Goal: Transaction & Acquisition: Purchase product/service

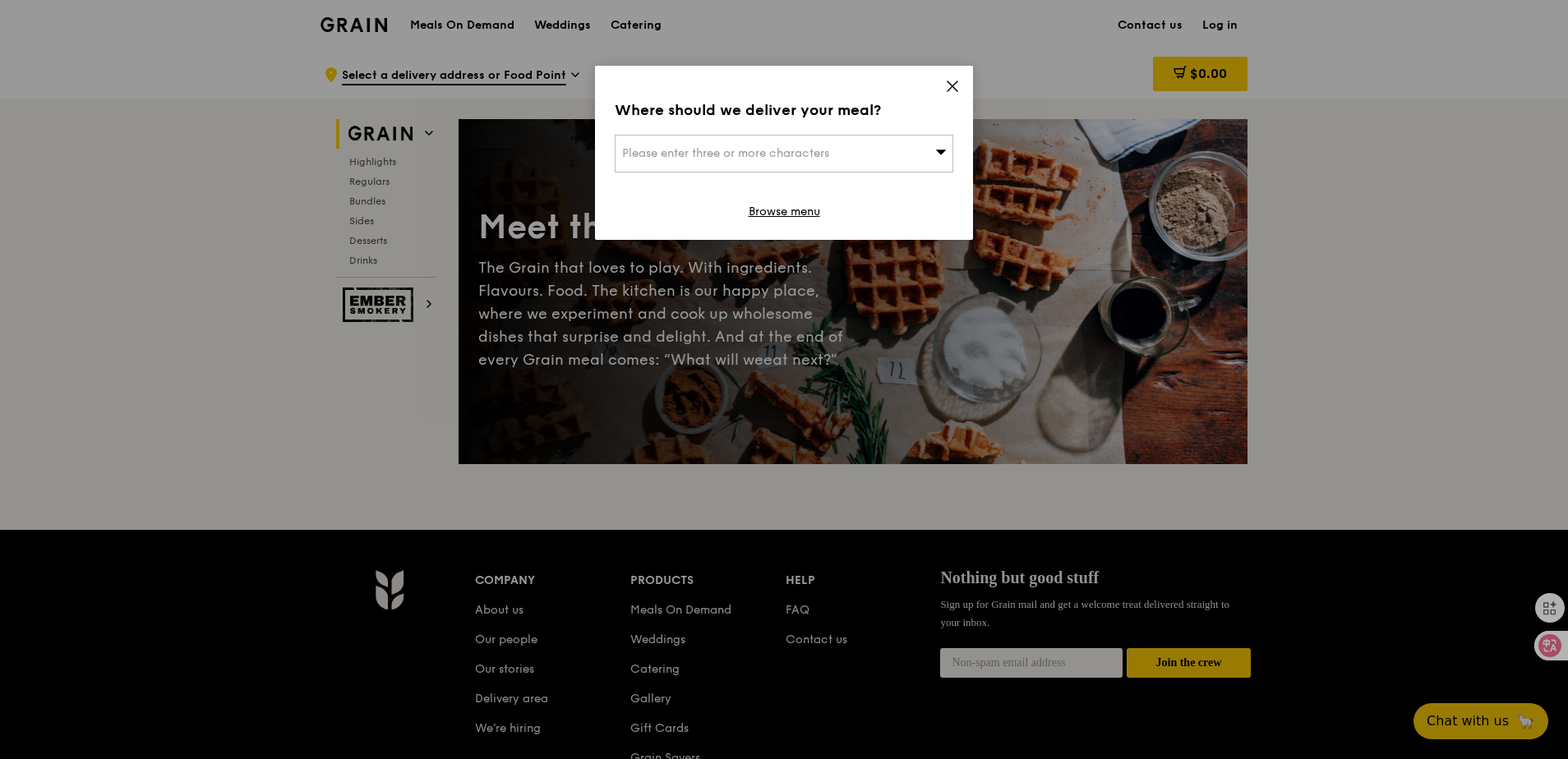
click at [957, 84] on icon at bounding box center [952, 86] width 15 height 15
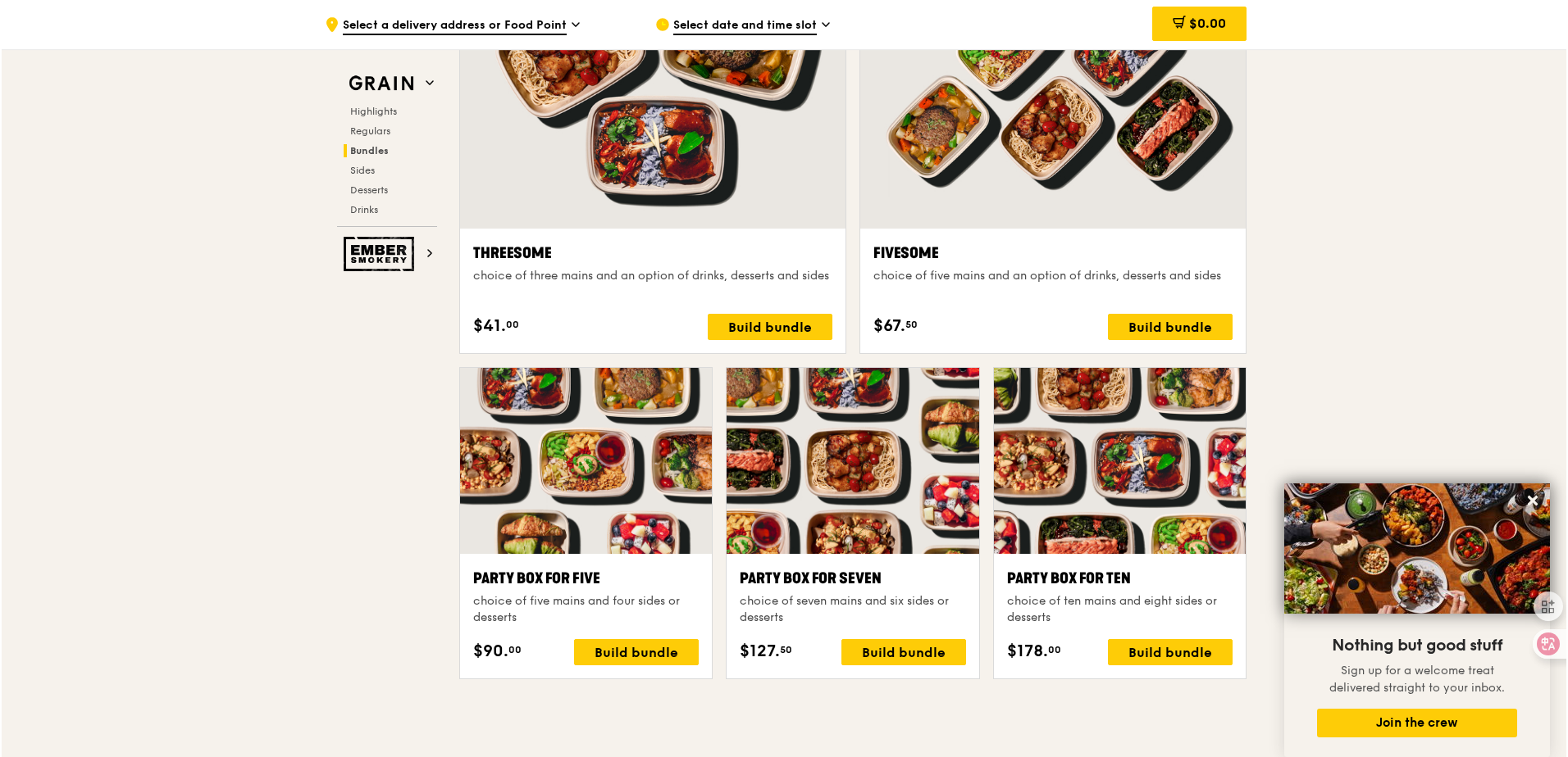
scroll to position [3115, 0]
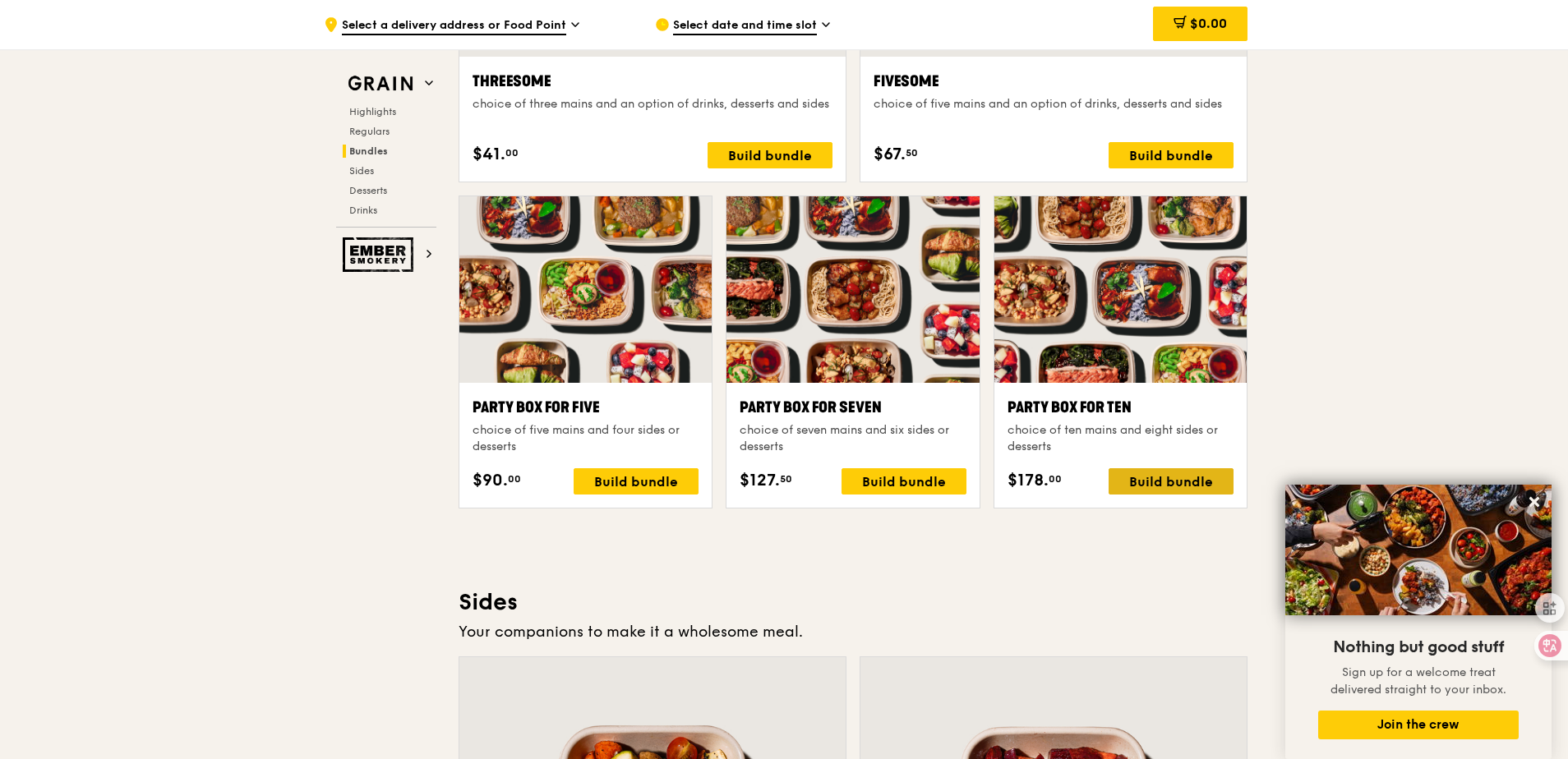
click at [1161, 480] on div "Build bundle" at bounding box center [1171, 482] width 125 height 27
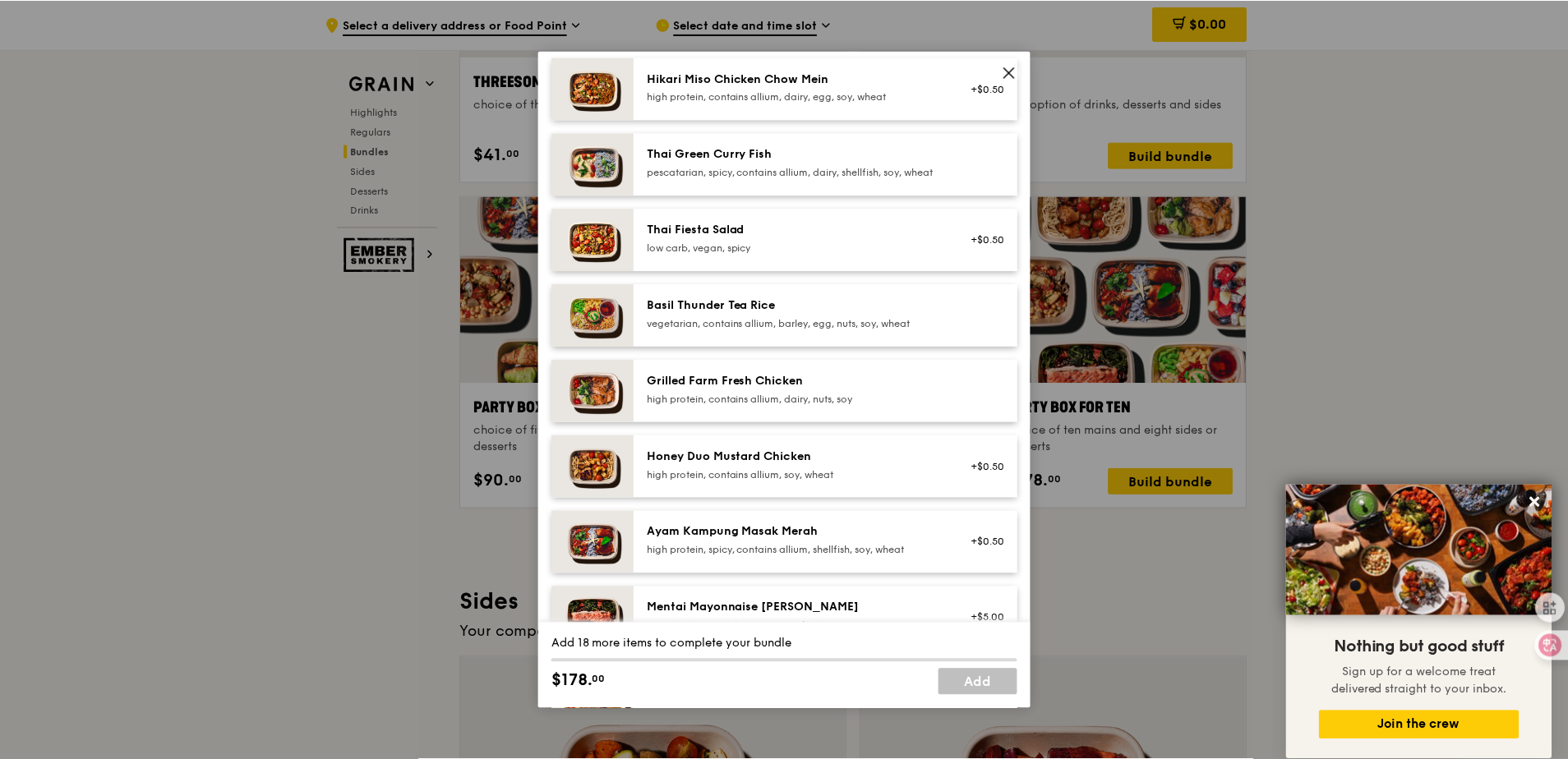
scroll to position [0, 0]
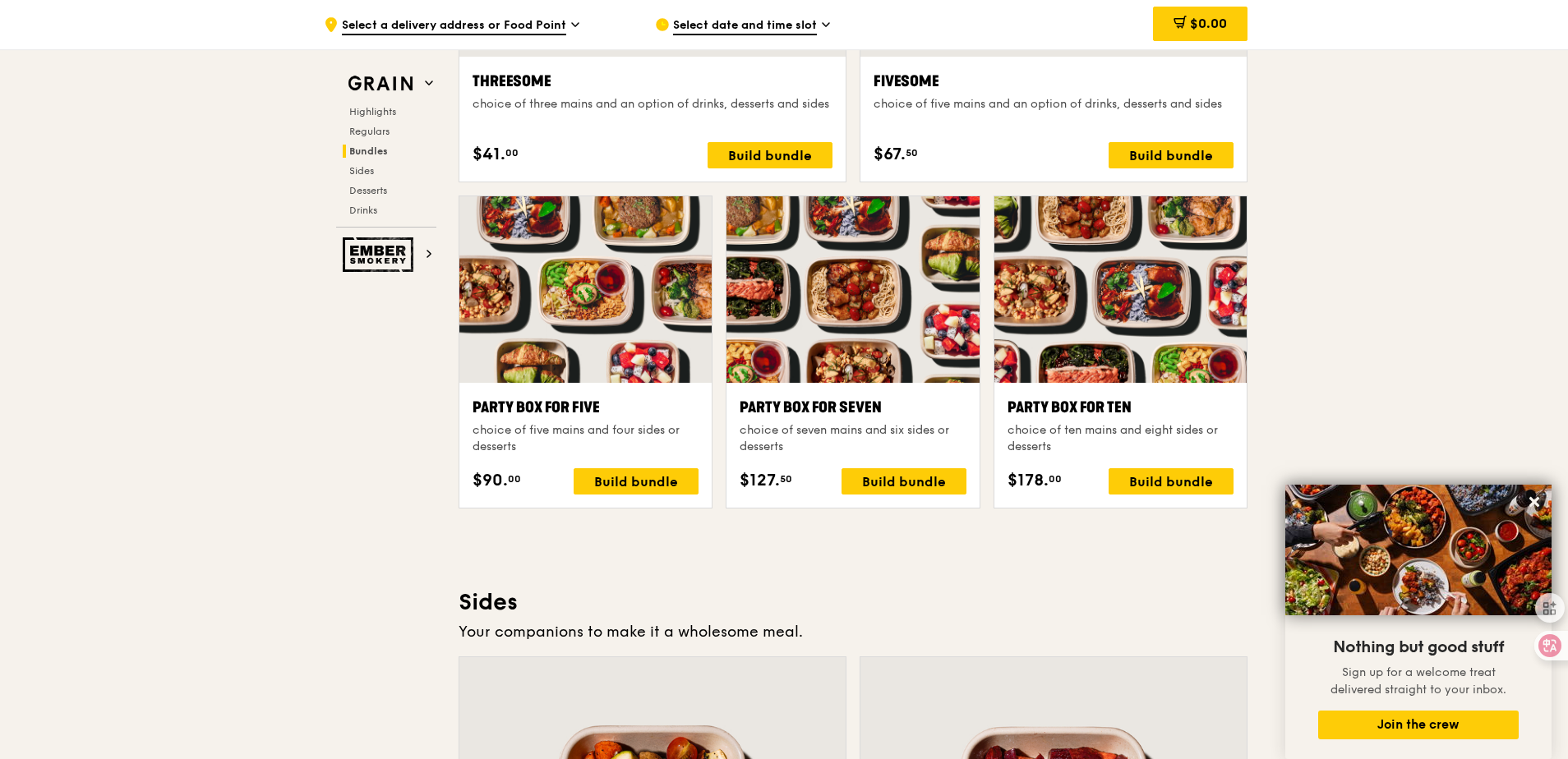
click at [421, 23] on span "Select a delivery address or Food Point" at bounding box center [454, 26] width 224 height 18
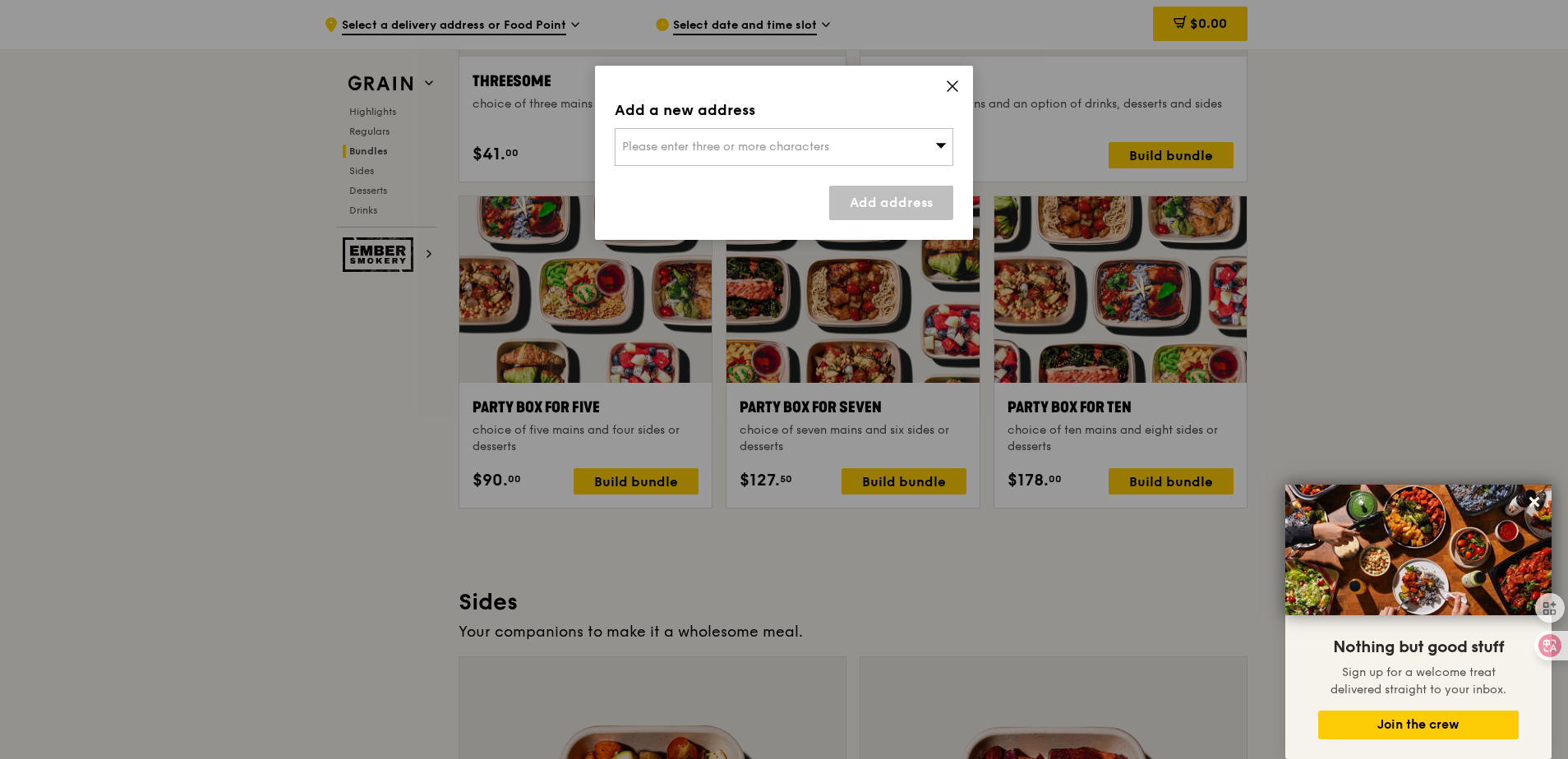
click at [752, 141] on span "Please enter three or more characters" at bounding box center [725, 147] width 207 height 14
click at [730, 164] on input "search" at bounding box center [784, 147] width 337 height 36
paste input "Block S9, Level 9, 4 Science Drive 2, Singapore 117544"
type input "Block S9, Level 9, 4 Science Drive 2, Singapore 117544"
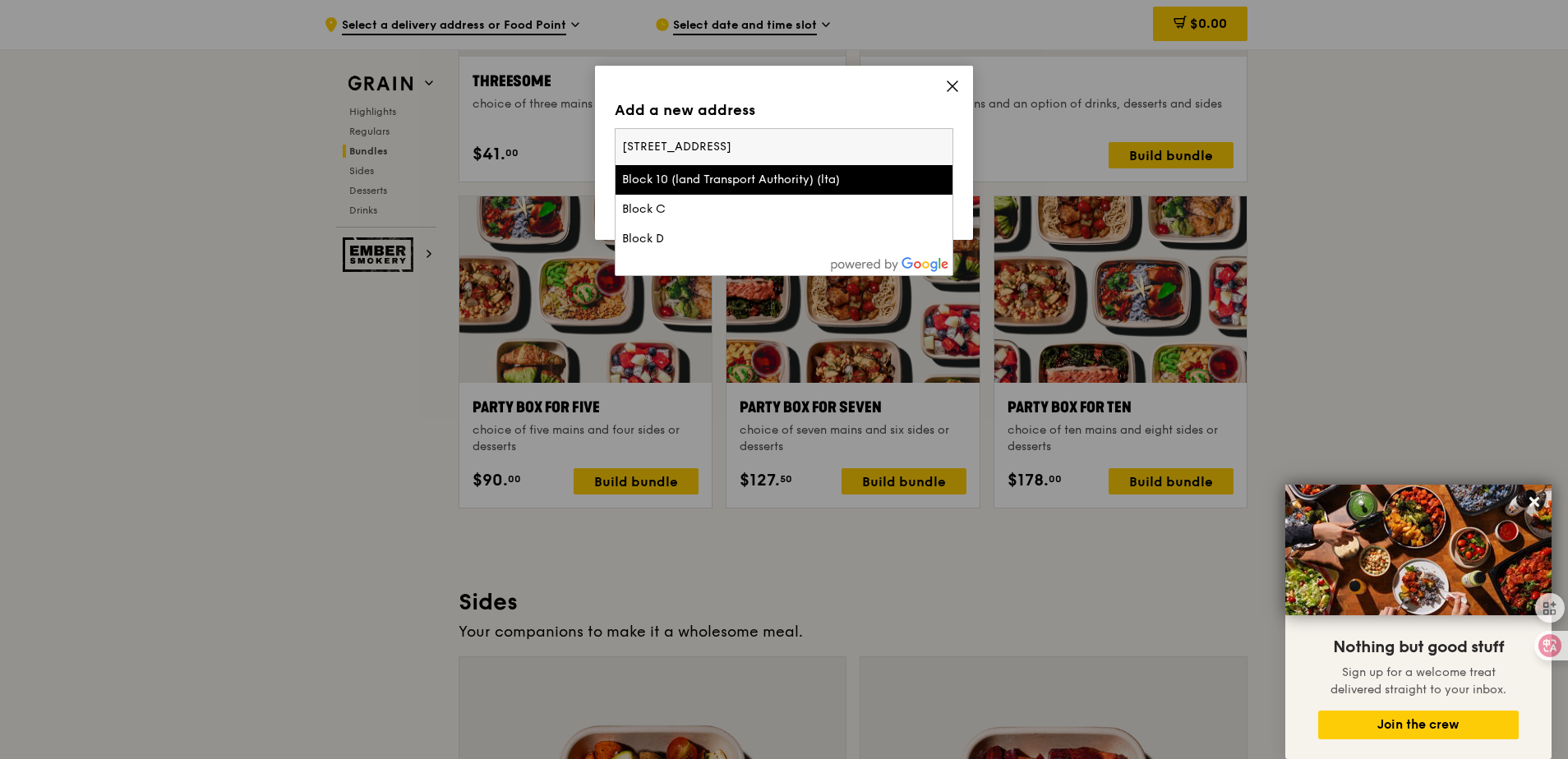
drag, startPoint x: 921, startPoint y: 147, endPoint x: 740, endPoint y: 144, distance: 181.0
click at [740, 144] on input "Block S9, Level 9, 4 Science Drive 2, Singapore 117544" at bounding box center [784, 147] width 337 height 36
click at [704, 147] on input "Block S9, Level 9, 4 Science Drive 2, Singapore 117544" at bounding box center [784, 147] width 337 height 36
drag, startPoint x: 668, startPoint y: 149, endPoint x: 888, endPoint y: 148, distance: 220.0
click at [888, 148] on input "Block S9, Level 9, 4 Science Drive 2, Singapore 117544" at bounding box center [784, 147] width 337 height 36
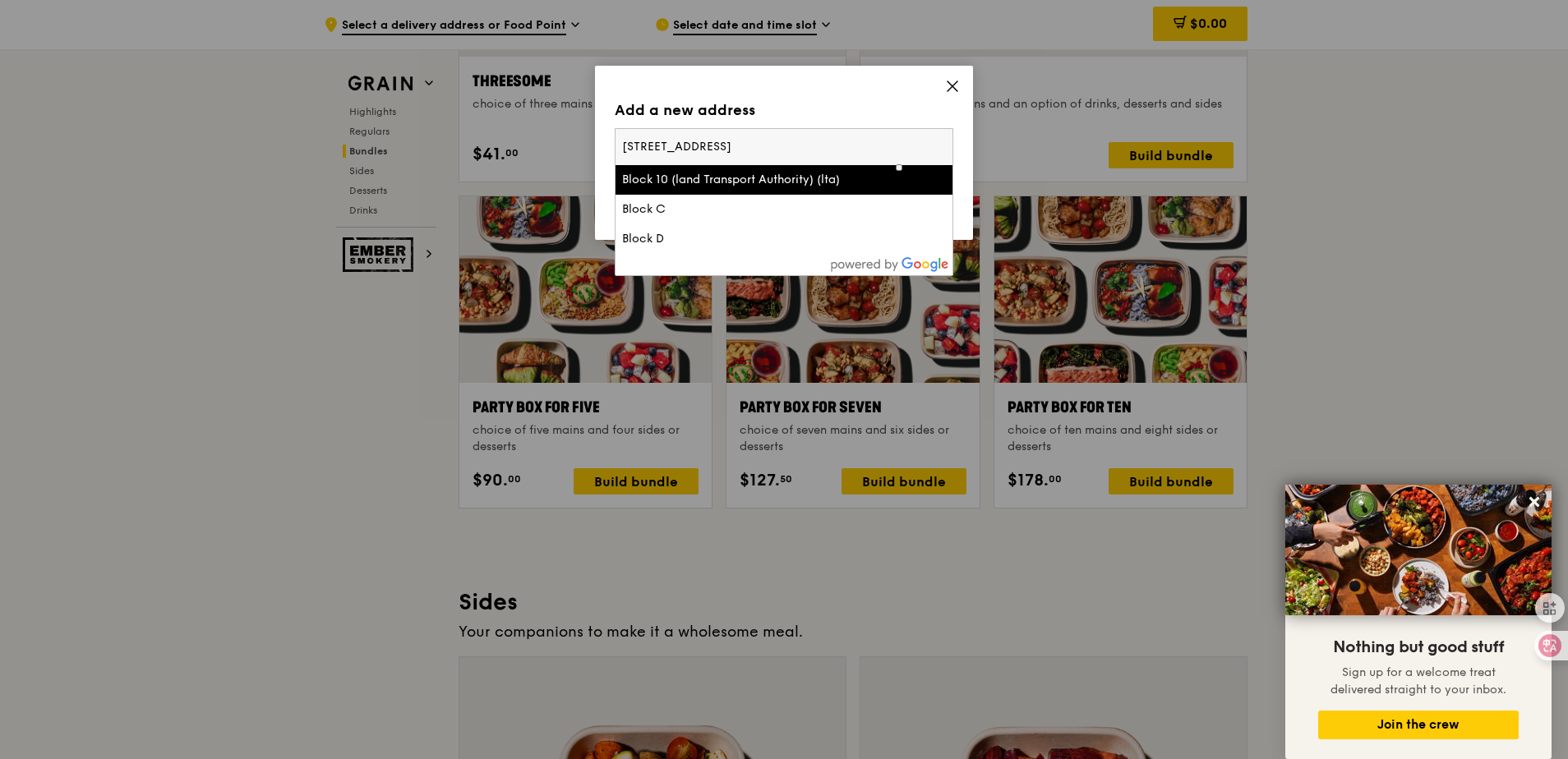
click at [887, 149] on input "Block S9, Level 9, 4 Science Drive 2, Singapore 117544" at bounding box center [784, 147] width 337 height 36
drag, startPoint x: 883, startPoint y: 147, endPoint x: 516, endPoint y: 142, distance: 367.0
click at [517, 144] on div "Add a new address Please enter three or more characters Block S9, Level 9, 4 Sc…" at bounding box center [784, 380] width 1568 height 759
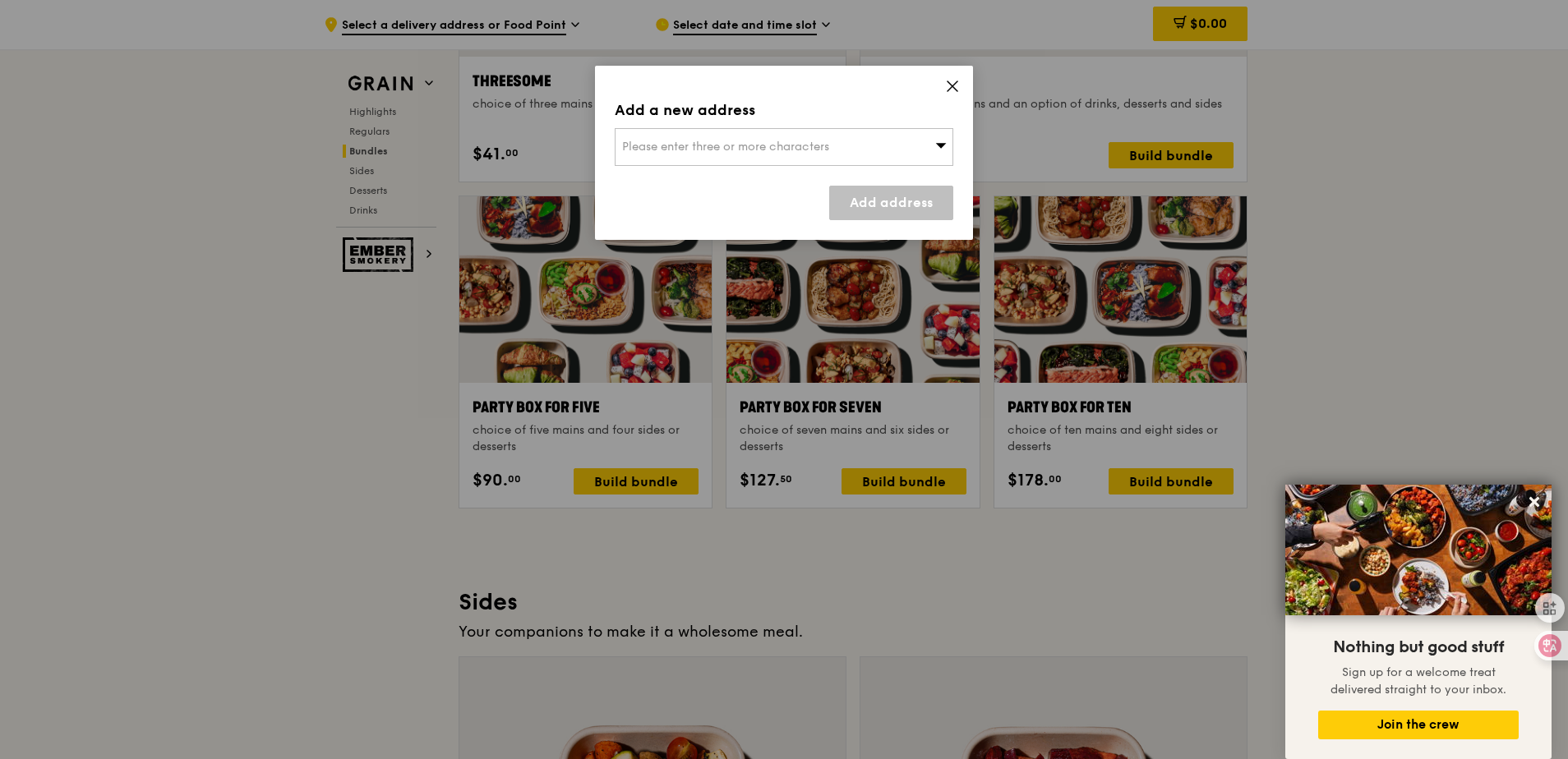
click at [716, 152] on div "Please enter three or more characters" at bounding box center [784, 147] width 339 height 38
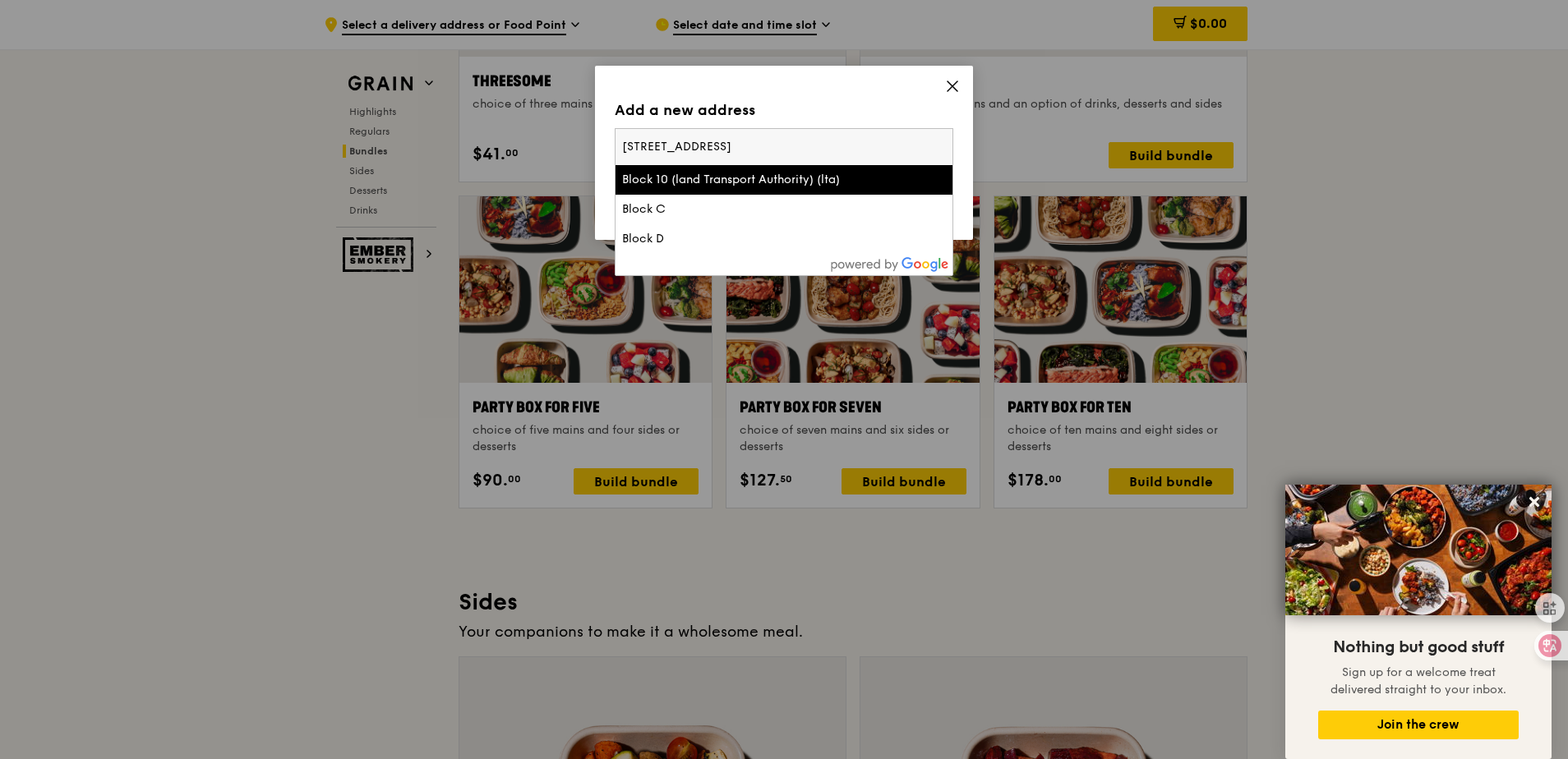
drag, startPoint x: 885, startPoint y: 152, endPoint x: 575, endPoint y: 144, distance: 310.1
click at [575, 144] on div "Add a new address Please enter three or more characters Block S9, Level 9, 4 Sc…" at bounding box center [784, 380] width 1568 height 759
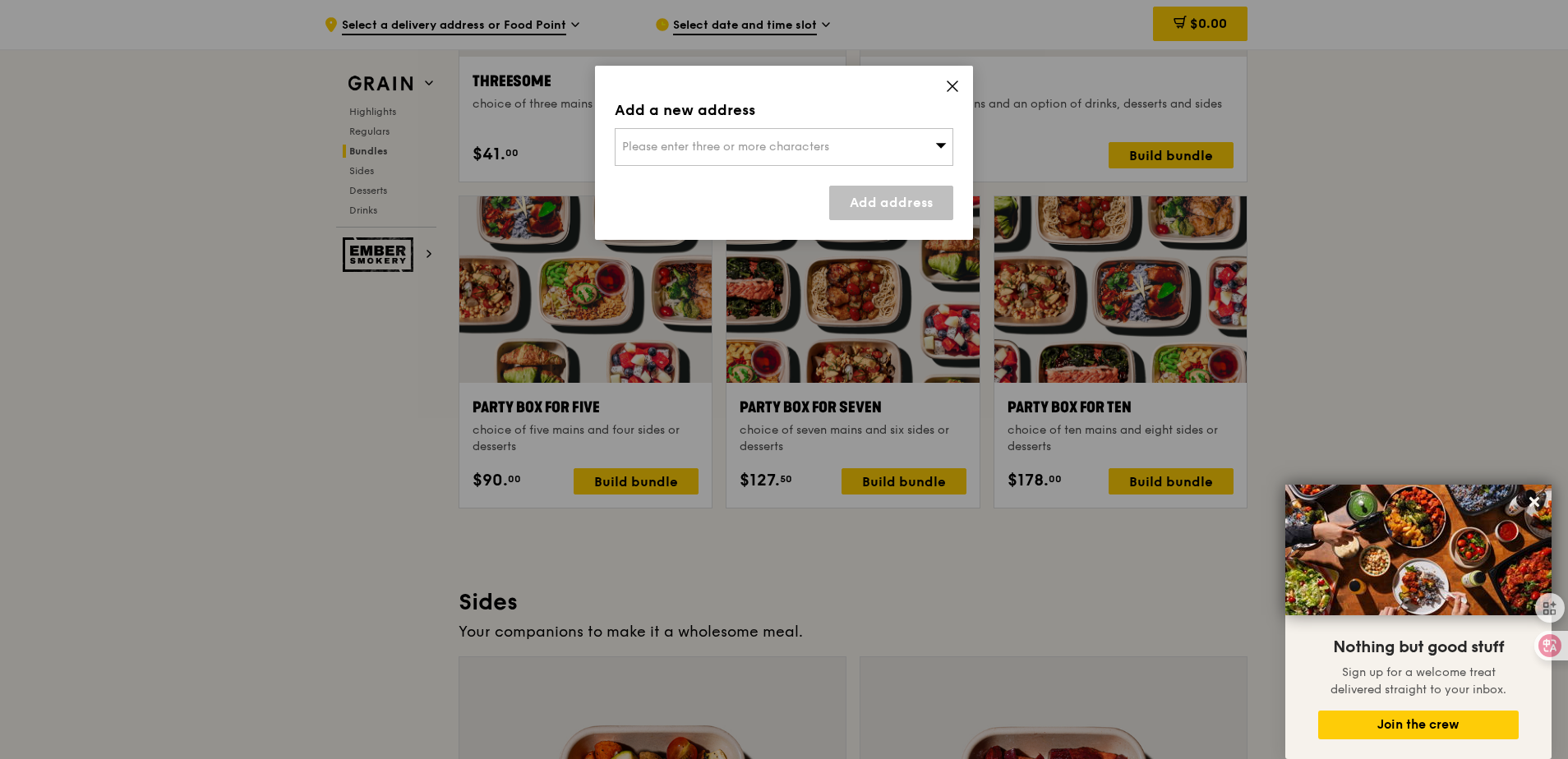
click at [802, 141] on span "Please enter three or more characters" at bounding box center [725, 147] width 207 height 14
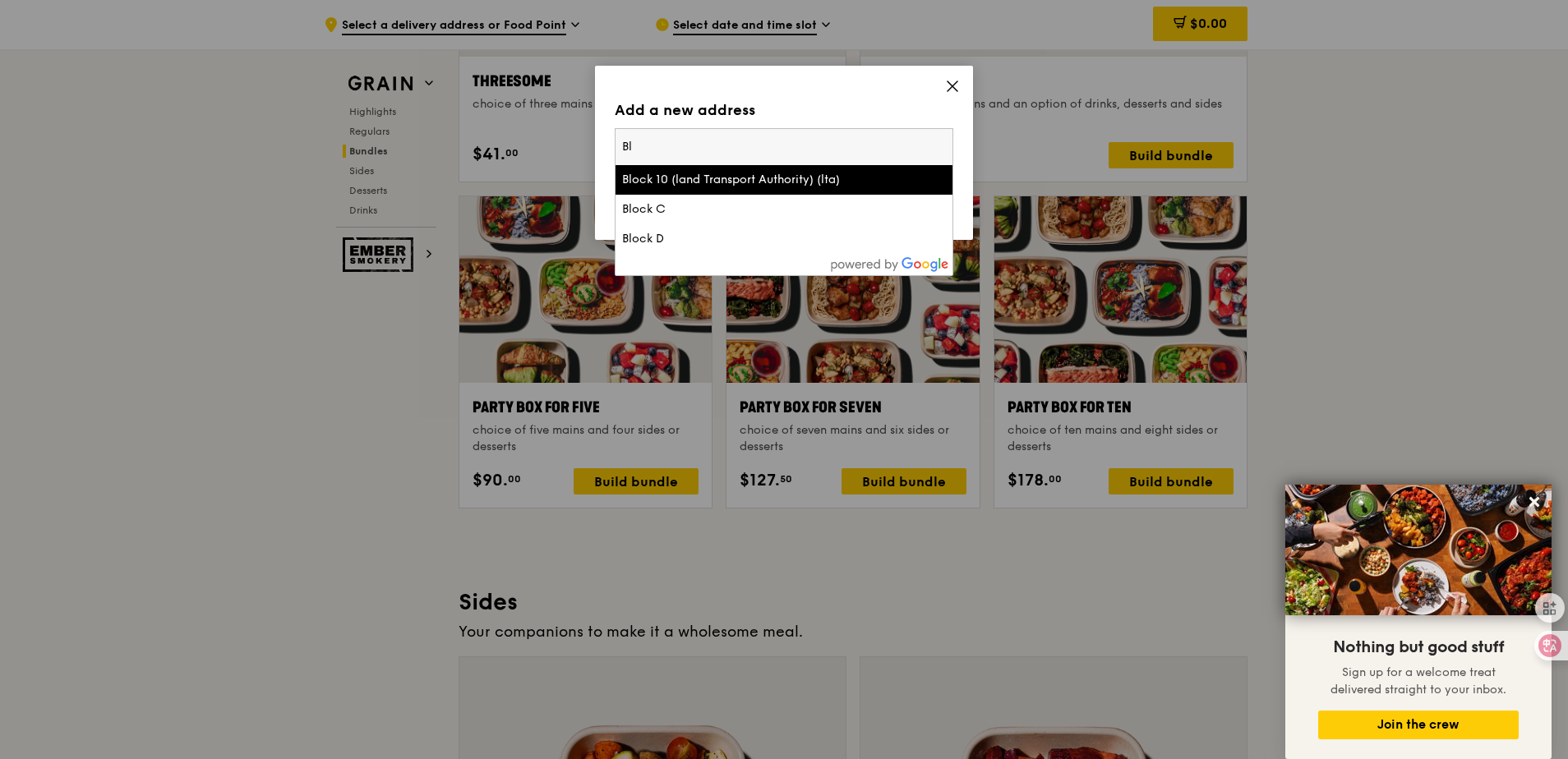
type input "B"
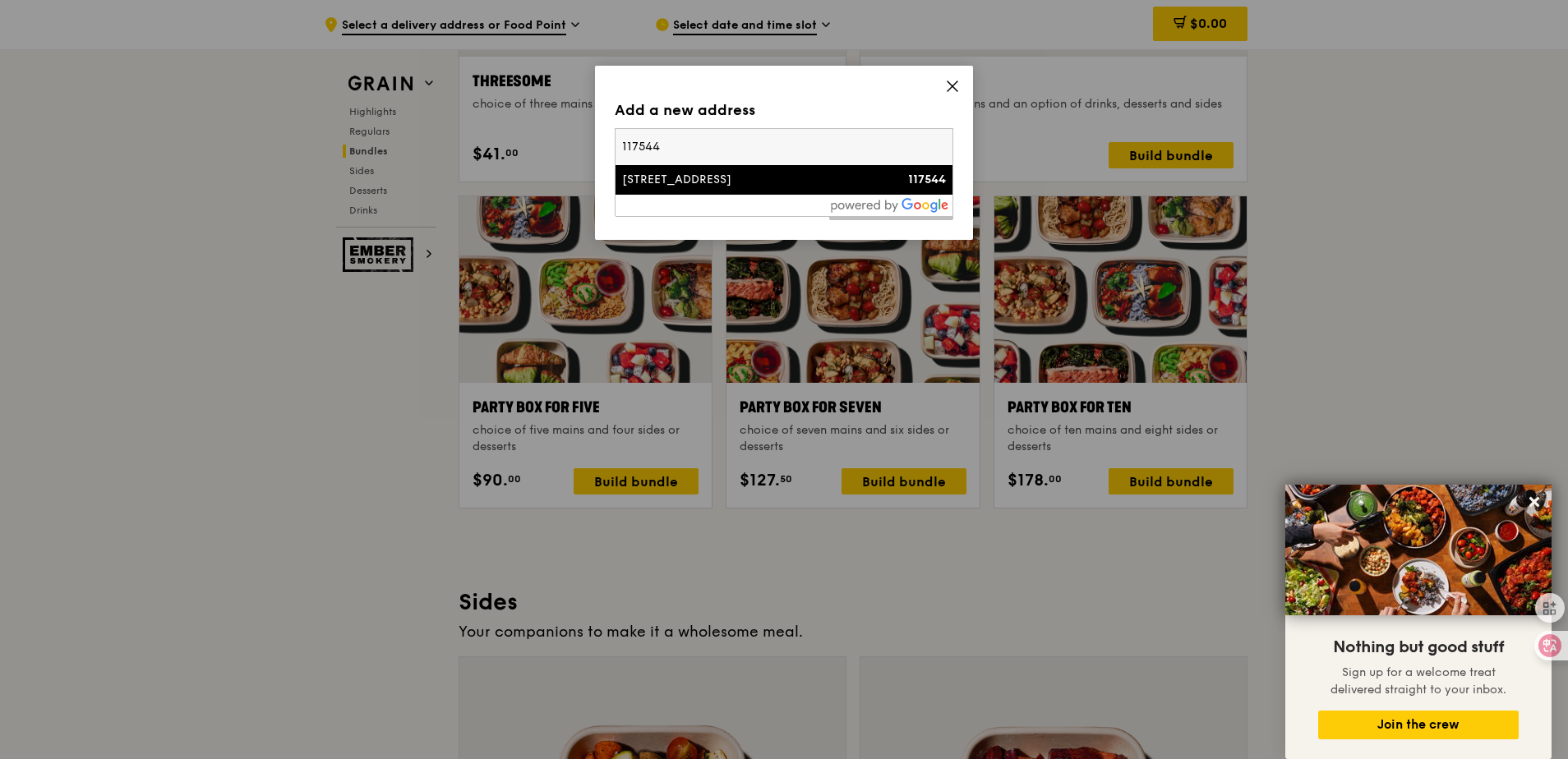
type input "117544"
click at [737, 181] on div "[STREET_ADDRESS]" at bounding box center [744, 179] width 244 height 17
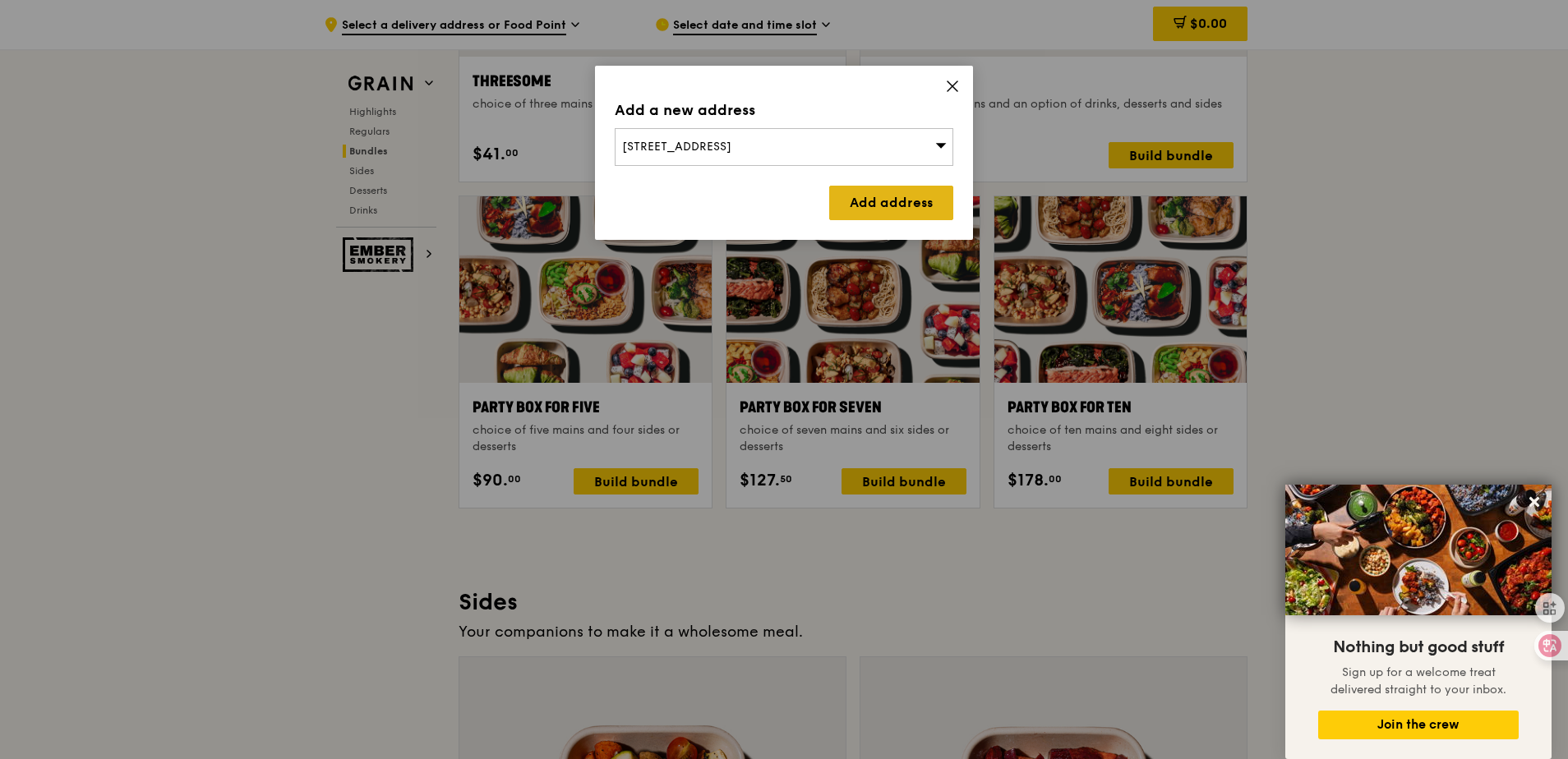
click at [900, 206] on link "Add address" at bounding box center [890, 202] width 124 height 35
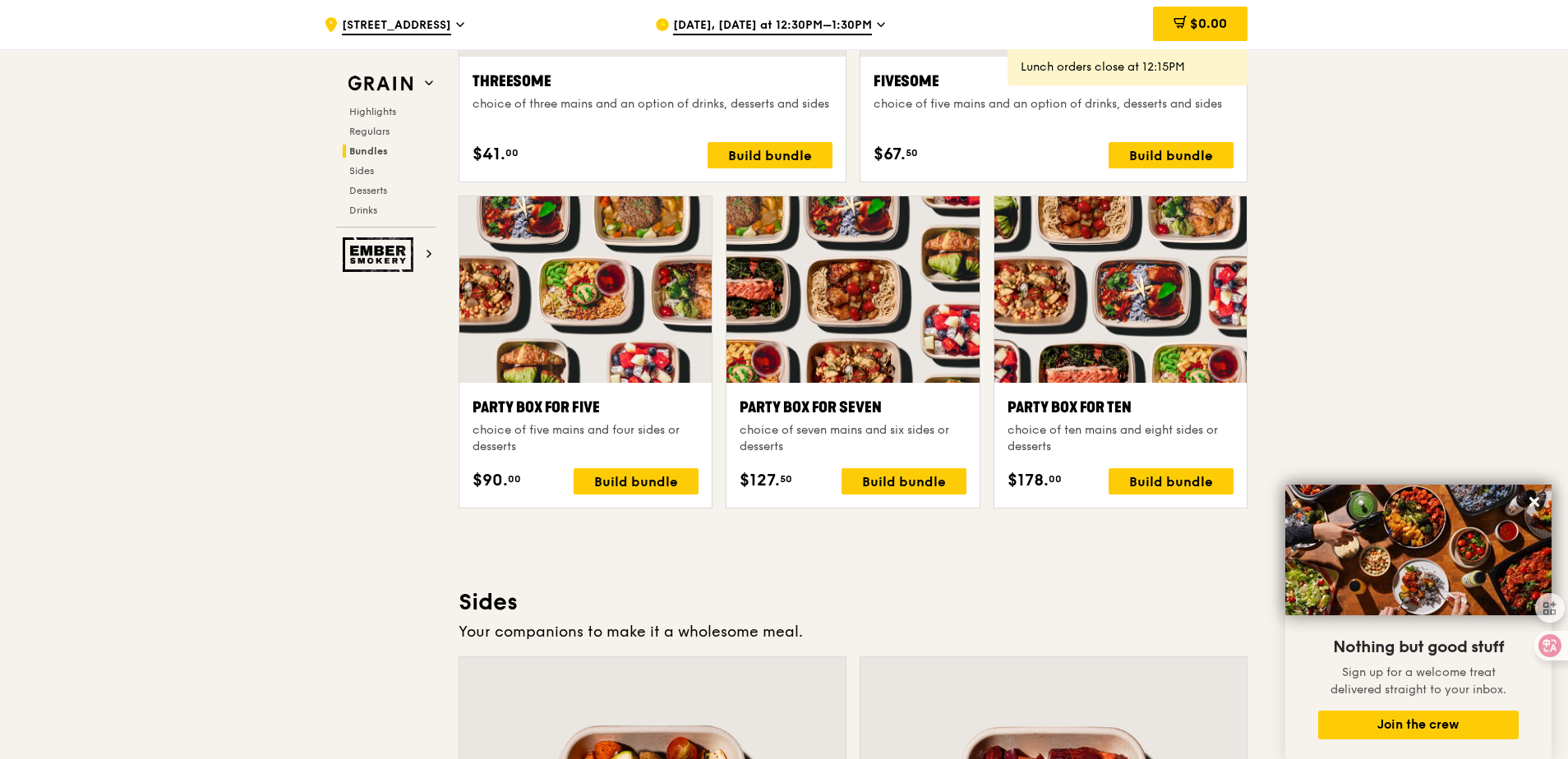
click at [740, 30] on span "Aug 18, Today at 12:30PM–1:30PM" at bounding box center [772, 26] width 199 height 18
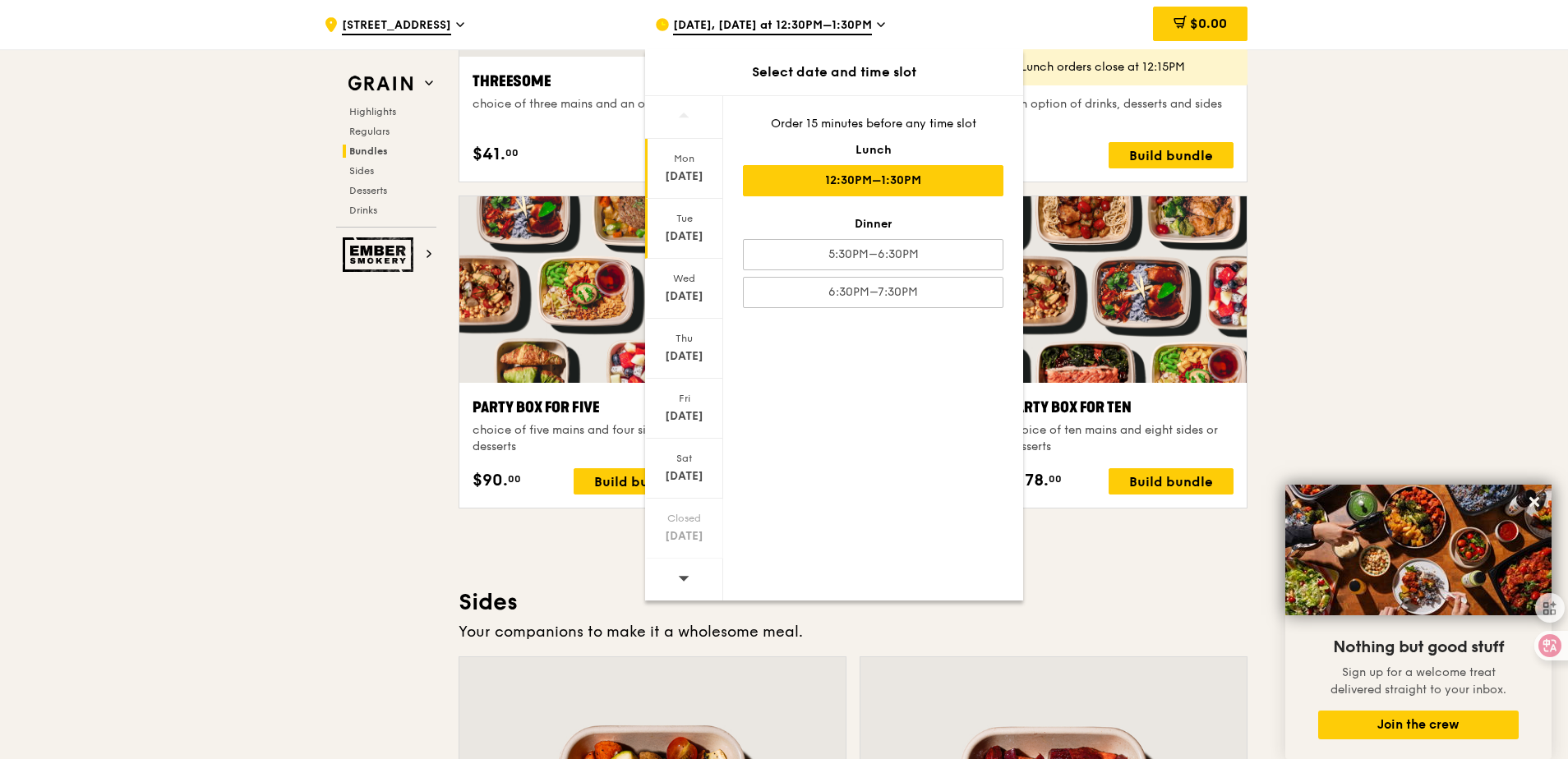
click at [694, 230] on div "Aug 19" at bounding box center [684, 237] width 73 height 17
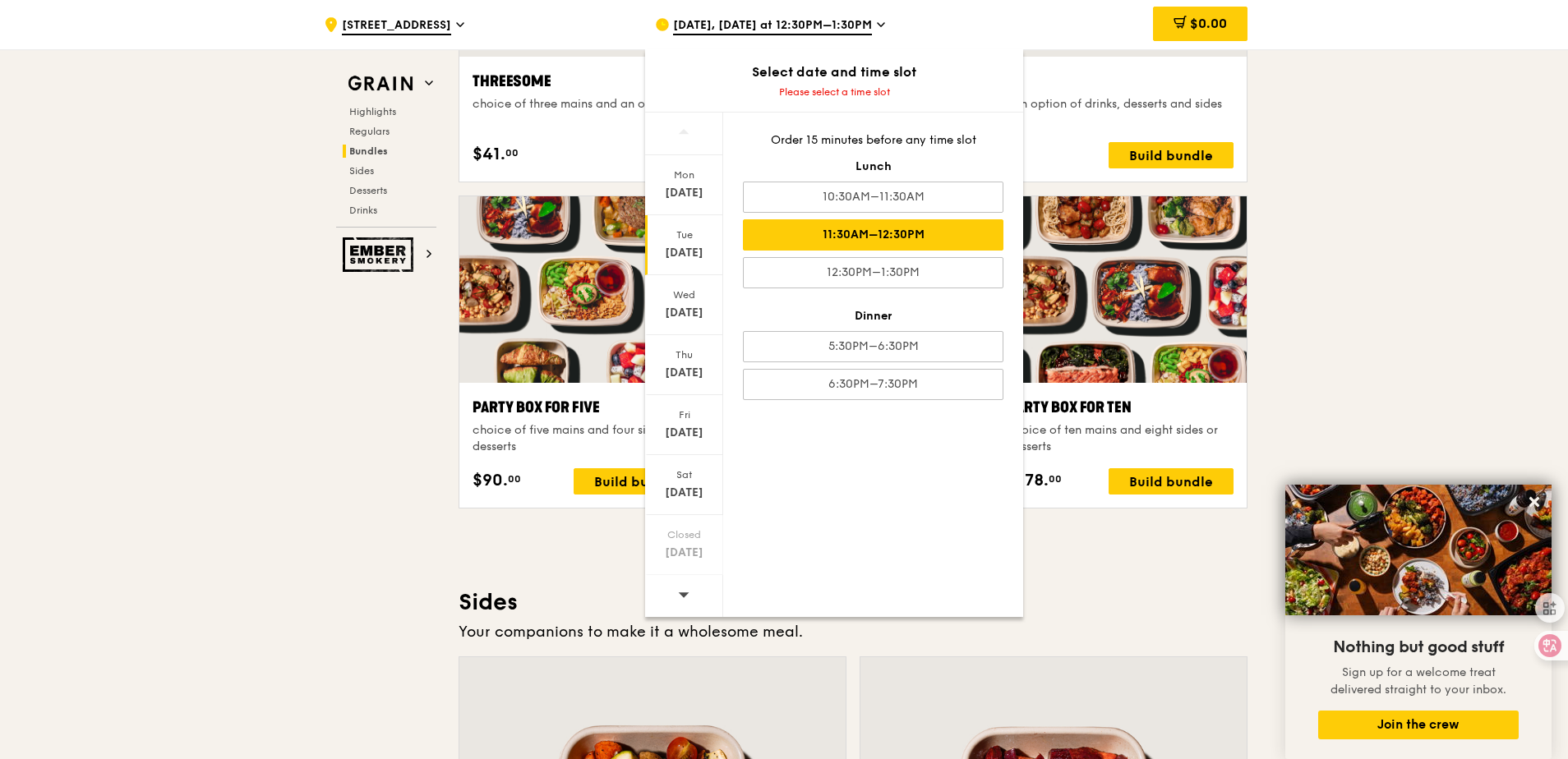
click at [899, 235] on div "11:30AM–12:30PM" at bounding box center [873, 235] width 261 height 32
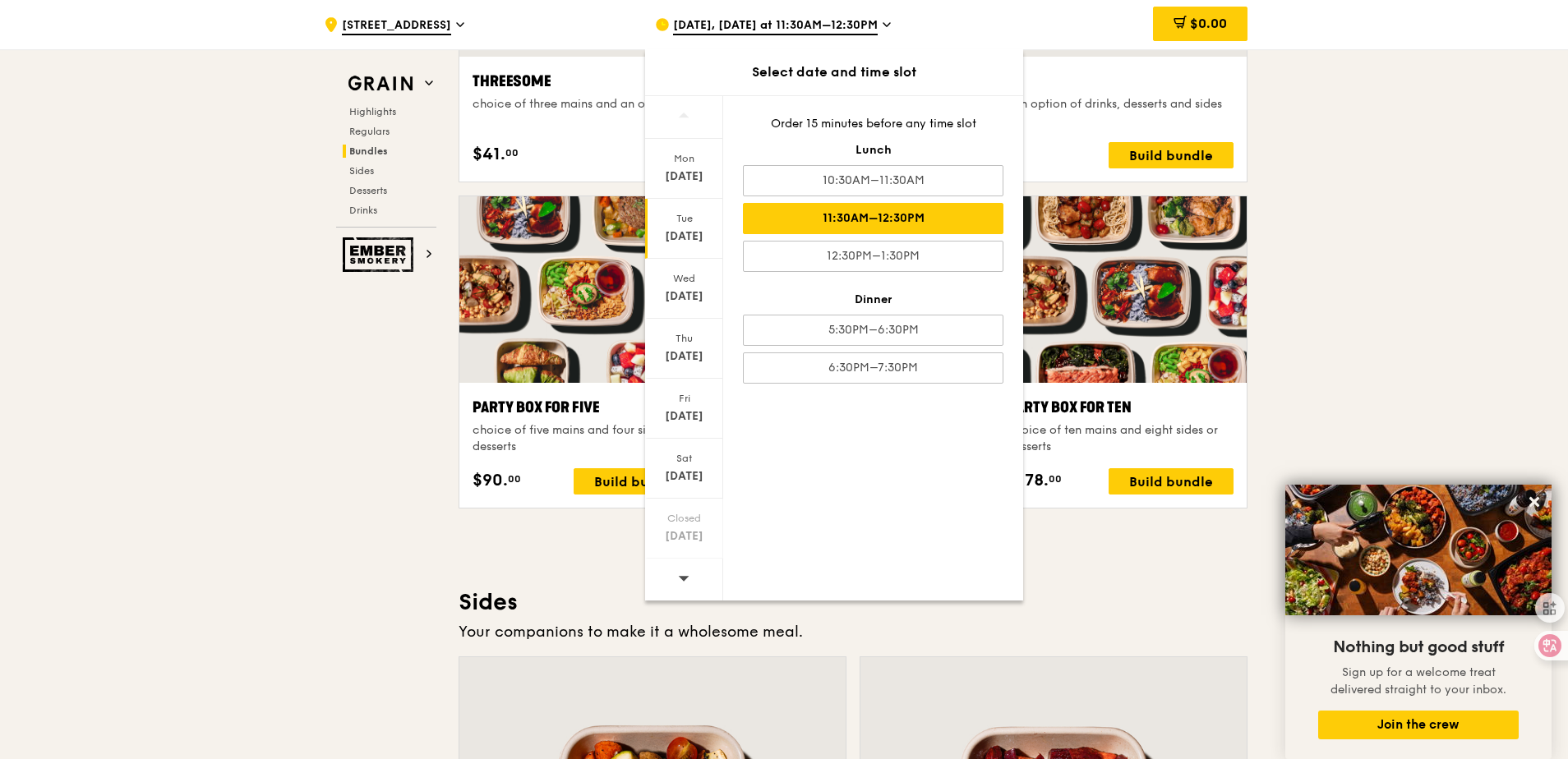
click at [1358, 93] on div ".cls-1 { fill: none; stroke: #fff; stroke-linecap: round; stroke-linejoin: roun…" at bounding box center [784, 388] width 1568 height 6924
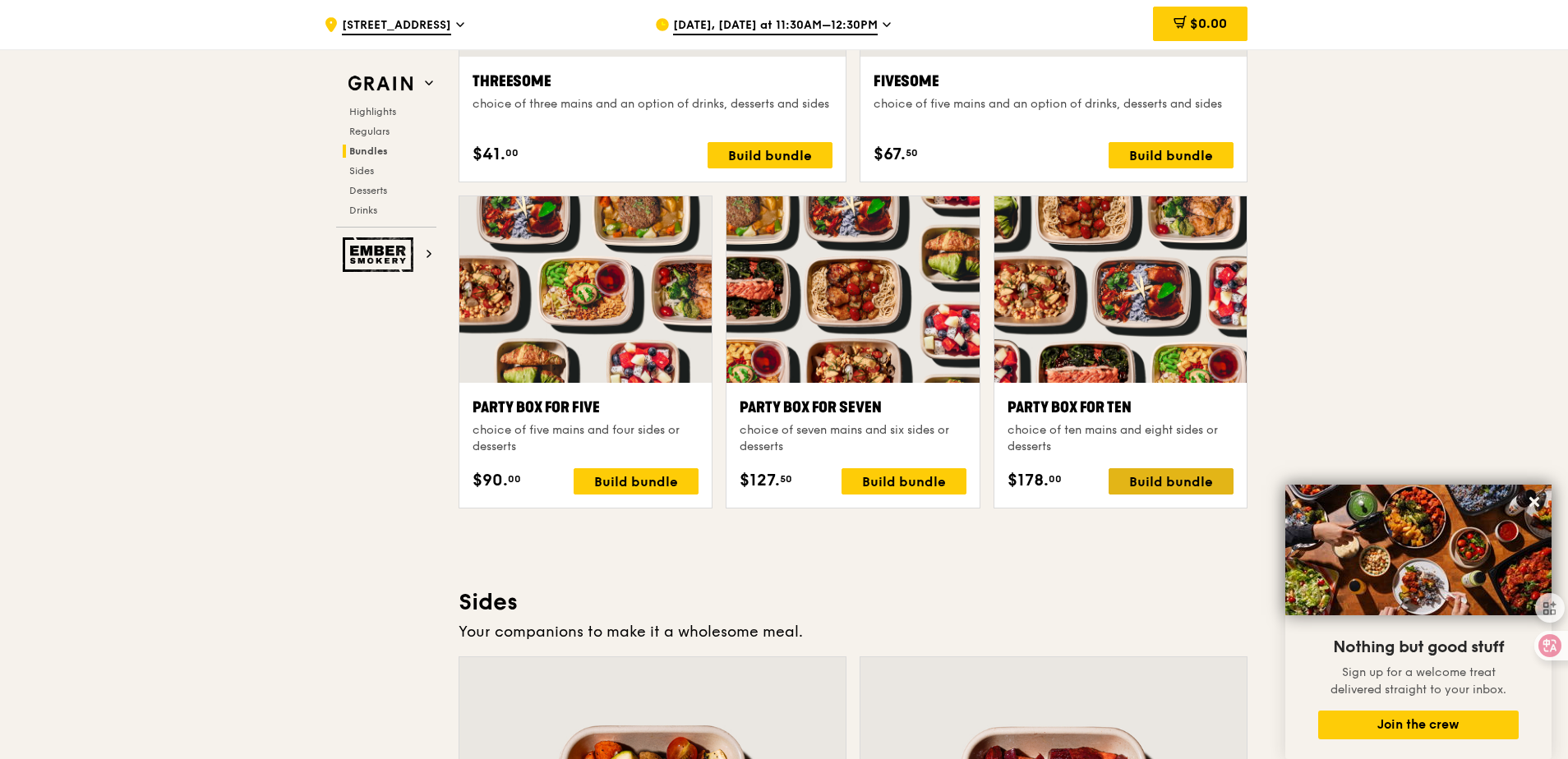
click at [1174, 491] on div "Build bundle" at bounding box center [1171, 482] width 125 height 27
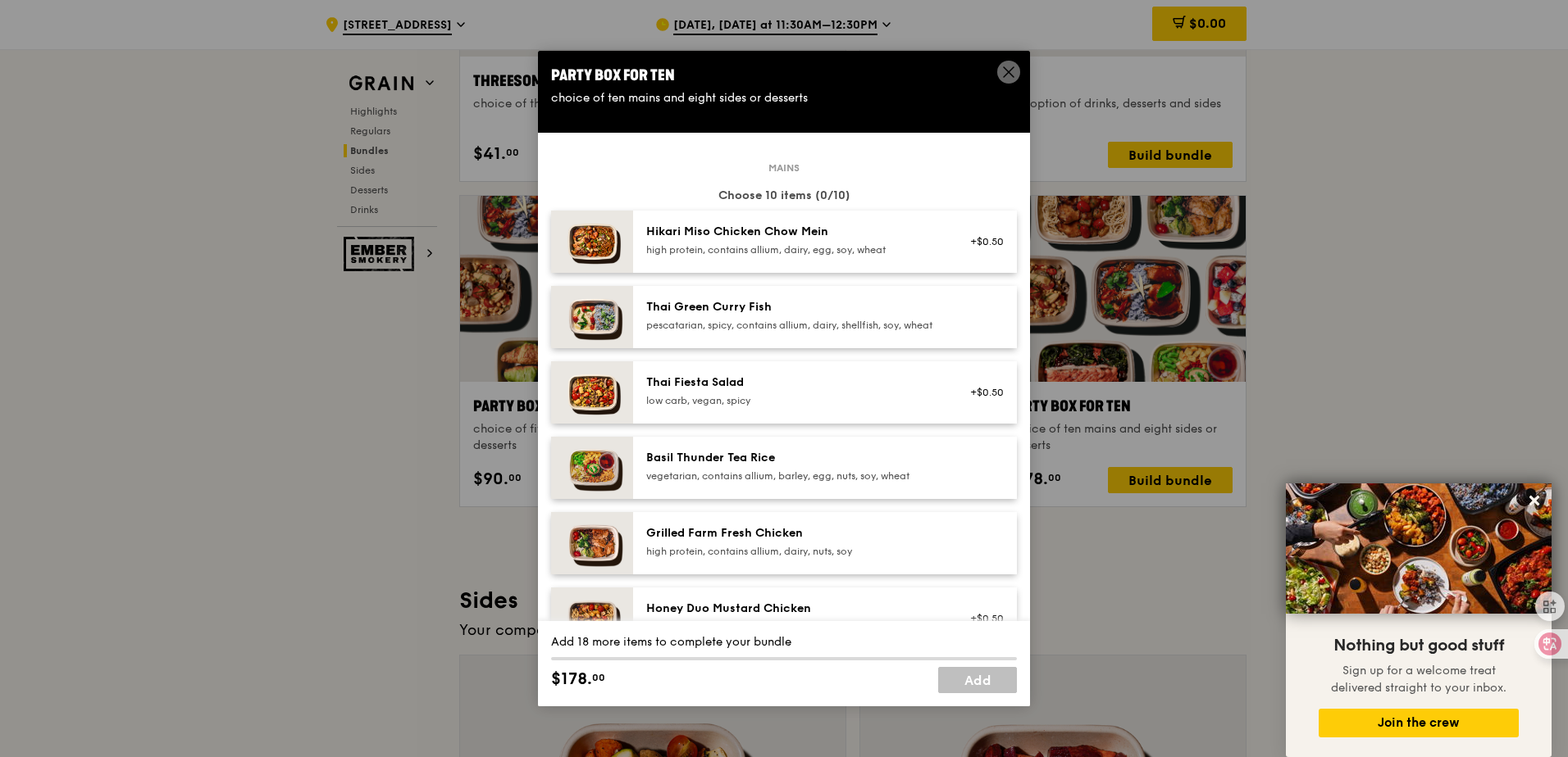
click at [1002, 70] on icon at bounding box center [1008, 72] width 15 height 15
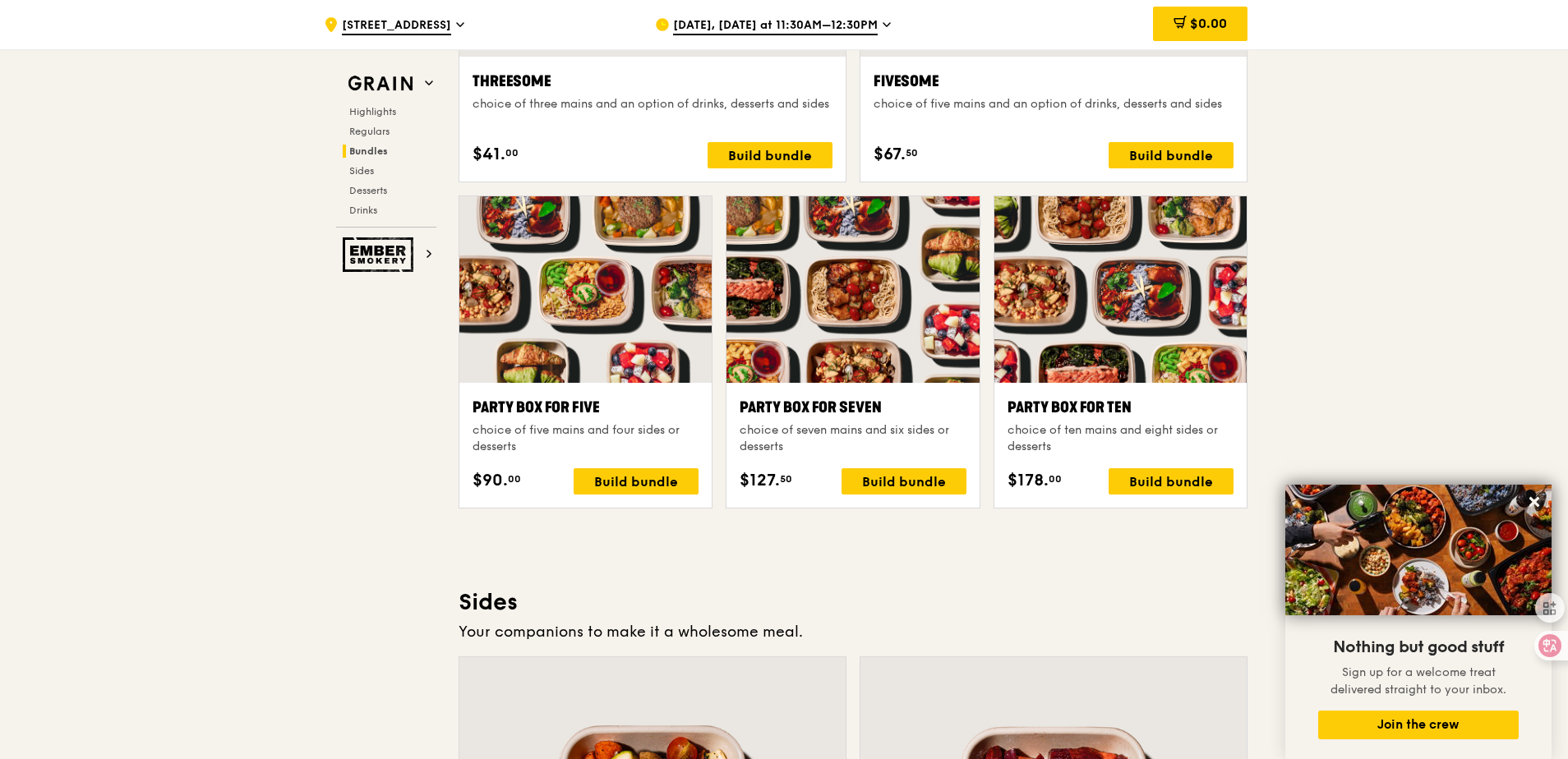
click at [714, 29] on span "[DATE], [DATE] at 11:30AM–12:30PM" at bounding box center [775, 26] width 205 height 18
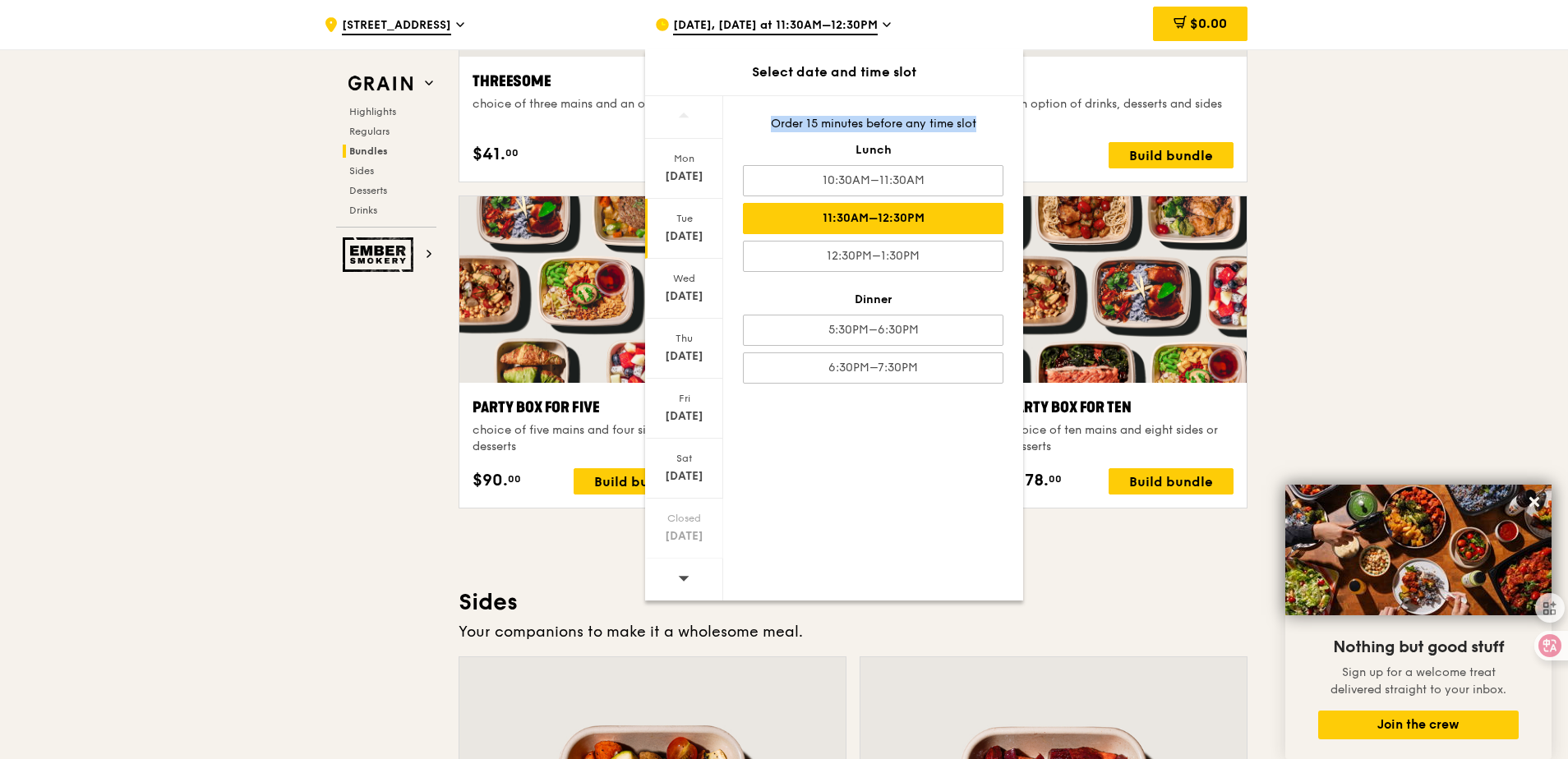
drag, startPoint x: 768, startPoint y: 125, endPoint x: 995, endPoint y: 123, distance: 227.0
click at [995, 123] on div "Order 15 minutes before any time slot" at bounding box center [873, 124] width 261 height 17
click at [1354, 158] on div ".cls-1 { fill: none; stroke: #fff; stroke-linecap: round; stroke-linejoin: roun…" at bounding box center [784, 388] width 1568 height 6924
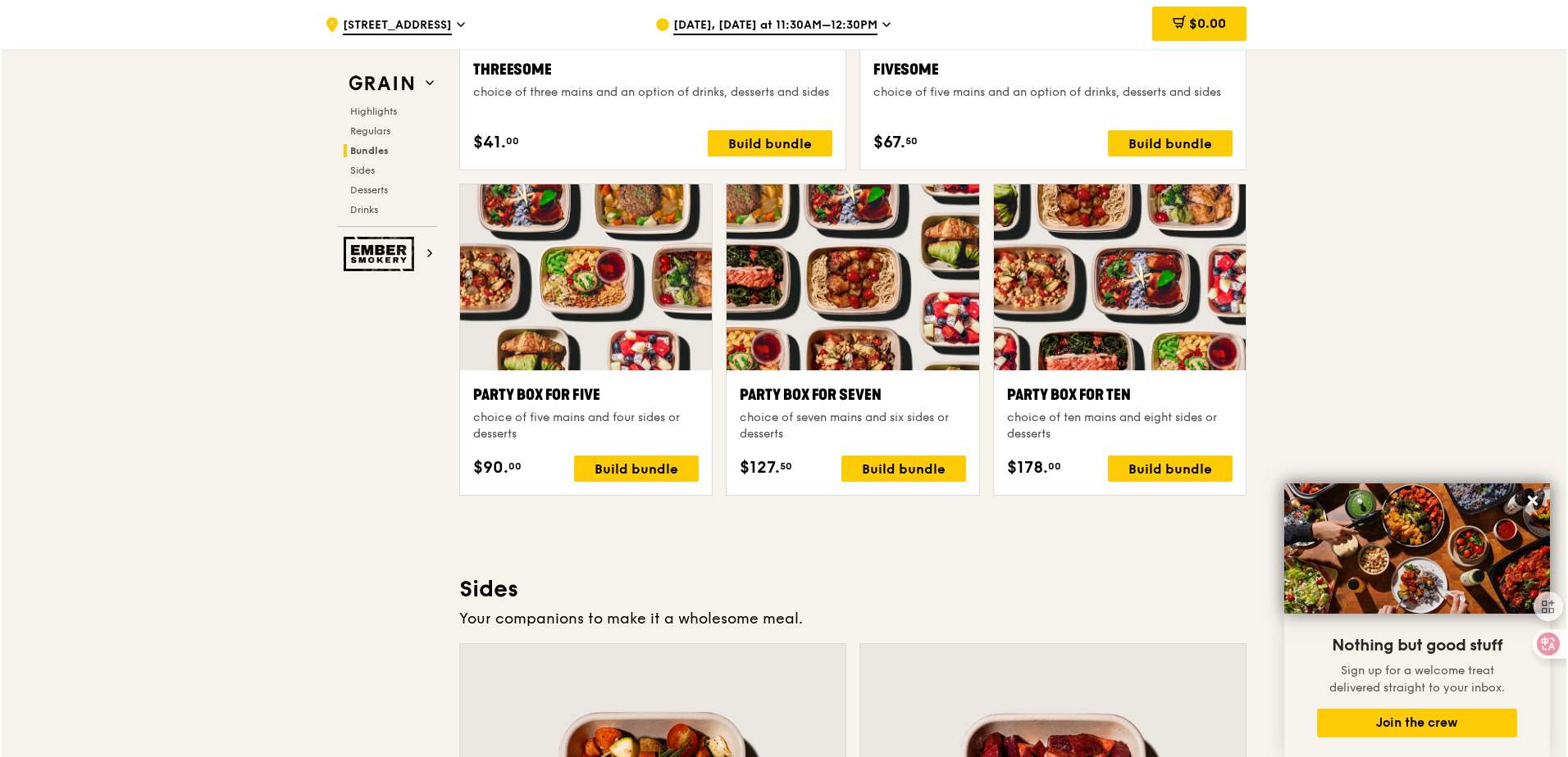
scroll to position [3115, 0]
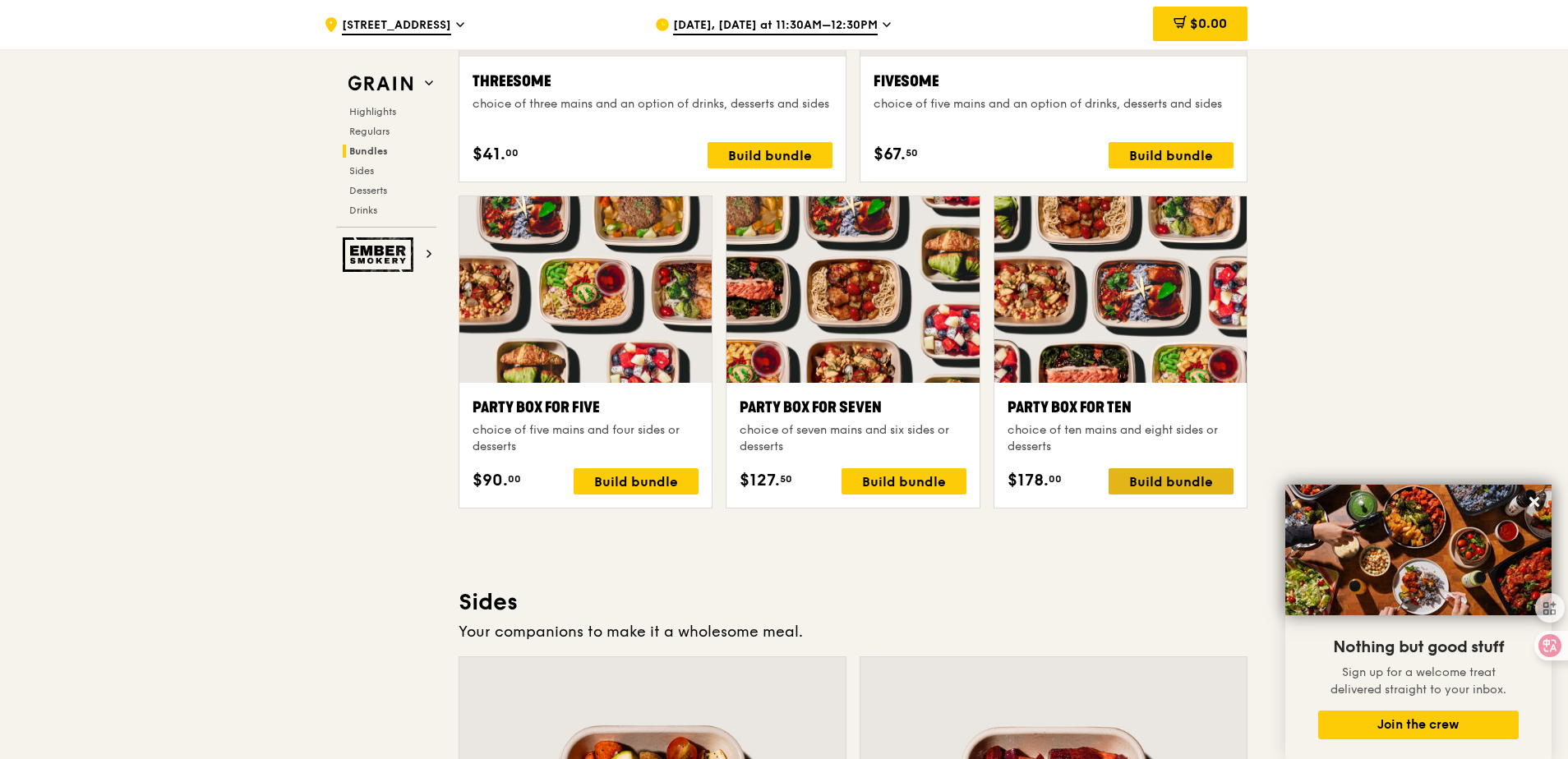
click at [1194, 490] on div "Build bundle" at bounding box center [1171, 482] width 125 height 27
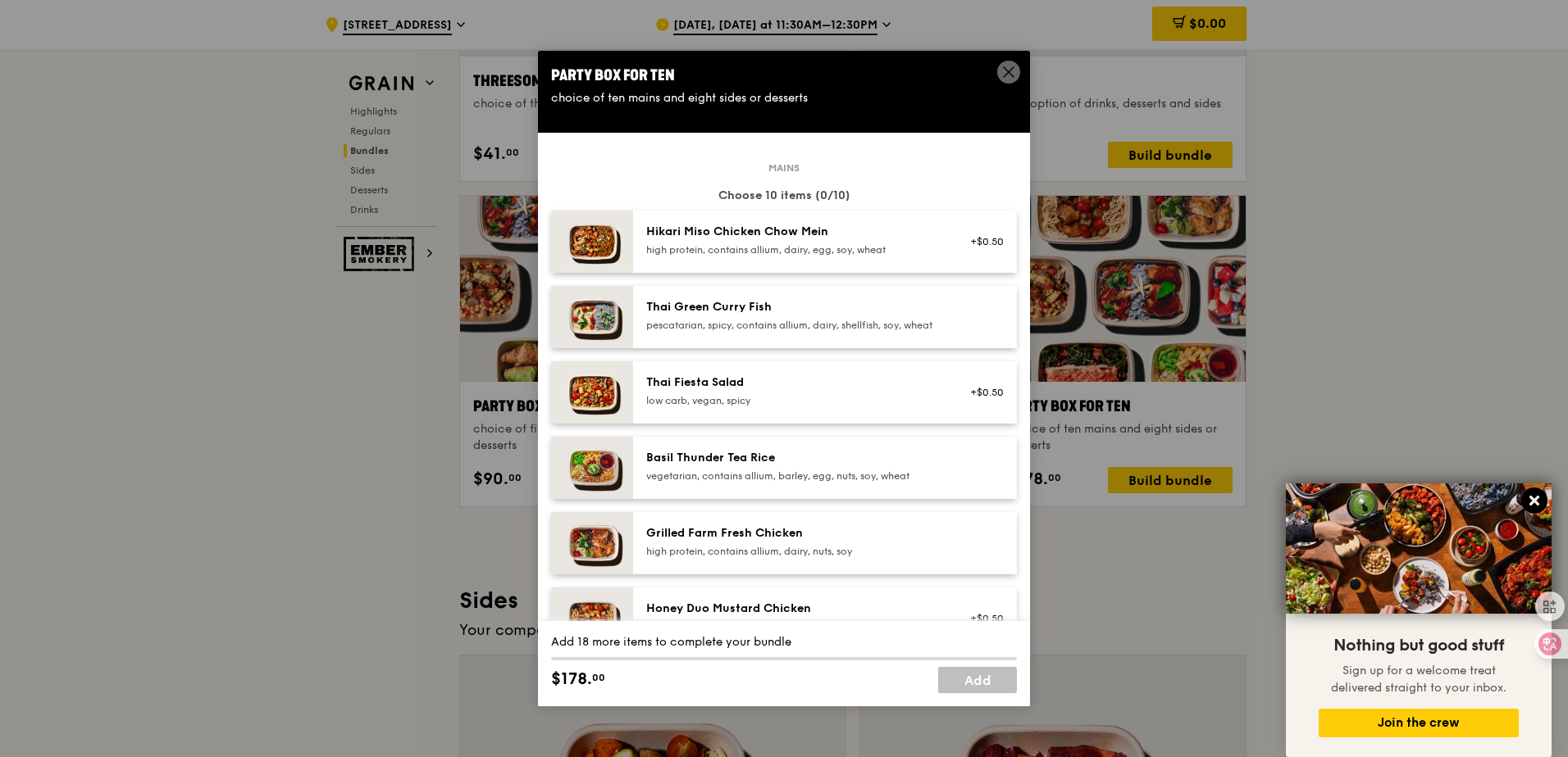
click at [1538, 500] on icon at bounding box center [1534, 500] width 15 height 15
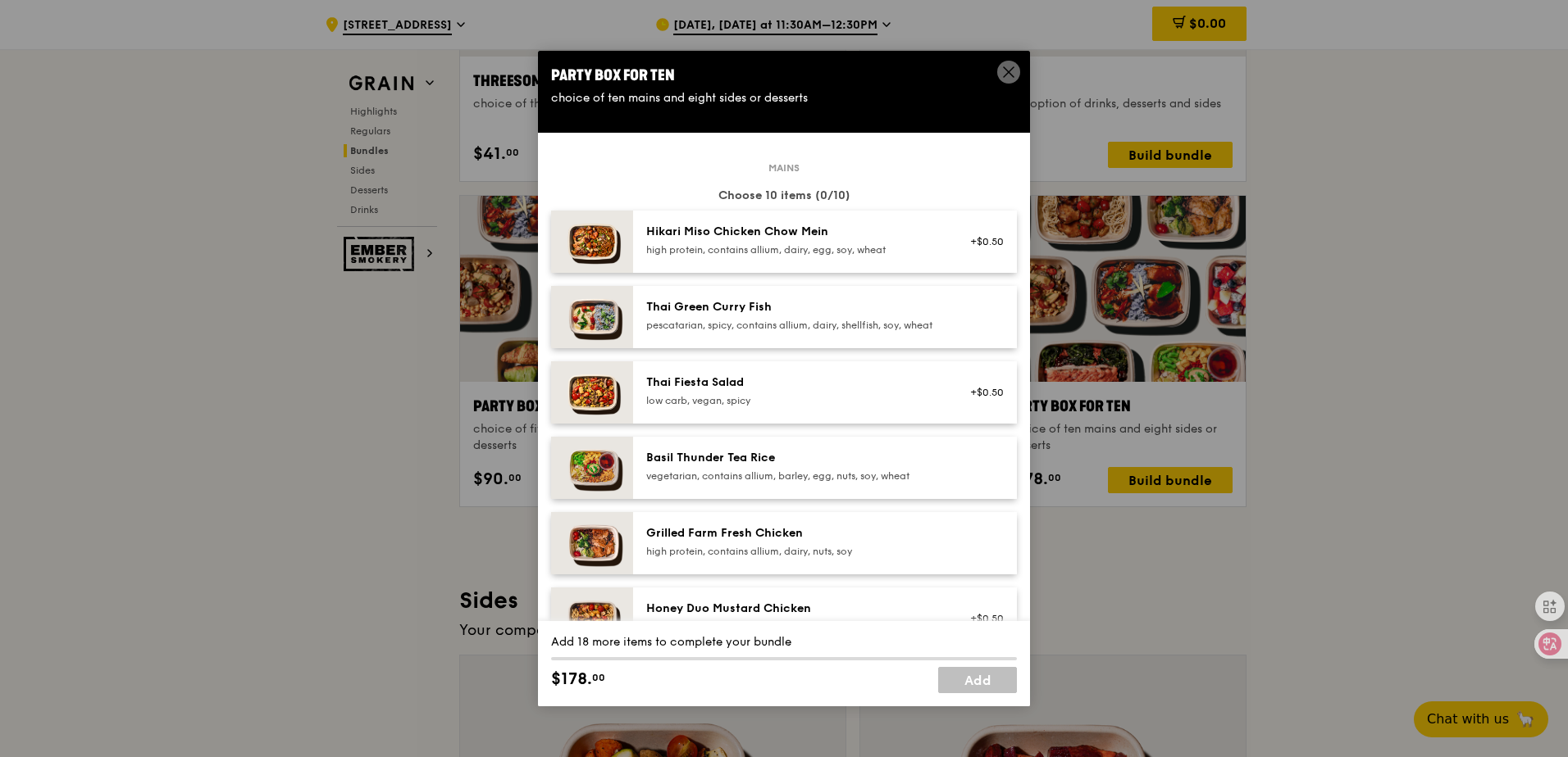
click at [823, 241] on div "Hikari Miso Chicken Chow Mein high protein, contains allium, dairy, egg, soy, w…" at bounding box center [794, 239] width 295 height 33
click at [837, 303] on div "Thai Green Curry Fish" at bounding box center [794, 307] width 295 height 17
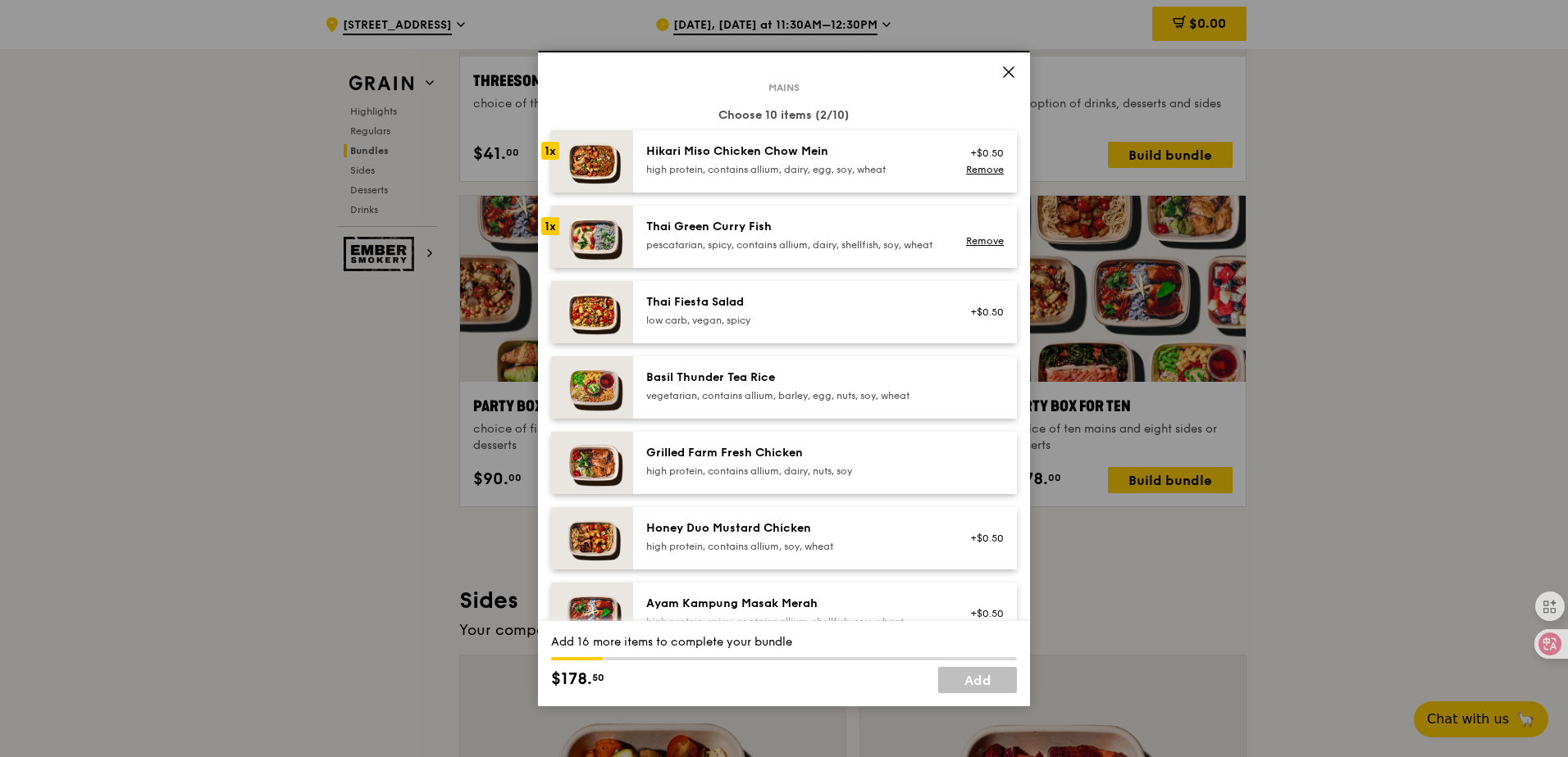
scroll to position [82, 0]
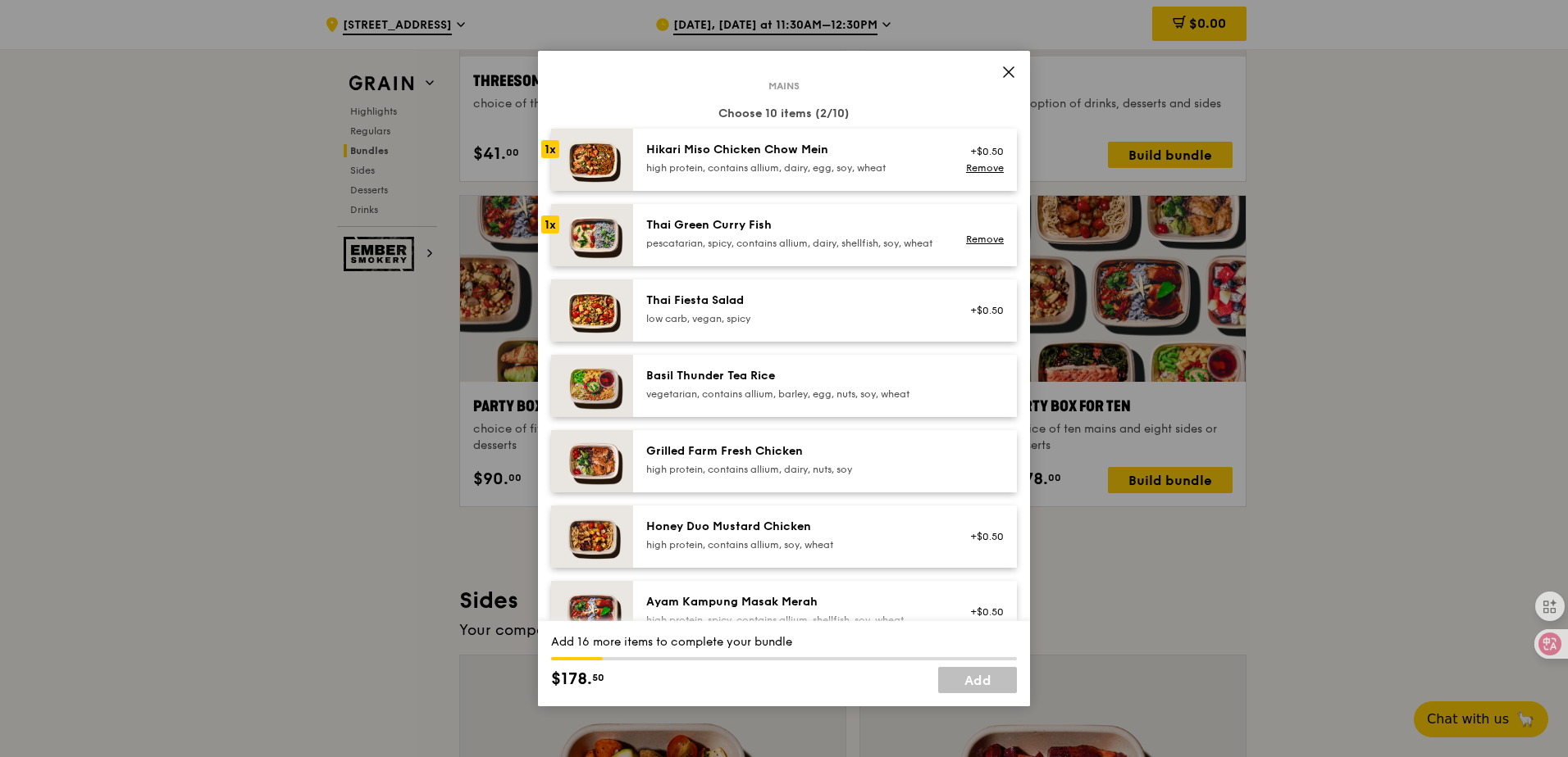
click at [751, 309] on div "Thai Fiesta Salad" at bounding box center [794, 300] width 295 height 17
click at [780, 384] on div "Basil Thunder Tea Rice" at bounding box center [794, 376] width 295 height 17
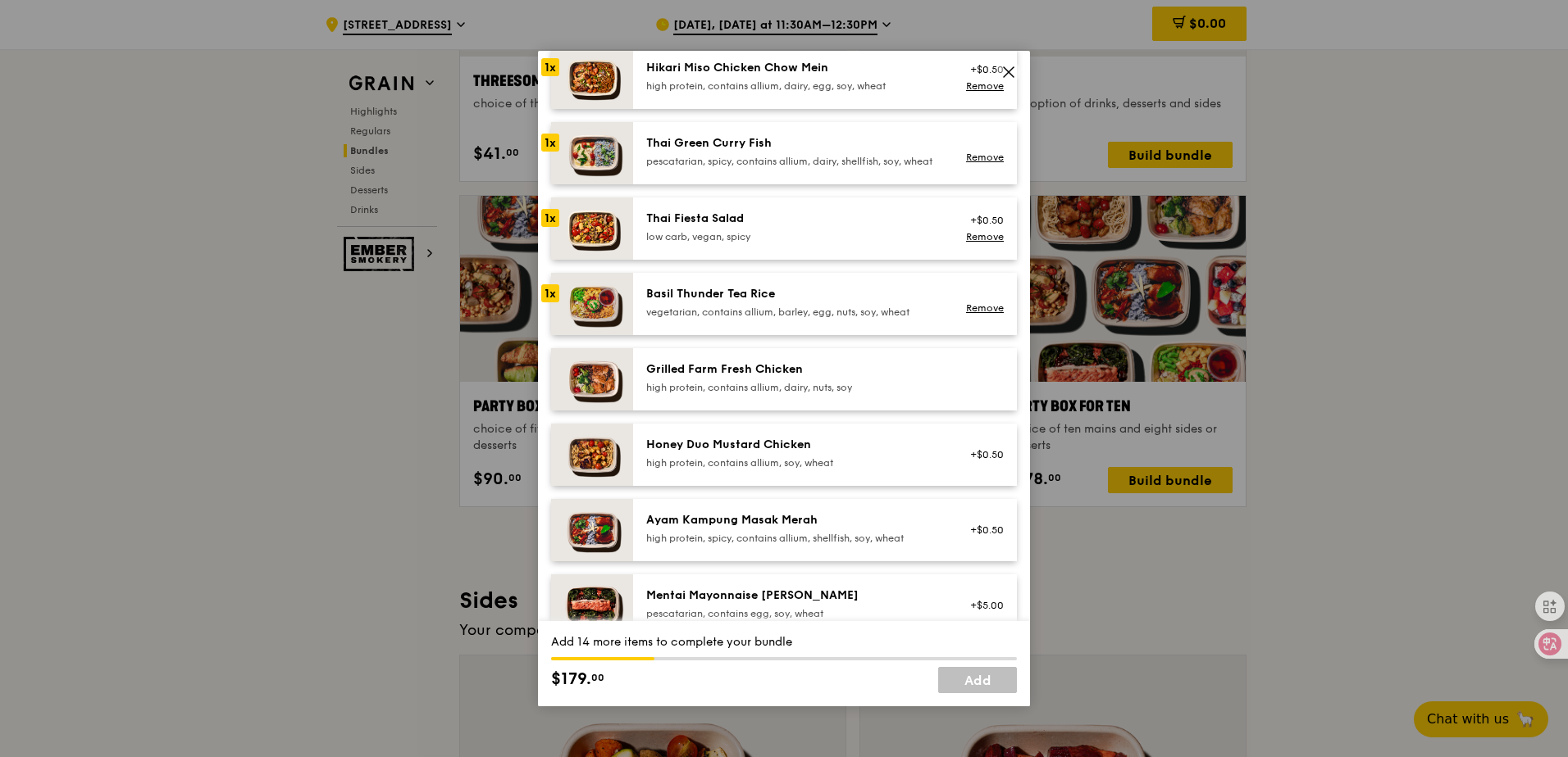
click at [770, 378] on div "Grilled Farm Fresh Chicken" at bounding box center [794, 370] width 295 height 17
click at [782, 450] on div "Honey Duo Mustard Chicken high protein, contains allium, soy, wheat +$0.50" at bounding box center [825, 455] width 384 height 62
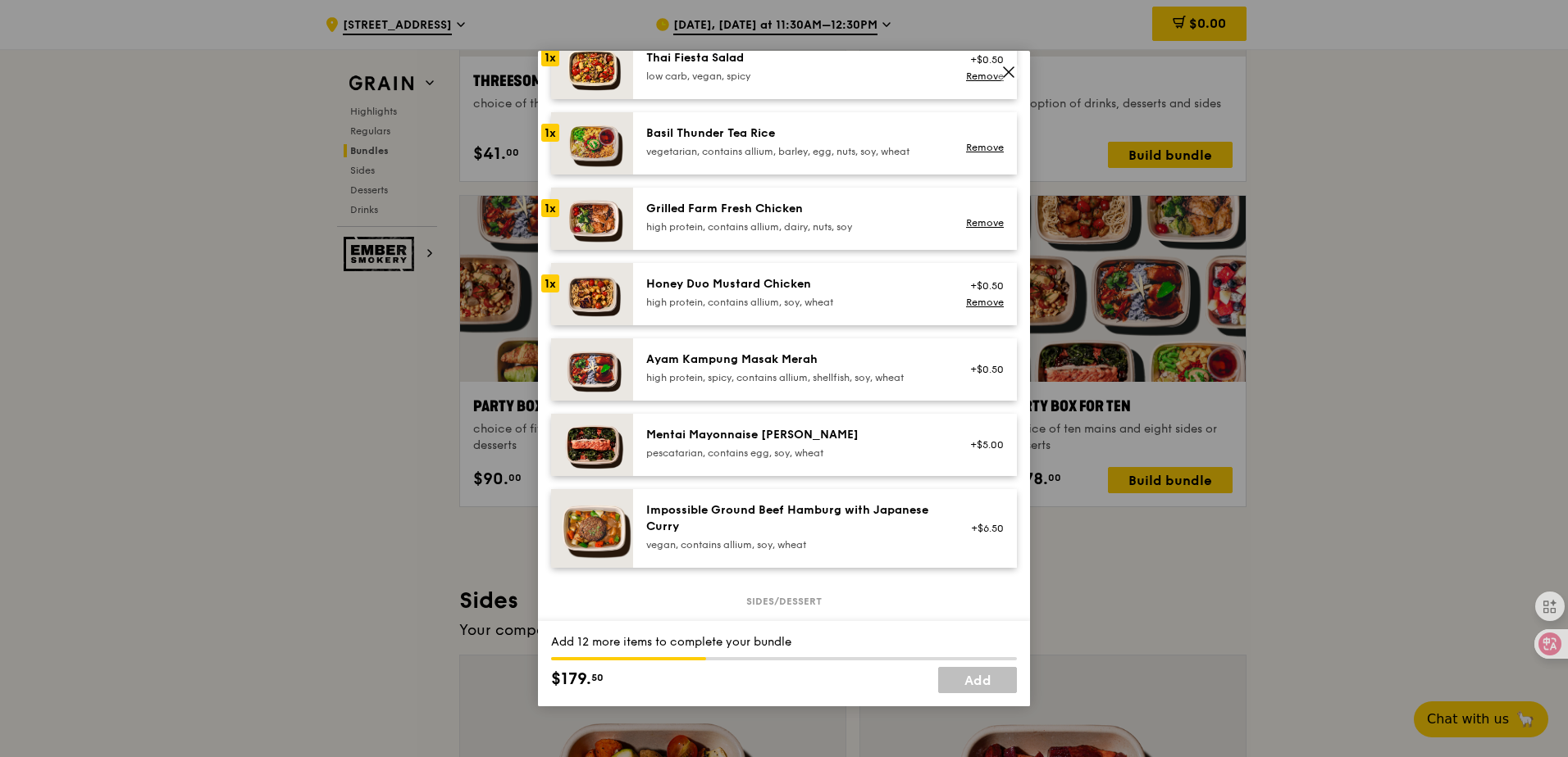
scroll to position [328, 0]
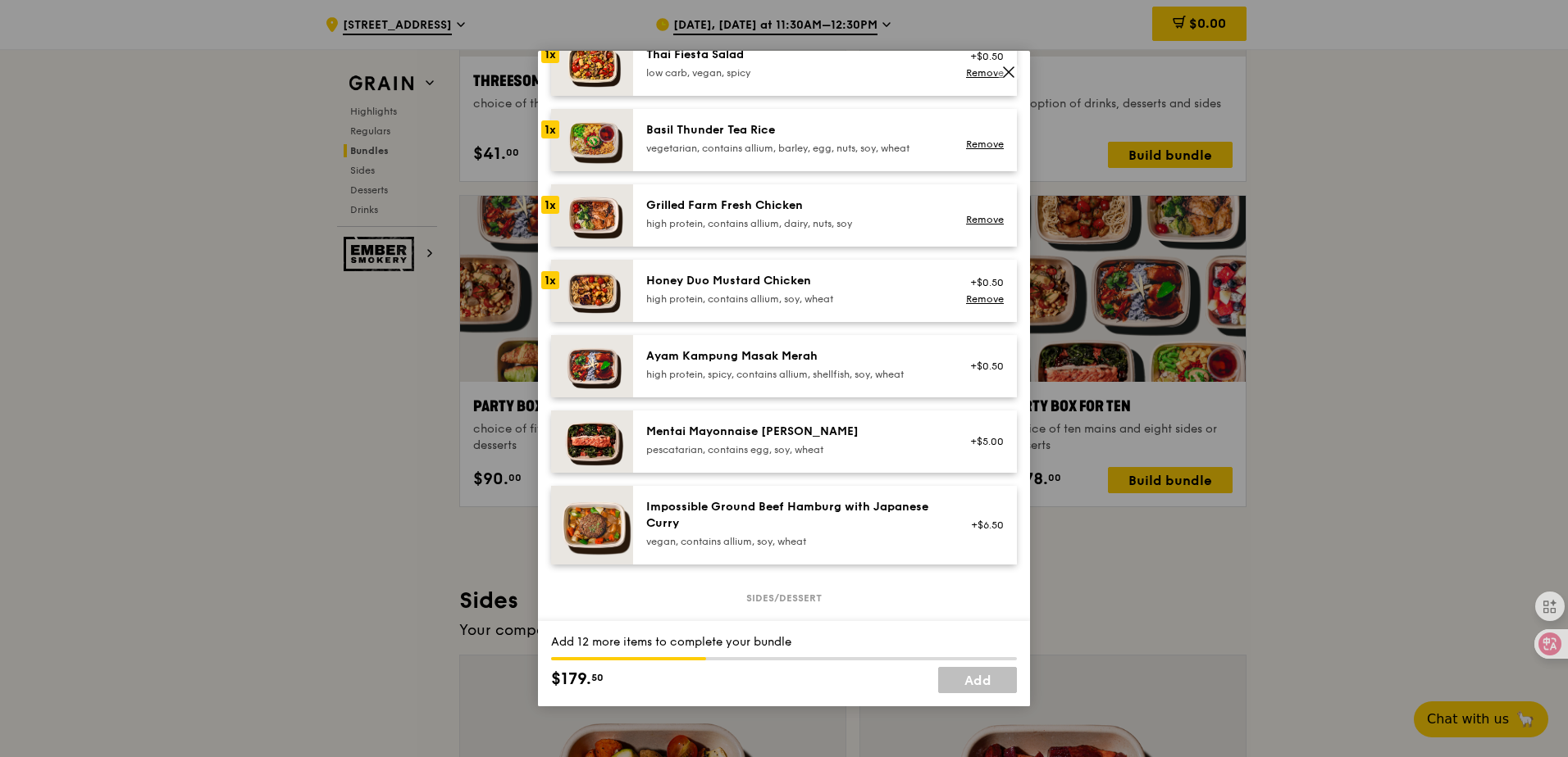
click at [750, 378] on div "Ayam Kampung Masak Merah high protein, spicy, contains allium, shellfish, soy, …" at bounding box center [794, 365] width 295 height 33
click at [777, 440] on div "Mentai Mayonnaise [PERSON_NAME]" at bounding box center [794, 432] width 295 height 17
click at [775, 532] on div "Impossible Ground Beef Hamburg with Japanese Curry" at bounding box center [794, 515] width 295 height 33
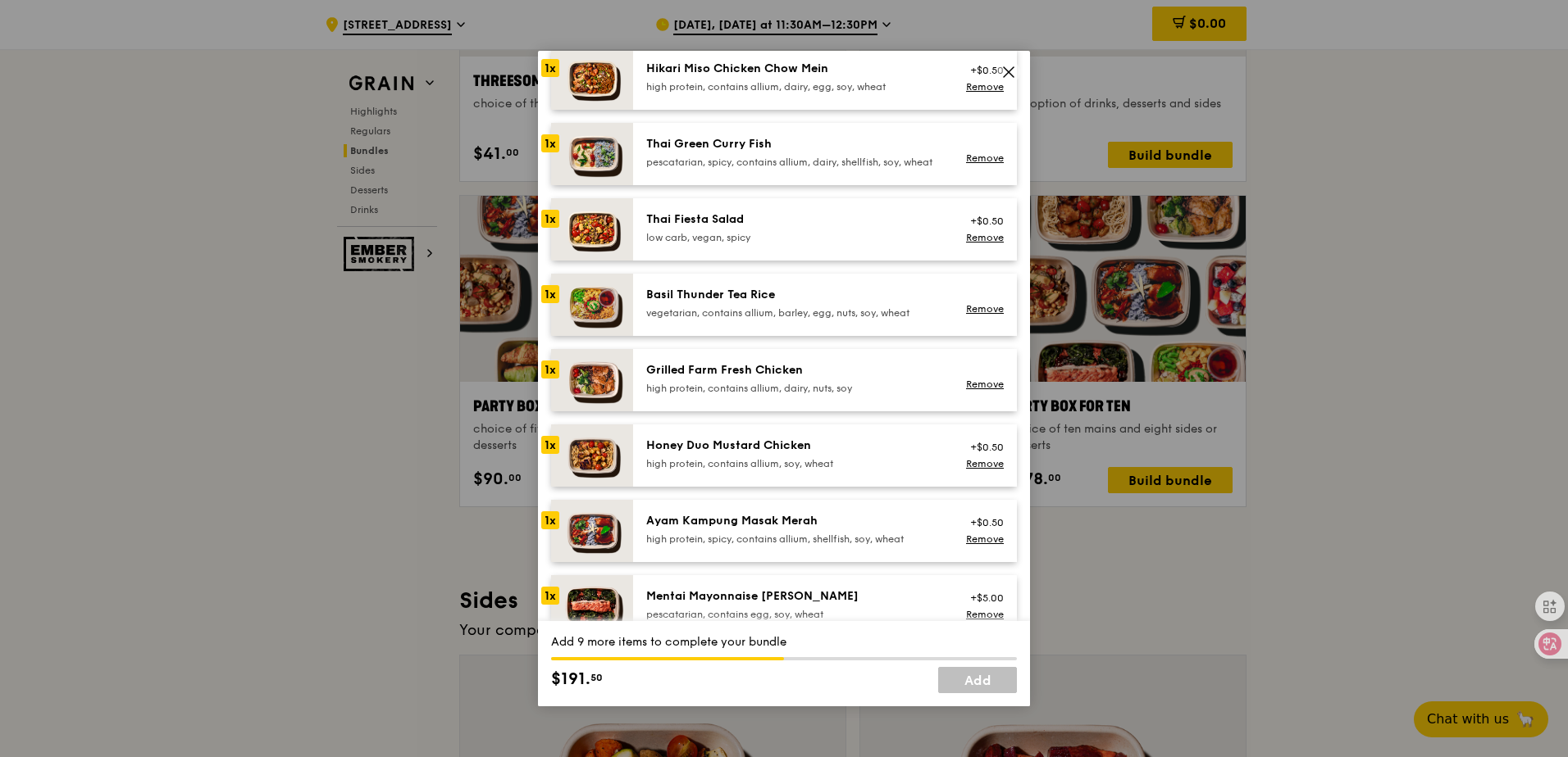
scroll to position [0, 0]
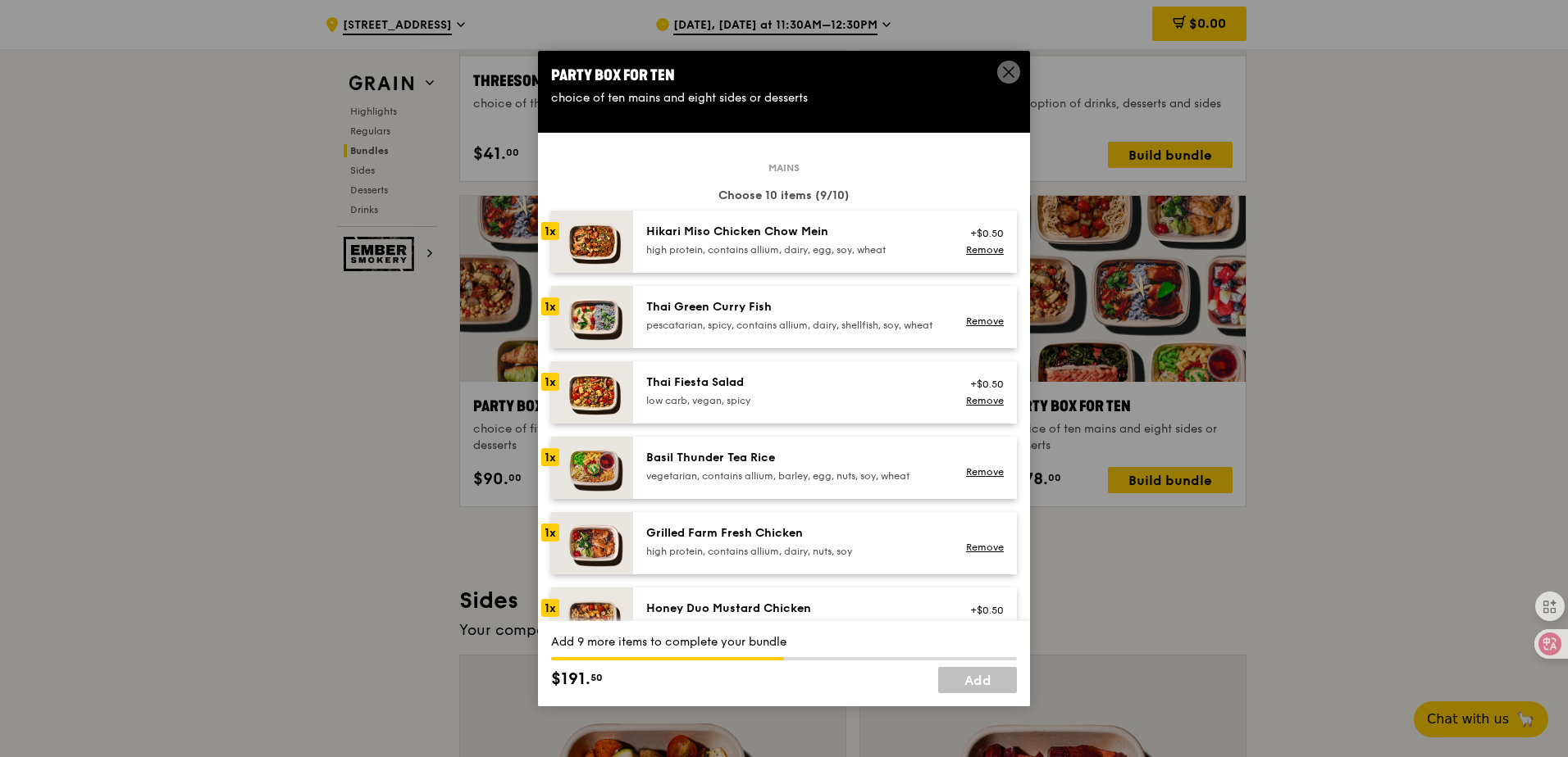
drag, startPoint x: 711, startPoint y: 194, endPoint x: 854, endPoint y: 194, distance: 143.0
click at [854, 194] on div "Choose 10 items (9/10)" at bounding box center [783, 196] width 466 height 17
drag, startPoint x: 854, startPoint y: 194, endPoint x: 816, endPoint y: 153, distance: 55.9
click at [748, 248] on div "high protein, contains allium, dairy, egg, soy, wheat" at bounding box center [794, 249] width 295 height 13
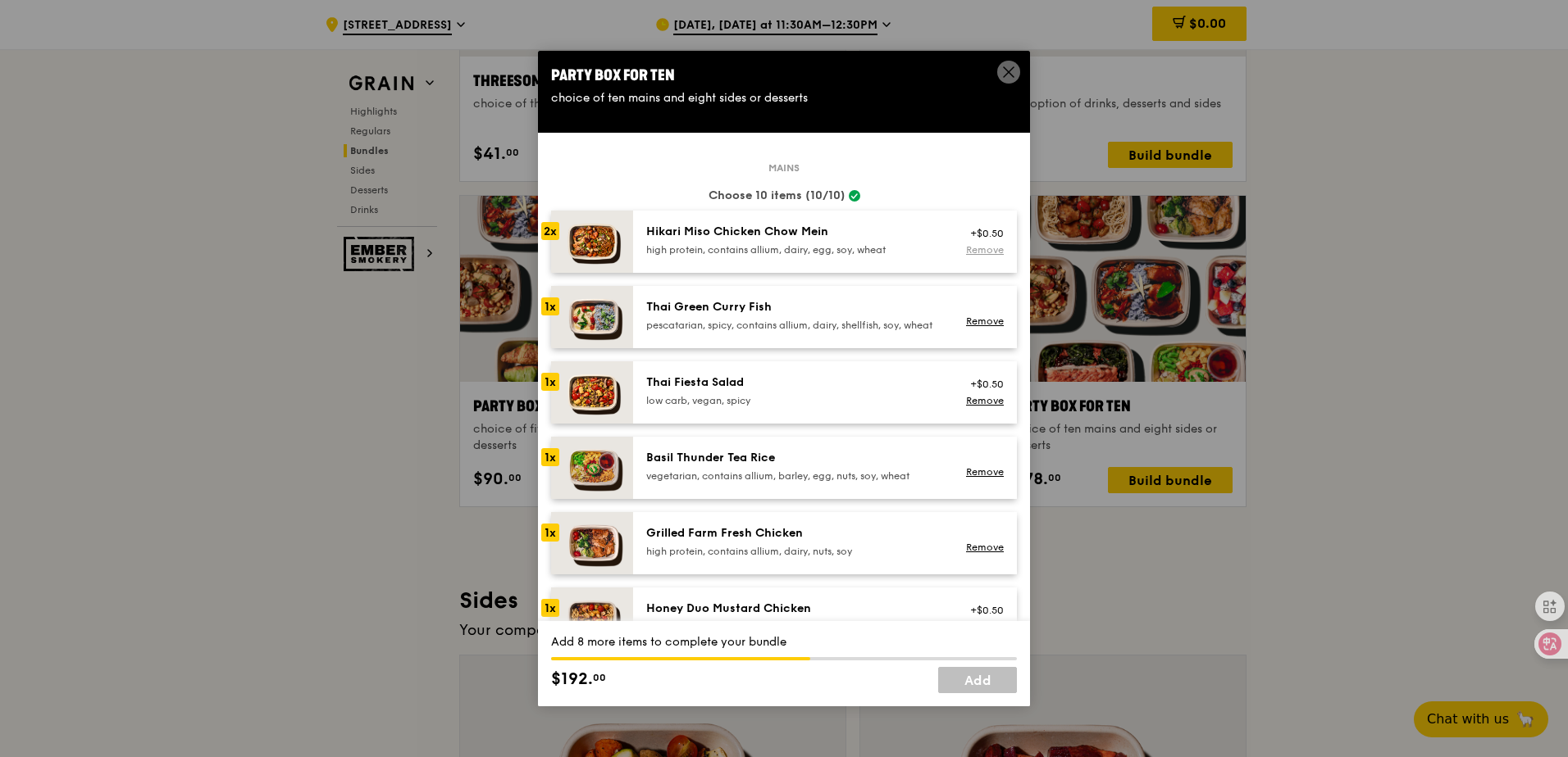
click at [968, 254] on link "Remove" at bounding box center [985, 250] width 38 height 12
click at [971, 327] on link "Remove" at bounding box center [985, 321] width 38 height 12
click at [970, 406] on link "Remove" at bounding box center [985, 401] width 38 height 12
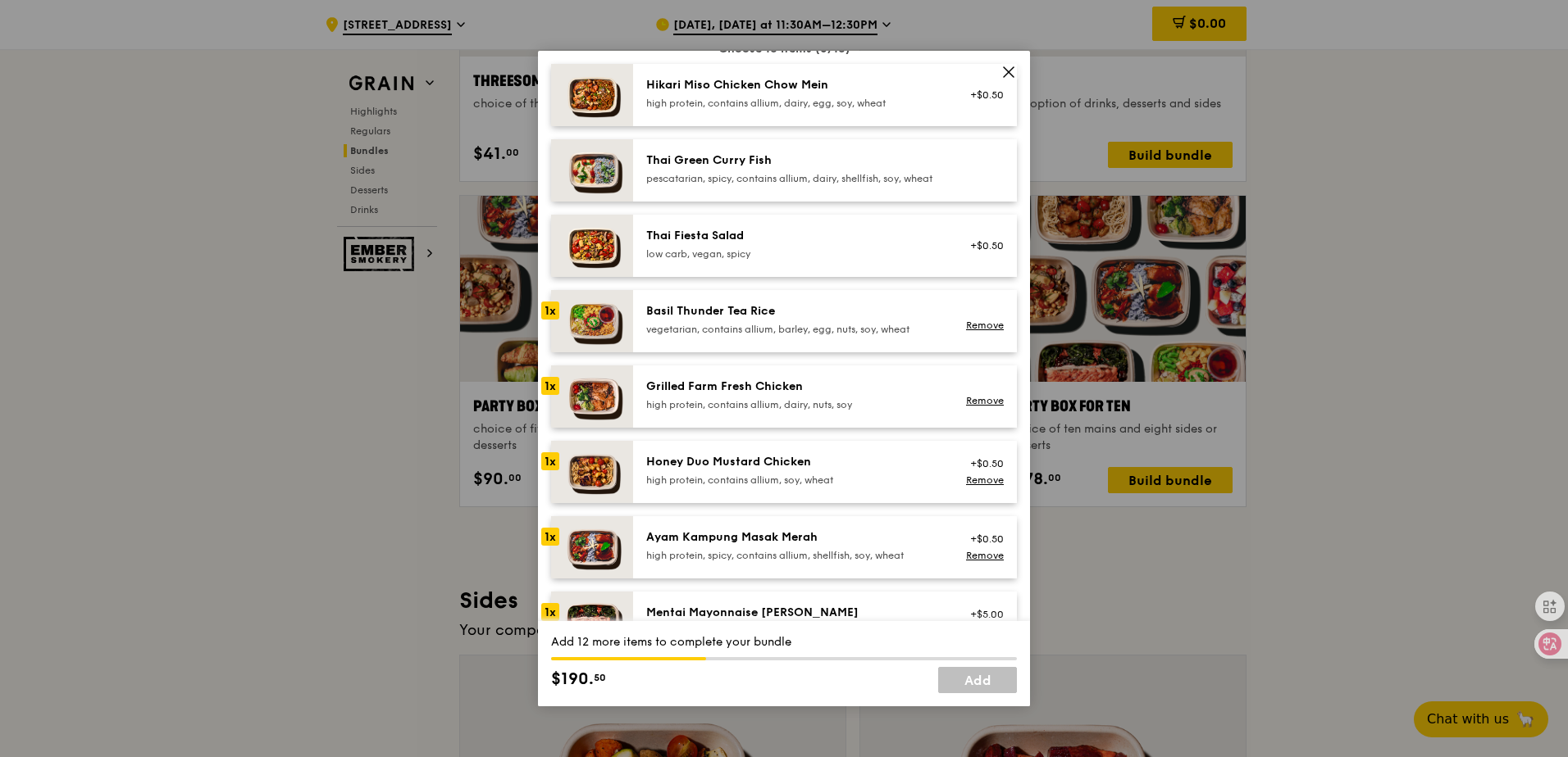
scroll to position [164, 0]
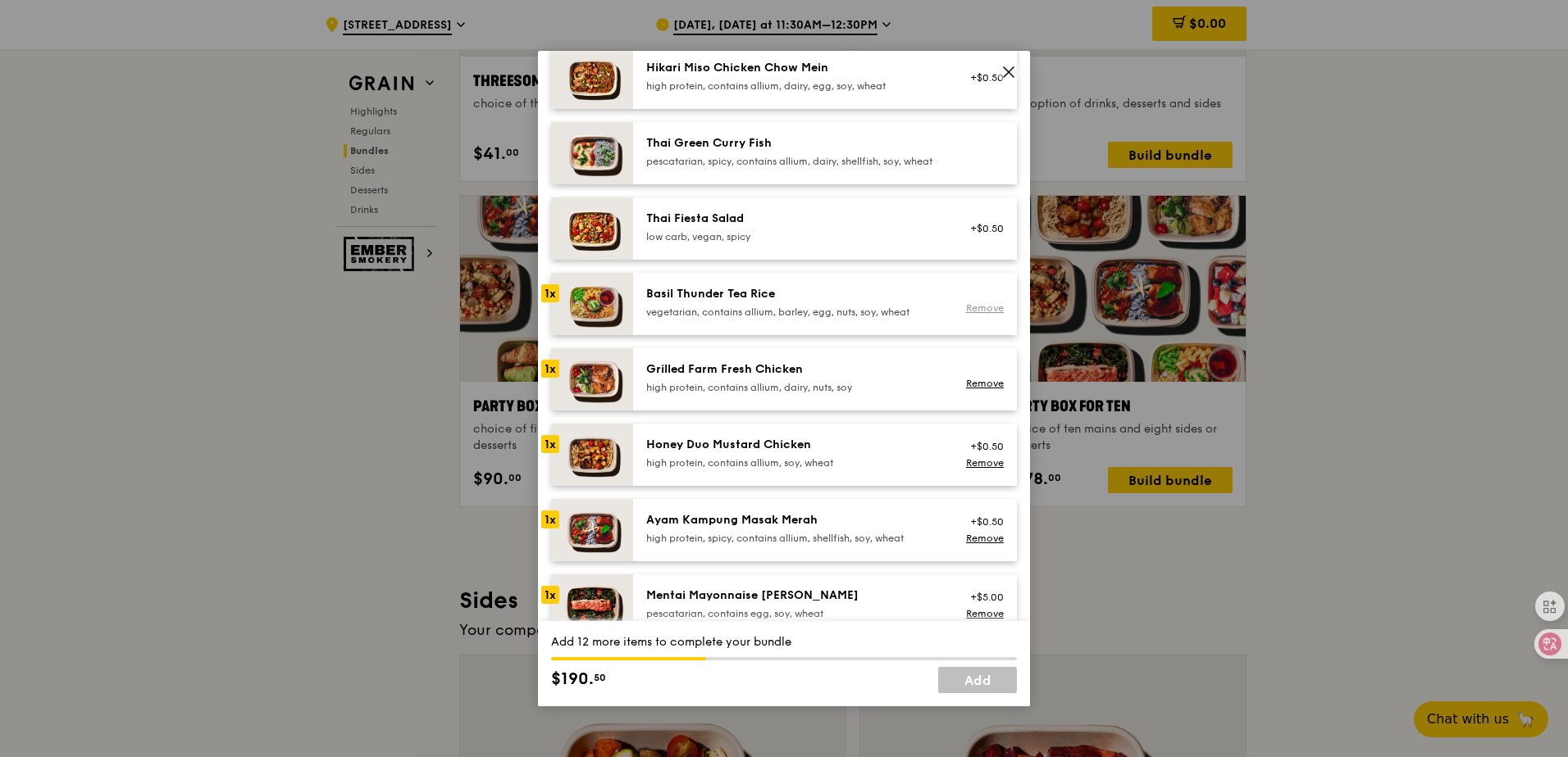
click at [970, 314] on link "Remove" at bounding box center [985, 308] width 38 height 12
click at [969, 390] on div "Remove" at bounding box center [982, 383] width 44 height 13
click at [976, 468] on link "Remove" at bounding box center [985, 463] width 38 height 12
click at [982, 545] on link "Remove" at bounding box center [985, 539] width 38 height 12
click at [972, 389] on link "Remove" at bounding box center [985, 383] width 38 height 12
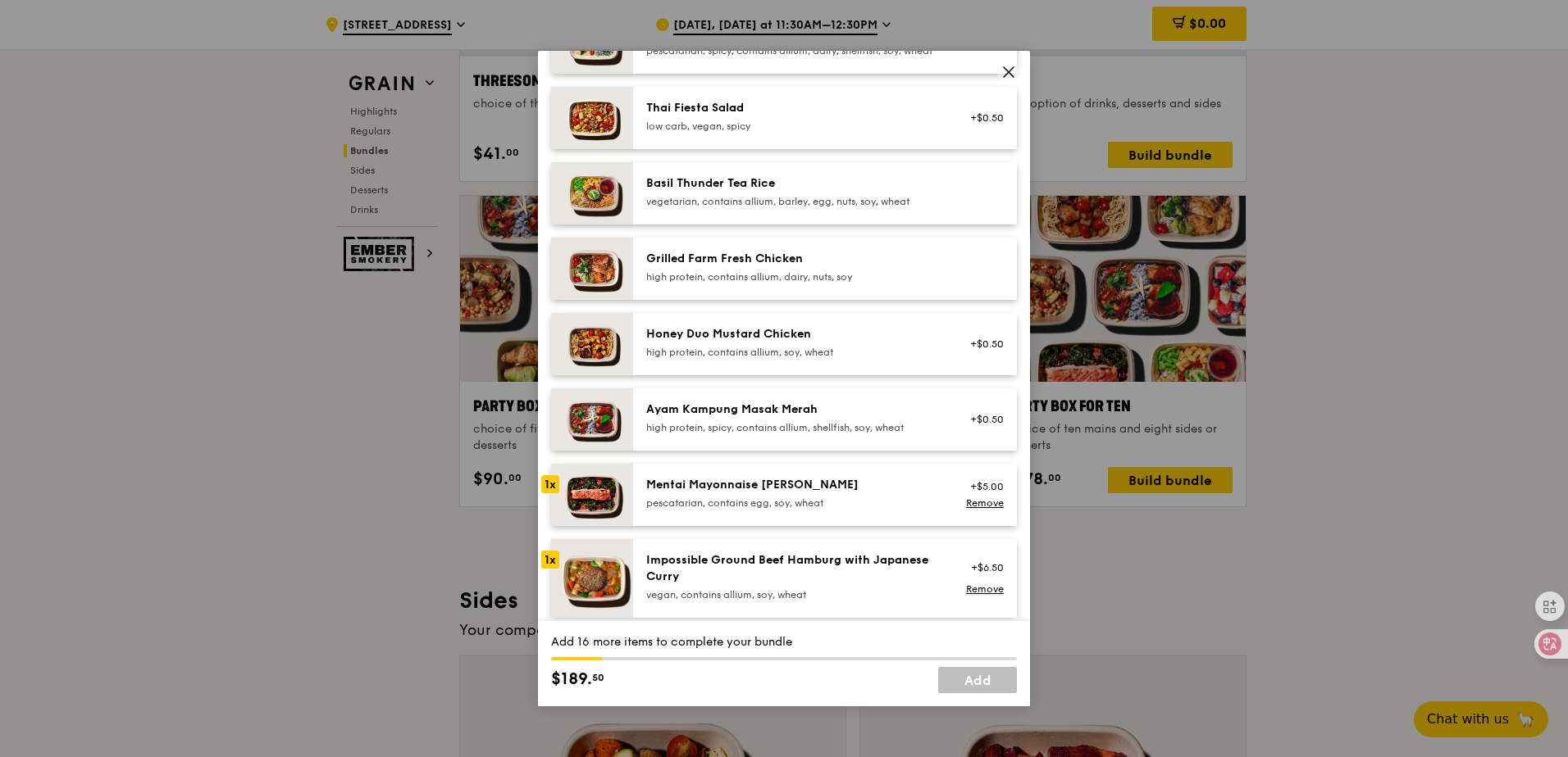
scroll to position [328, 0]
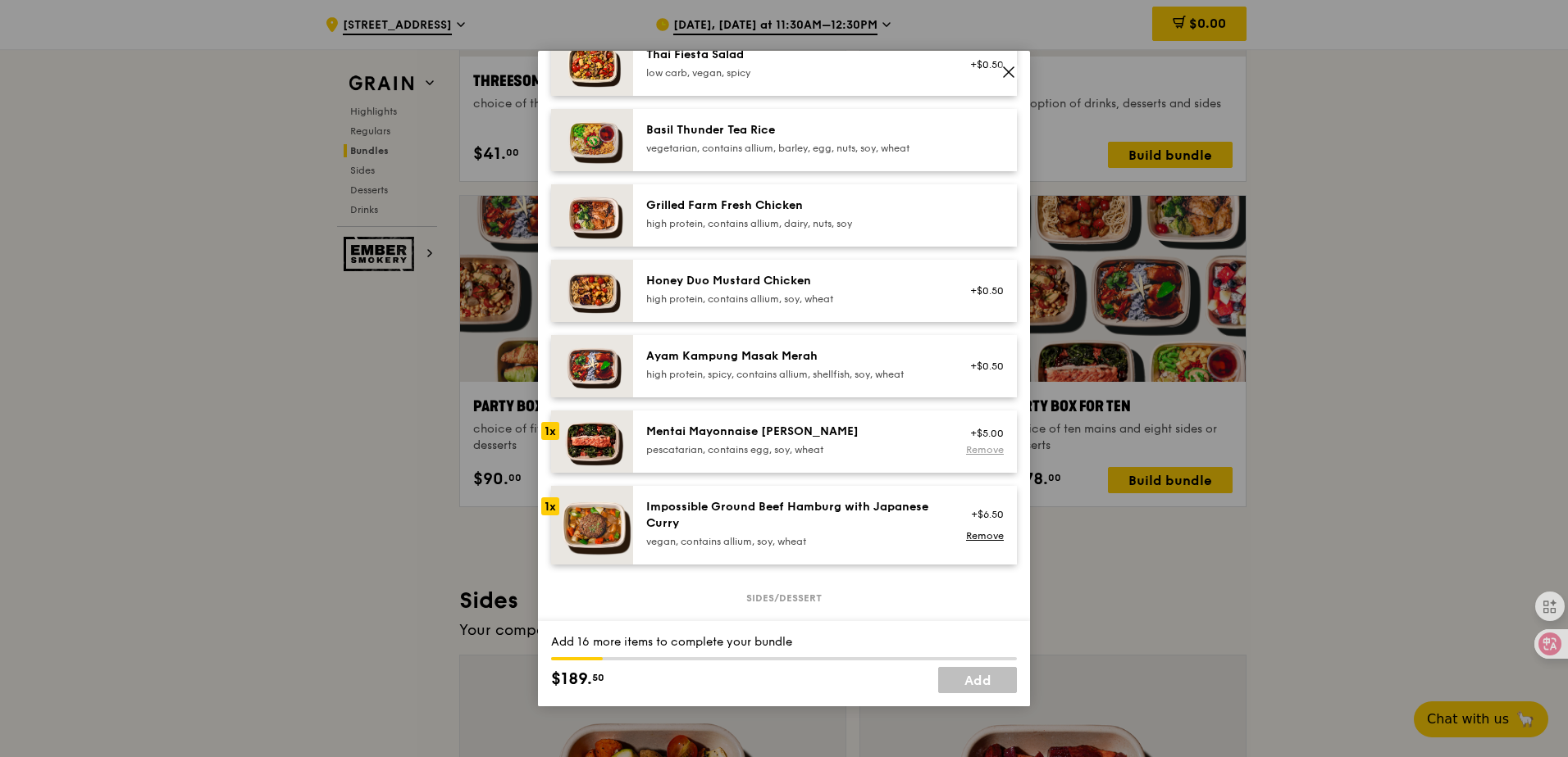
click at [981, 456] on link "Remove" at bounding box center [985, 451] width 38 height 12
click at [974, 542] on link "Remove" at bounding box center [985, 537] width 38 height 12
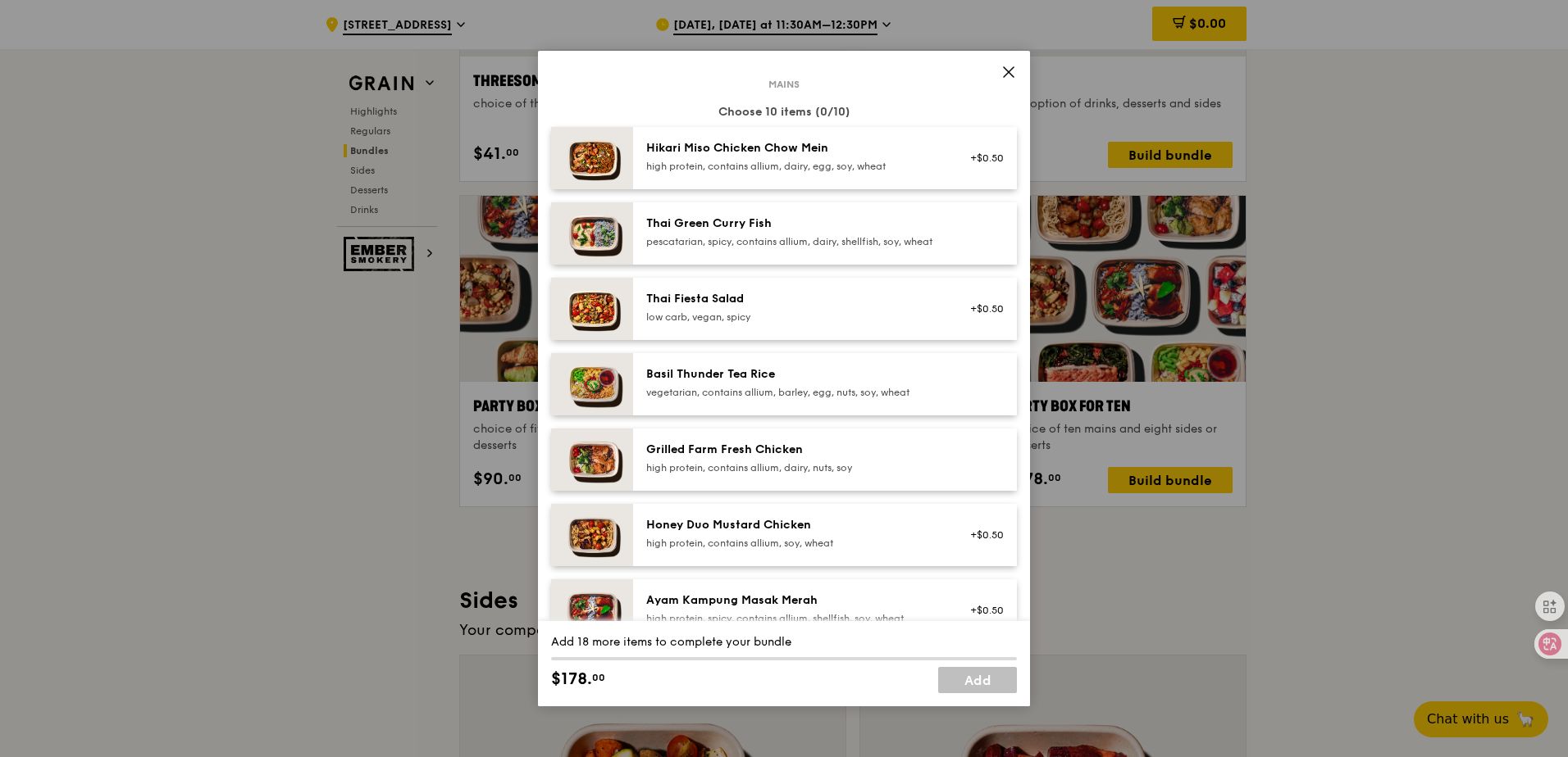
scroll to position [82, 0]
click at [1008, 81] on span at bounding box center [1008, 74] width 15 height 18
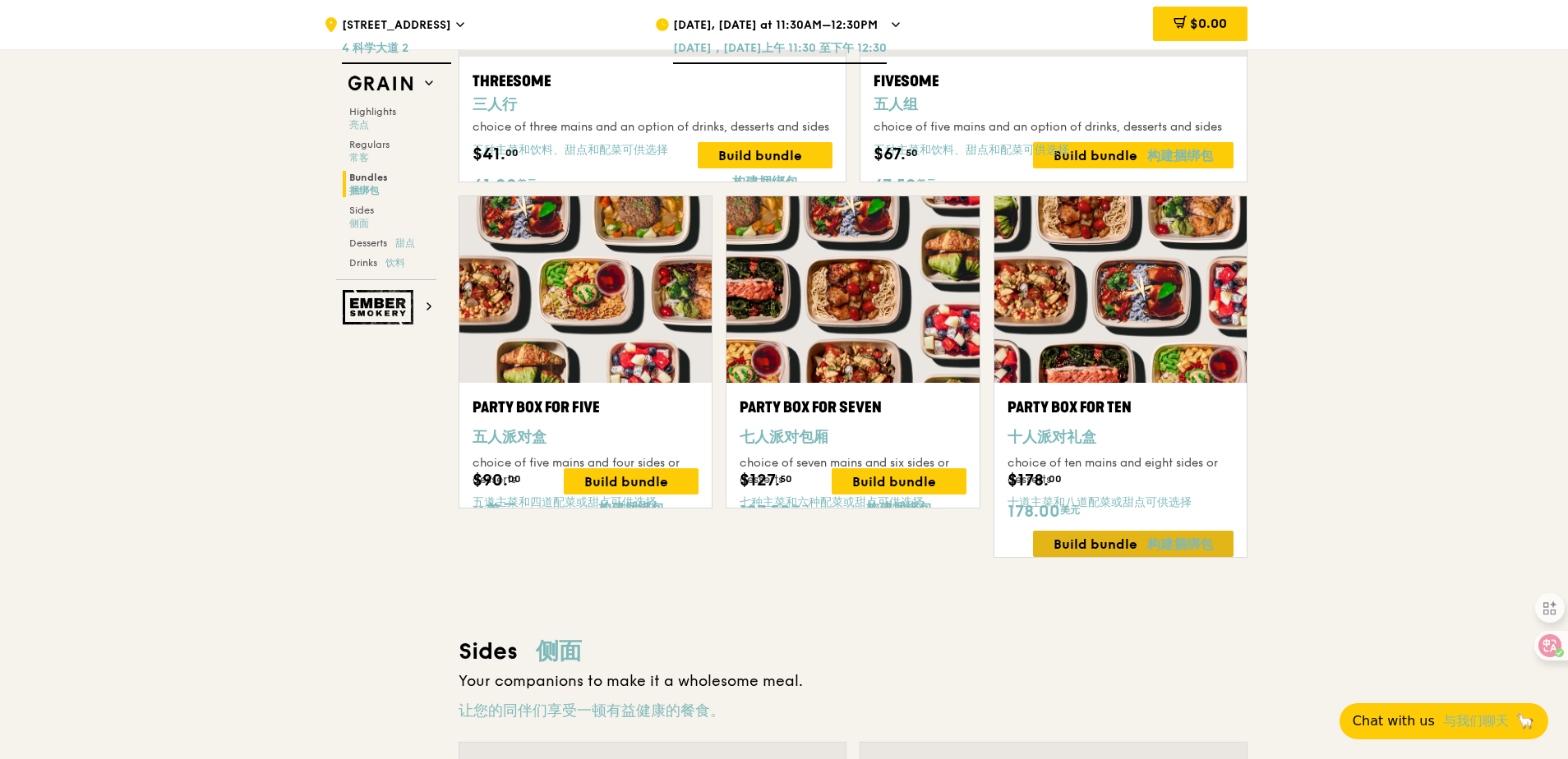
click at [1160, 538] on font "构建捆绑包" at bounding box center [1180, 545] width 65 height 16
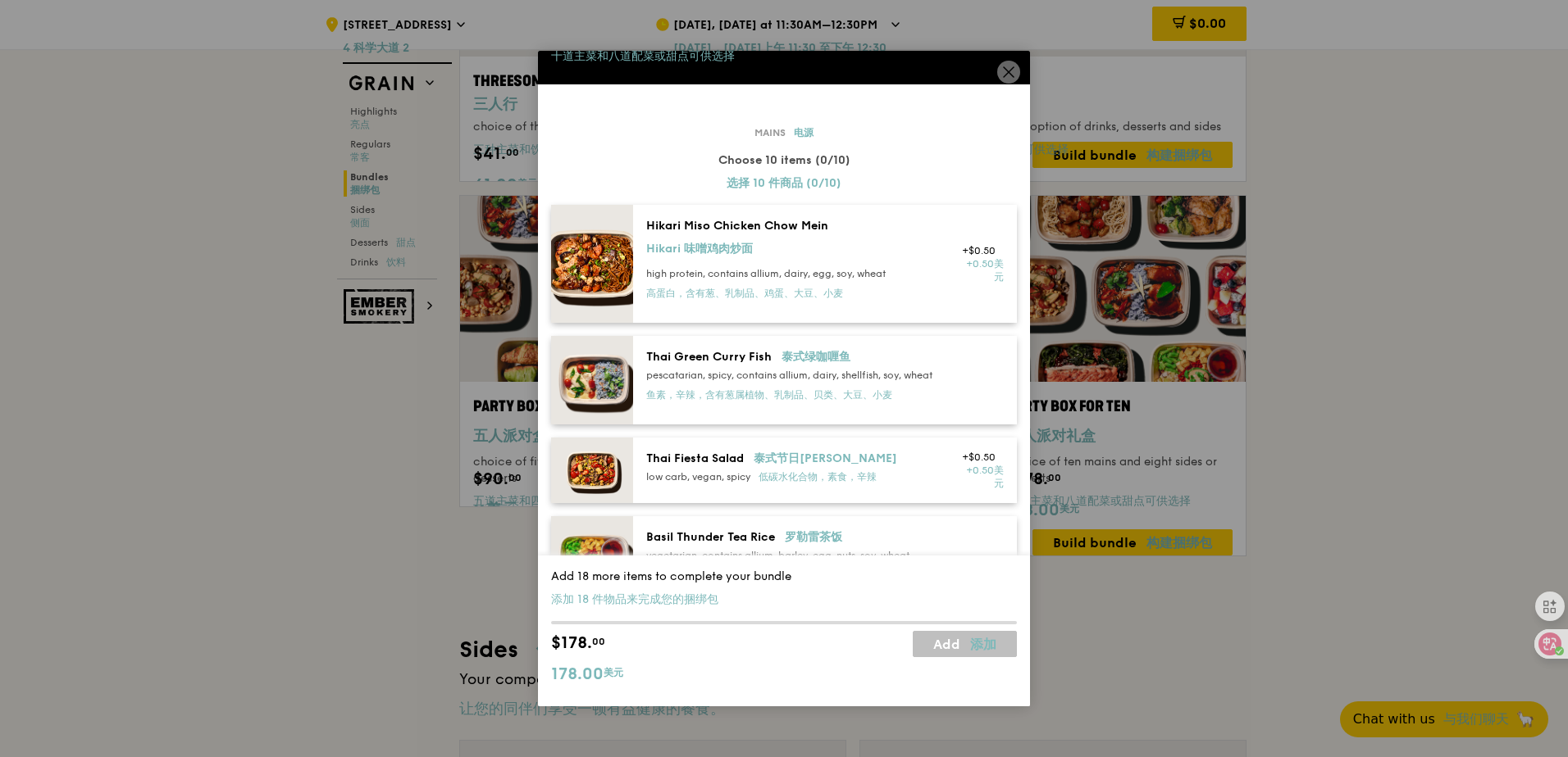
scroll to position [164, 0]
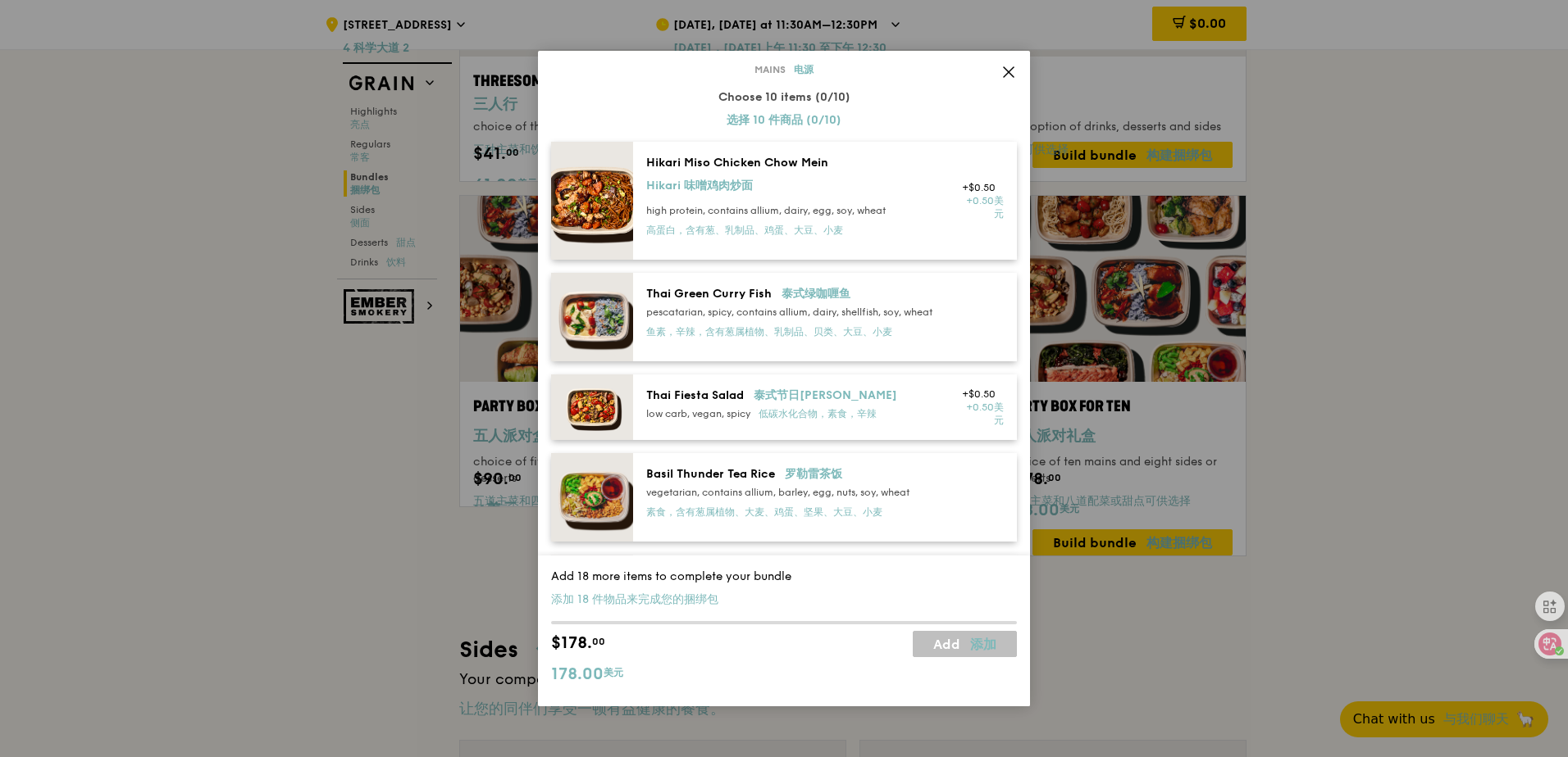
click at [911, 205] on div "high protein, contains allium, dairy, egg, soy, wheat 高蛋白，含有葱、乳制品、鸡蛋、大豆、小麦" at bounding box center [794, 224] width 295 height 40
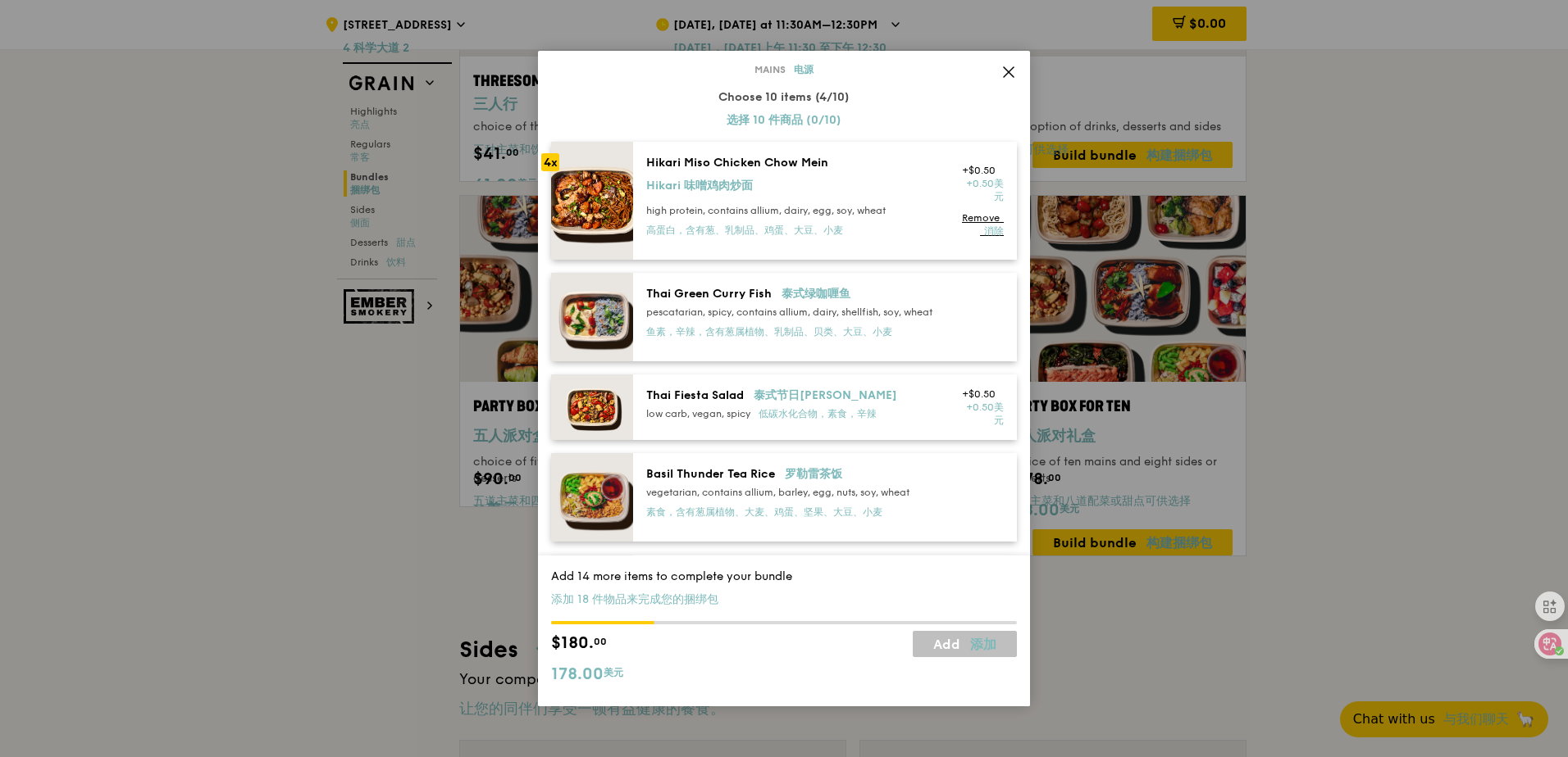
click at [911, 205] on div "high protein, contains allium, dairy, egg, soy, wheat 高蛋白，含有葱、乳制品、鸡蛋、大豆、小麦" at bounding box center [794, 224] width 295 height 40
click at [980, 223] on link "Remove 消除" at bounding box center [983, 224] width 42 height 25
click at [980, 223] on div "+$0.50 +0.50美元 Remove 消除" at bounding box center [982, 201] width 63 height 92
click at [980, 223] on link "Remove 消除" at bounding box center [983, 224] width 42 height 25
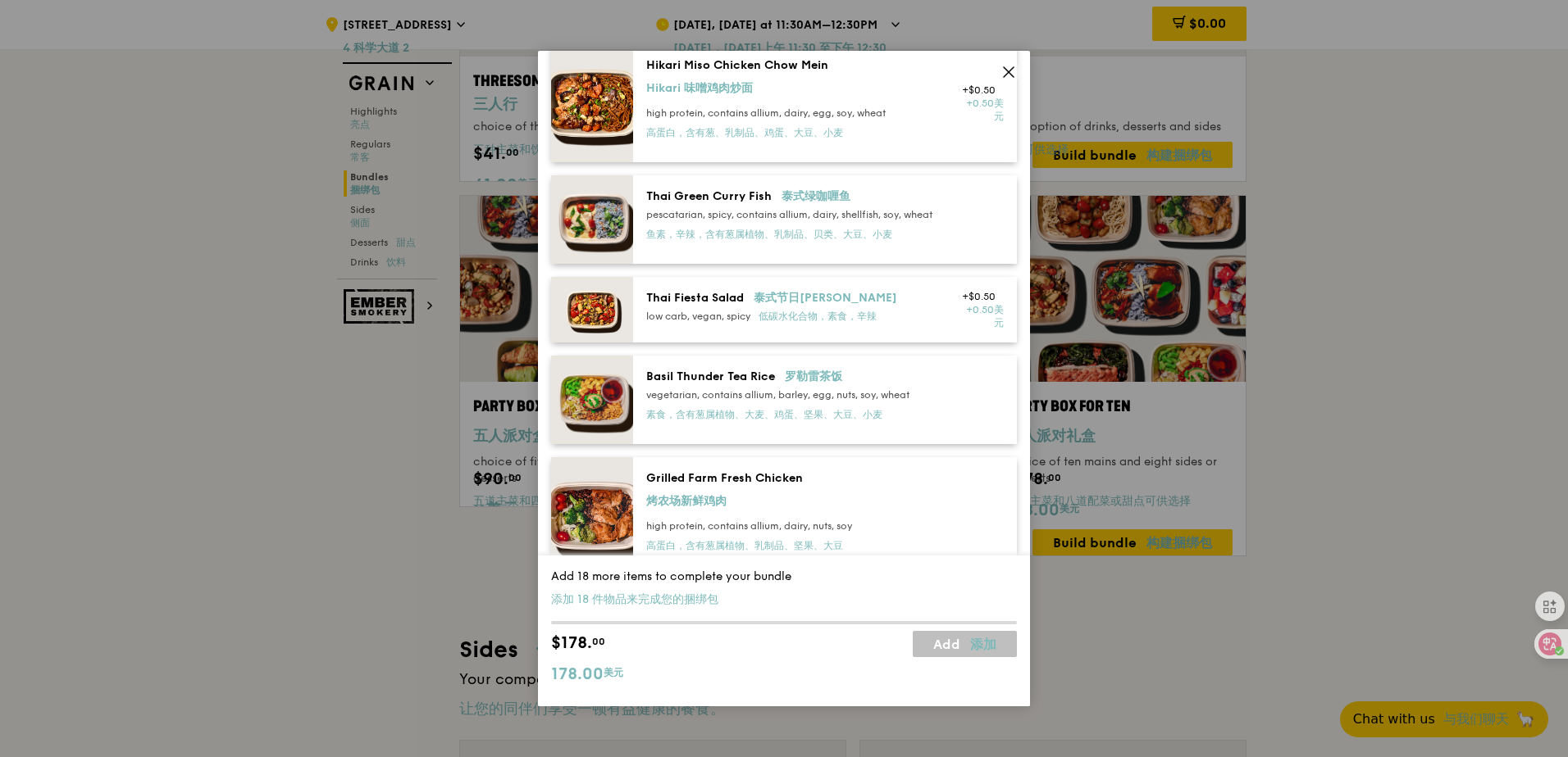
scroll to position [328, 0]
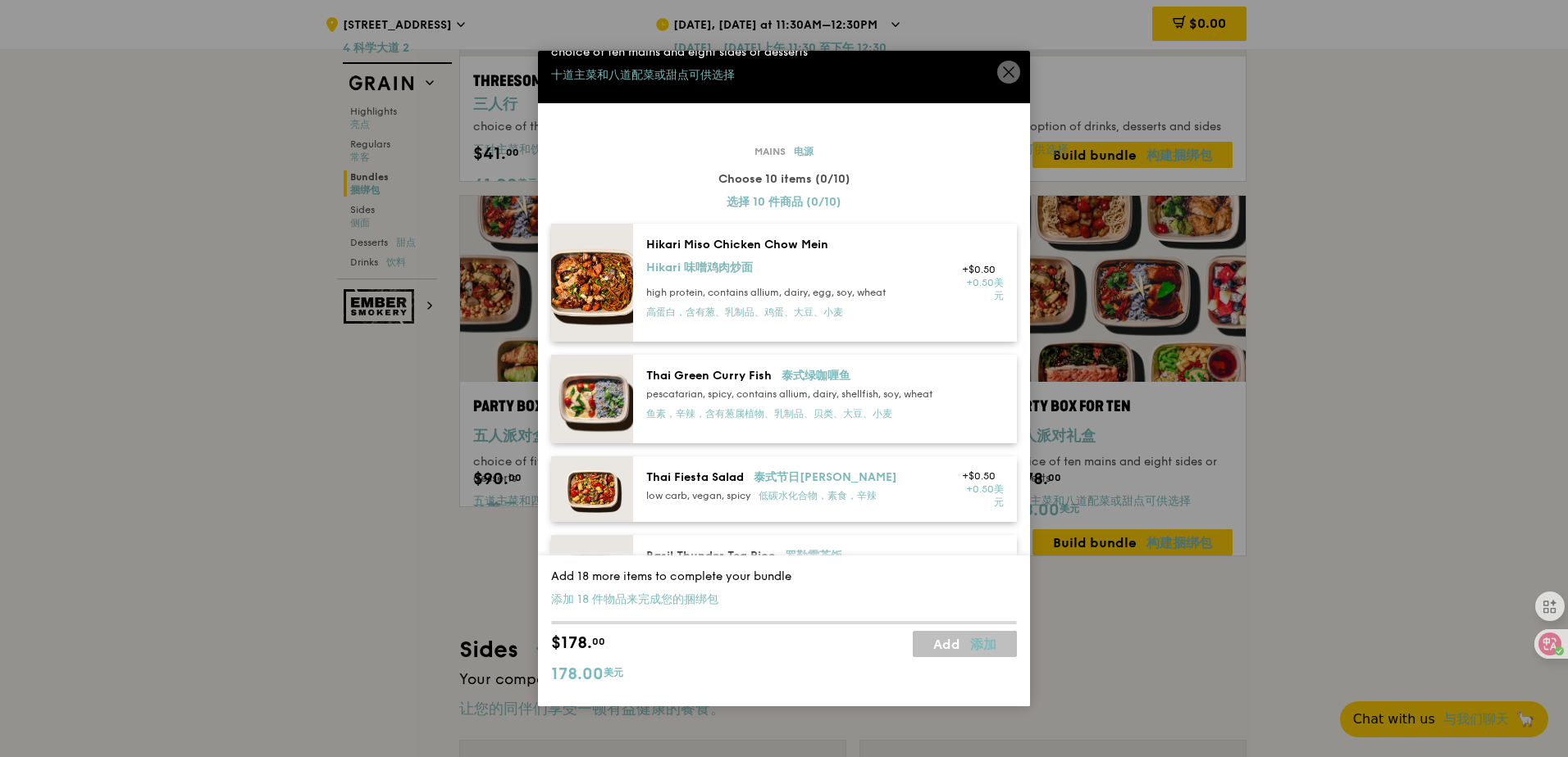
click at [900, 277] on div "Hikari Miso Chicken Chow Mein Hikari 味噌鸡肉炒面" at bounding box center [794, 260] width 295 height 45
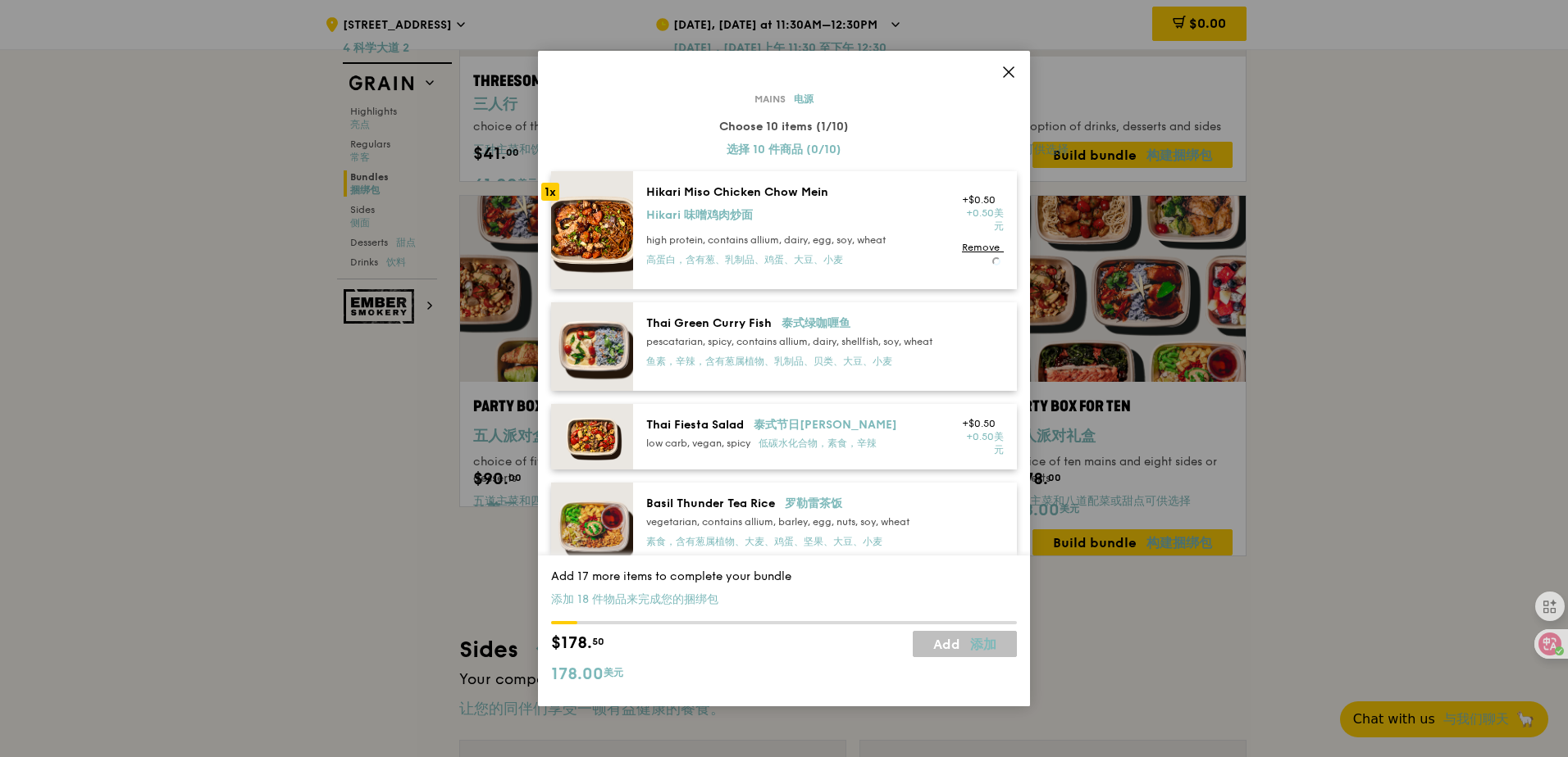
scroll to position [246, 0]
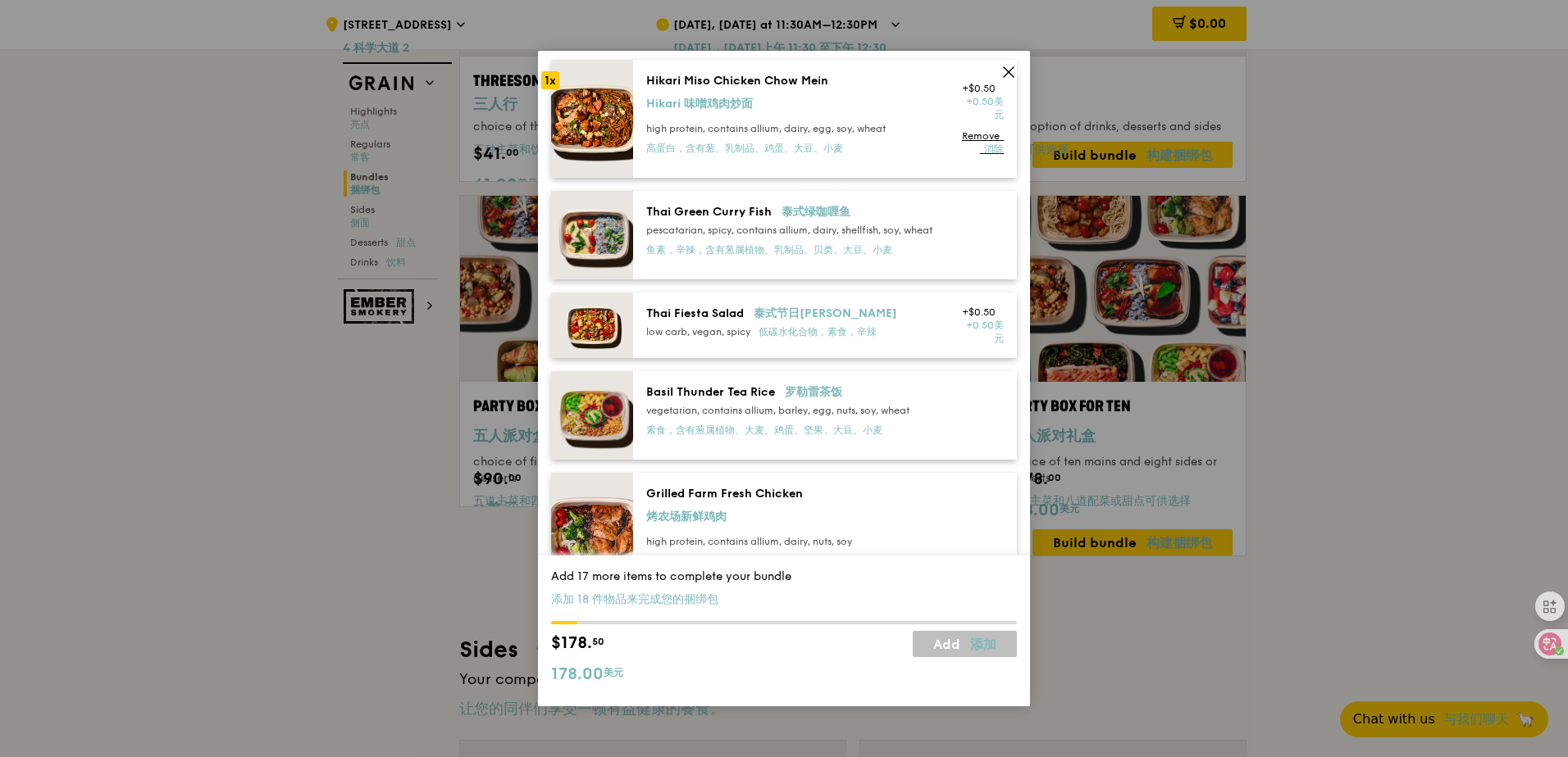
click at [905, 223] on div "Thai Green Curry Fish 泰式绿咖喱鱼 pescatarian, spicy, contains allium, dairy, shellf…" at bounding box center [794, 234] width 295 height 59
click at [910, 317] on div "Thai Fiesta Salad 泰式节日沙拉 low carb, vegan, spicy 低碳水化合物，素食，辛辣 +$0.50 +0.50美元" at bounding box center [825, 325] width 384 height 65
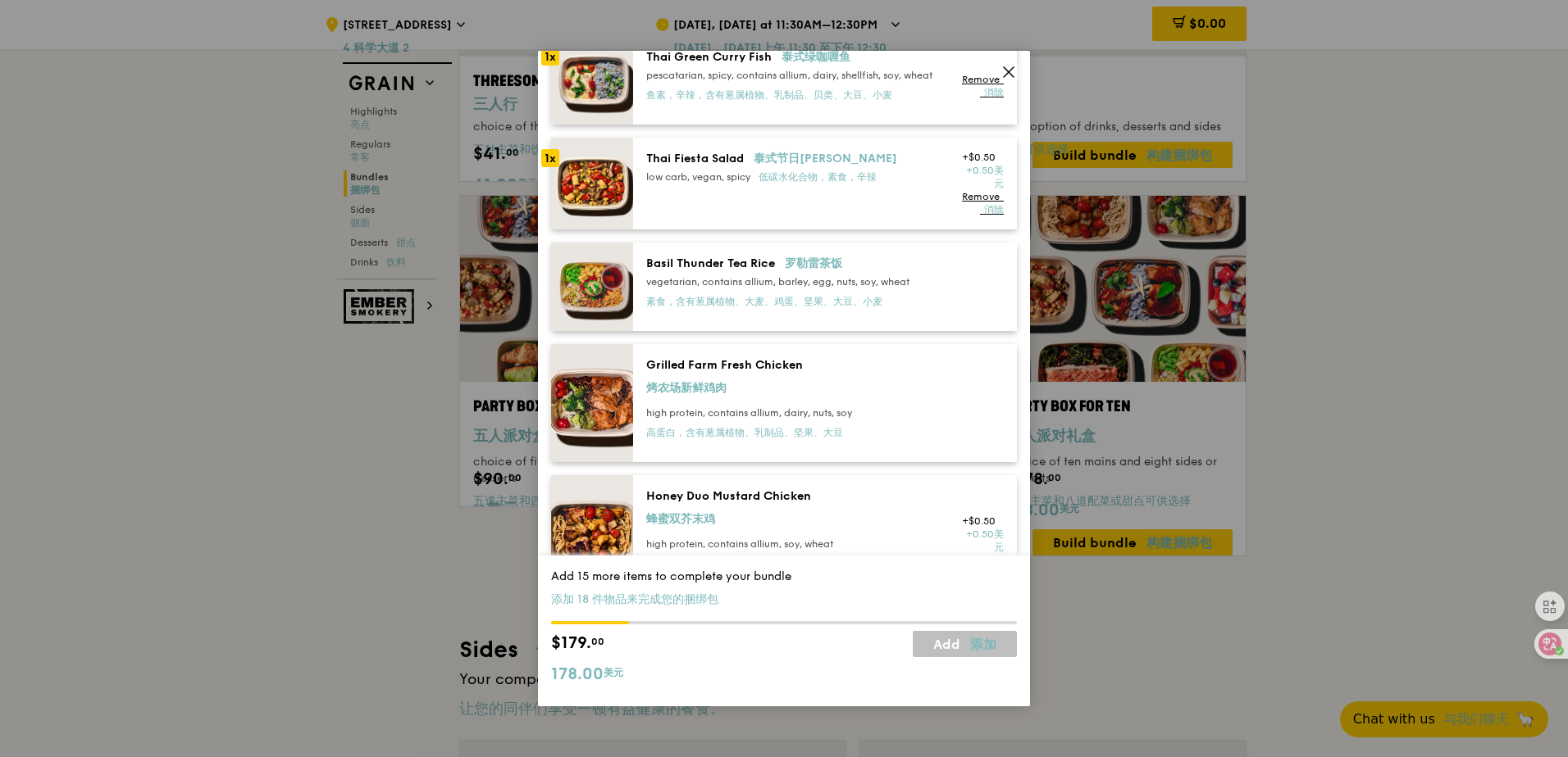
scroll to position [410, 0]
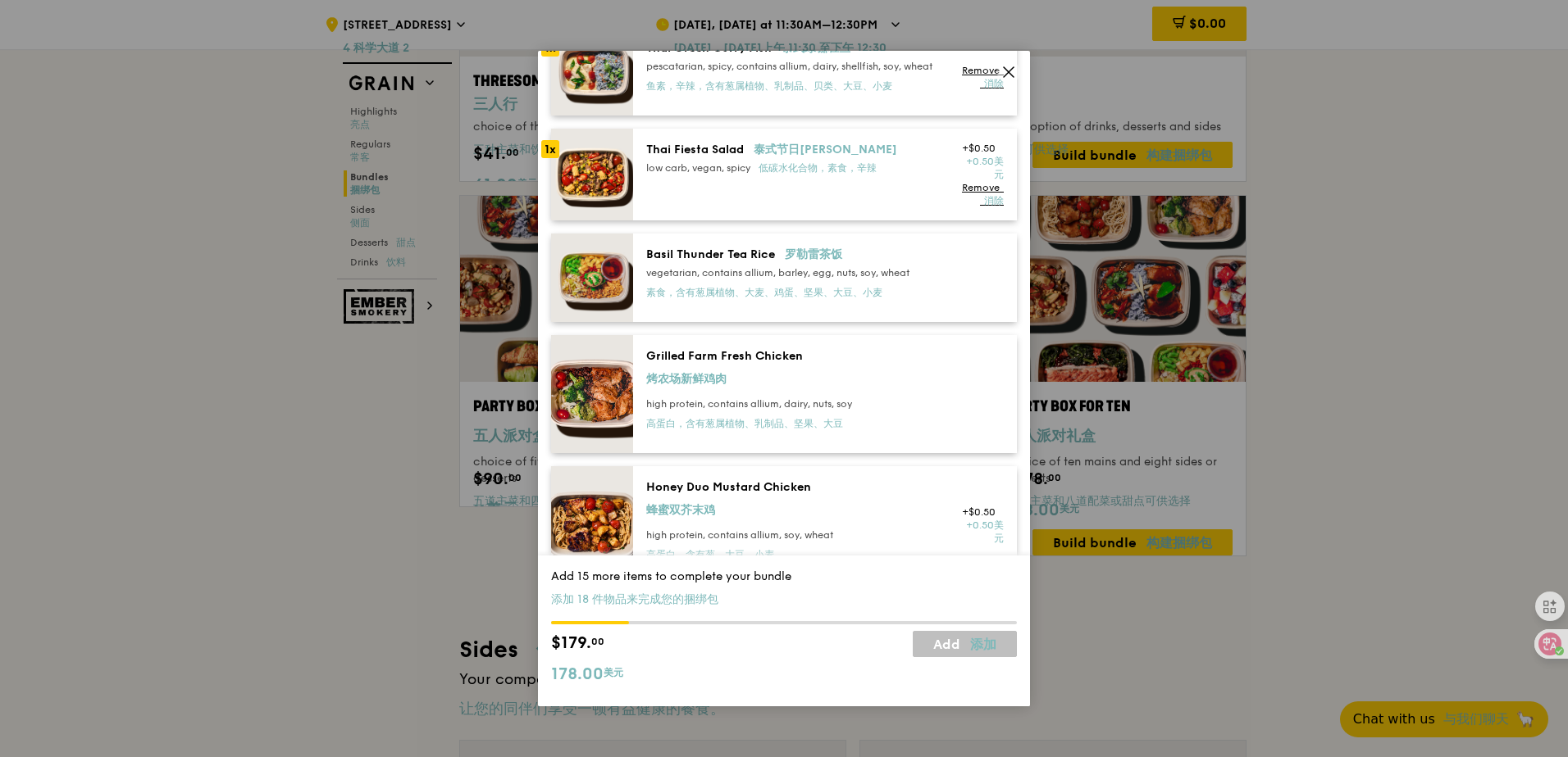
click at [900, 263] on div "Basil Thunder Tea Rice 罗勒雷茶饭" at bounding box center [794, 255] width 295 height 17
click at [891, 367] on div "Grilled Farm Fresh Chicken 烤农场新鲜鸡肉" at bounding box center [794, 372] width 295 height 45
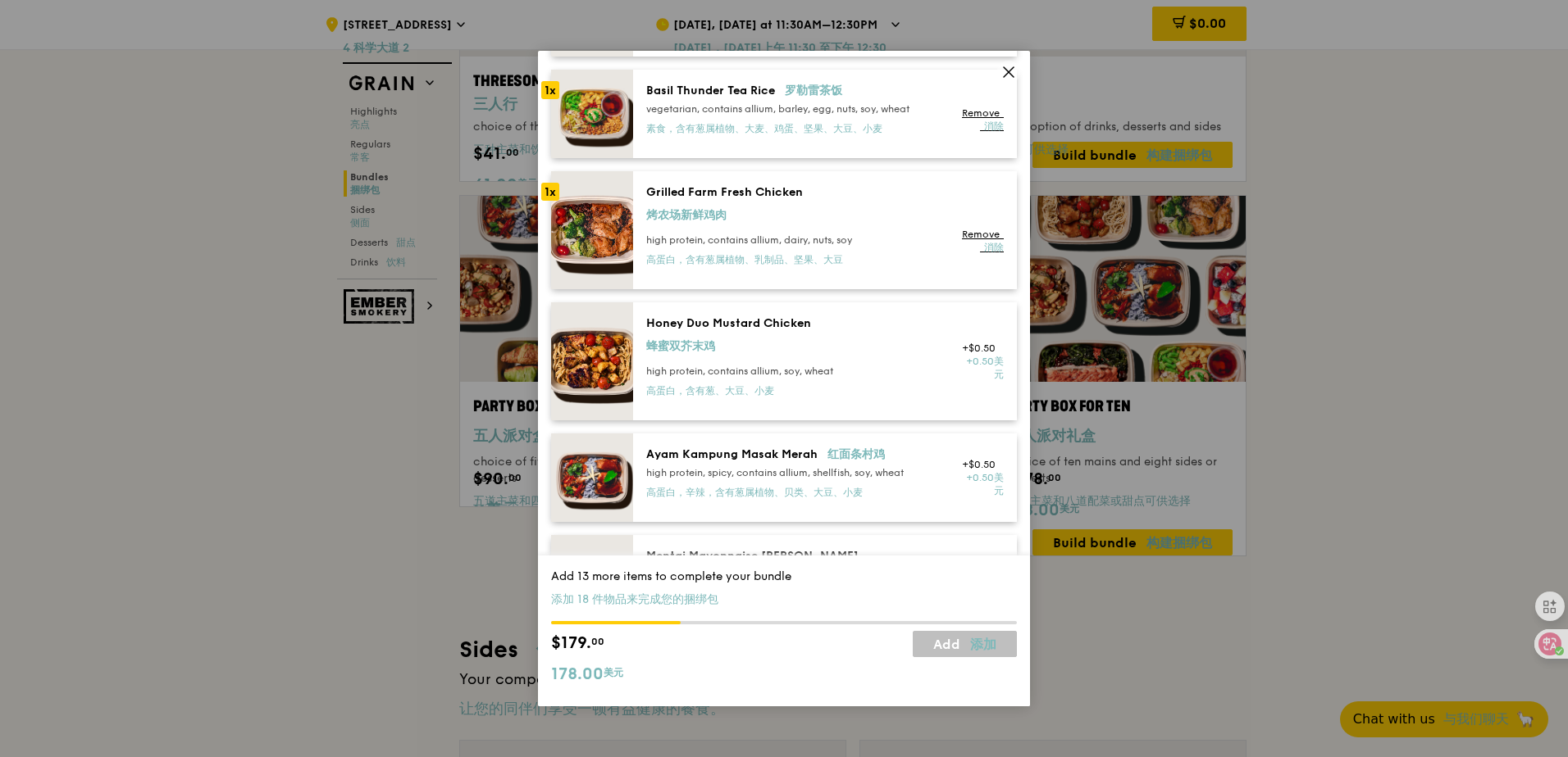
click at [898, 334] on div "Honey Duo Mustard Chicken 蜂蜜双芥末鸡" at bounding box center [794, 338] width 295 height 45
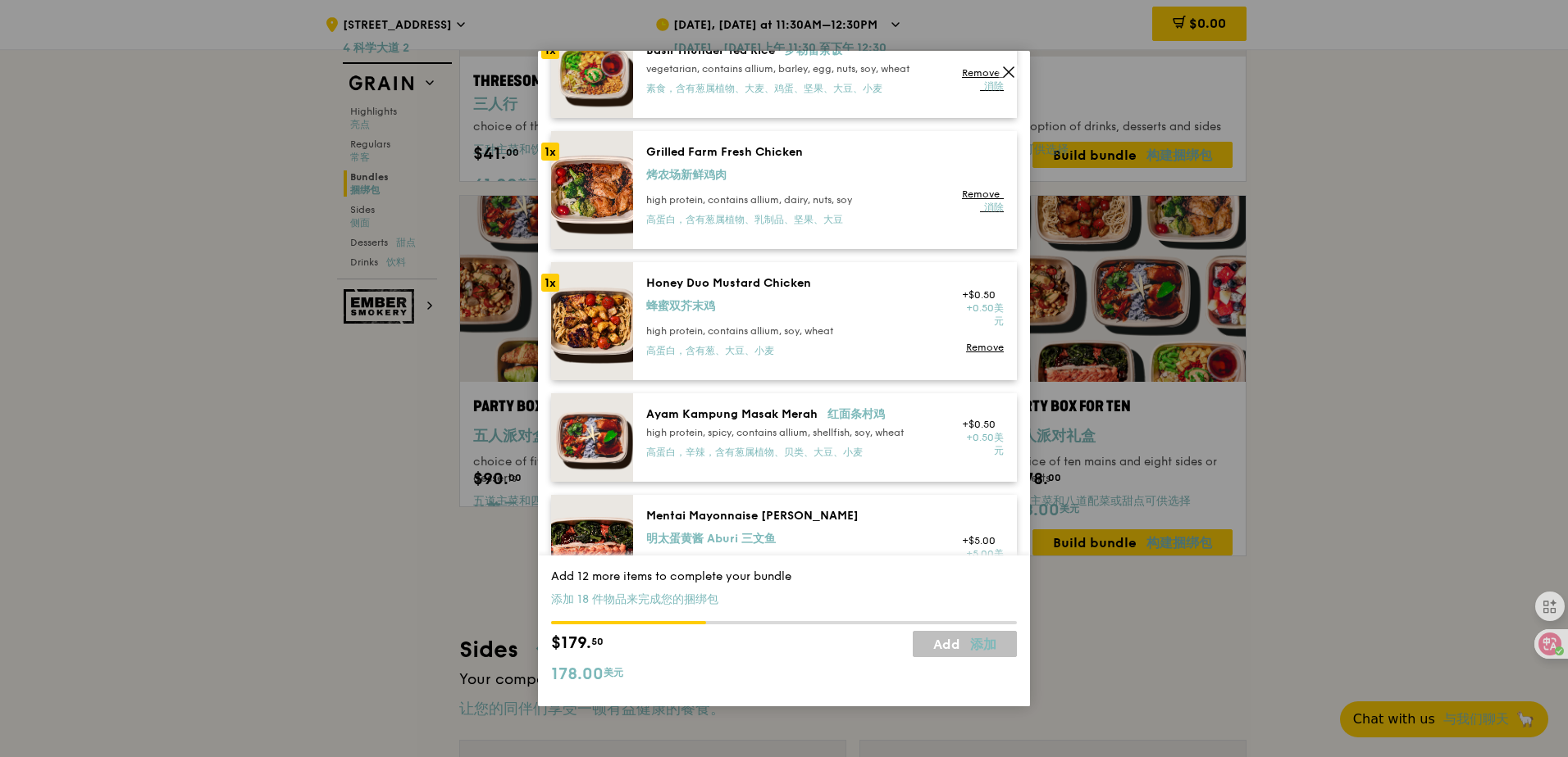
scroll to position [738, 0]
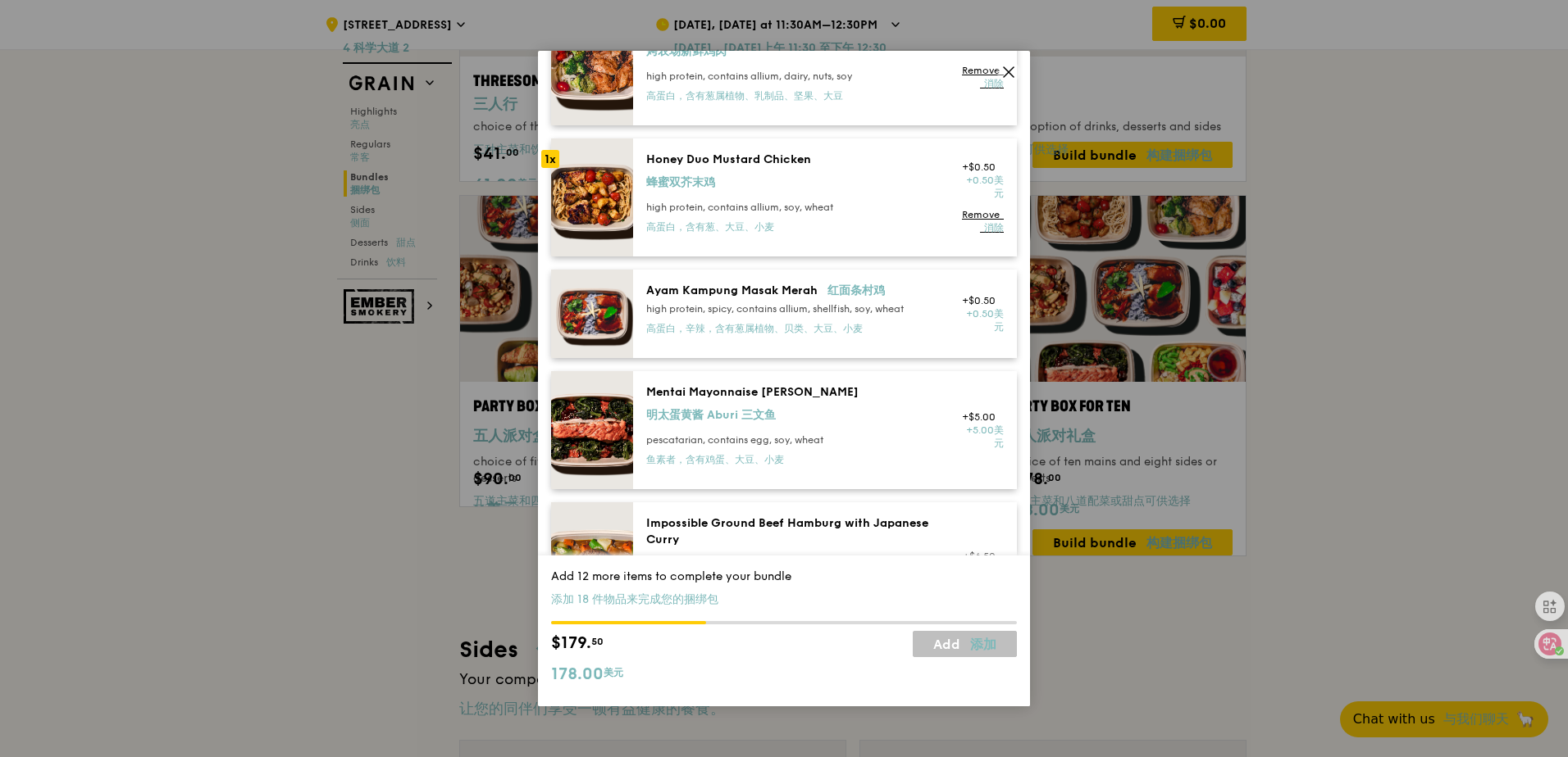
click at [898, 332] on div "high protein, spicy, contains allium, shellfish, soy, wheat 高蛋白，辛辣，含有葱属植物、贝类、大豆…" at bounding box center [794, 322] width 295 height 40
click at [882, 406] on div "Mentai Mayonnaise Aburi Salmon 明太蛋黄酱 Aburi 三文鱼" at bounding box center [794, 407] width 295 height 45
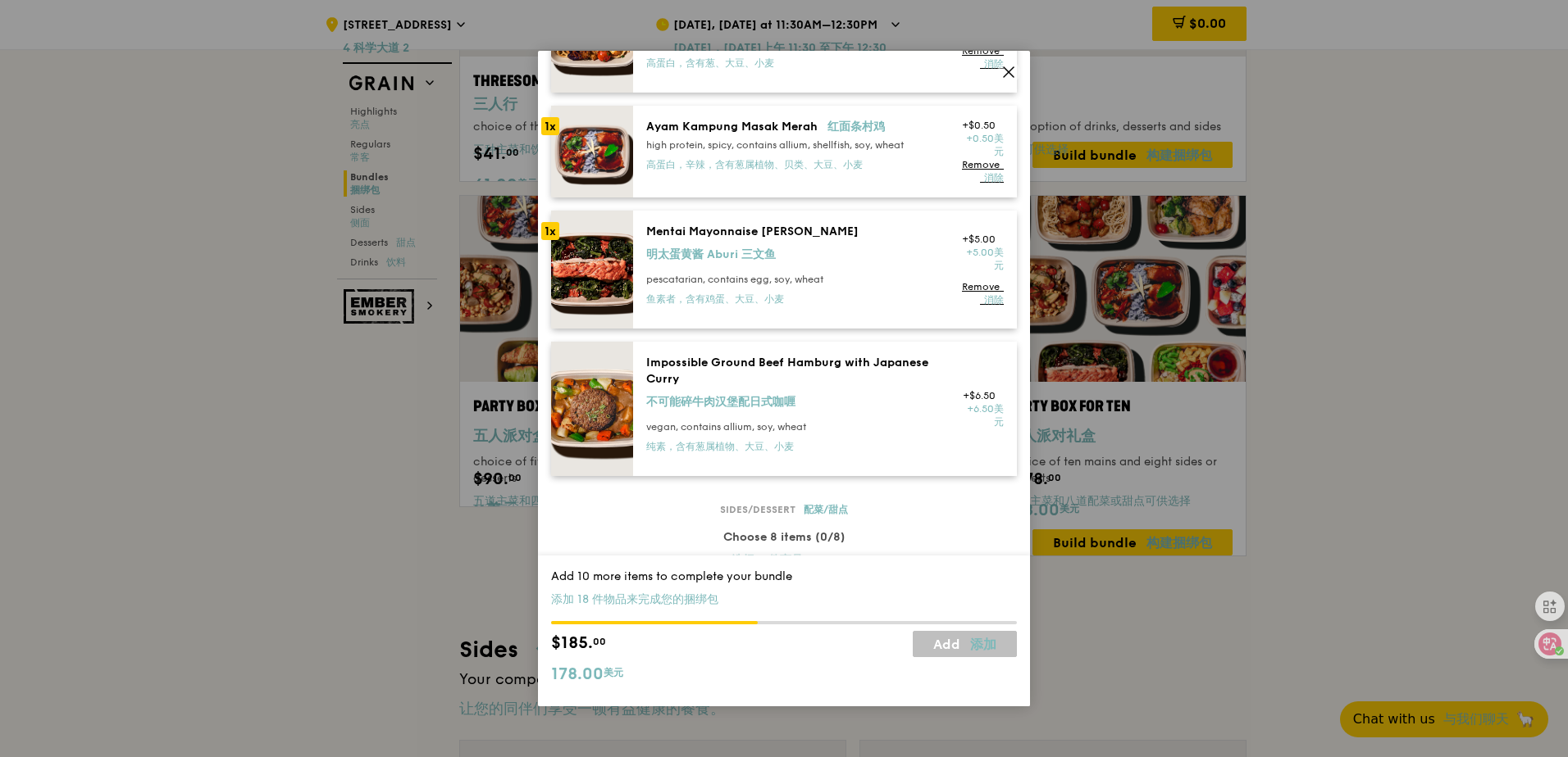
click at [902, 387] on div "Impossible Ground Beef Hamburg with Japanese Curry 不可能碎牛肉汉堡配日式咖喱" at bounding box center [794, 385] width 295 height 62
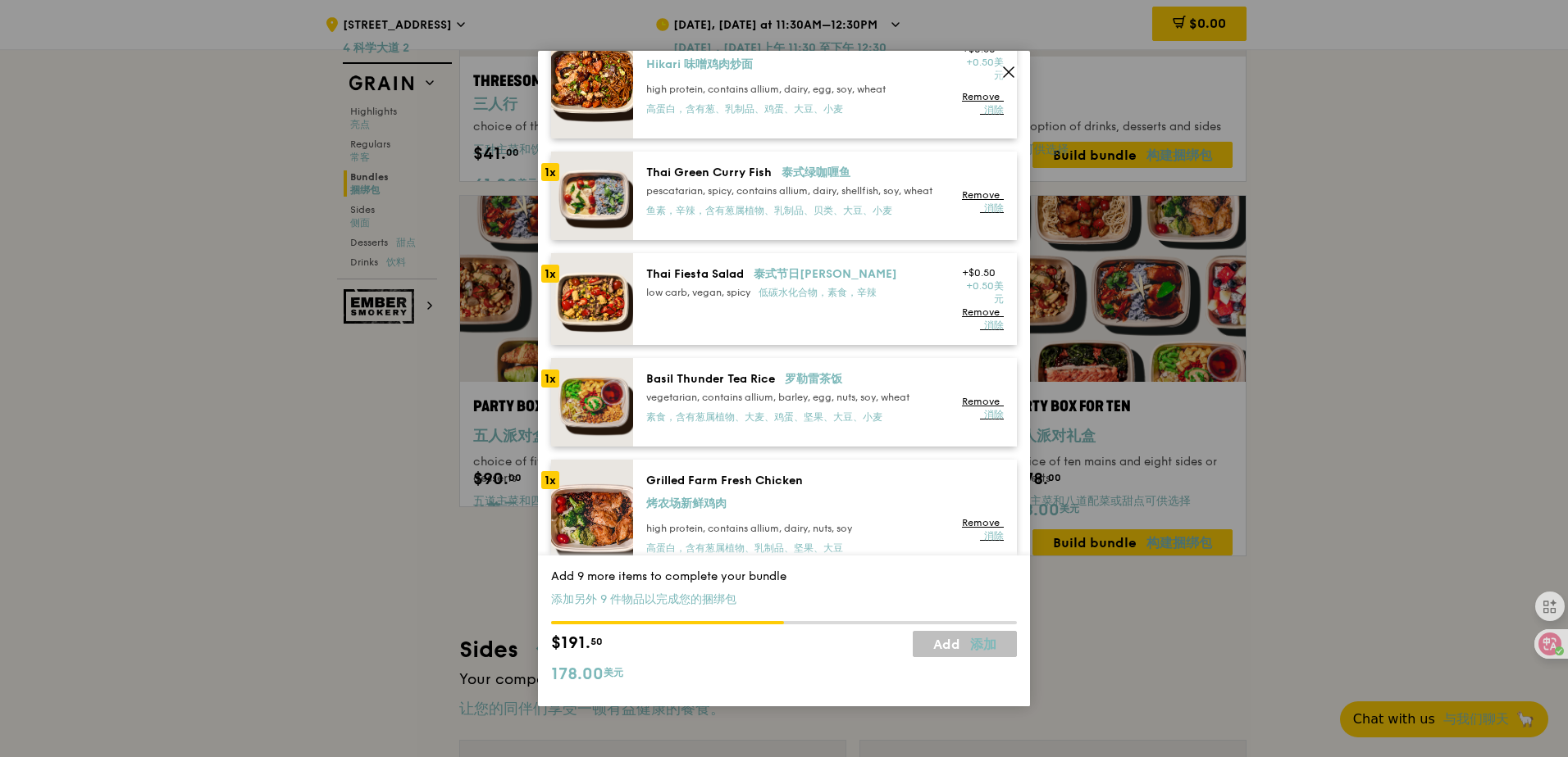
scroll to position [328, 0]
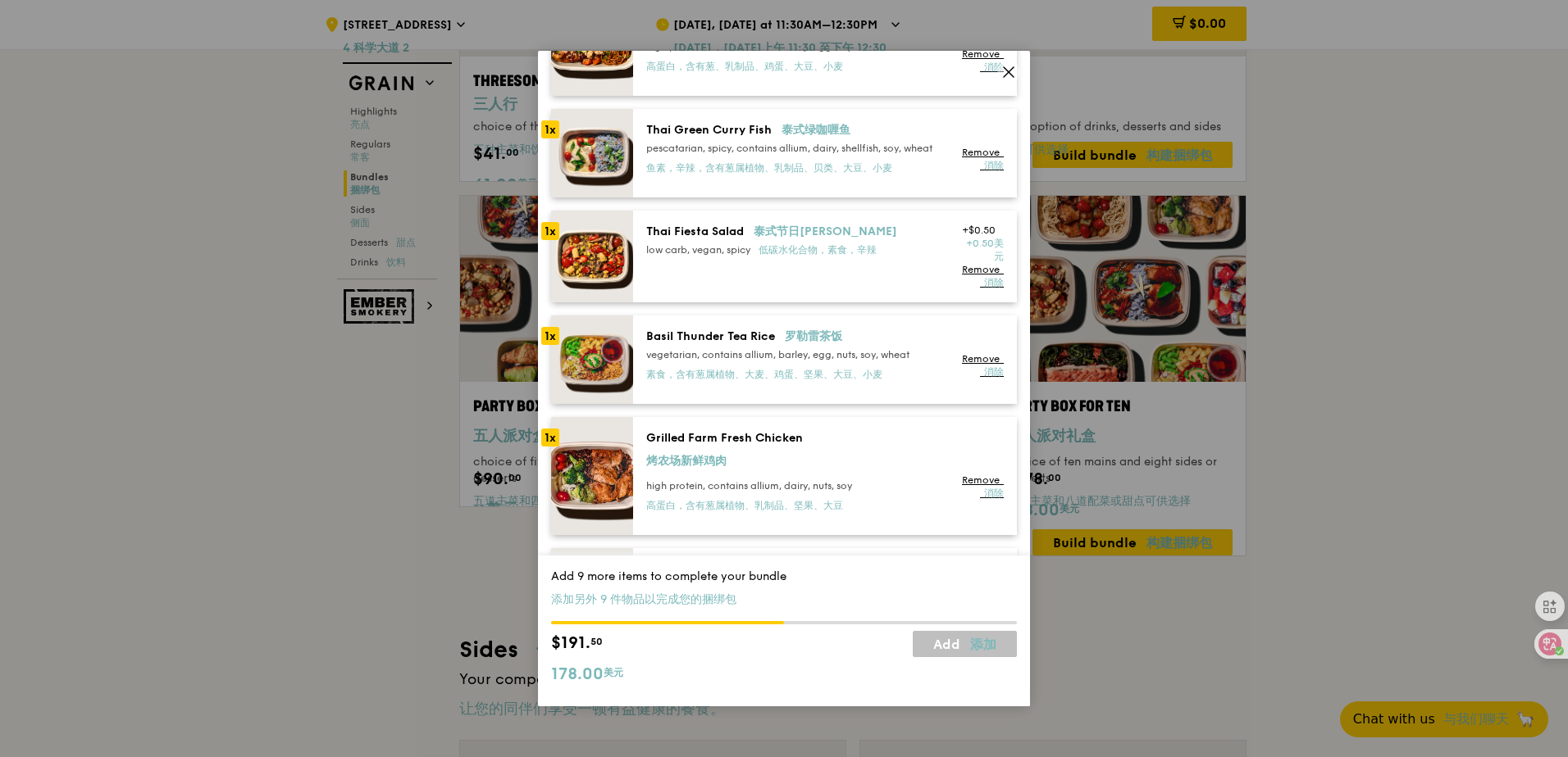
click at [861, 476] on div "Grilled Farm Fresh Chicken 烤农场新鲜鸡肉" at bounding box center [794, 454] width 295 height 45
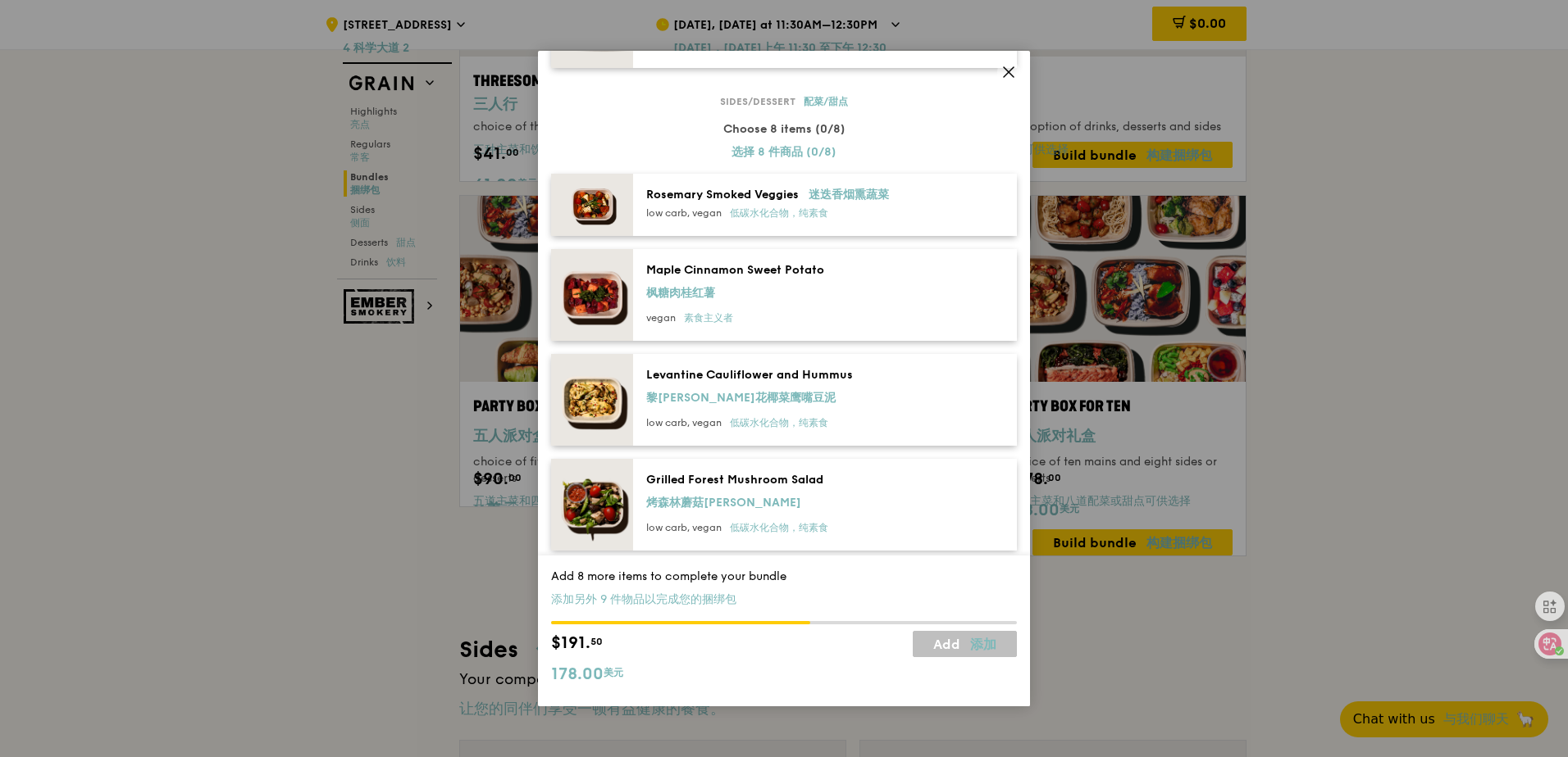
scroll to position [1311, 0]
click at [908, 218] on div "low carb, vegan 低碳水化合物，纯素食" at bounding box center [794, 210] width 295 height 13
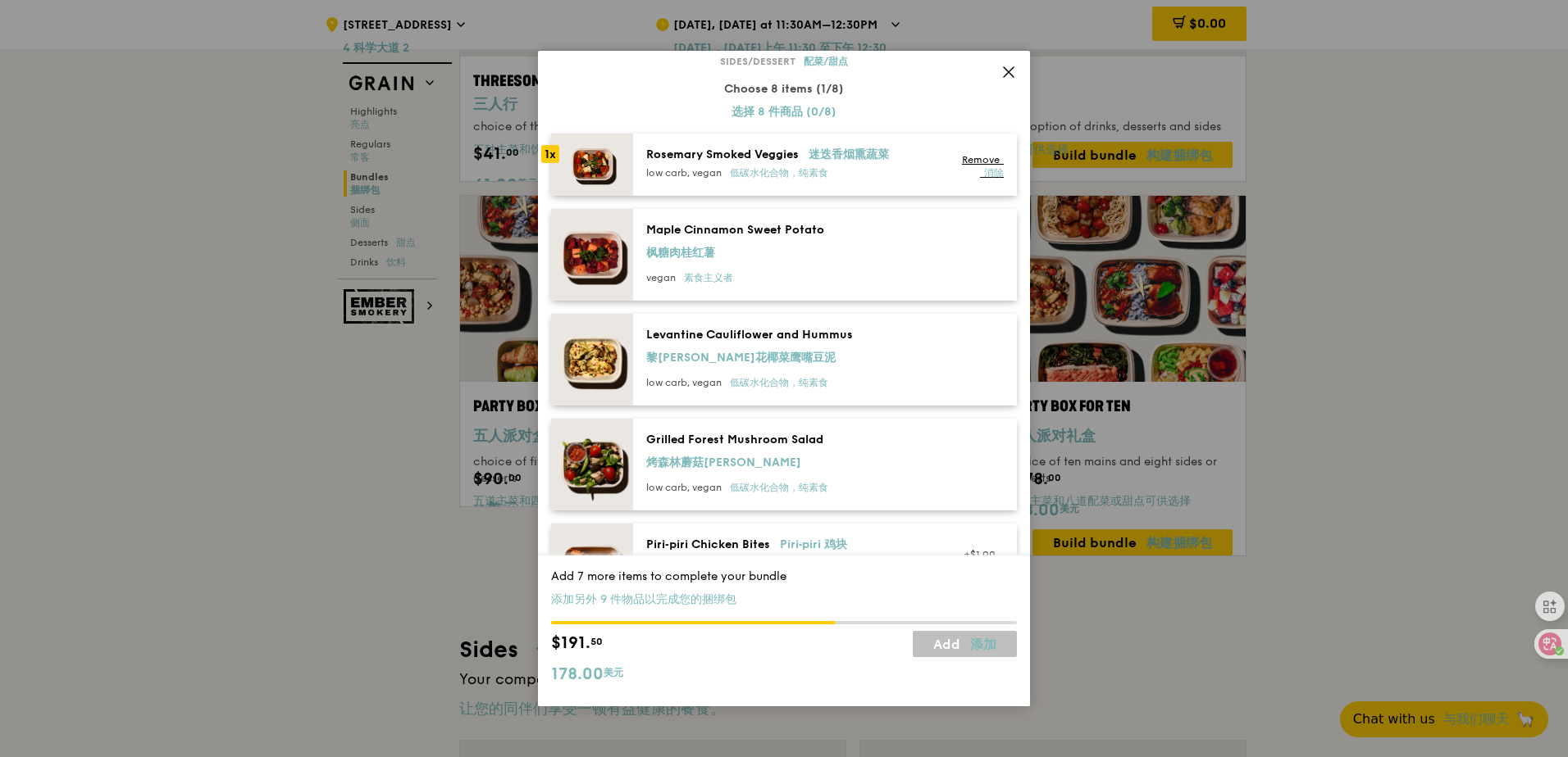
scroll to position [1393, 0]
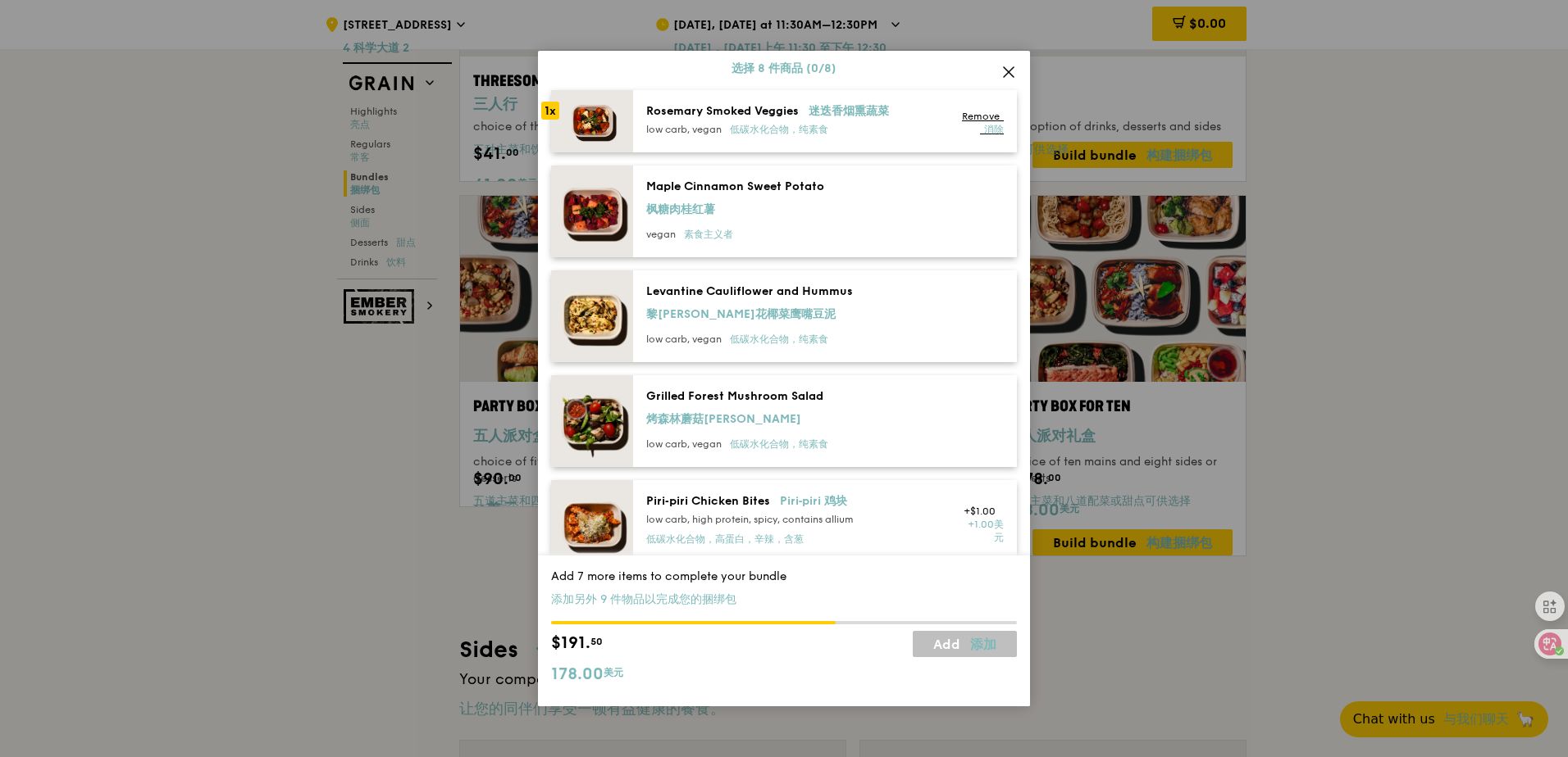
click at [887, 224] on div "Maple Cinnamon Sweet Potato 枫糖肉桂红薯" at bounding box center [794, 202] width 295 height 45
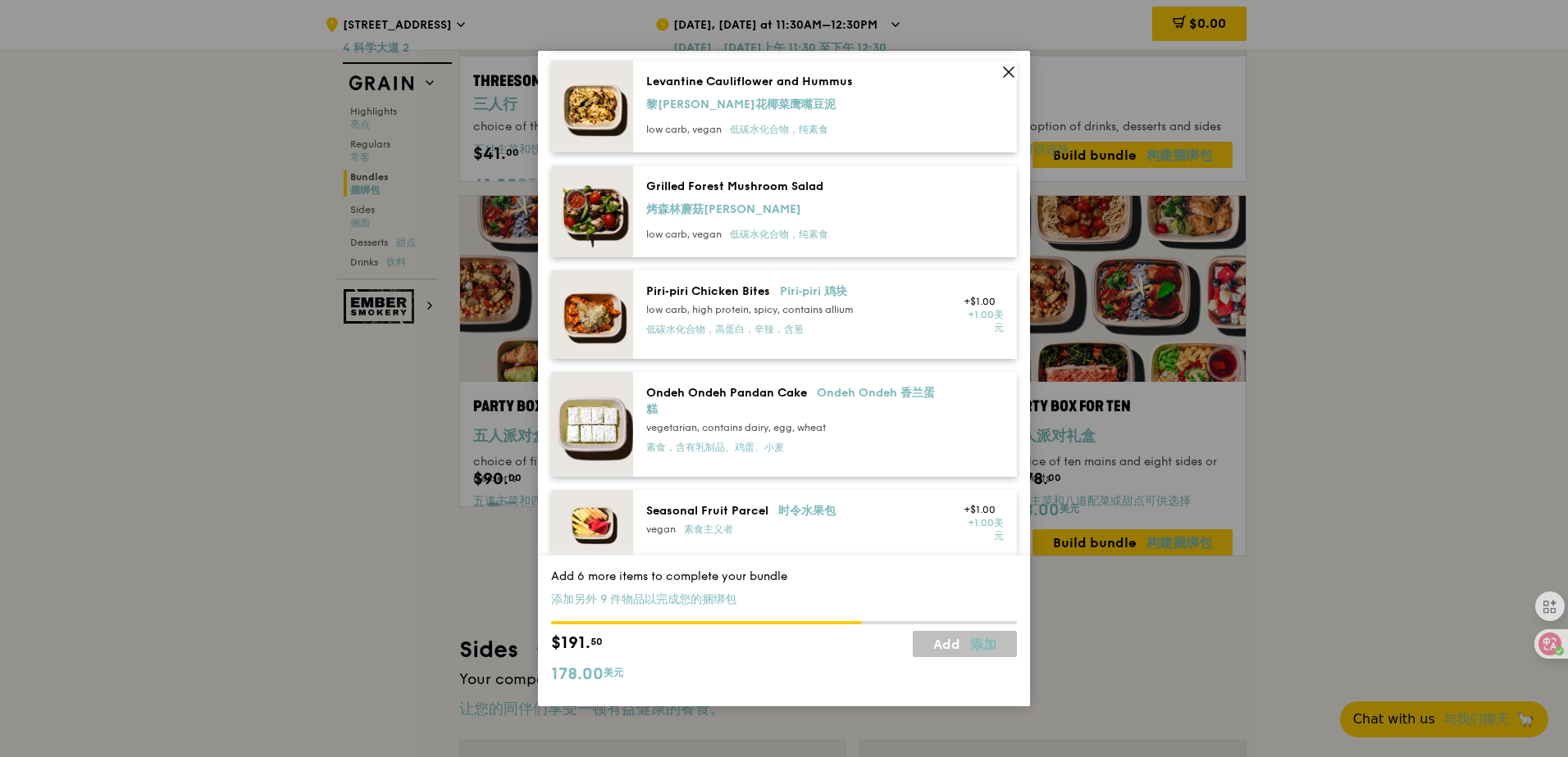
scroll to position [1640, 0]
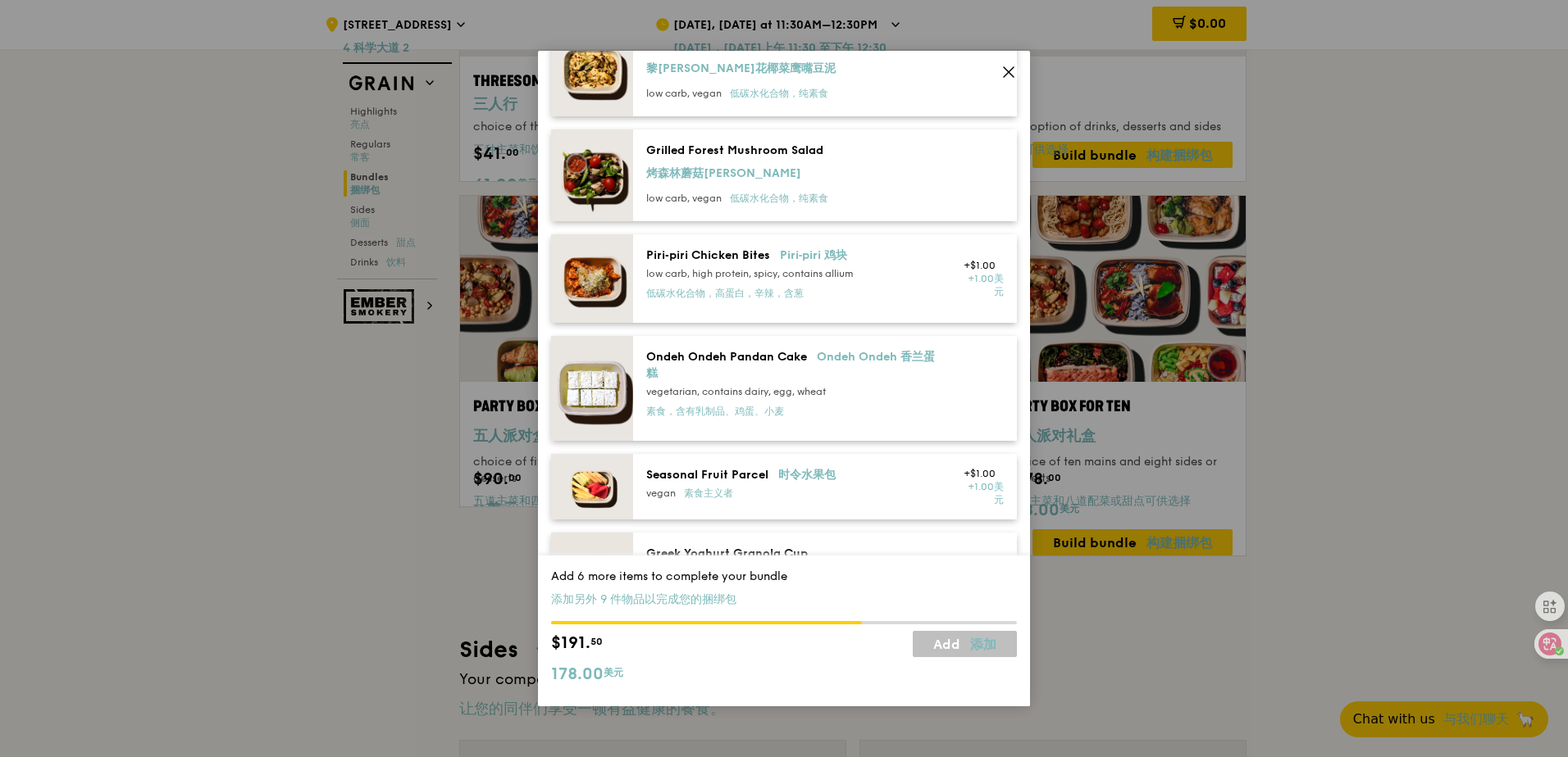
click at [860, 382] on div "Ondeh Ondeh Pandan Cake Ondeh Ondeh 香兰蛋糕" at bounding box center [794, 365] width 295 height 33
click at [984, 410] on font "消除" at bounding box center [994, 404] width 20 height 12
click at [900, 405] on div "vegetarian, contains dairy, egg, wheat 素食，含有乳制品、鸡蛋、小麦" at bounding box center [794, 405] width 295 height 40
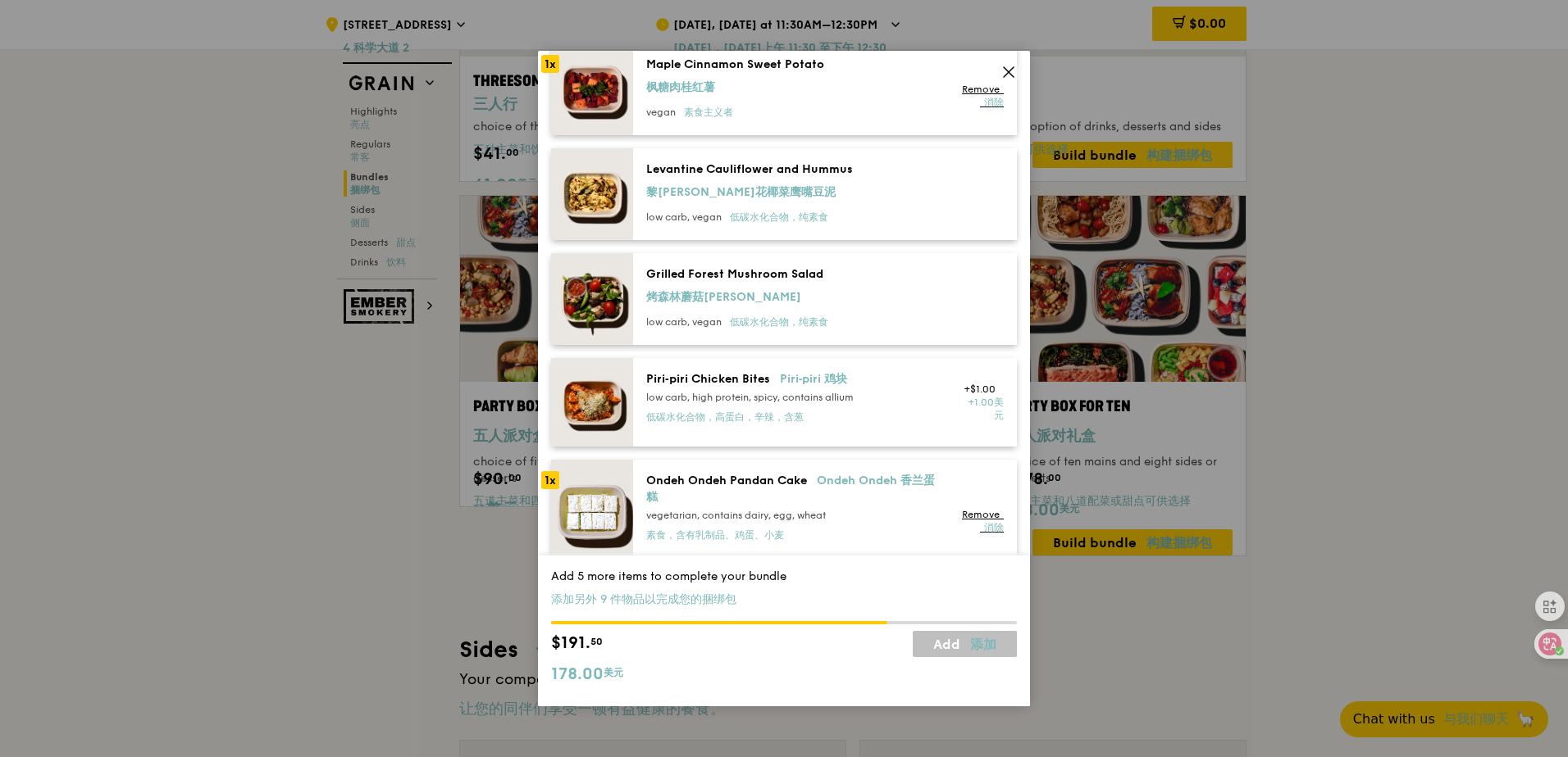
scroll to position [1557, 0]
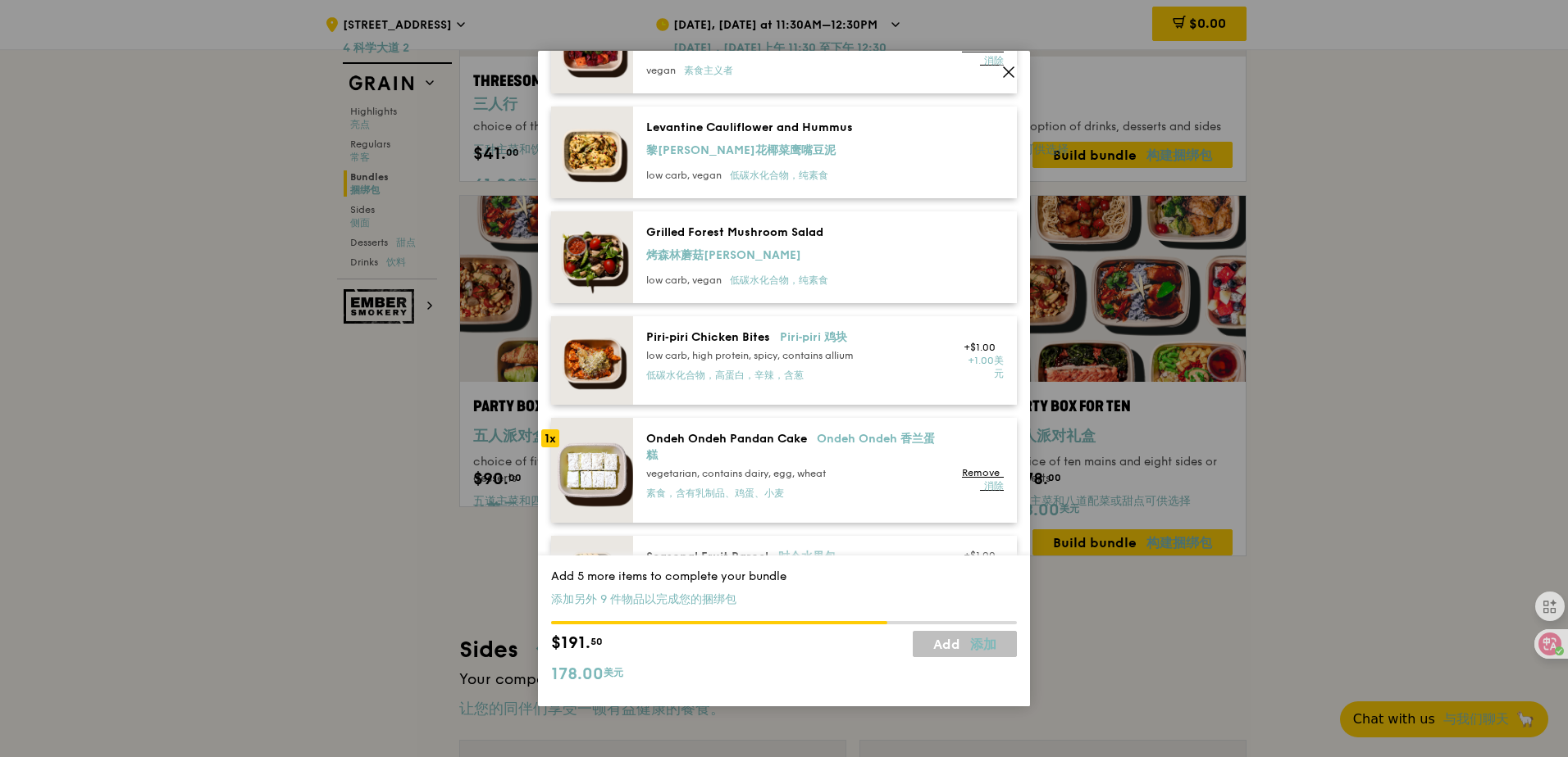
click at [906, 477] on div "Ondeh Ondeh Pandan Cake Ondeh Ondeh 香兰蛋糕 vegetarian, contains dairy, egg, wheat…" at bounding box center [794, 468] width 295 height 75
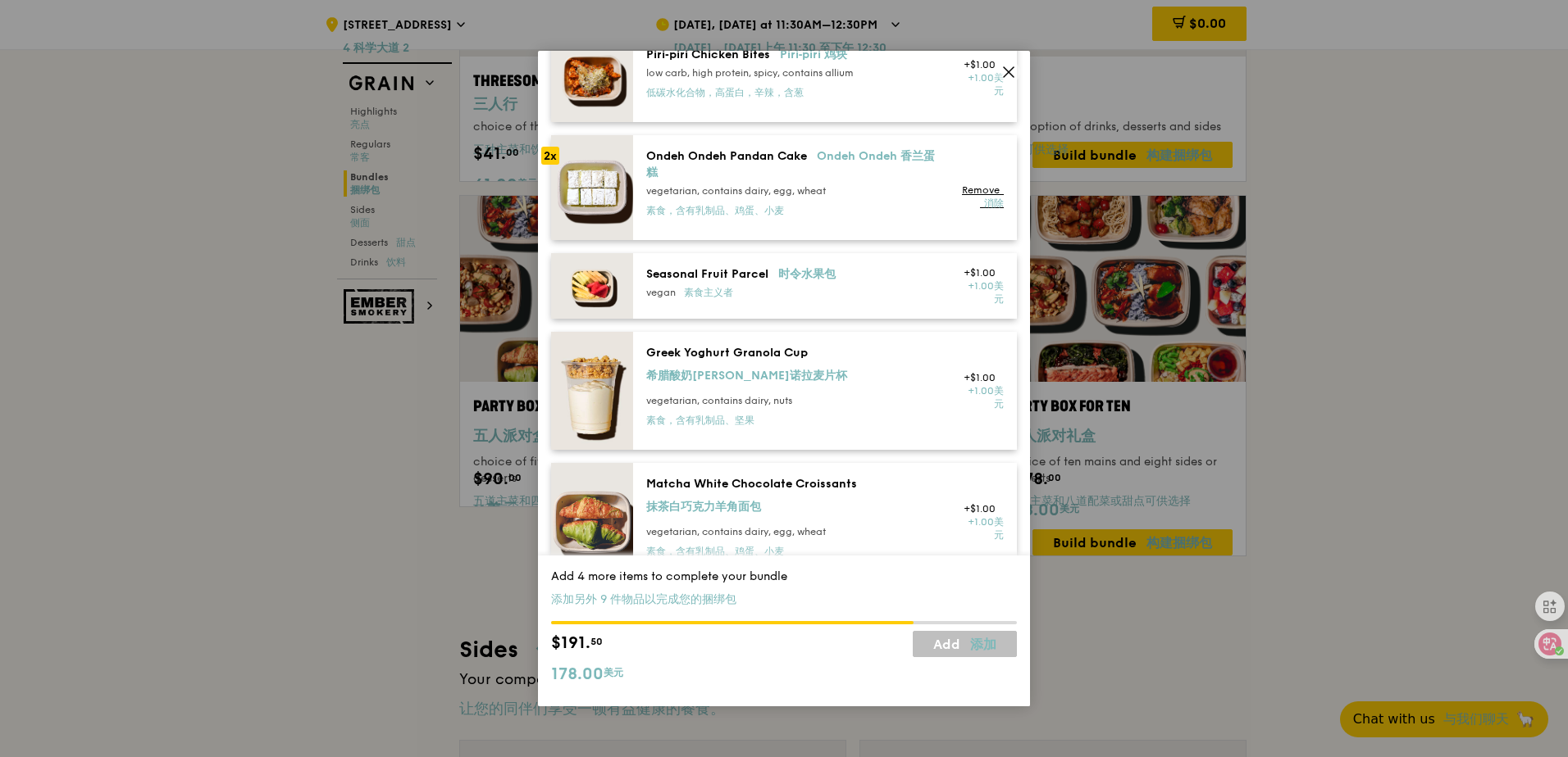
scroll to position [1968, 0]
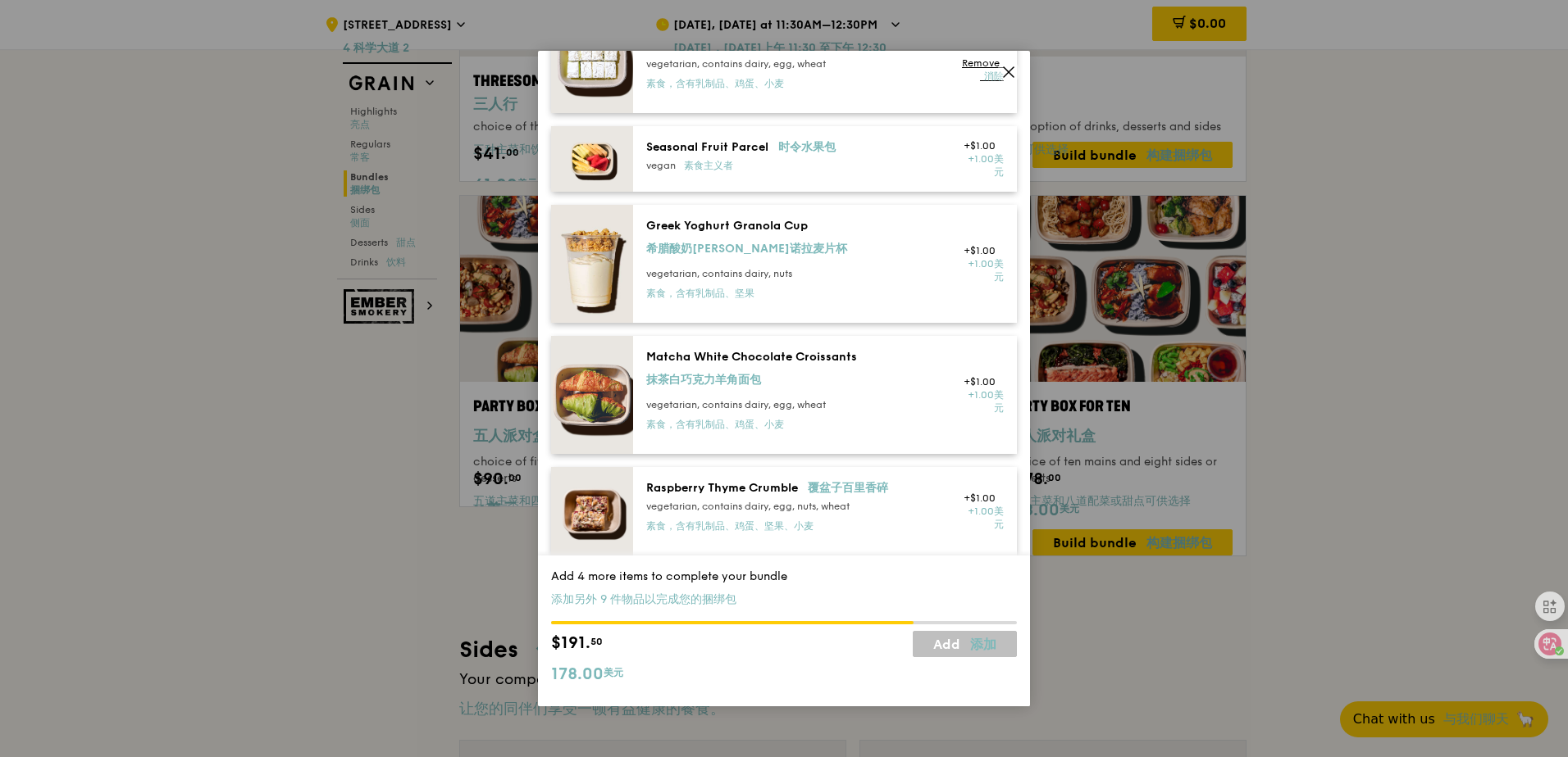
click at [851, 179] on div "Seasonal Fruit Parcel 时令水果包 vegan 素食主义者" at bounding box center [794, 159] width 314 height 40
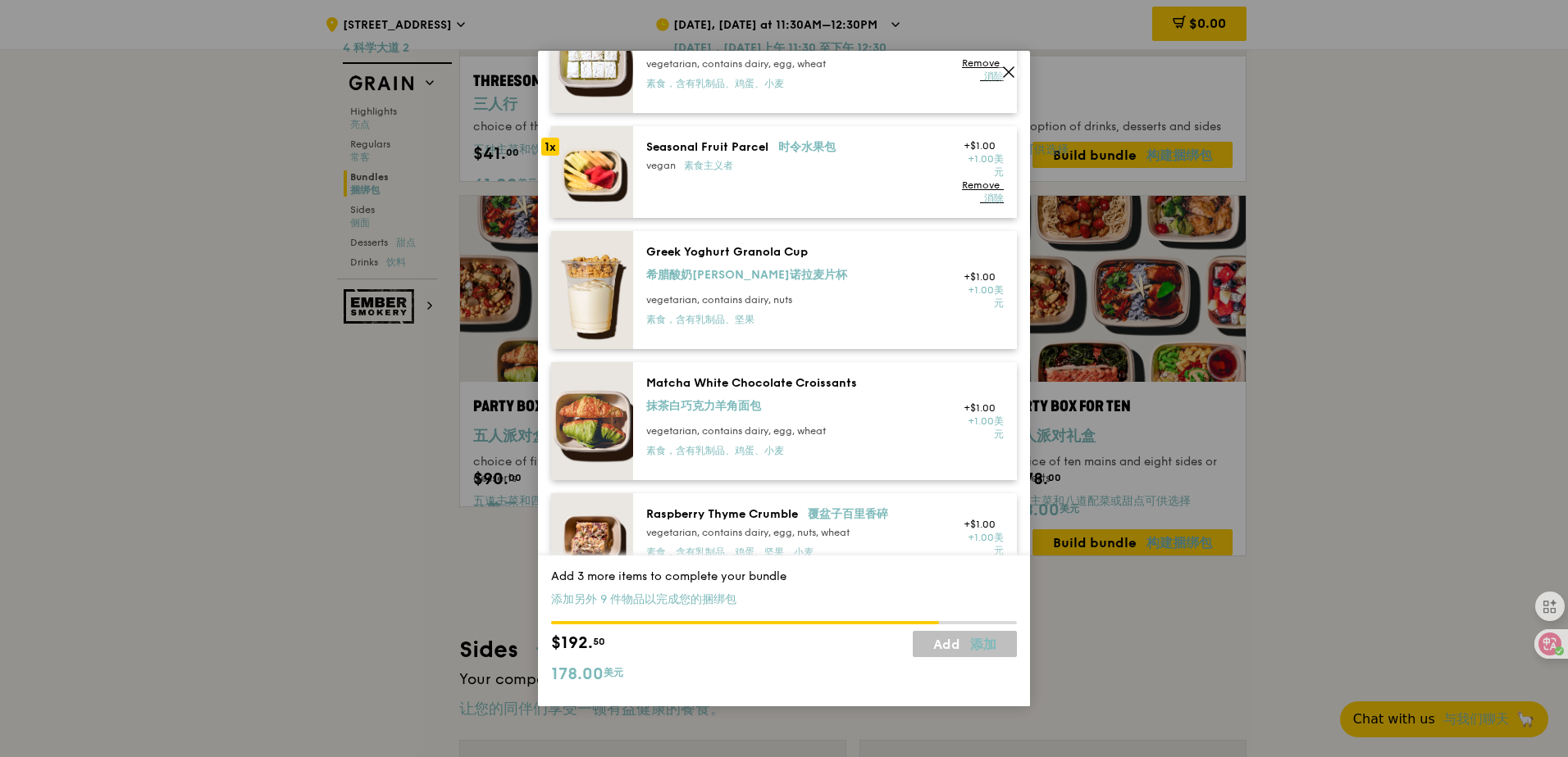
click at [851, 187] on div "Seasonal Fruit Parcel 时令水果包 vegan 素食主义者" at bounding box center [794, 172] width 314 height 65
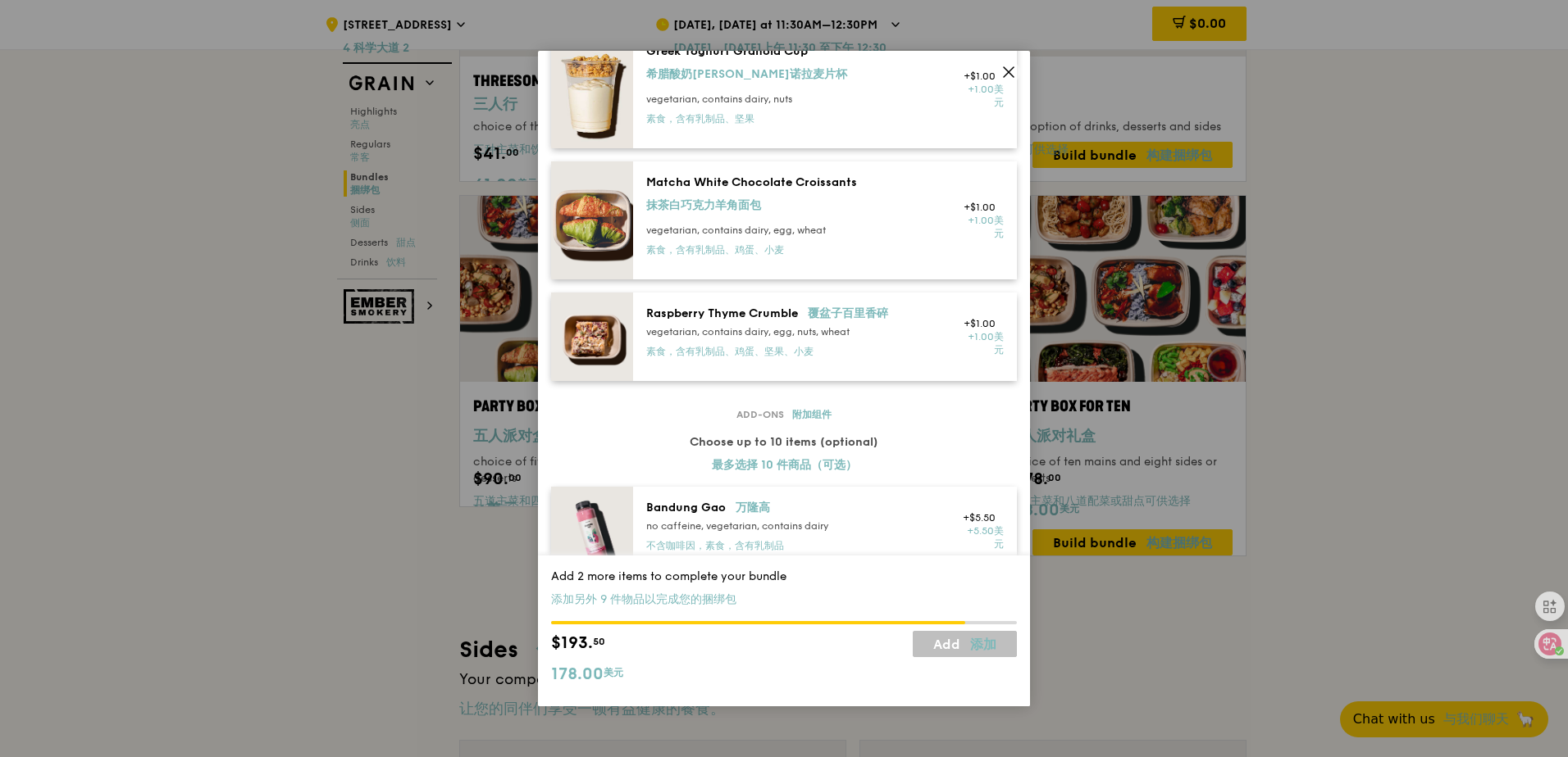
scroll to position [2214, 0]
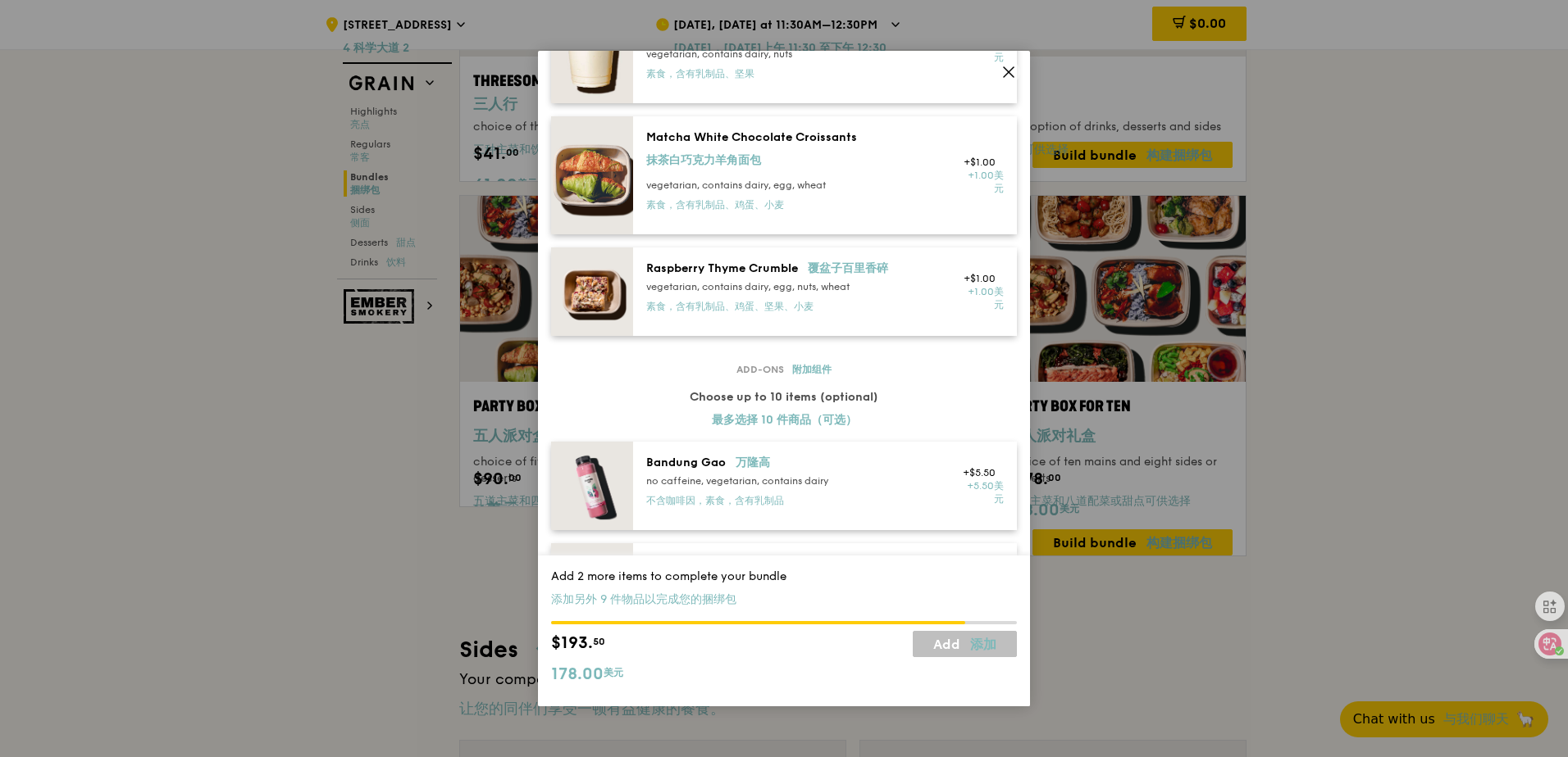
click at [907, 315] on div "vegetarian, contains dairy, egg, nuts, wheat 素食，含有乳制品、鸡蛋、坚果、小麦" at bounding box center [794, 300] width 295 height 40
click at [906, 199] on div "vegetarian, contains dairy, egg, wheat 素食，含有乳制品、鸡蛋、小麦" at bounding box center [794, 199] width 295 height 40
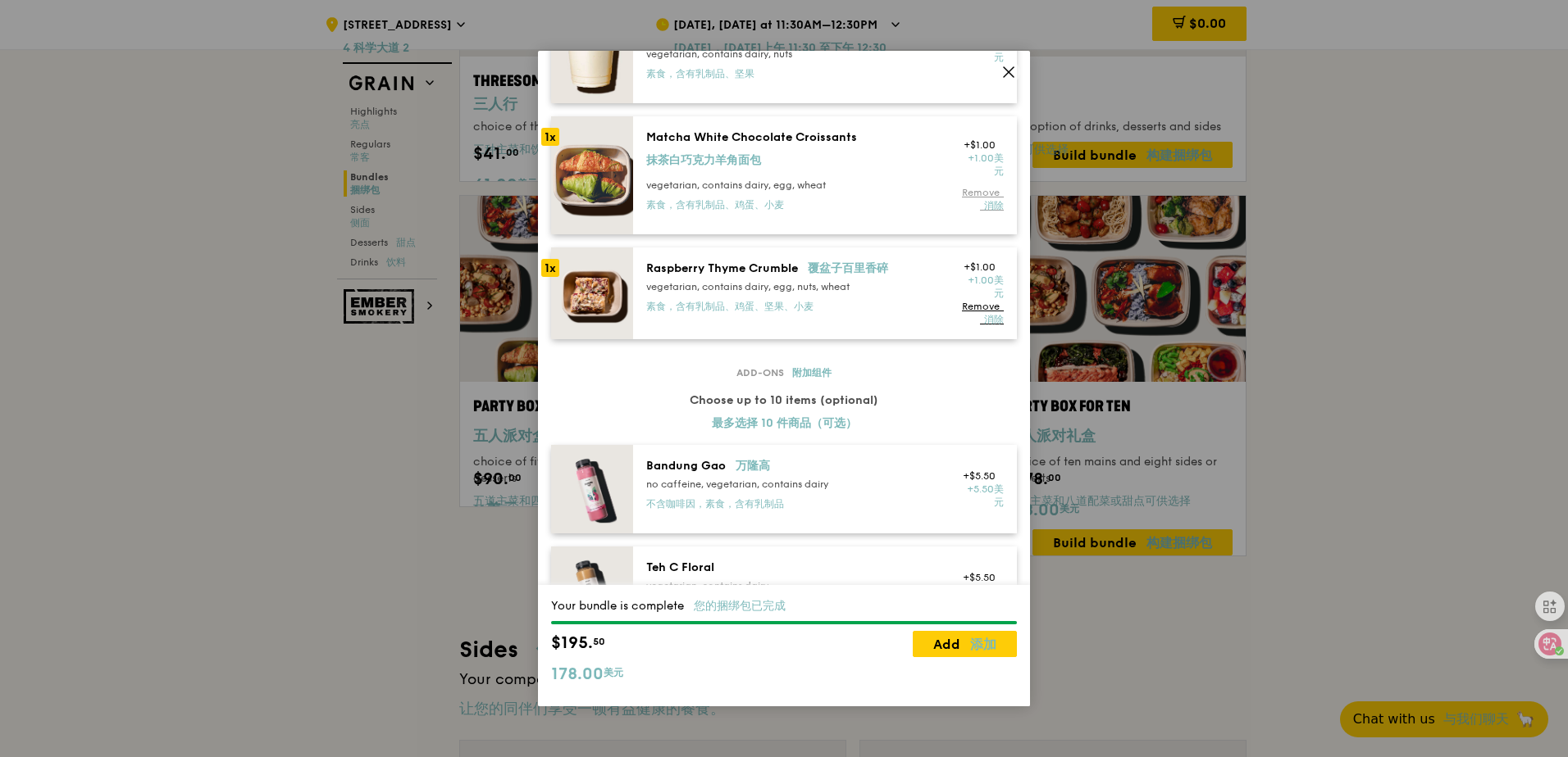
click at [984, 211] on font "消除" at bounding box center [994, 206] width 20 height 12
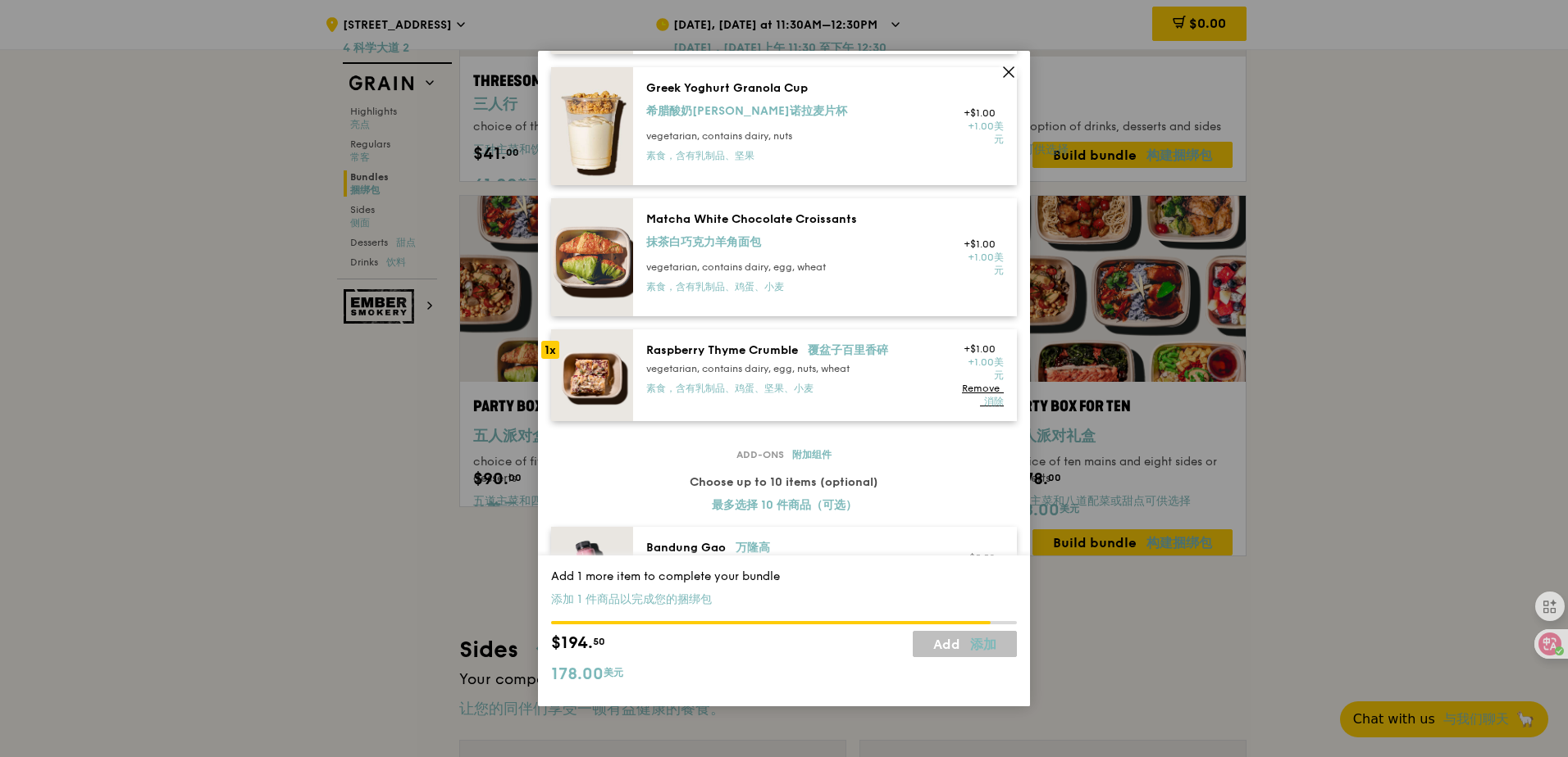
click at [868, 401] on div "vegetarian, contains dairy, egg, nuts, wheat 素食，含有乳制品、鸡蛋、坚果、小麦" at bounding box center [794, 382] width 295 height 40
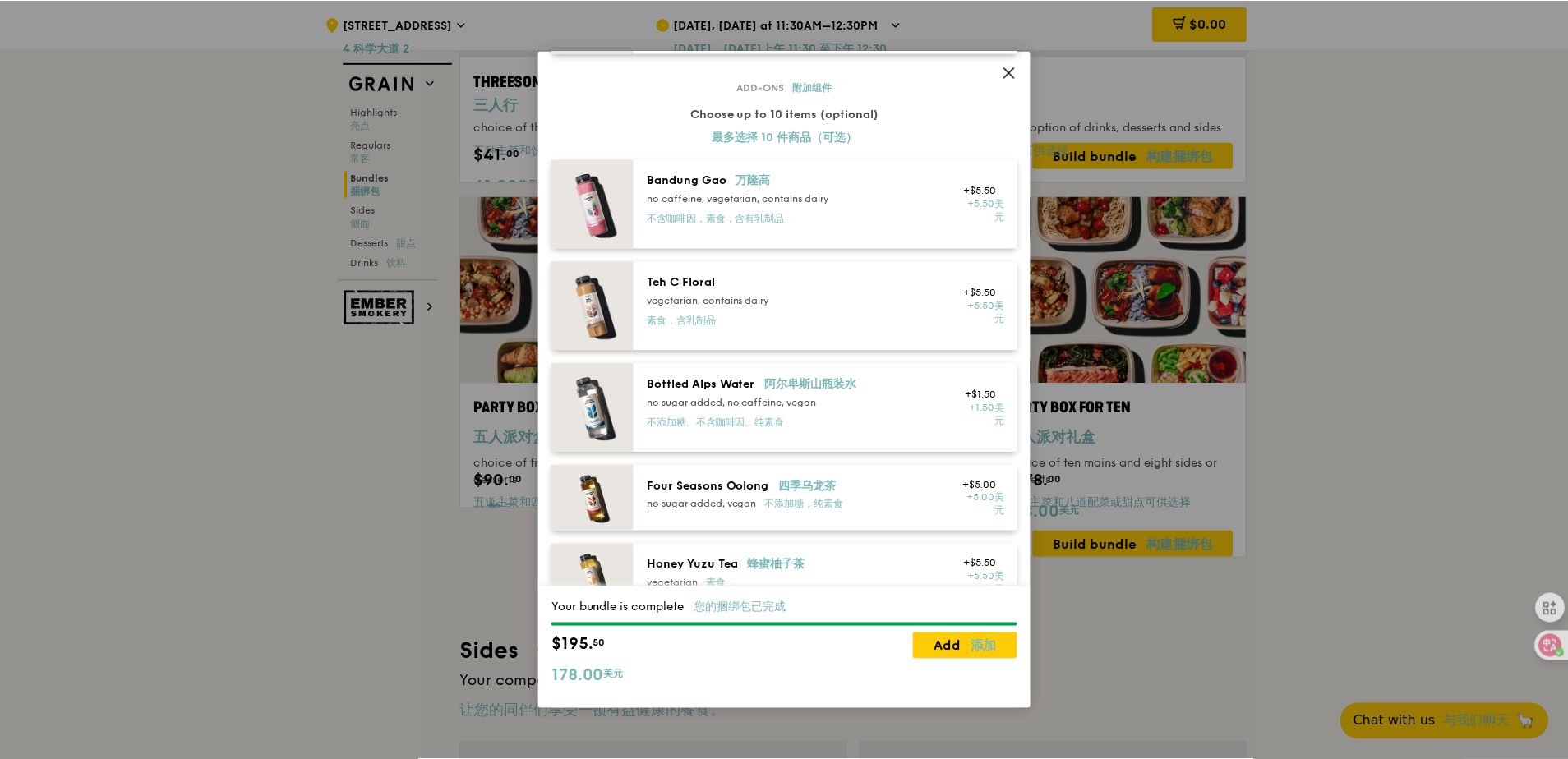
scroll to position [2588, 0]
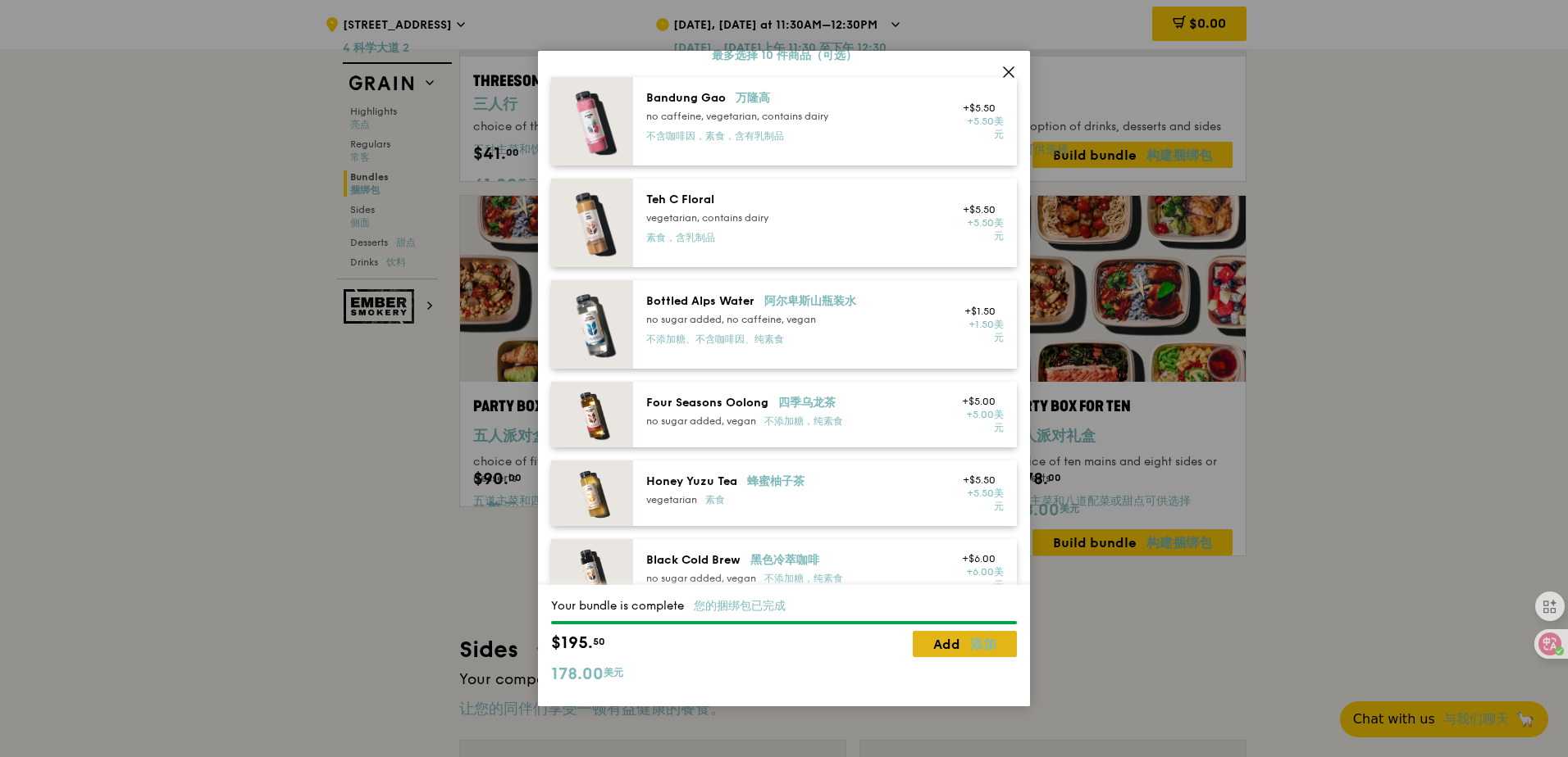
click at [970, 647] on font at bounding box center [965, 645] width 10 height 16
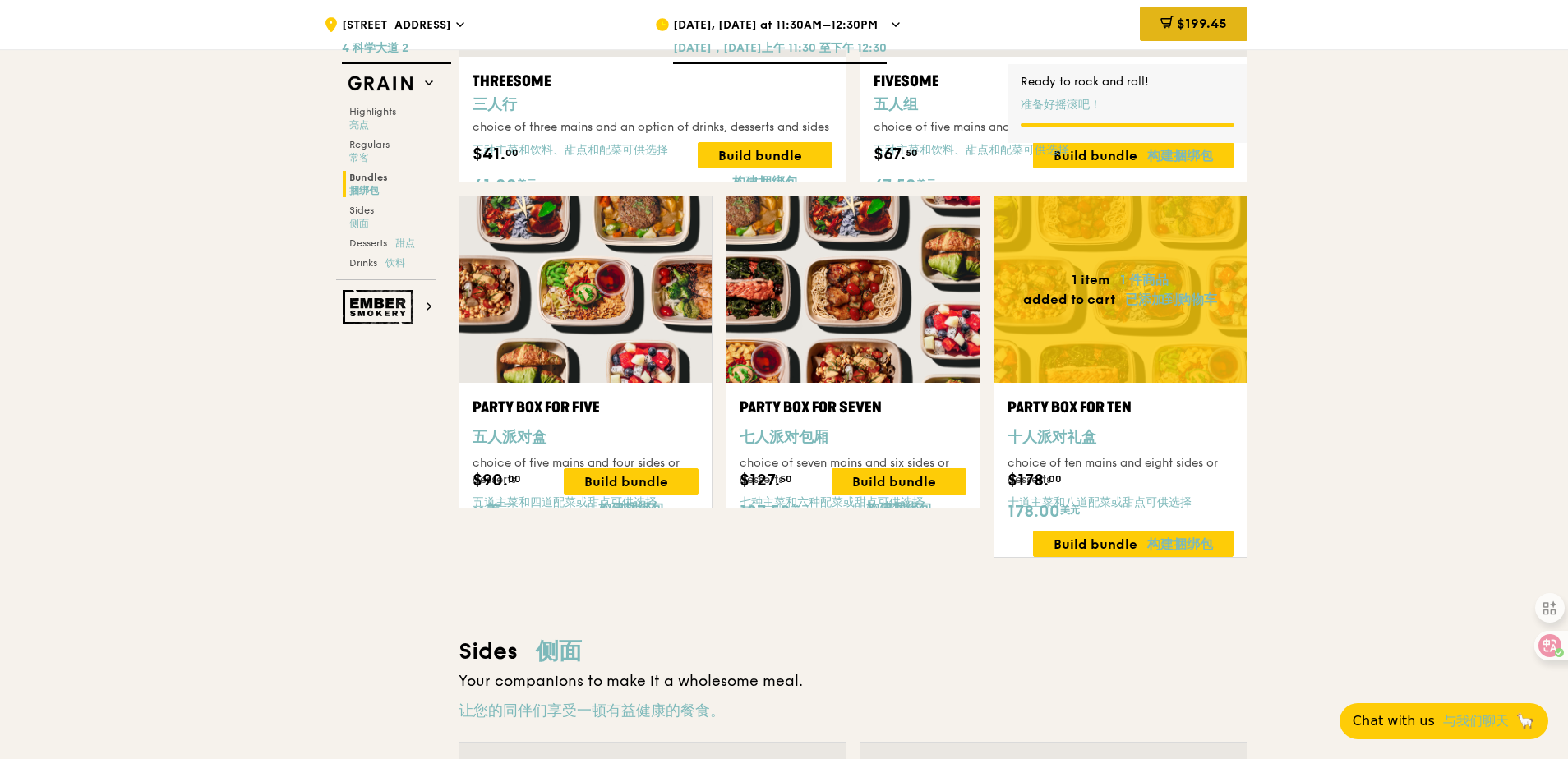
click at [1197, 33] on div "$199.45" at bounding box center [1194, 24] width 108 height 35
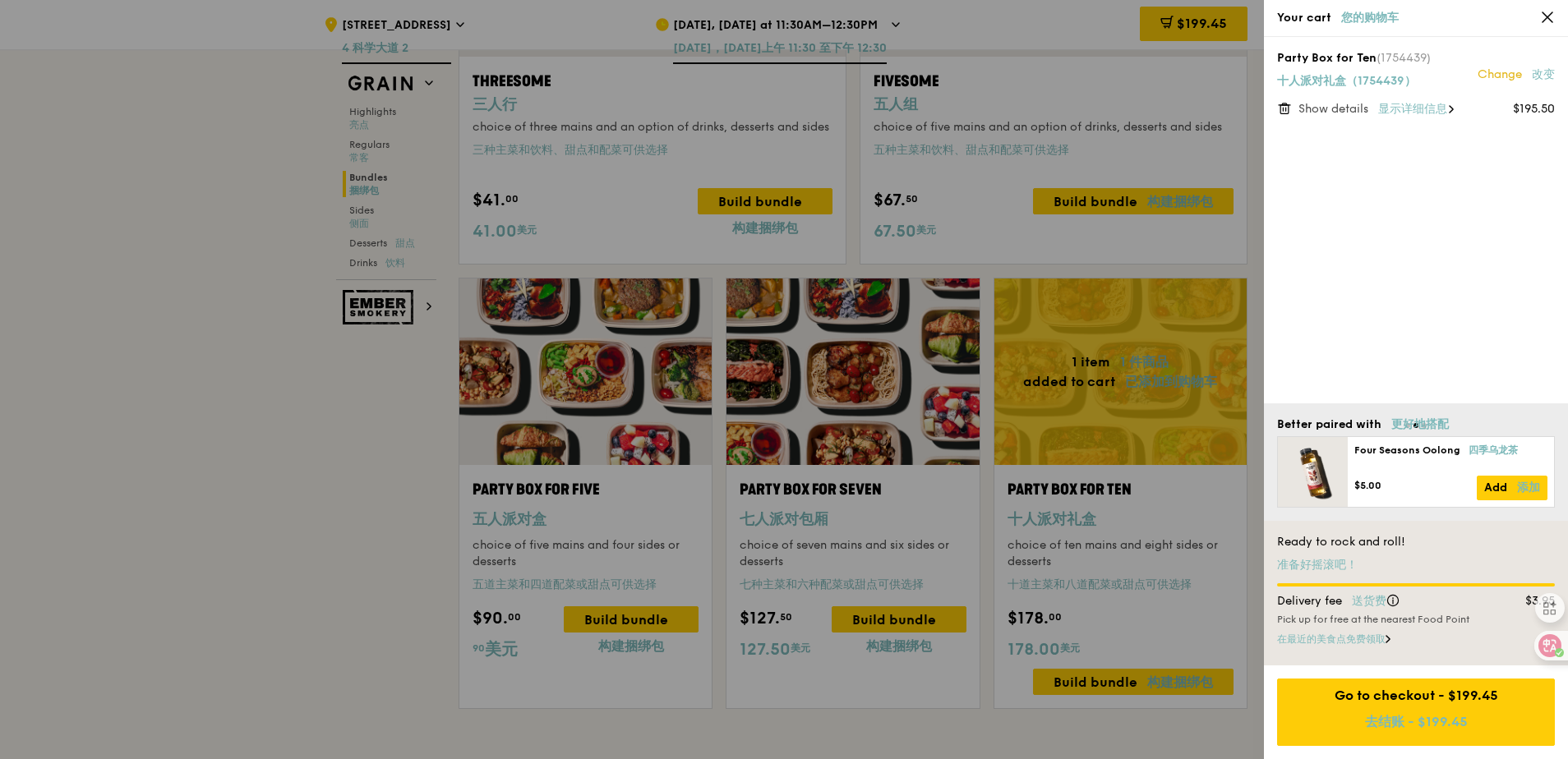
click at [1410, 115] on font "显示详细信息" at bounding box center [1412, 109] width 69 height 14
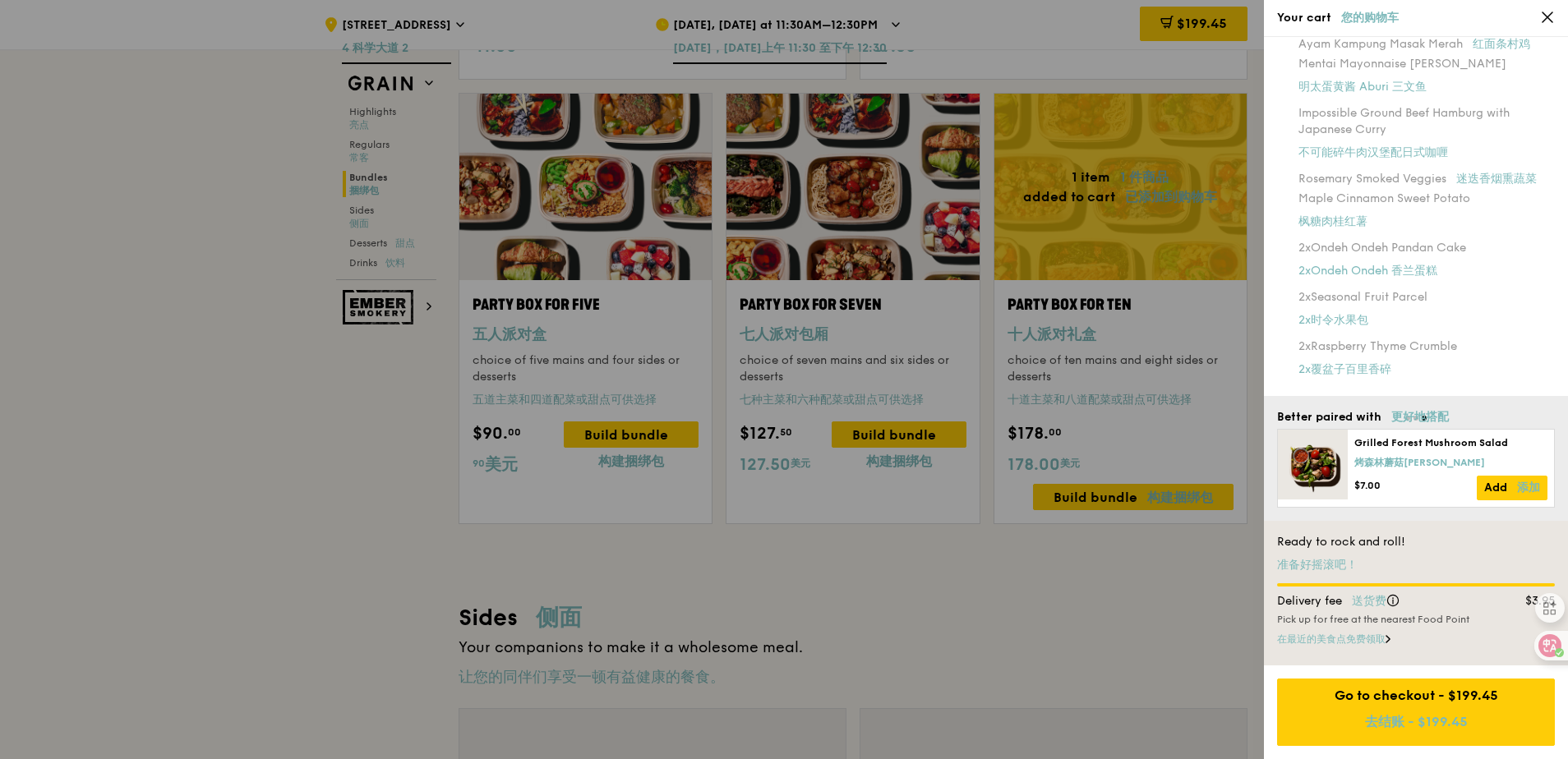
scroll to position [3370, 0]
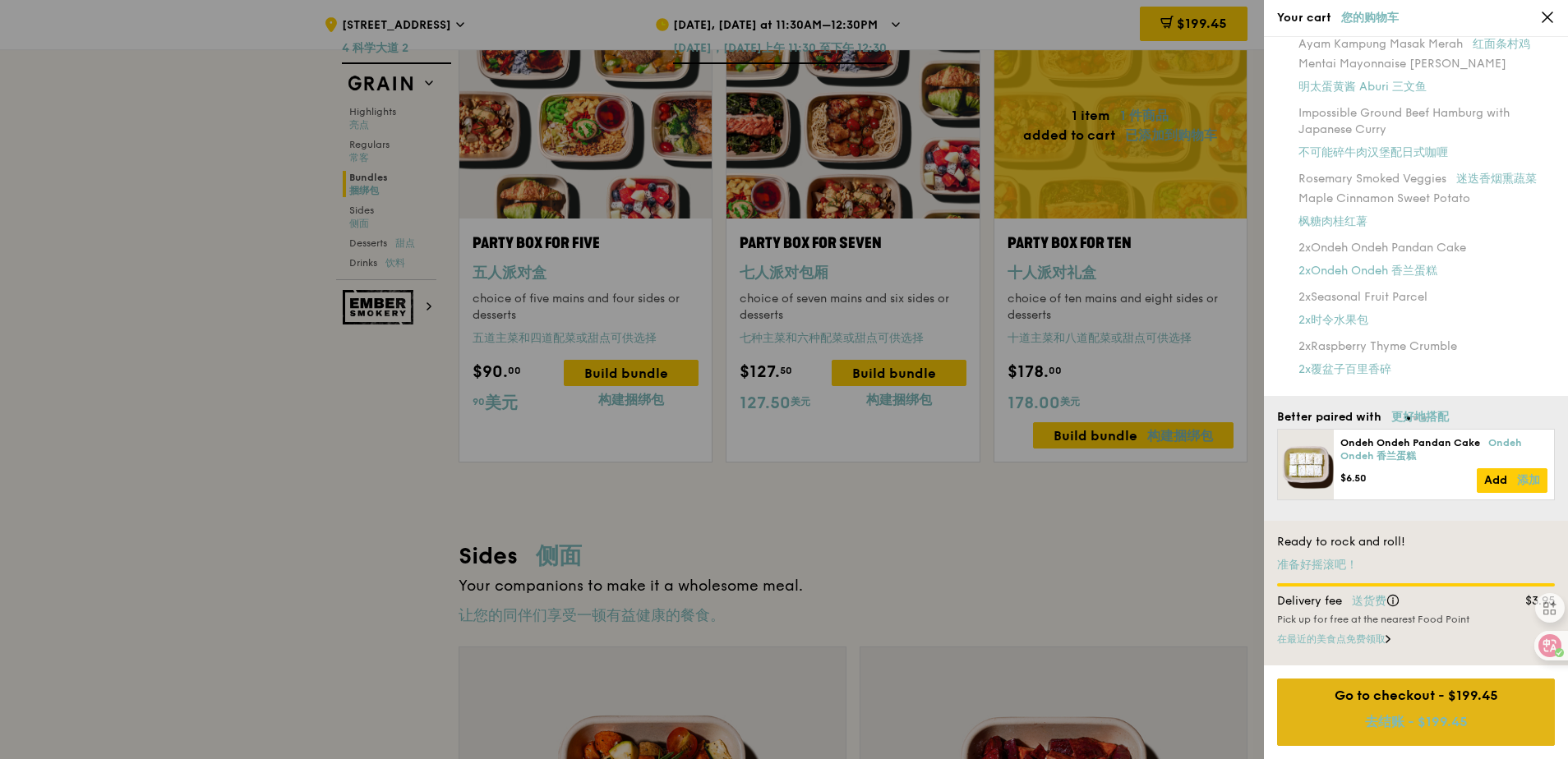
click at [1444, 724] on font "去结账 - $199.45" at bounding box center [1416, 722] width 103 height 16
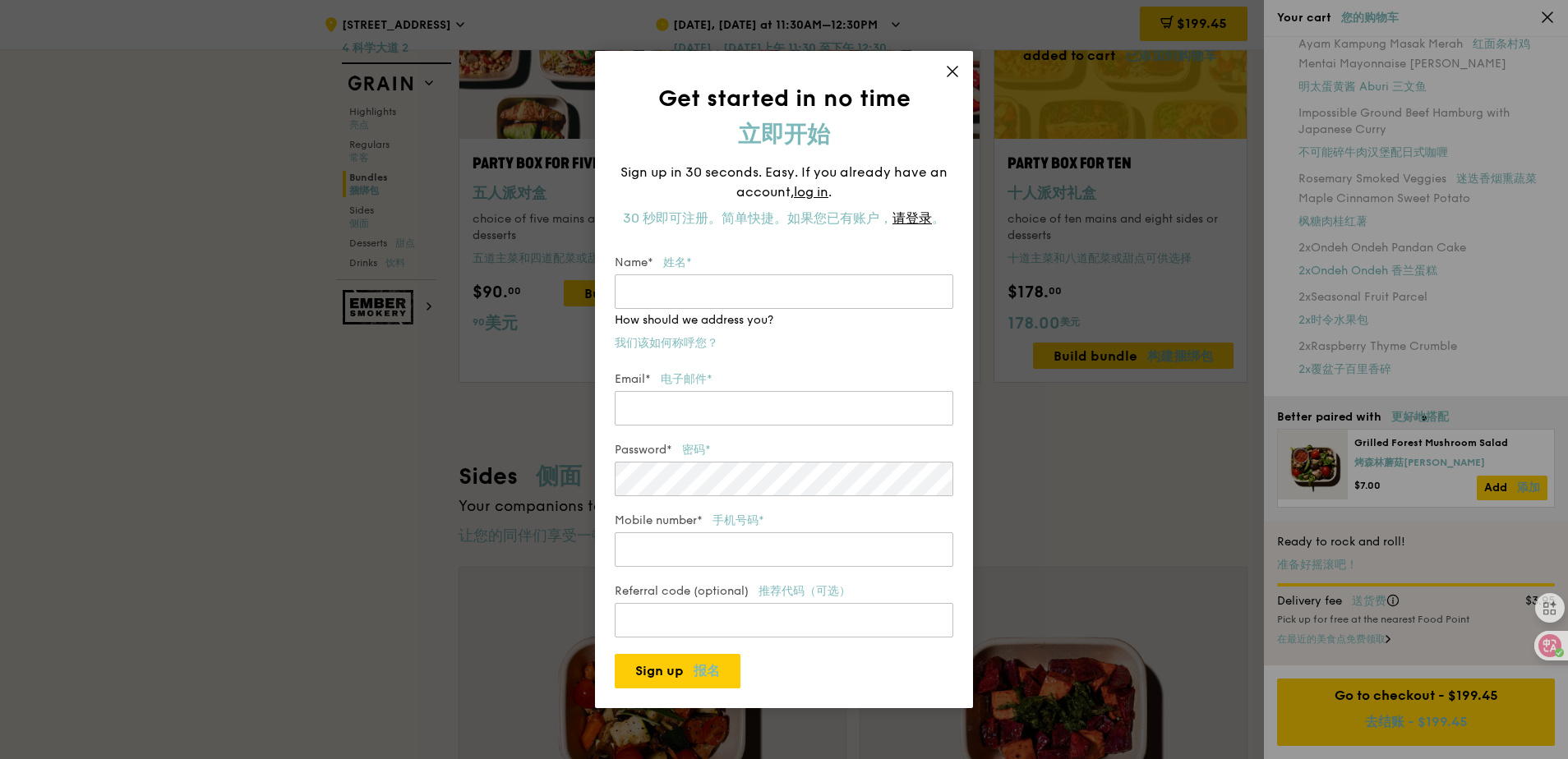
scroll to position [3452, 0]
click at [758, 285] on input "Name* 姓名*" at bounding box center [784, 291] width 339 height 35
type input "Wanting Xue"
click at [732, 412] on div "Email* 电子邮件*" at bounding box center [784, 400] width 339 height 57
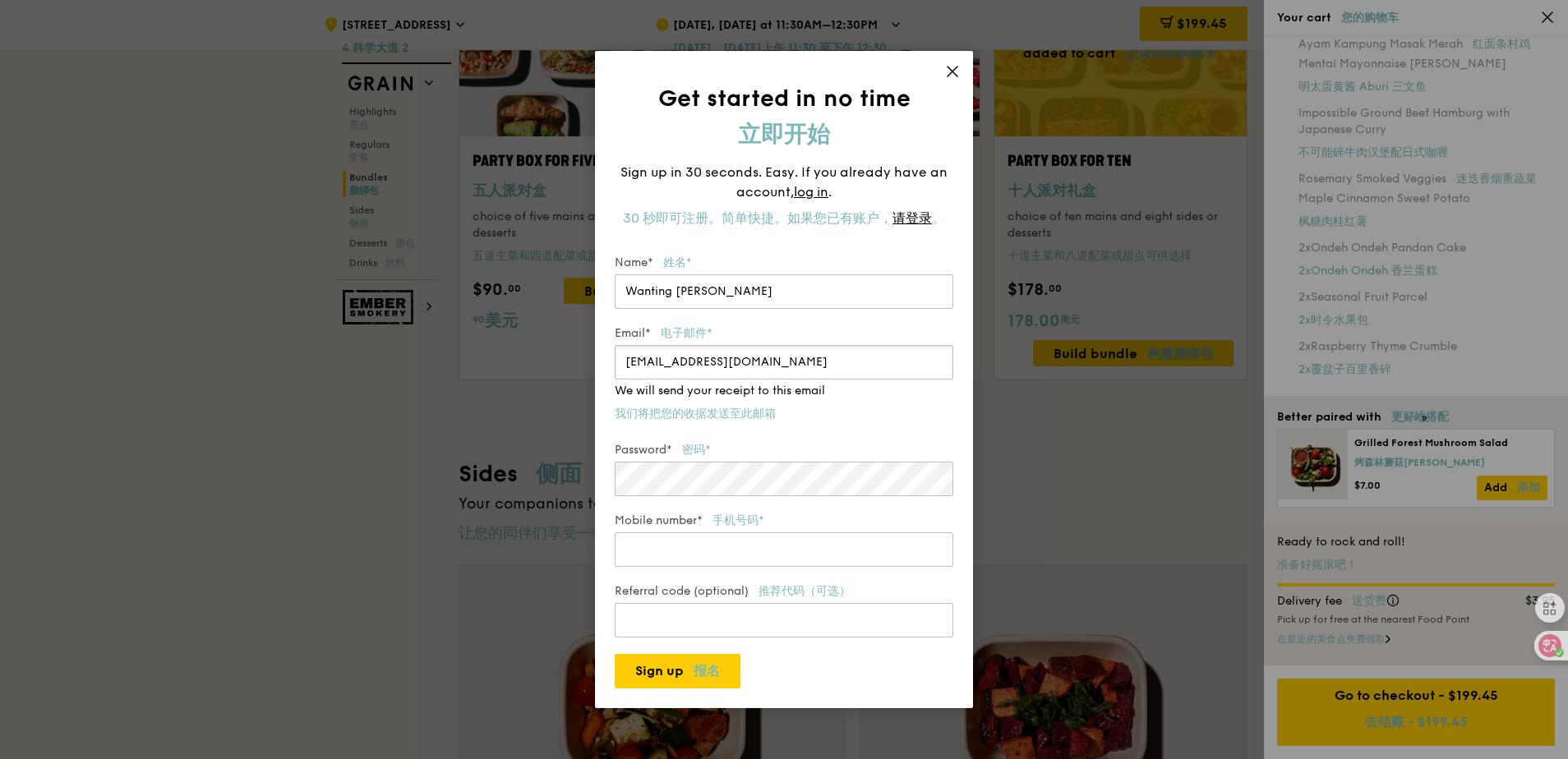
type input "e1143203@u.nus.edu"
click at [797, 476] on div "Password* 密码*" at bounding box center [784, 471] width 339 height 57
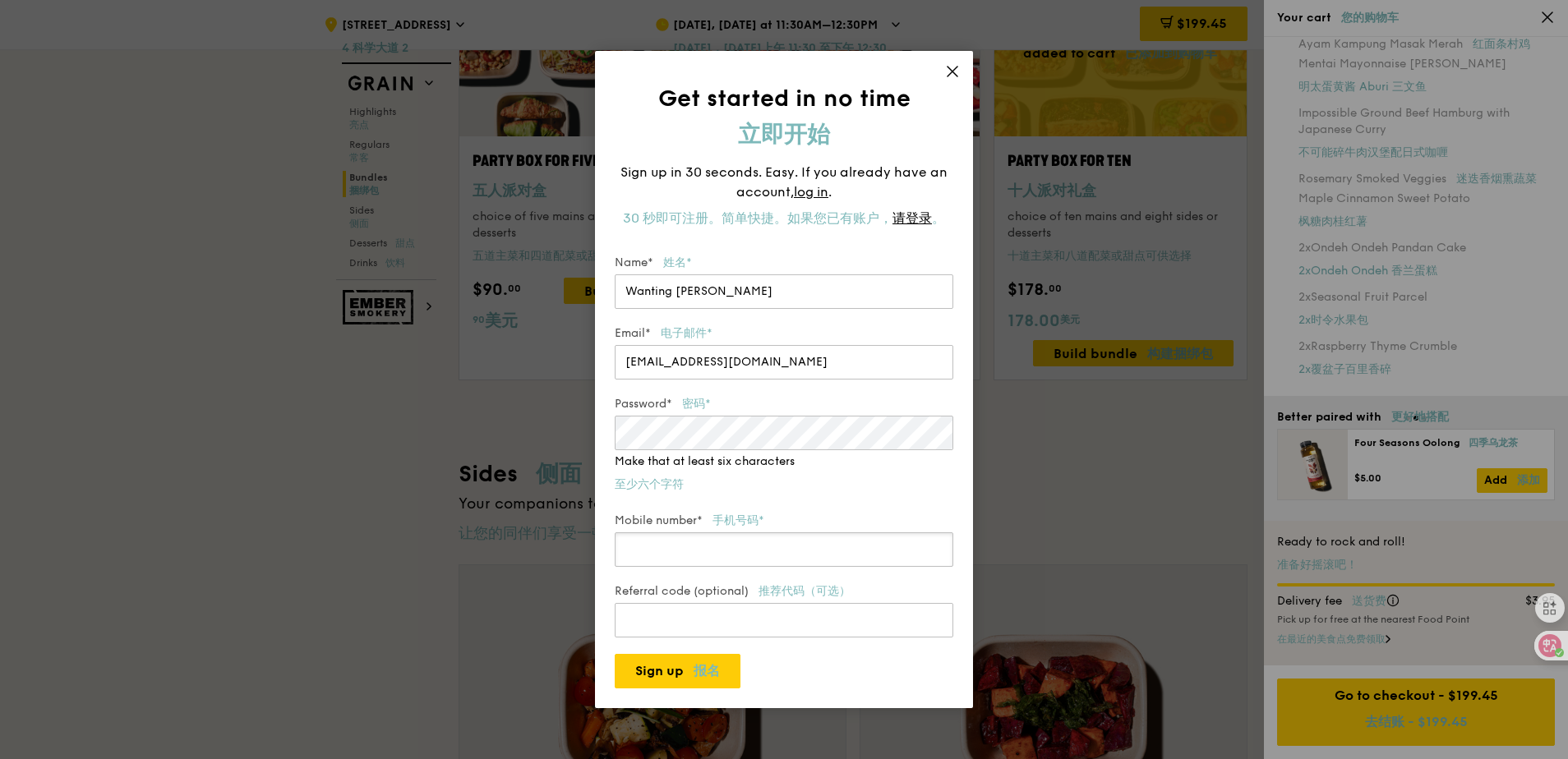
click at [783, 544] on div "Mobile number* 手机号码*" at bounding box center [784, 542] width 339 height 57
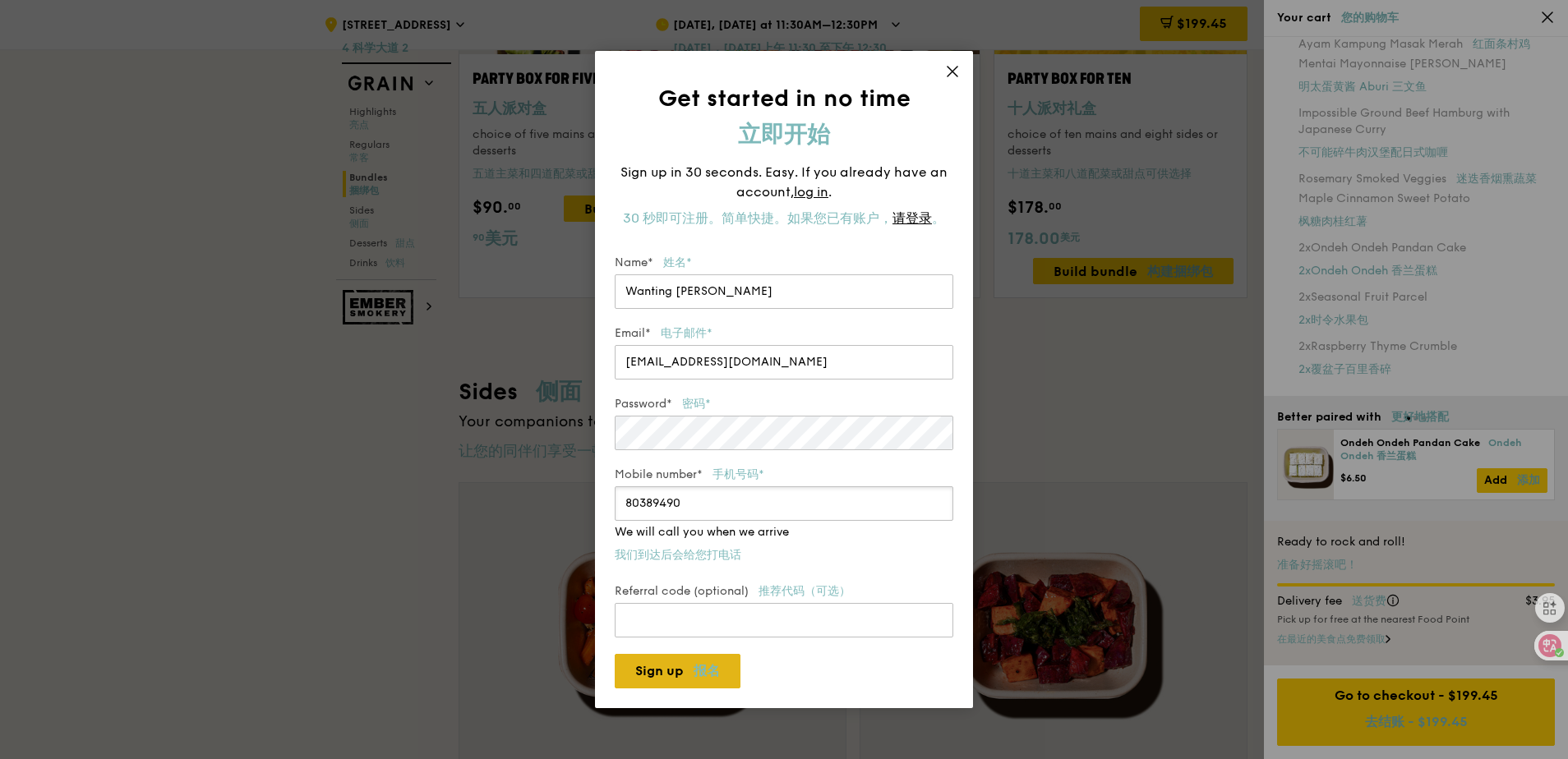
type input "80389490"
click at [709, 663] on button "Sign up 报名" at bounding box center [677, 671] width 126 height 35
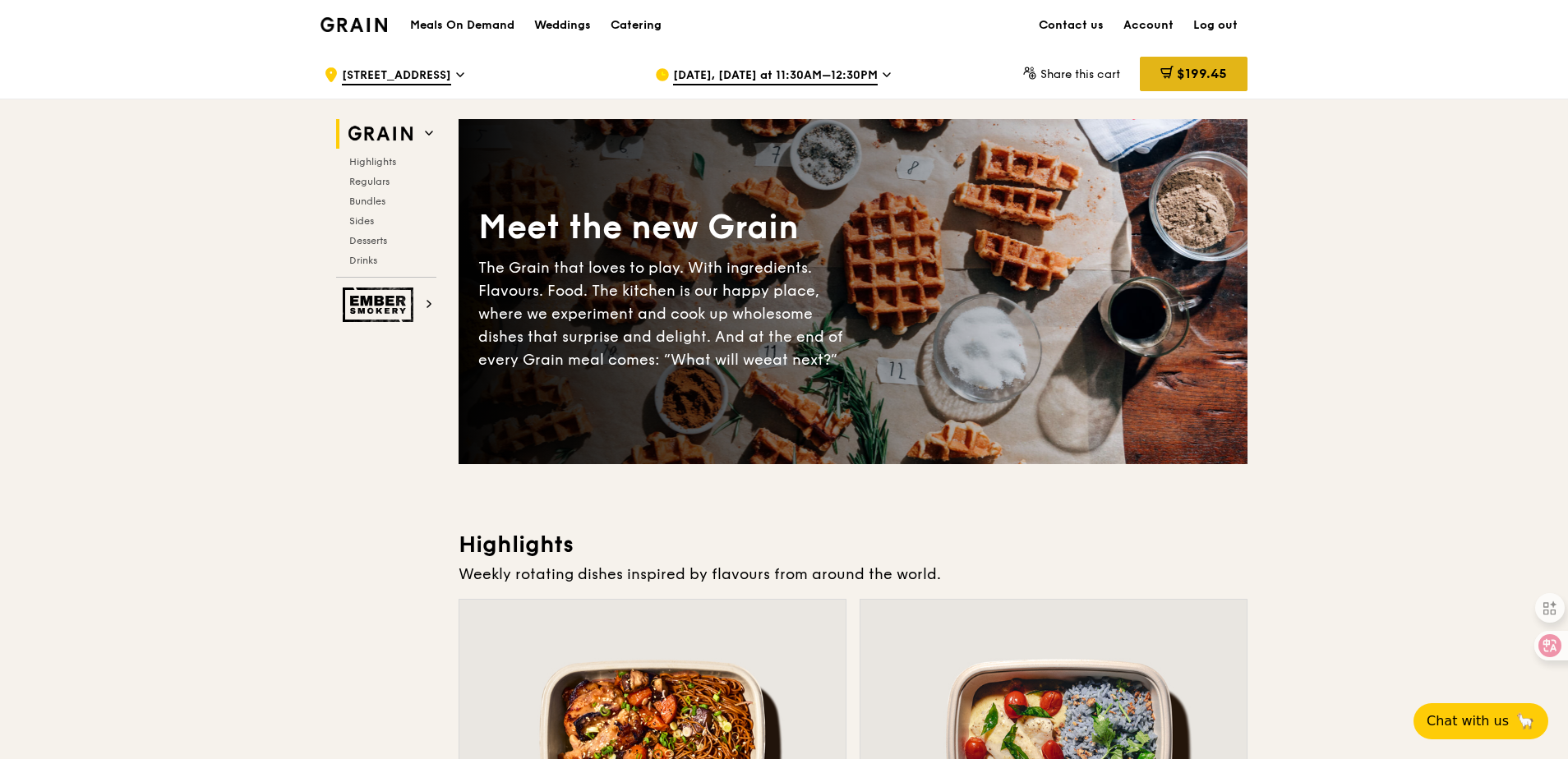
click at [1217, 81] on div "$199.45" at bounding box center [1194, 73] width 108 height 35
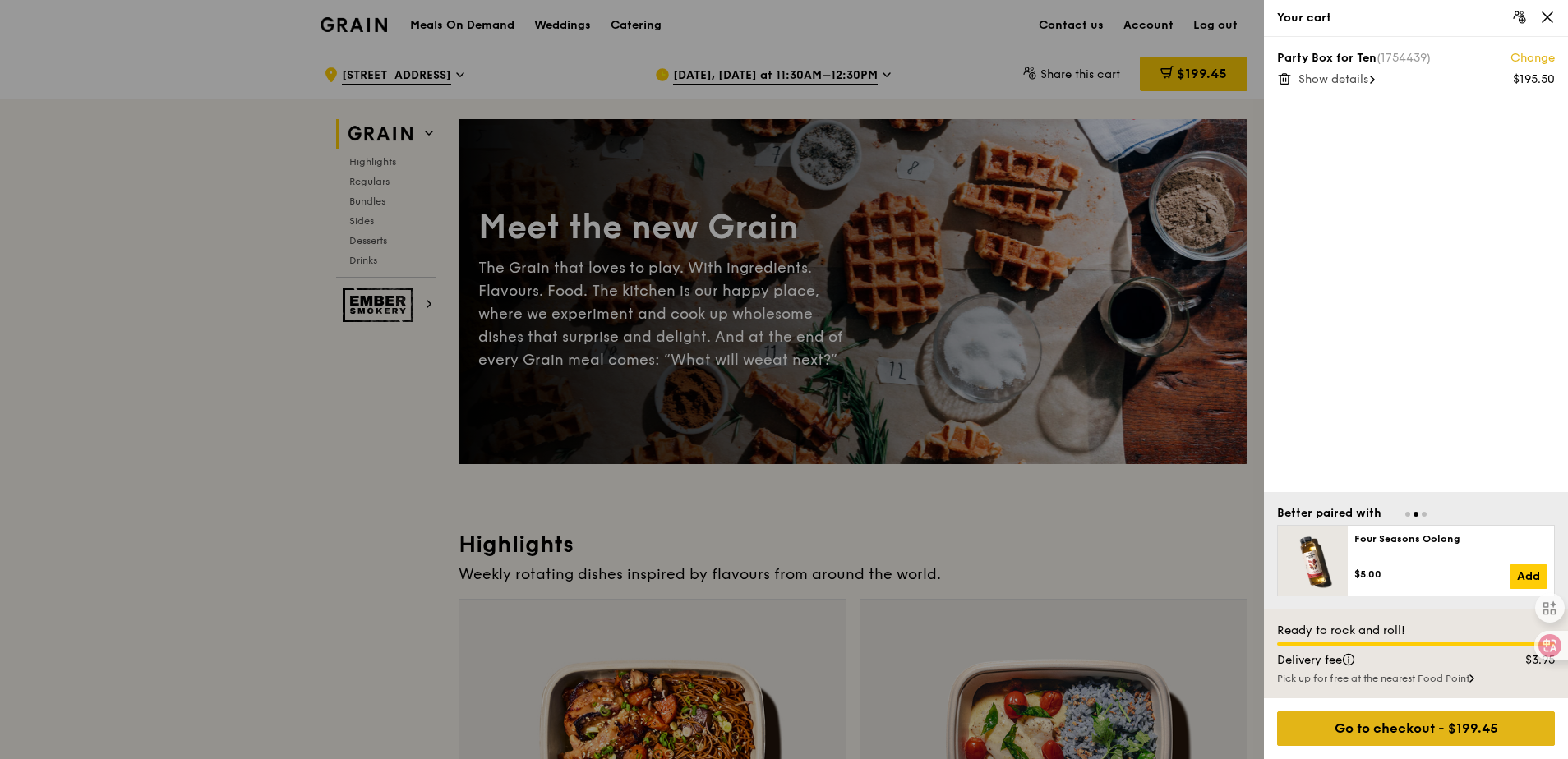
click at [1455, 719] on div "Go to checkout - $199.45" at bounding box center [1415, 728] width 277 height 35
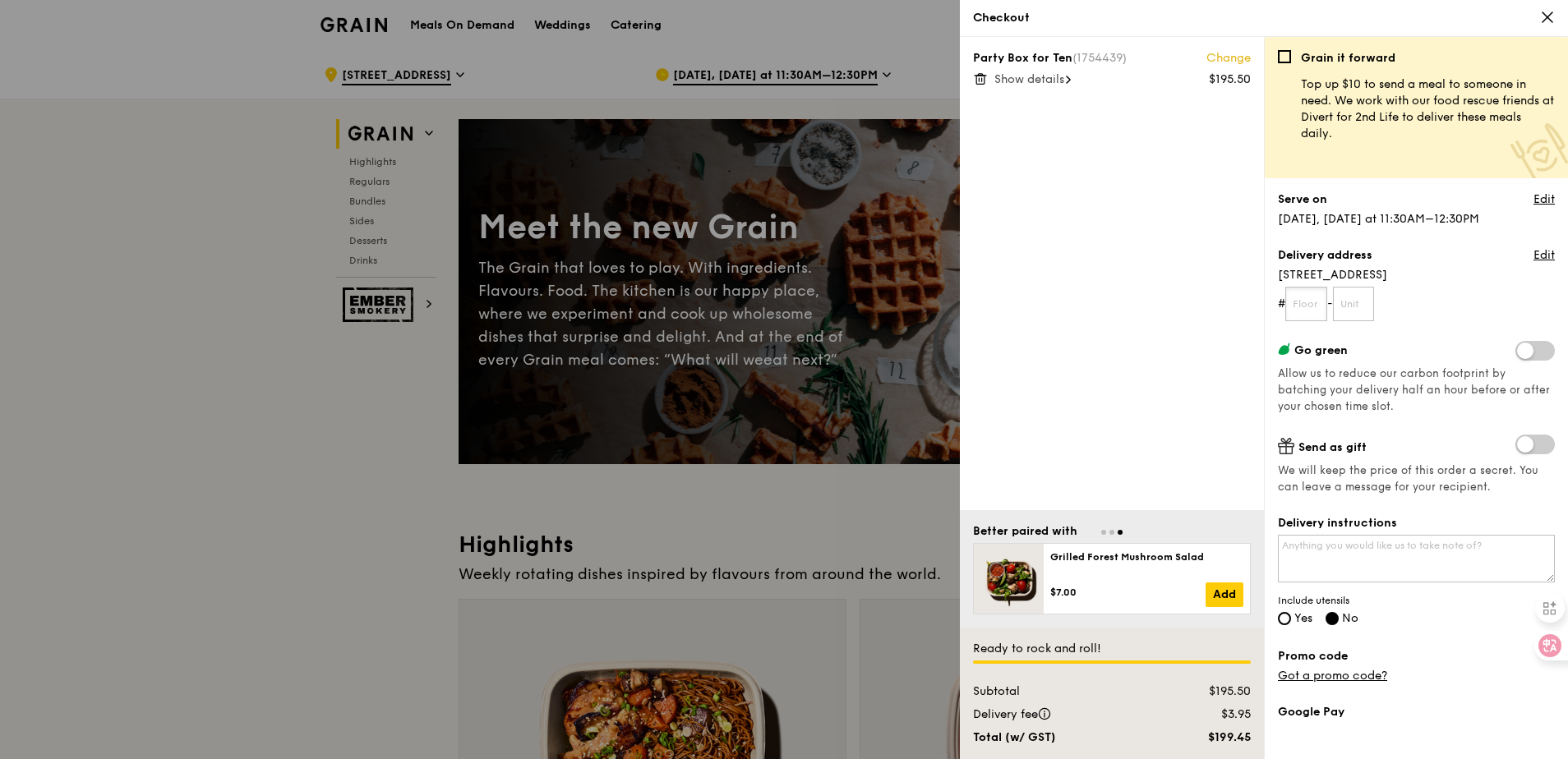
click at [1305, 302] on input "text" at bounding box center [1306, 304] width 42 height 35
drag, startPoint x: 1375, startPoint y: 275, endPoint x: 1280, endPoint y: 274, distance: 95.0
click at [1280, 274] on span "[STREET_ADDRESS]" at bounding box center [1416, 275] width 277 height 17
copy span "[STREET_ADDRESS]"
click at [1318, 300] on input "text" at bounding box center [1306, 304] width 42 height 35
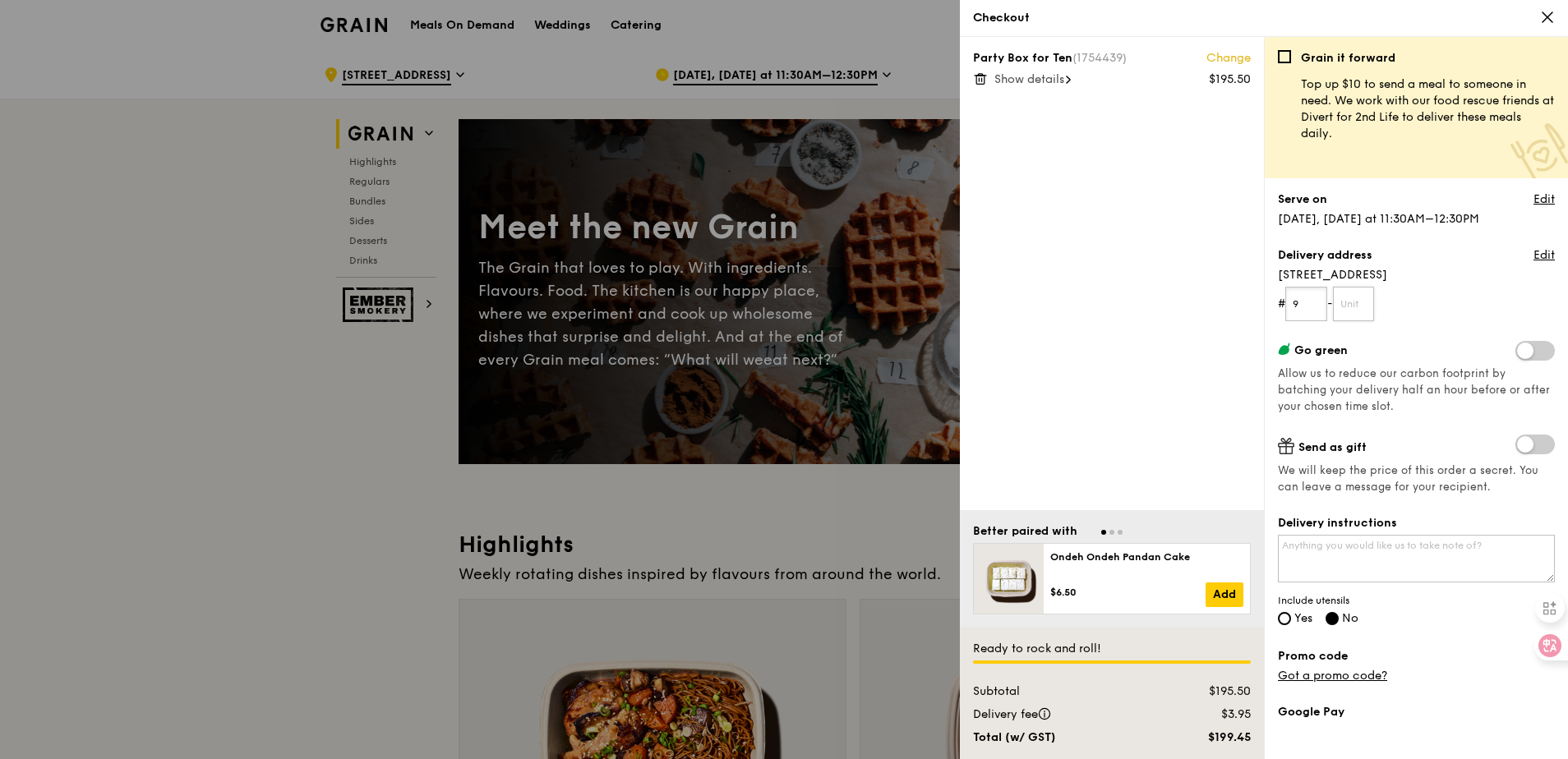
type input "9"
drag, startPoint x: 1360, startPoint y: 301, endPoint x: 1395, endPoint y: 296, distance: 35.4
click at [1360, 301] on input "text" at bounding box center [1354, 304] width 42 height 35
type input "0"
type input "1"
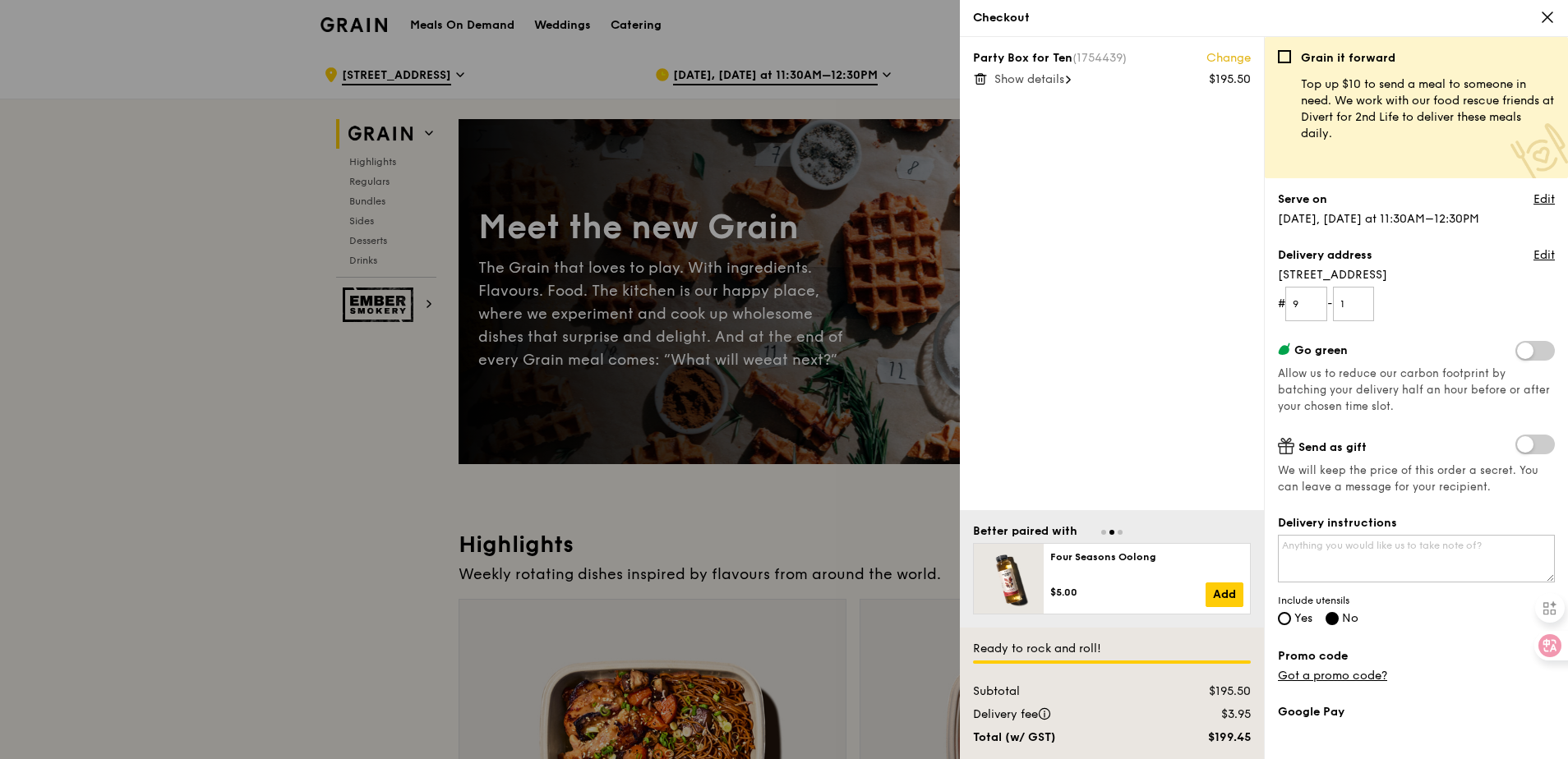
click at [1410, 295] on form "# 9 - 1" at bounding box center [1416, 304] width 277 height 35
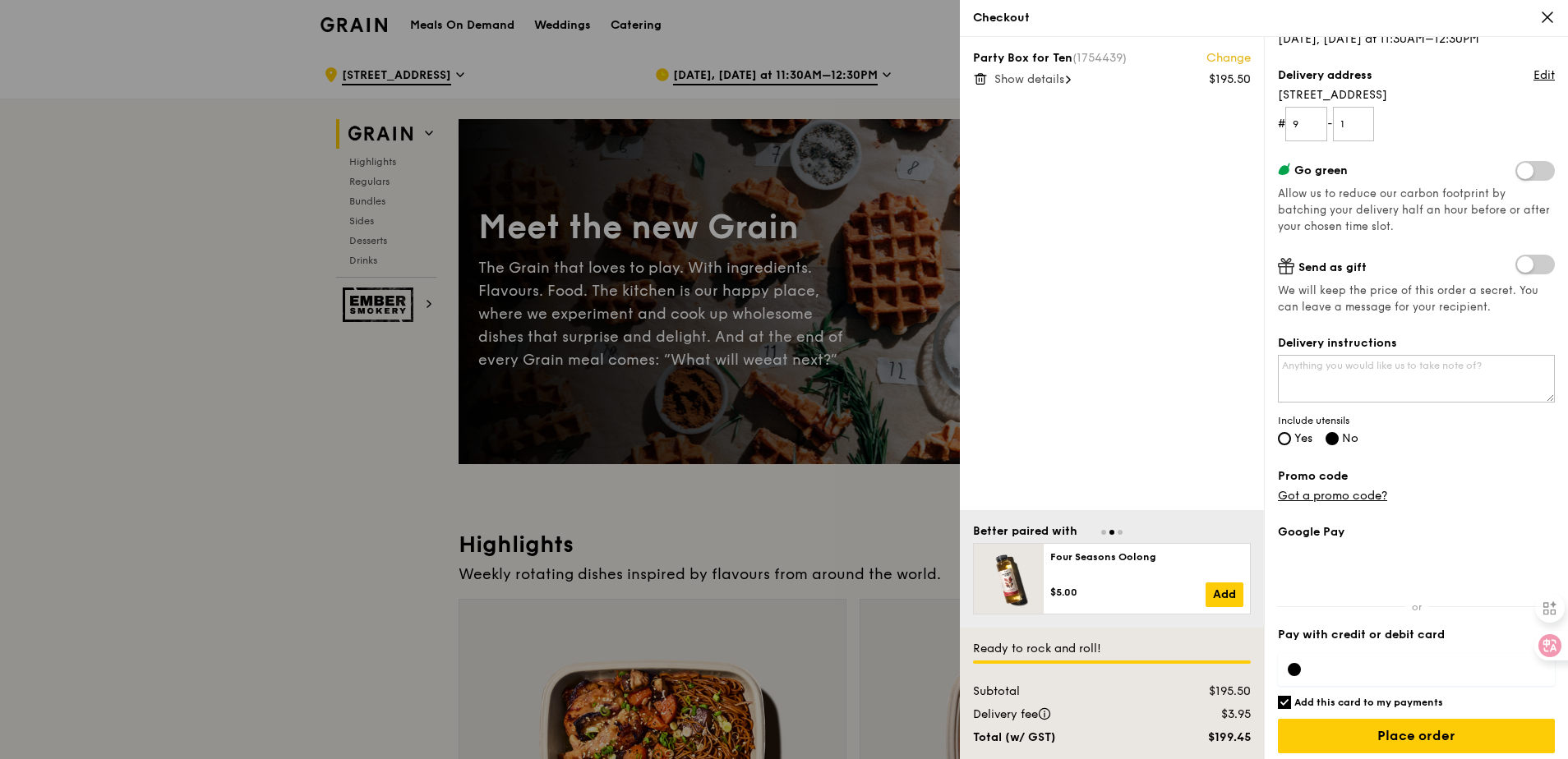
scroll to position [187, 0]
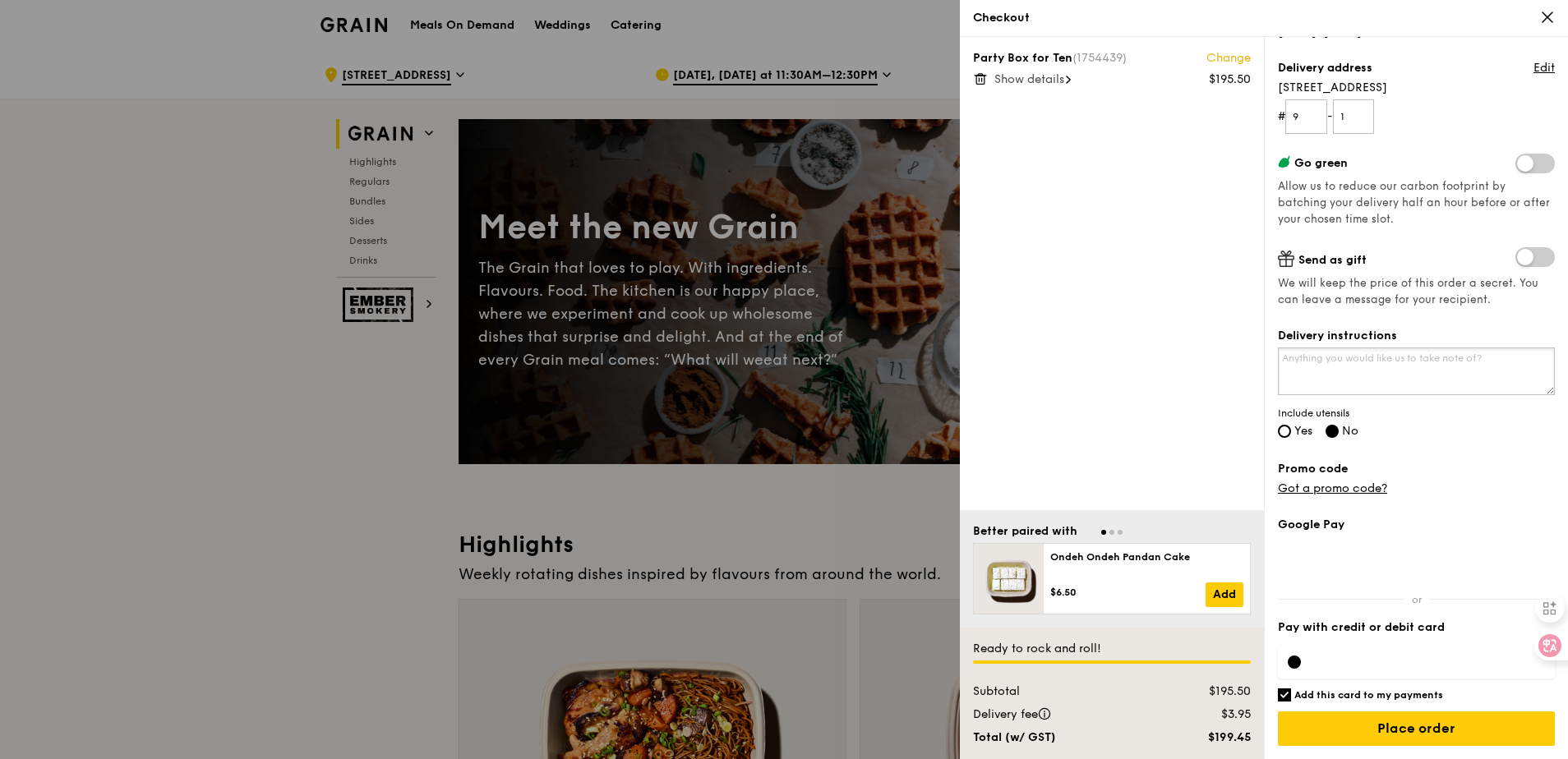
click at [1357, 373] on textarea "Delivery instructions" at bounding box center [1416, 372] width 277 height 48
type textarea "T"
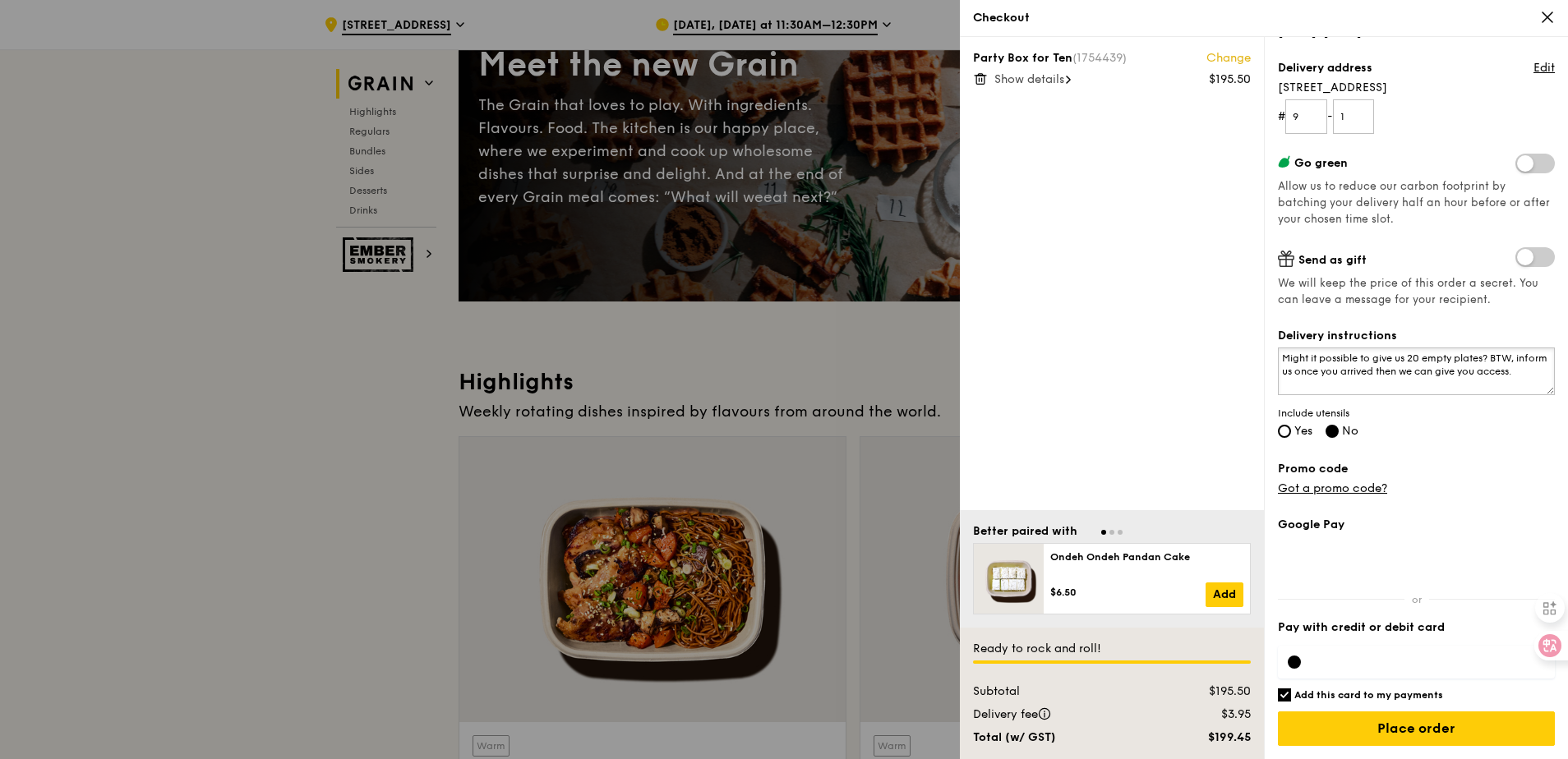
scroll to position [164, 0]
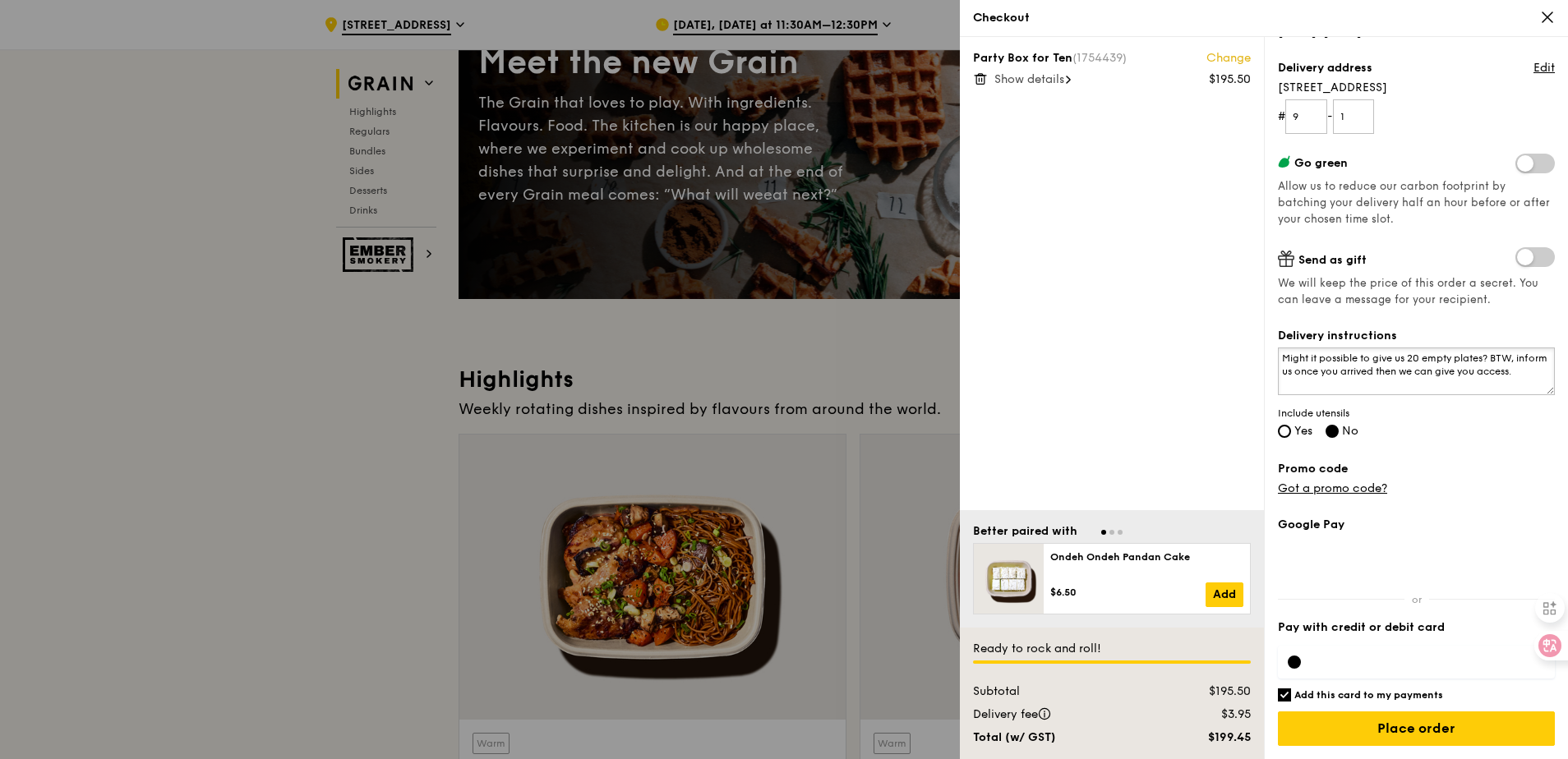
drag, startPoint x: 1360, startPoint y: 382, endPoint x: 1248, endPoint y: 340, distance: 119.6
click at [1249, 340] on div "Party Box for Ten (1754439) Change $195.50 Show details Better paired with Onde…" at bounding box center [1264, 397] width 608 height 722
type textarea "Might it possible to give us 20 empty plates? BTW, inform us once you arrived t…"
click at [1406, 264] on label "Send as gift" at bounding box center [1416, 259] width 277 height 22
click at [1333, 412] on span "Include utensils" at bounding box center [1416, 413] width 277 height 13
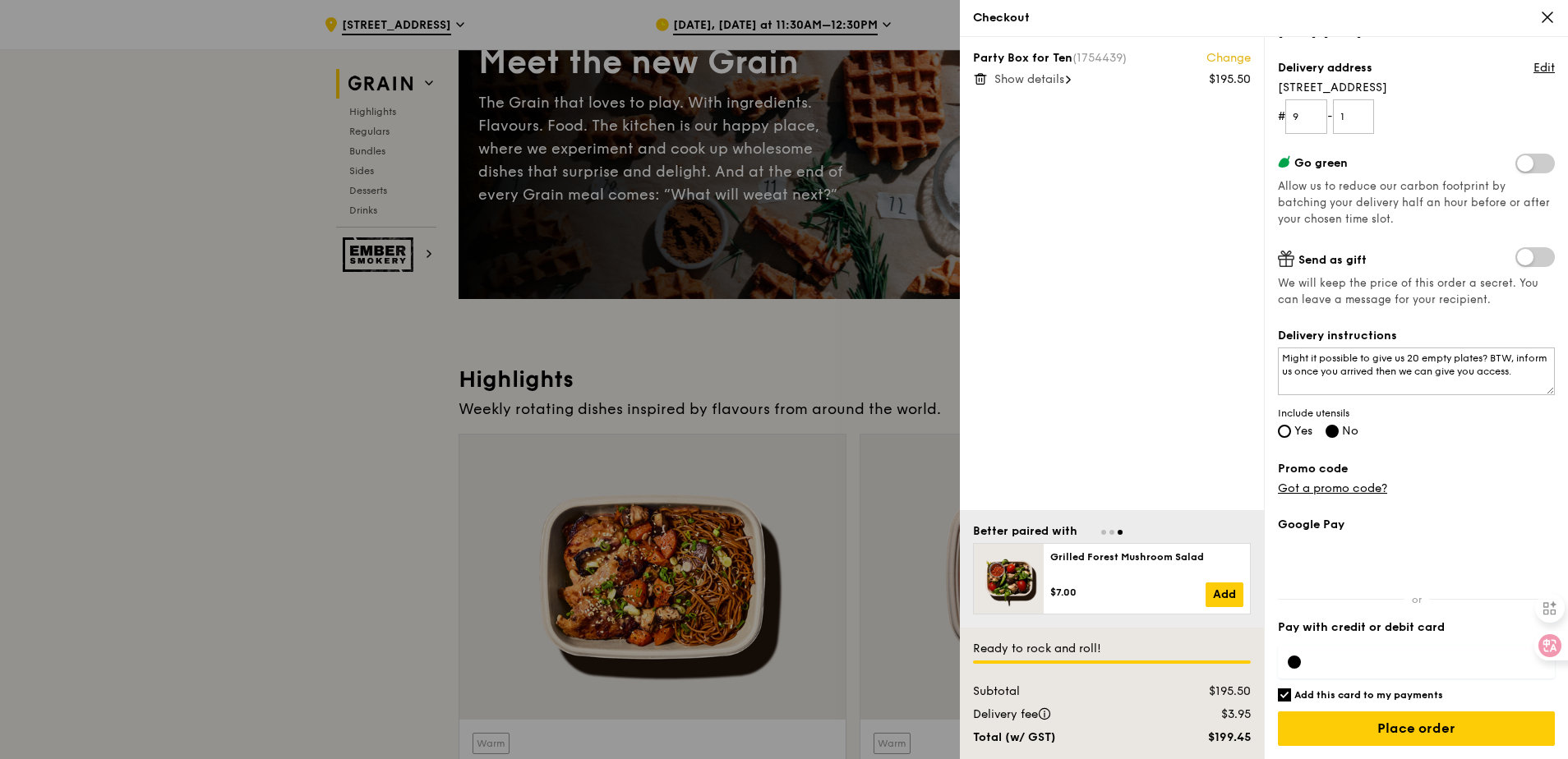
click at [1333, 412] on span "Include utensils" at bounding box center [1416, 413] width 277 height 13
click at [1345, 432] on span "button" at bounding box center [1345, 432] width 0 height 0
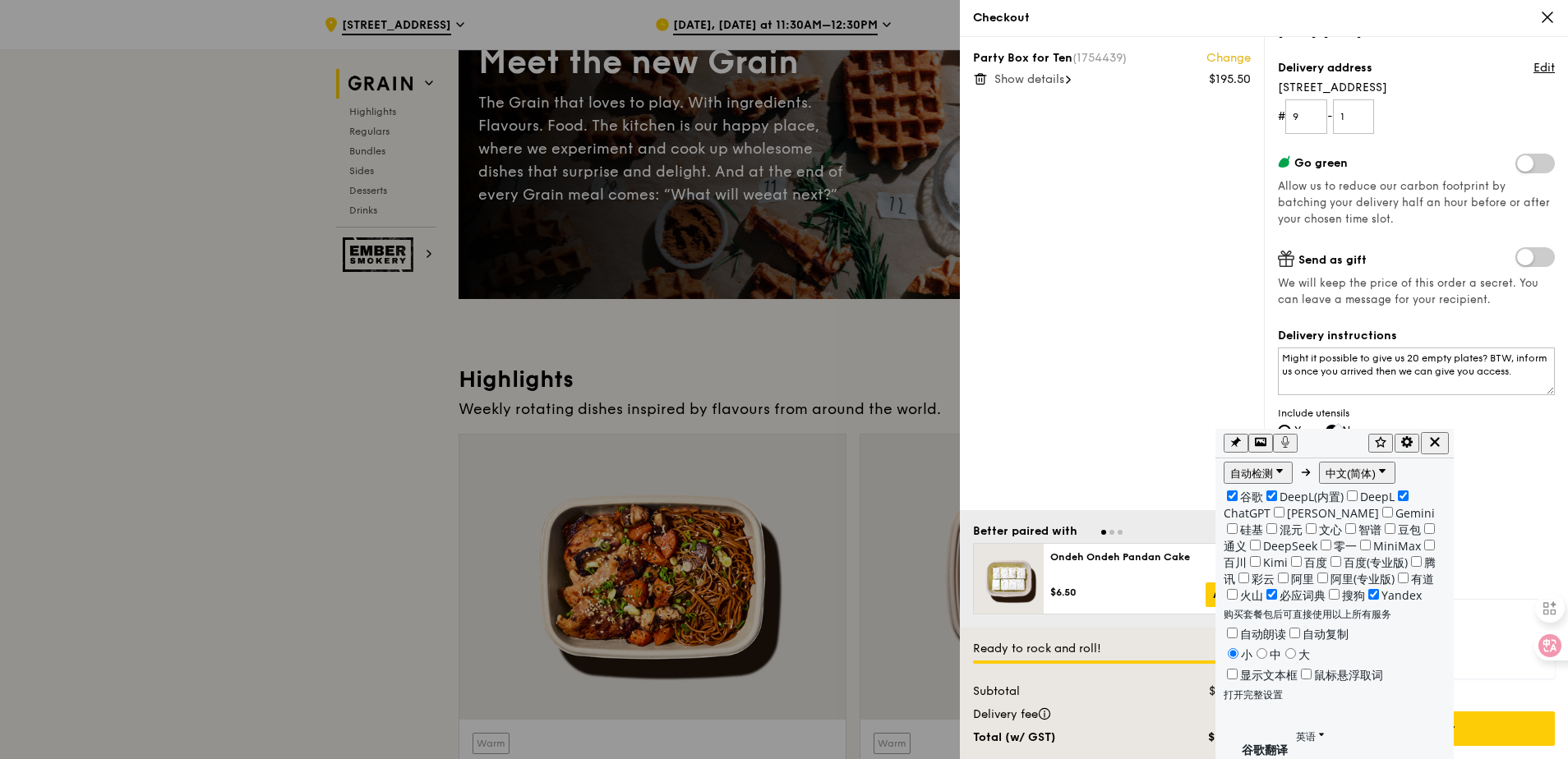
click at [1466, 416] on span "Include utensils" at bounding box center [1416, 413] width 277 height 13
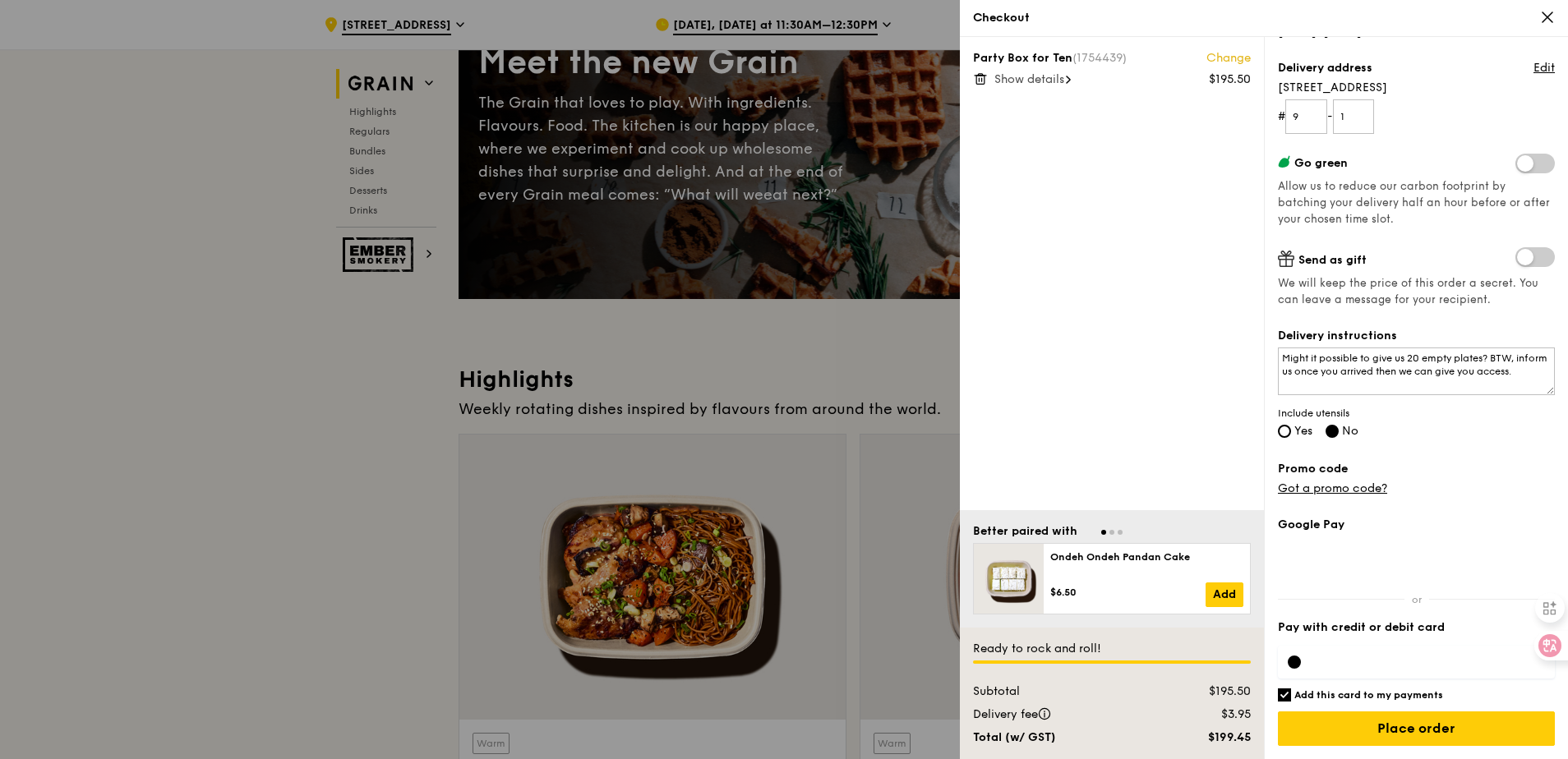
click at [1366, 402] on div "Delivery instructions Might it possible to give us 20 empty plates? BTW, inform…" at bounding box center [1416, 384] width 277 height 113
drag, startPoint x: 1366, startPoint y: 409, endPoint x: 1275, endPoint y: 416, distance: 91.3
click at [1275, 416] on div "Grain it forward Top up $10 to send a meal to someone in need. We work with our…" at bounding box center [1415, 397] width 304 height 722
click at [1286, 436] on span "button" at bounding box center [1286, 436] width 0 height 0
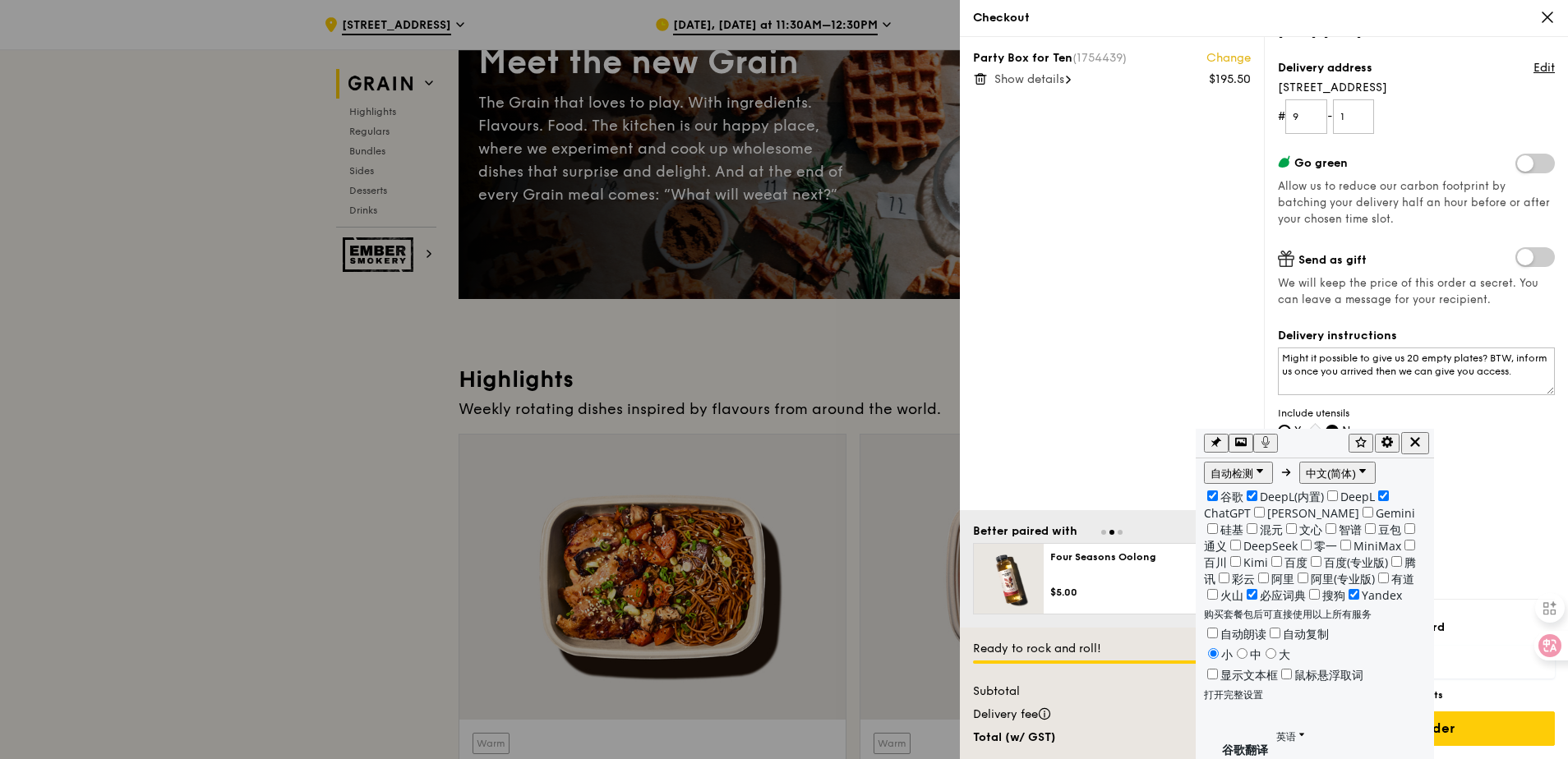
click at [1463, 459] on div "Grain it forward Top up $10 to send a meal to someone in need. We work with our…" at bounding box center [1416, 217] width 277 height 709
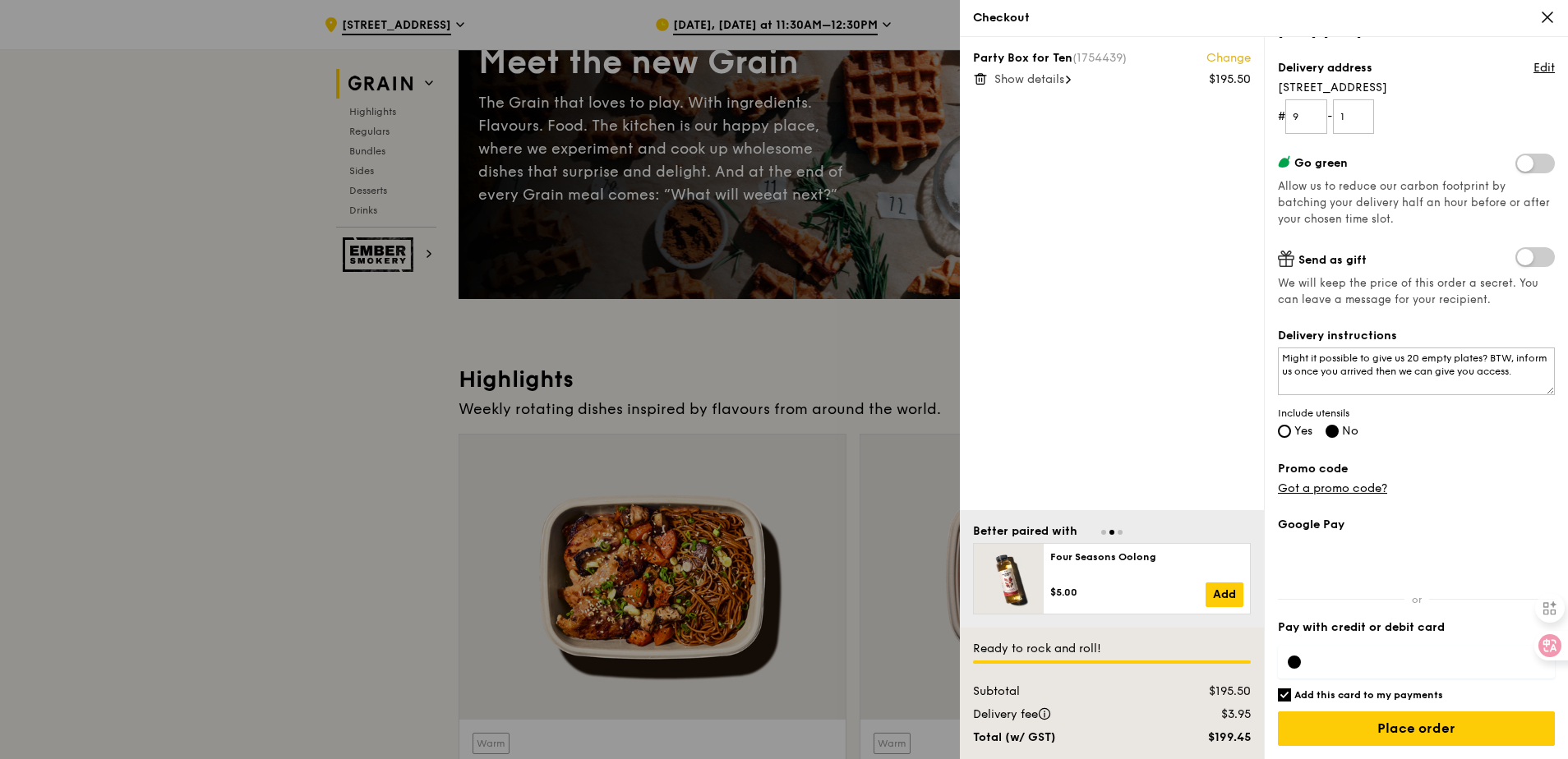
click at [1293, 425] on div "Delivery instructions Might it possible to give us 20 empty plates? BTW, inform…" at bounding box center [1416, 384] width 277 height 113
click at [1292, 429] on label "Yes" at bounding box center [1295, 433] width 35 height 14
click at [1291, 429] on input "Yes" at bounding box center [1284, 431] width 13 height 13
radio input "true"
radio input "false"
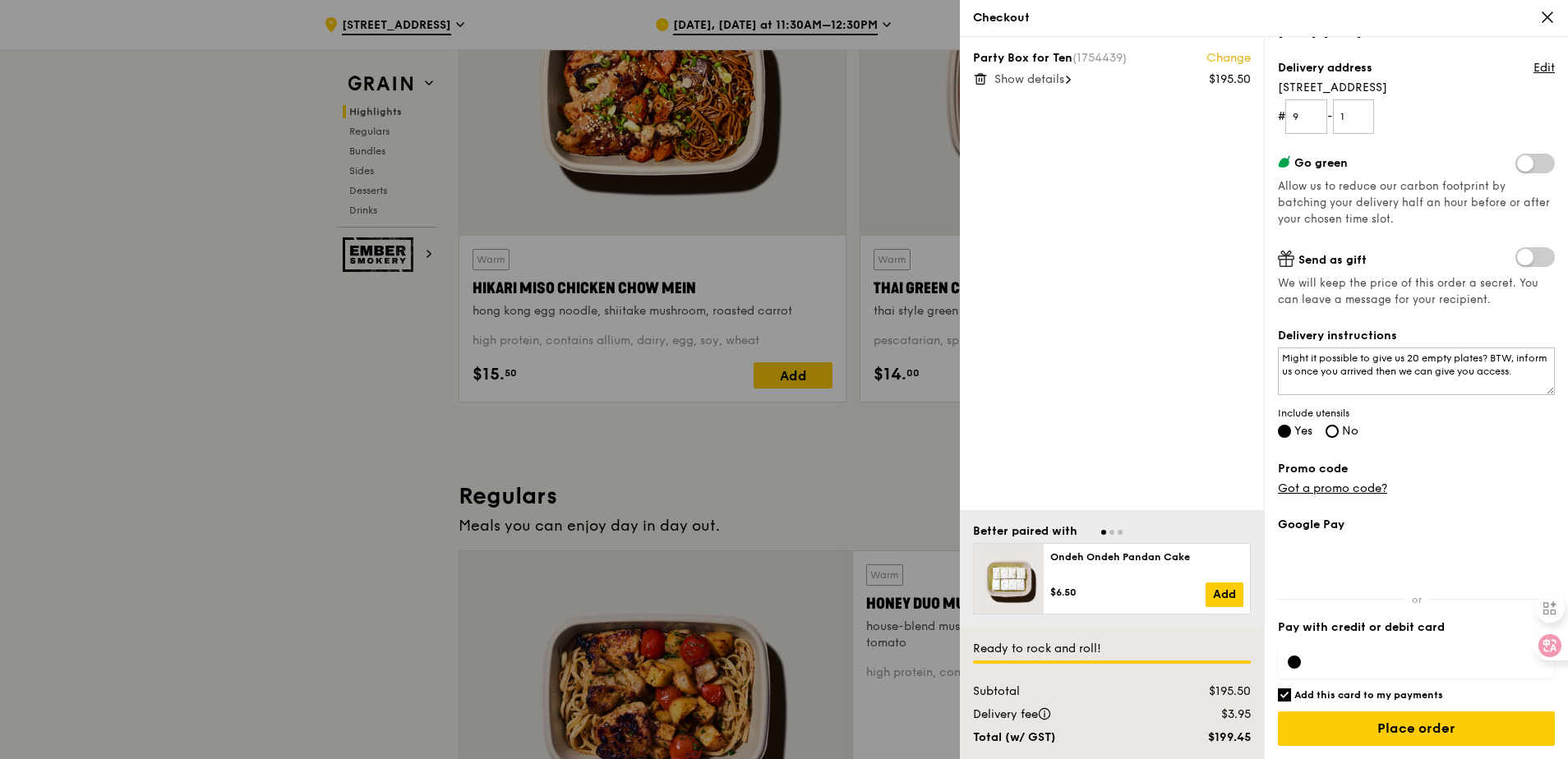
scroll to position [658, 0]
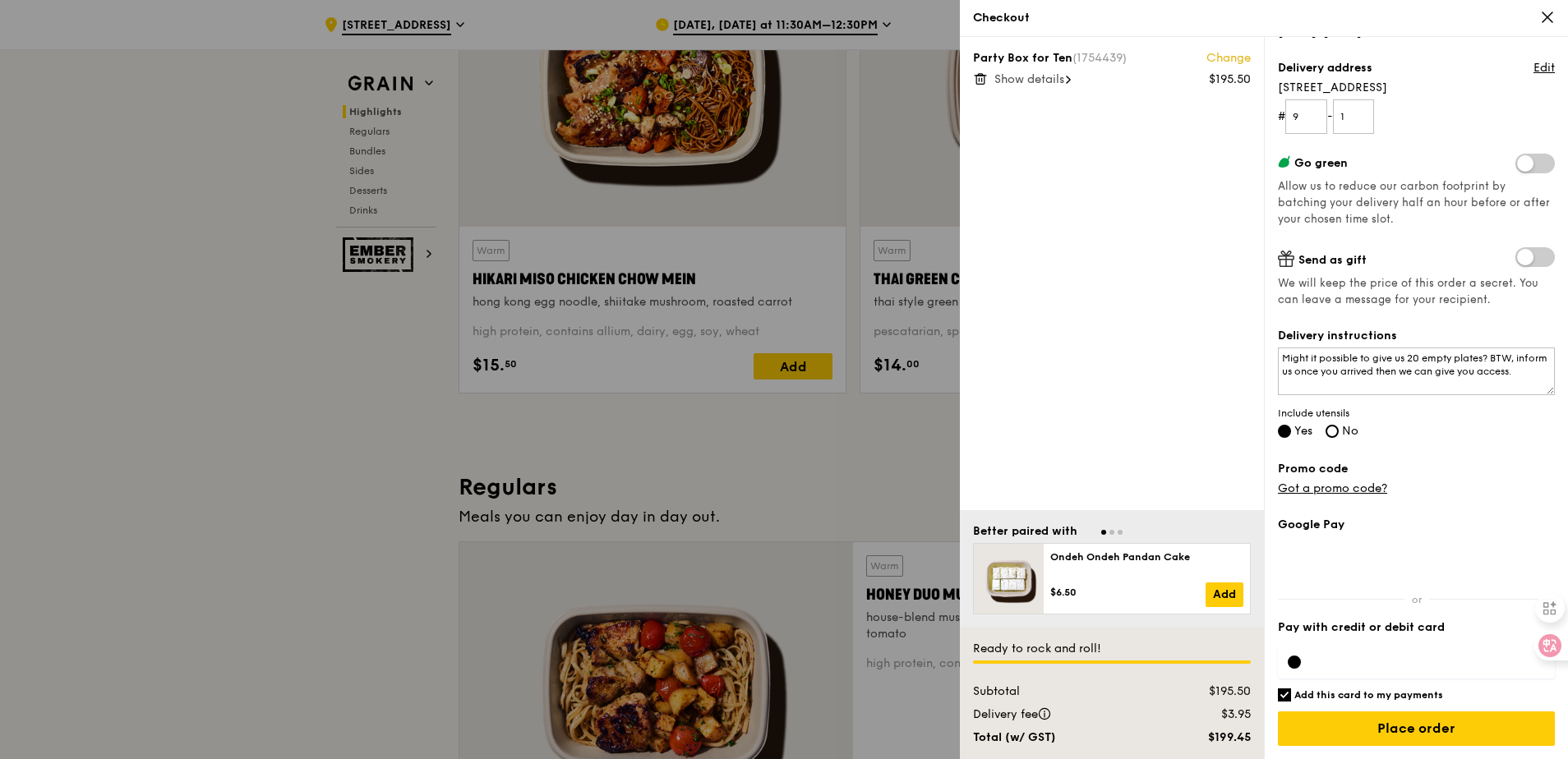
click at [1428, 470] on label "Promo code" at bounding box center [1416, 469] width 277 height 17
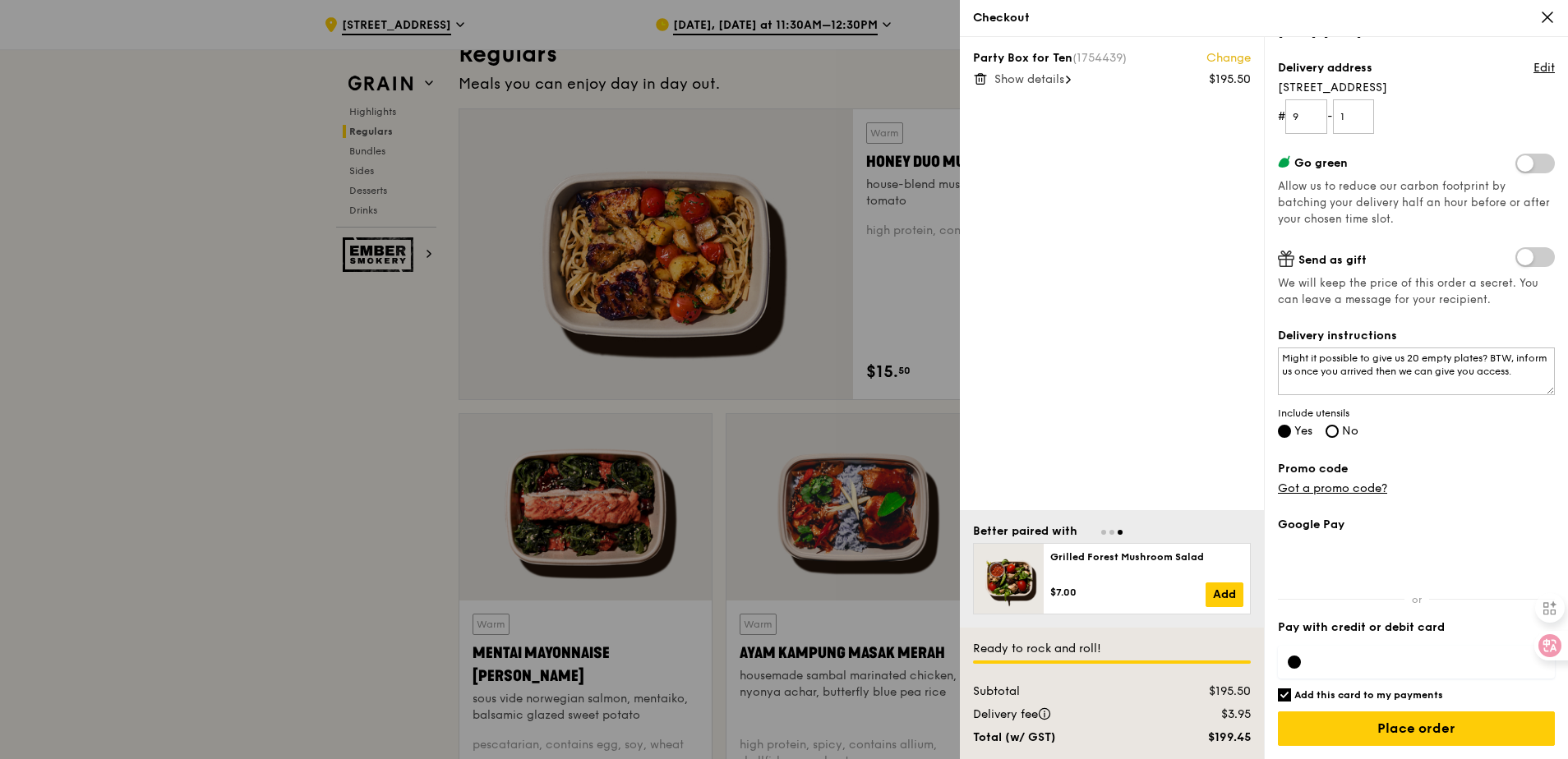
scroll to position [1150, 0]
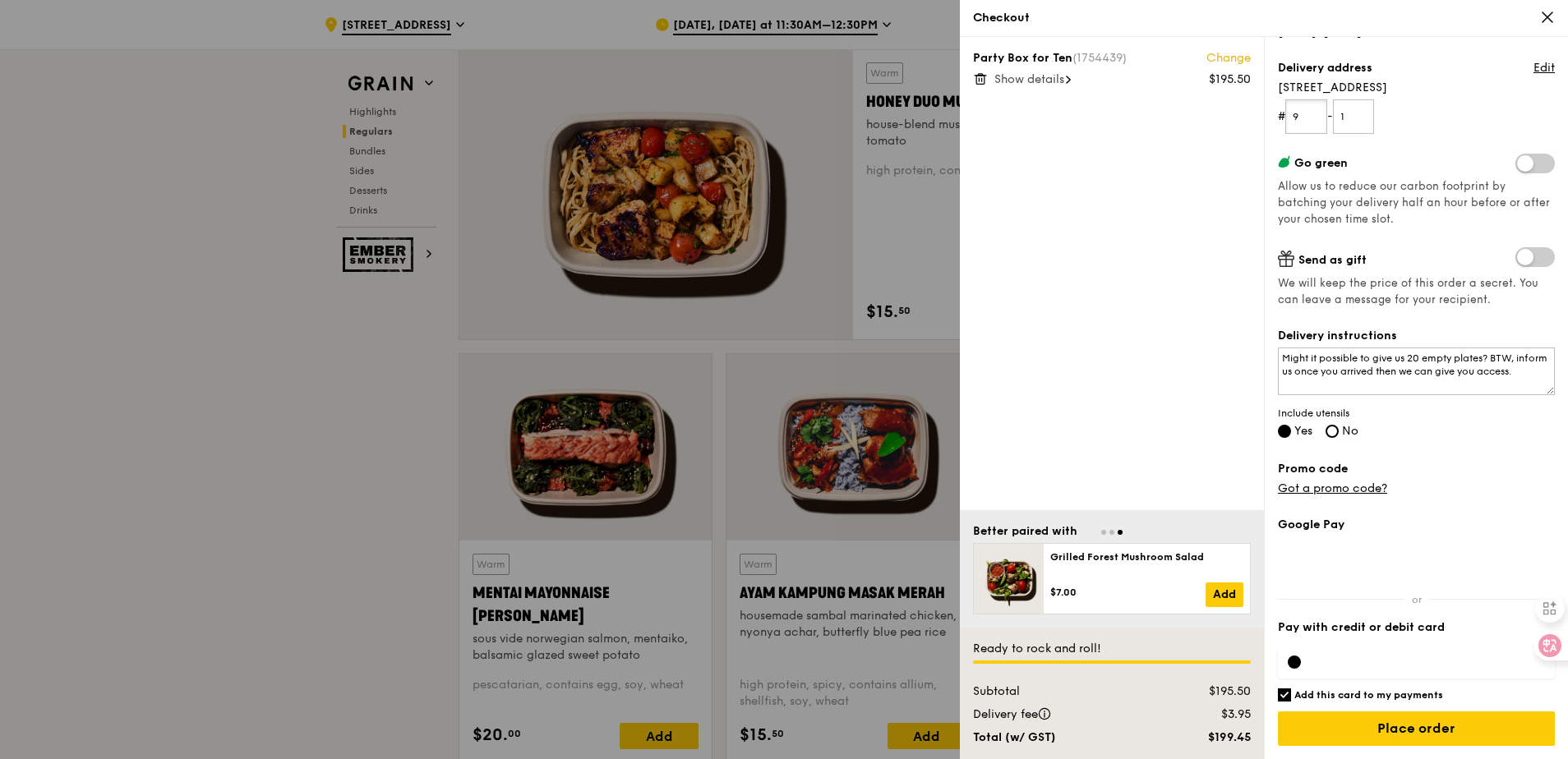
click at [1315, 118] on input "9" at bounding box center [1306, 116] width 42 height 35
click at [1403, 109] on form "# 9 - 1" at bounding box center [1416, 116] width 277 height 35
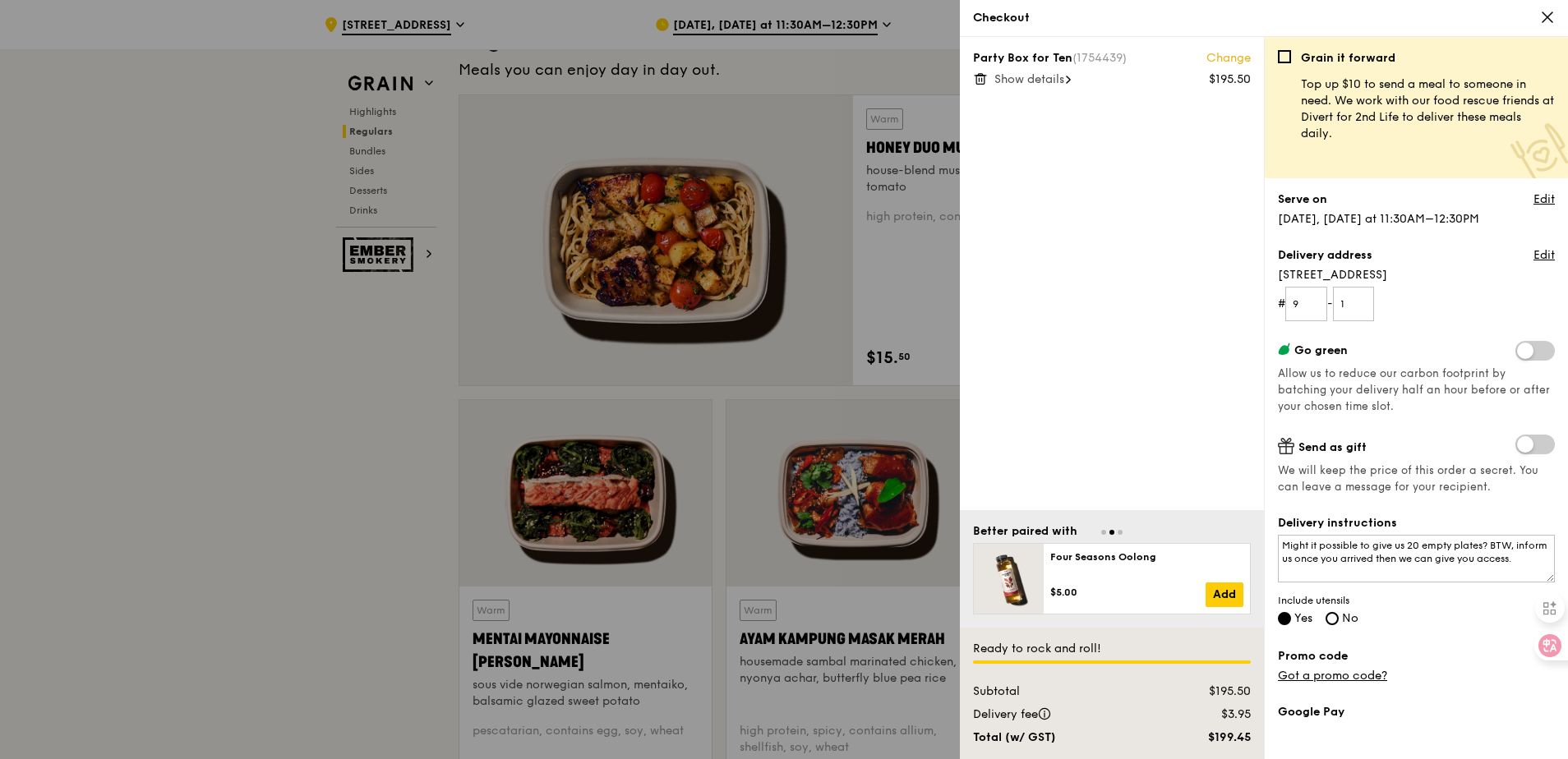
scroll to position [1068, 0]
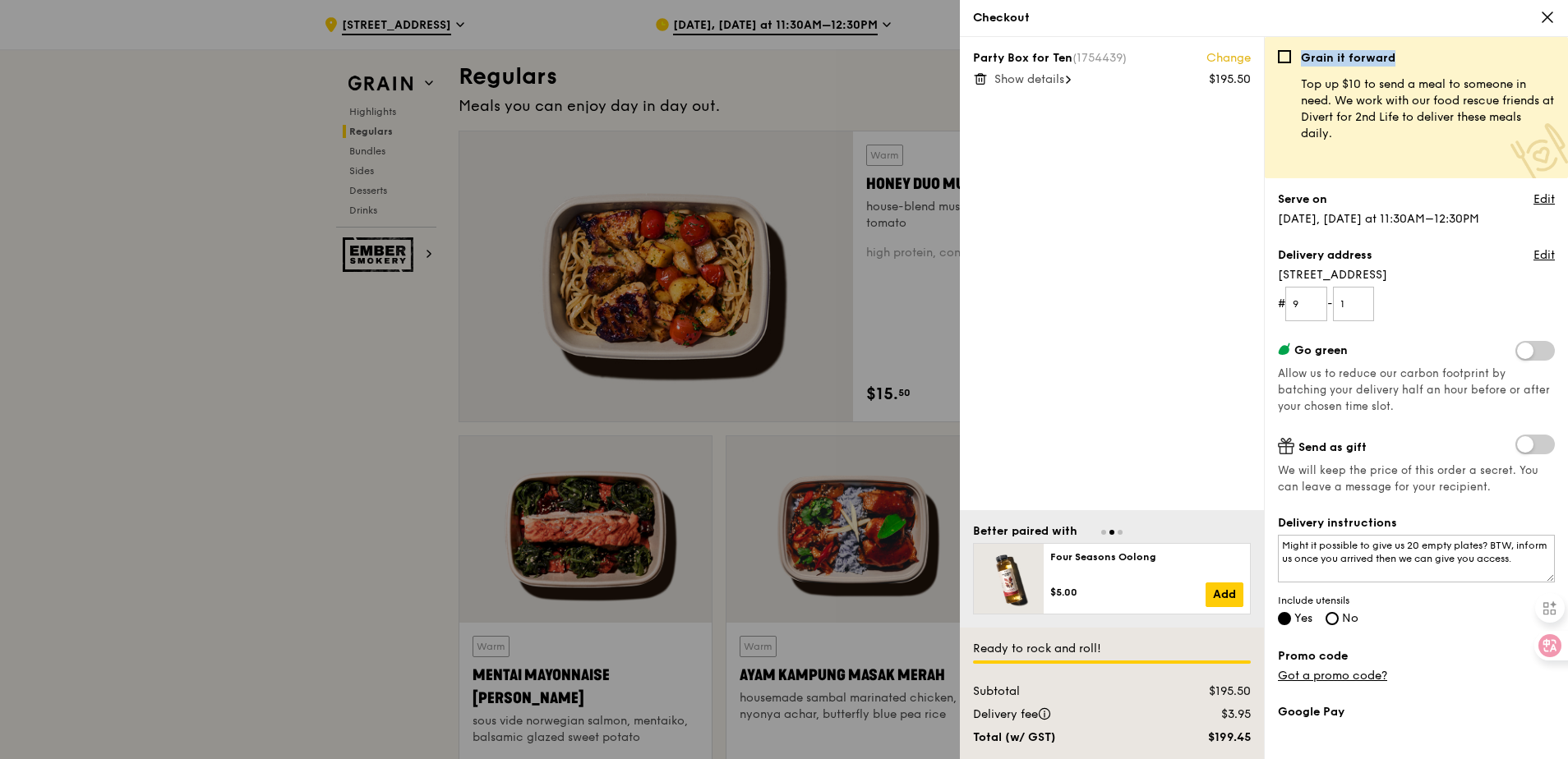
drag, startPoint x: 1303, startPoint y: 60, endPoint x: 1408, endPoint y: 61, distance: 105.0
click at [1408, 61] on div "Grain it forward Top up $10 to send a meal to someone in need. We work with our…" at bounding box center [1422, 108] width 263 height 115
drag, startPoint x: 1408, startPoint y: 61, endPoint x: 1323, endPoint y: 153, distance: 125.3
click at [1322, 154] on div "Grain it forward Top up $10 to send a meal to someone in need. We work with our…" at bounding box center [1422, 108] width 263 height 115
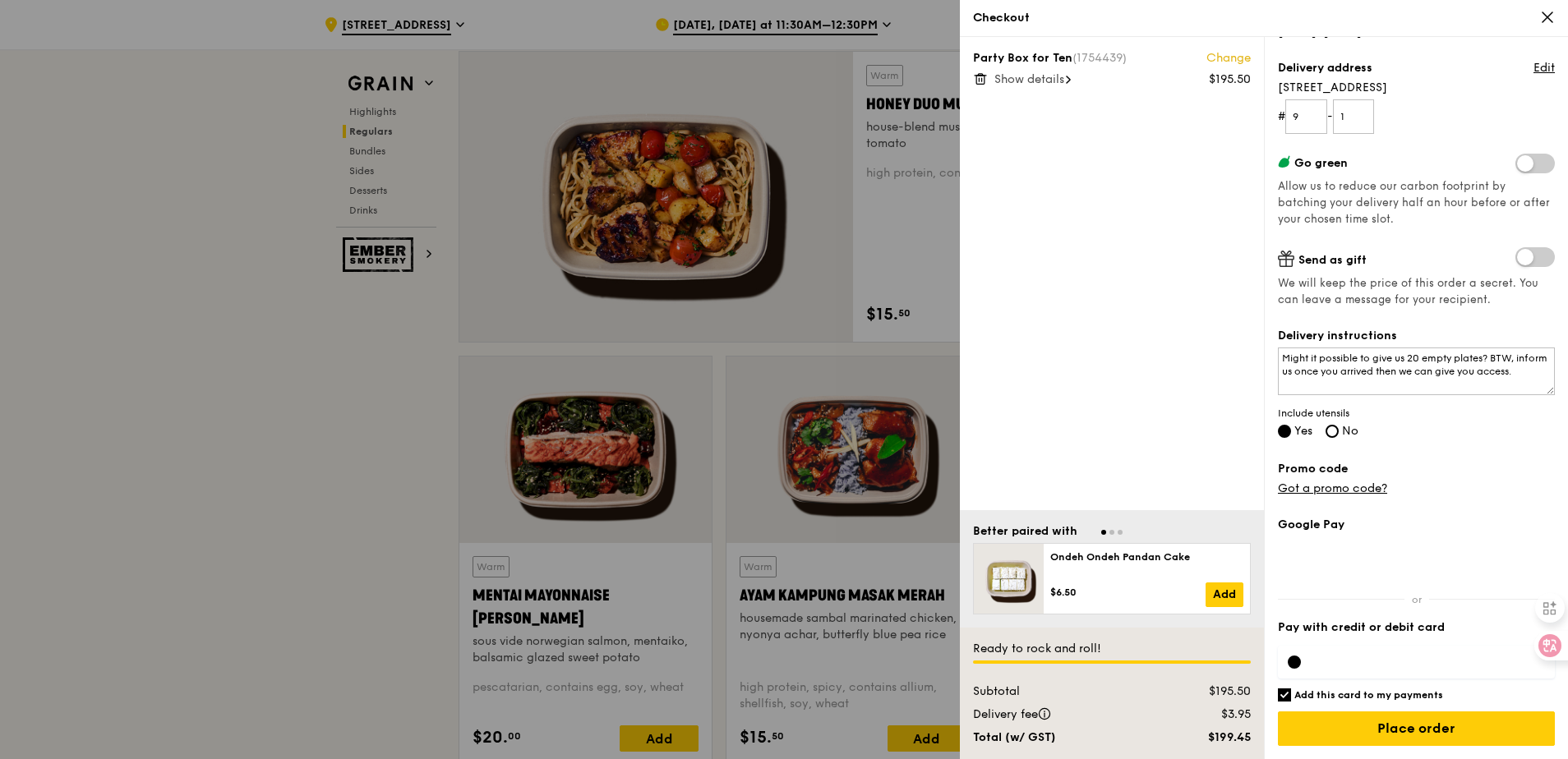
scroll to position [1150, 0]
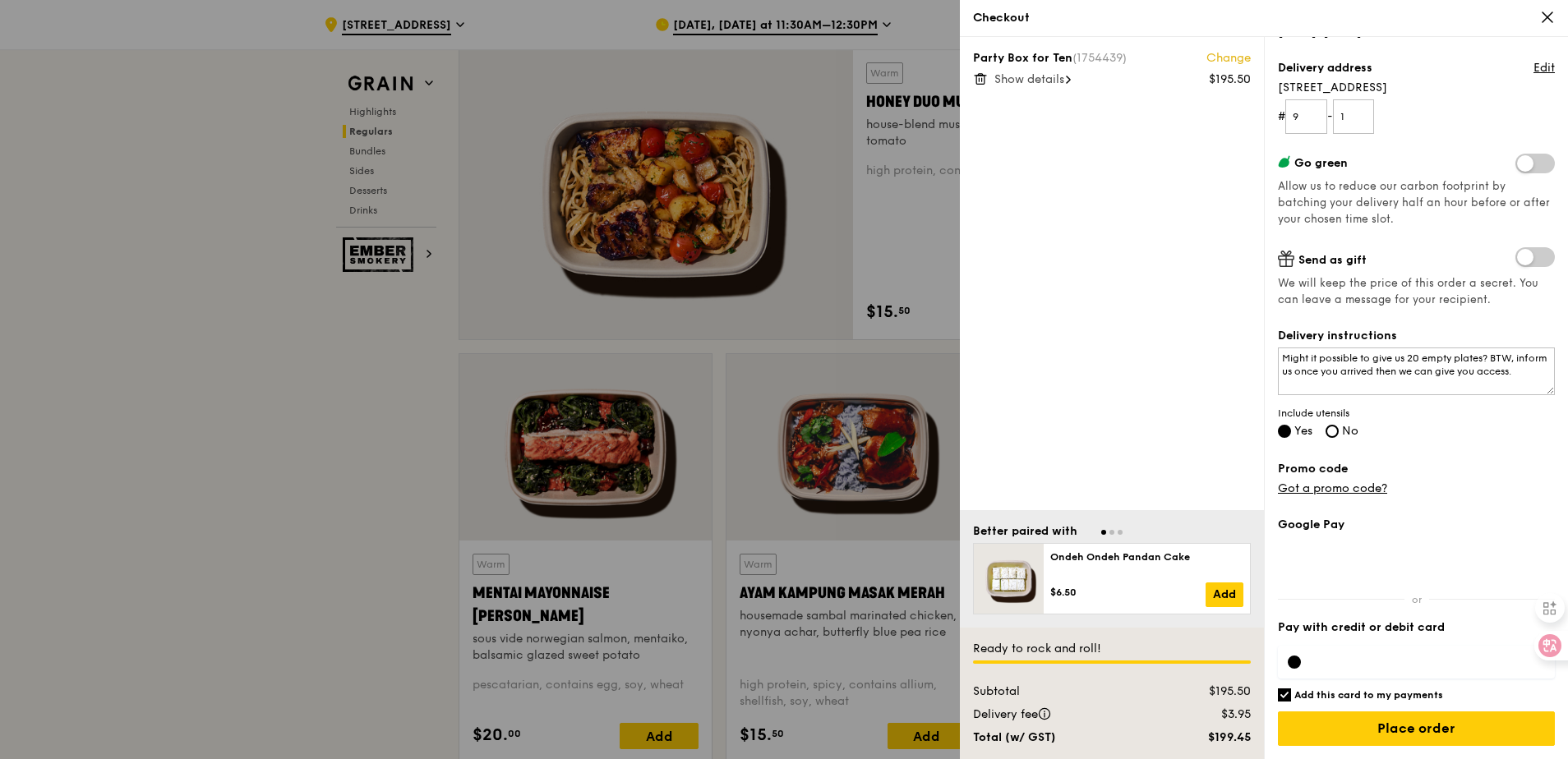
click at [234, 210] on div at bounding box center [784, 380] width 1568 height 759
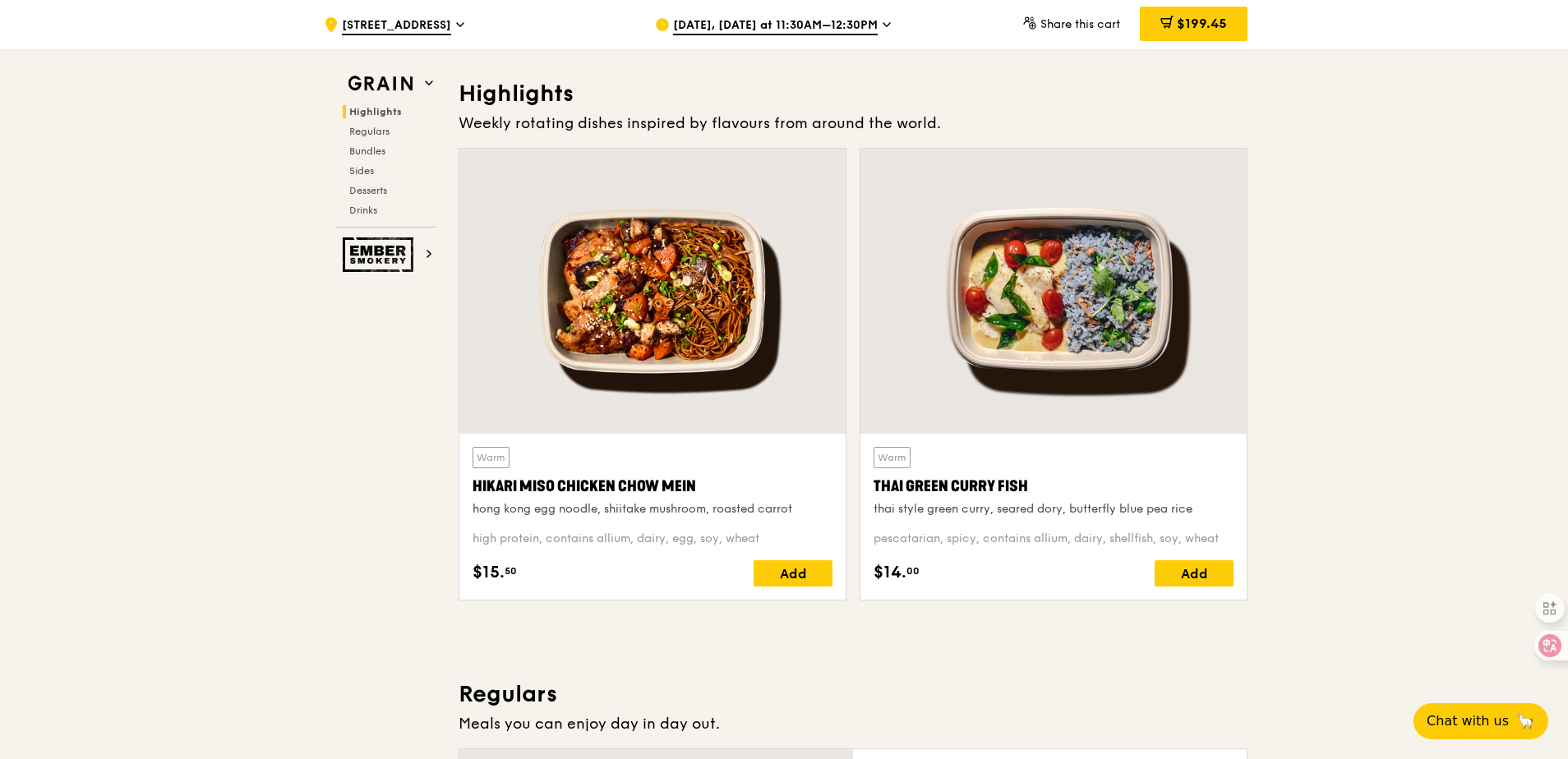
scroll to position [247, 0]
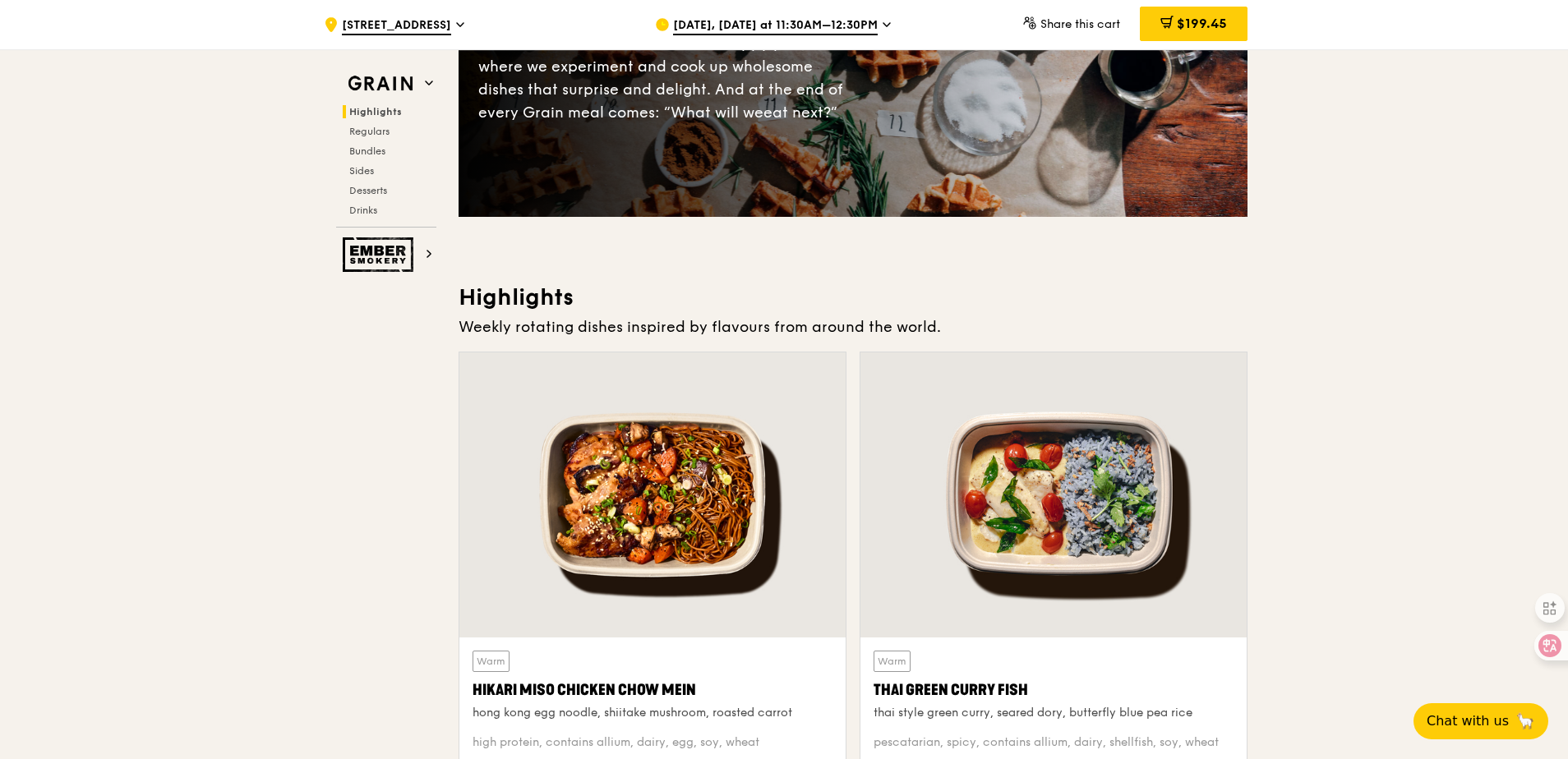
click at [1193, 44] on div "$199.45" at bounding box center [1194, 25] width 108 height 50
click at [1195, 34] on div "$199.45" at bounding box center [1194, 24] width 108 height 35
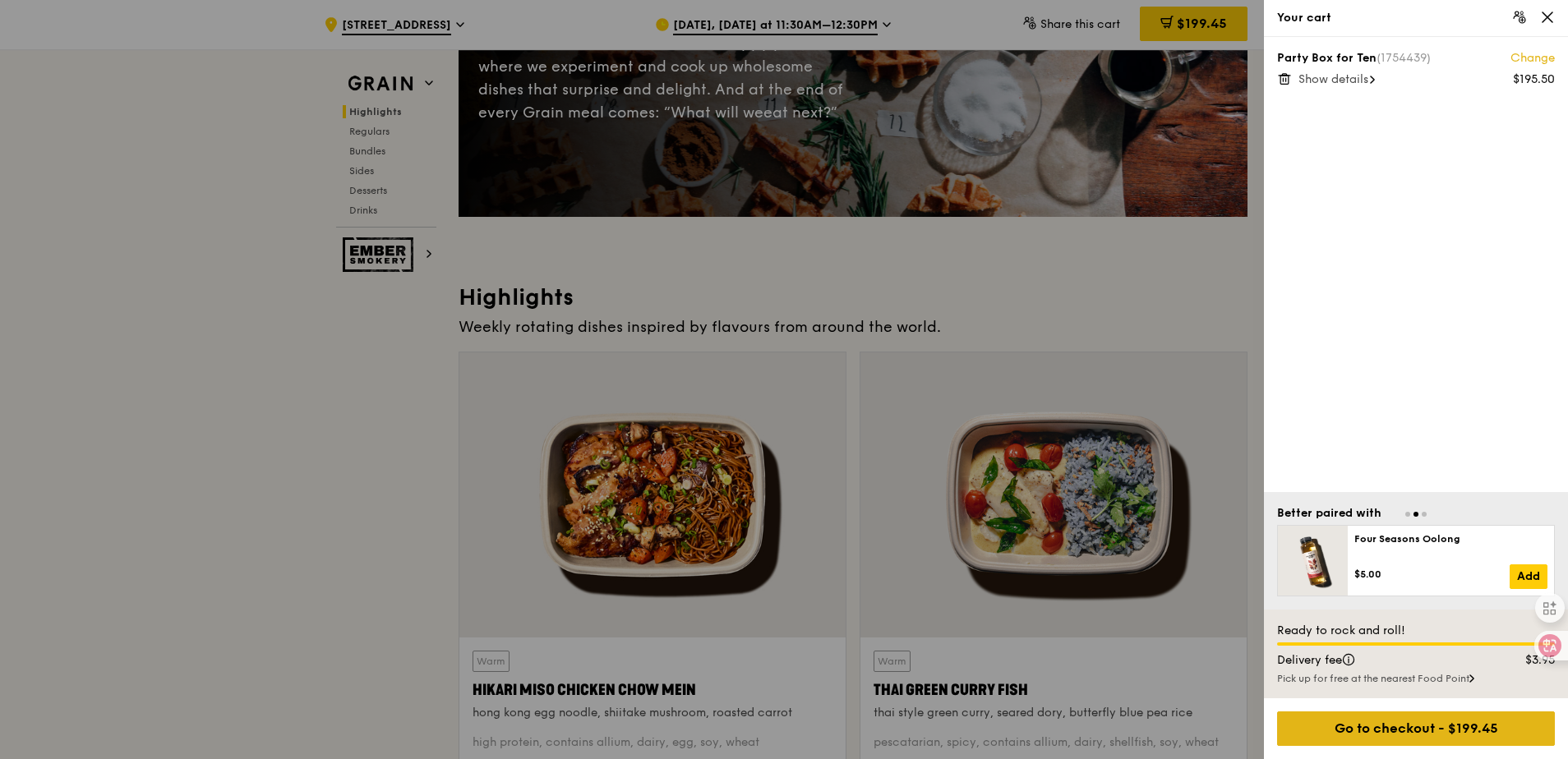
click at [1481, 716] on div "Go to checkout - $199.45" at bounding box center [1415, 728] width 277 height 35
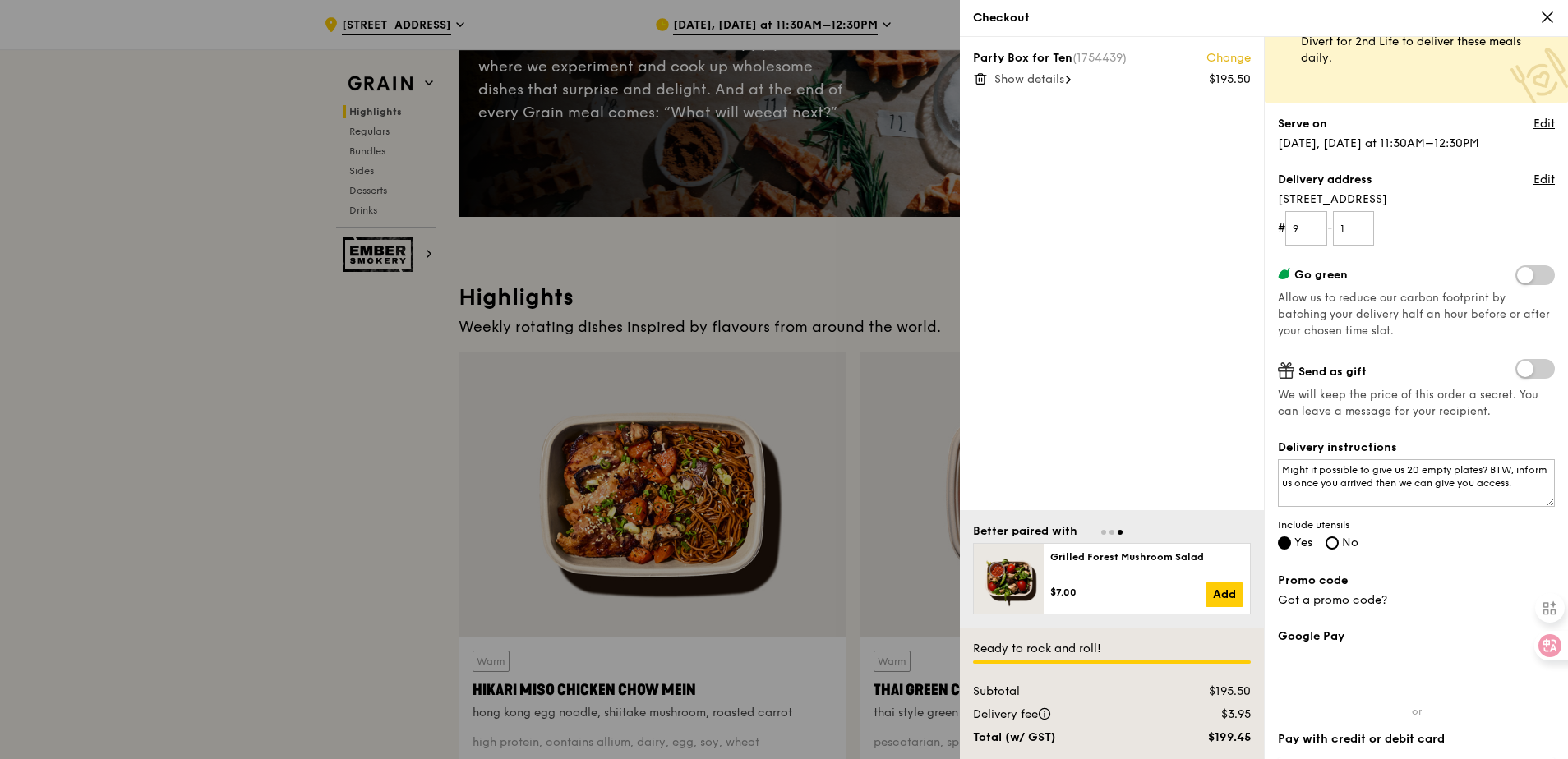
scroll to position [187, 0]
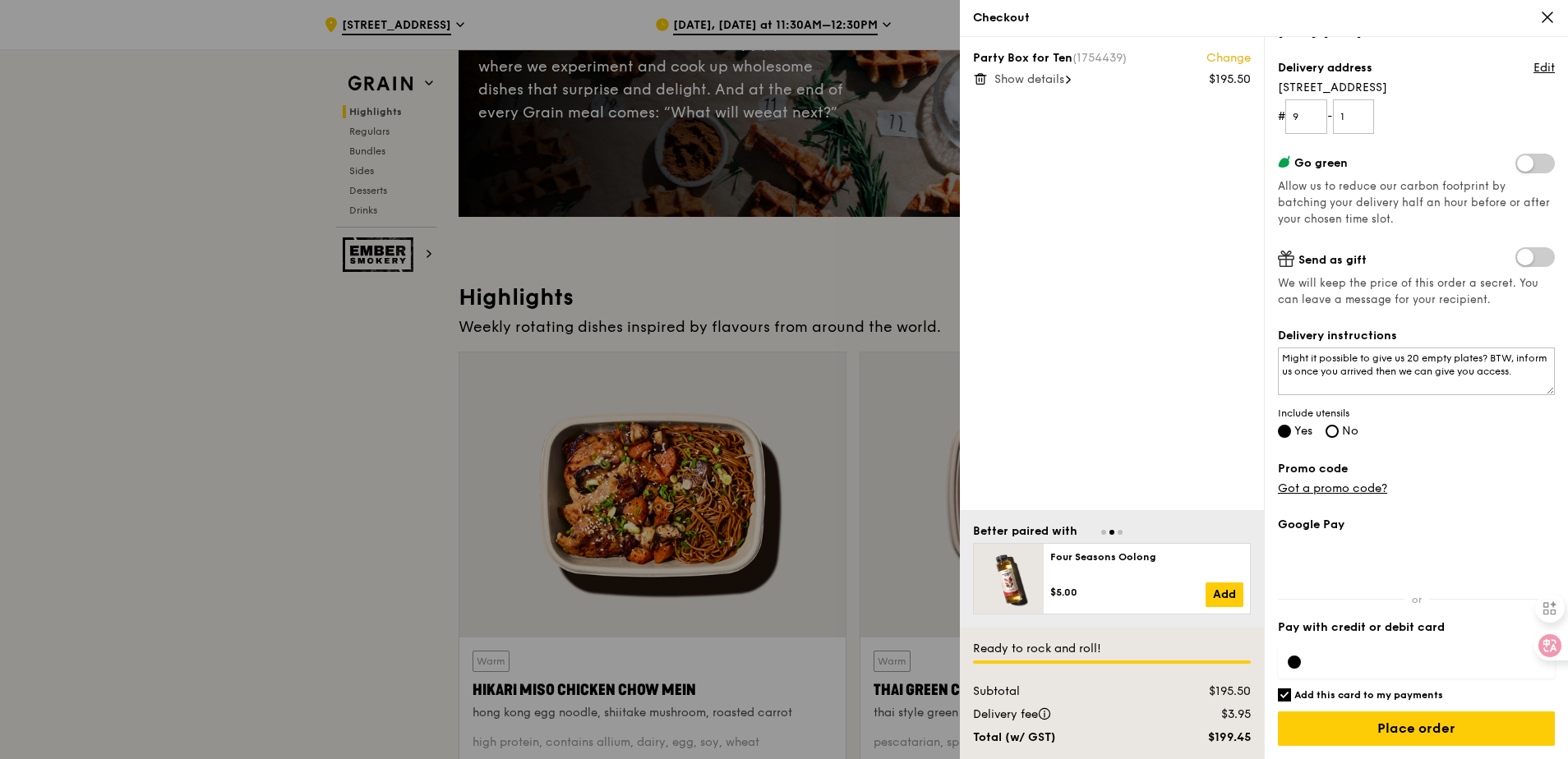
click at [1462, 480] on div "Promo code Got a promo code?" at bounding box center [1416, 479] width 277 height 36
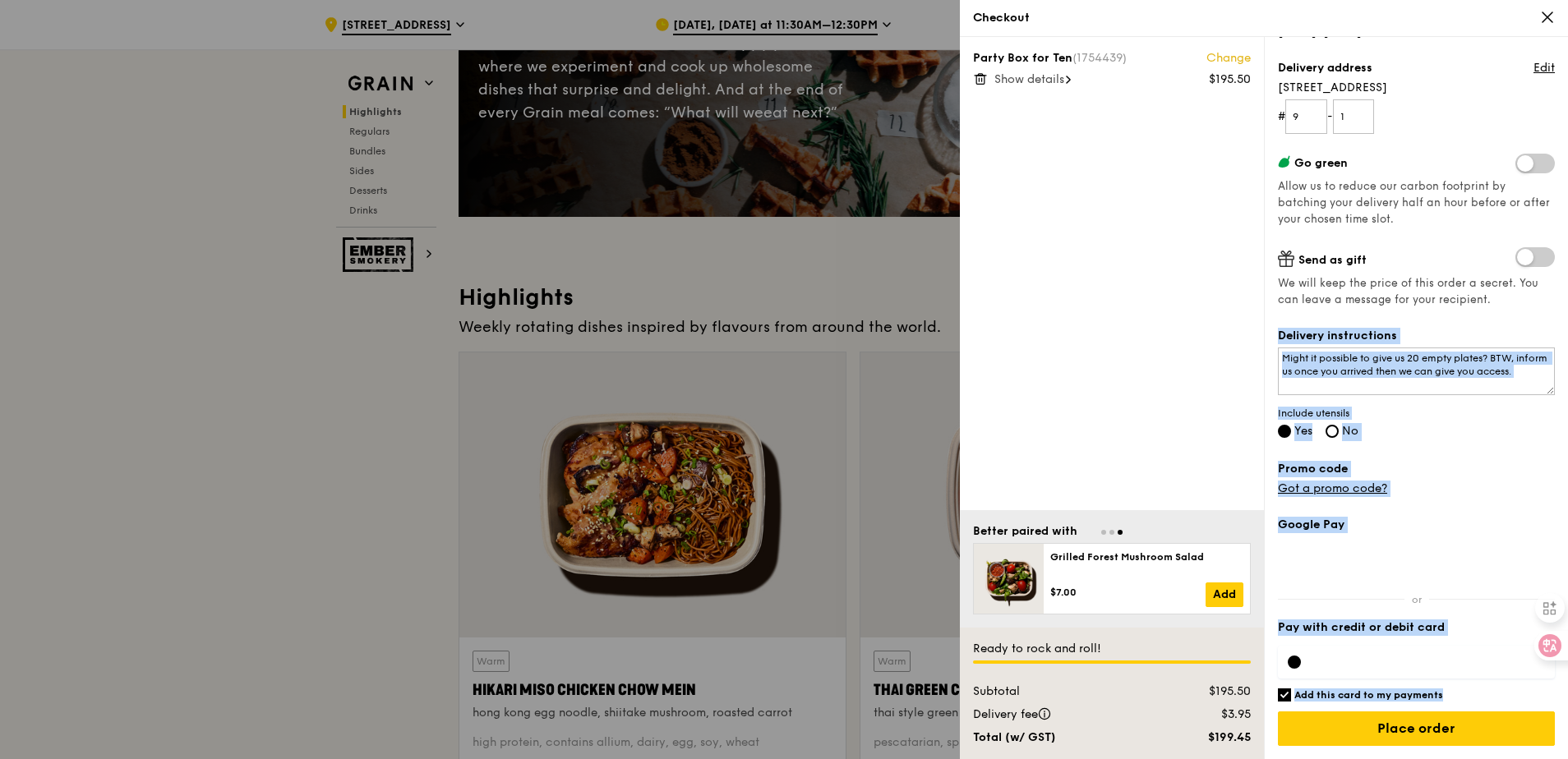
drag, startPoint x: 1557, startPoint y: 607, endPoint x: 1548, endPoint y: 302, distance: 305.1
drag, startPoint x: 1548, startPoint y: 302, endPoint x: 1506, endPoint y: 523, distance: 225.0
click at [1506, 521] on label "Google Pay" at bounding box center [1416, 525] width 277 height 17
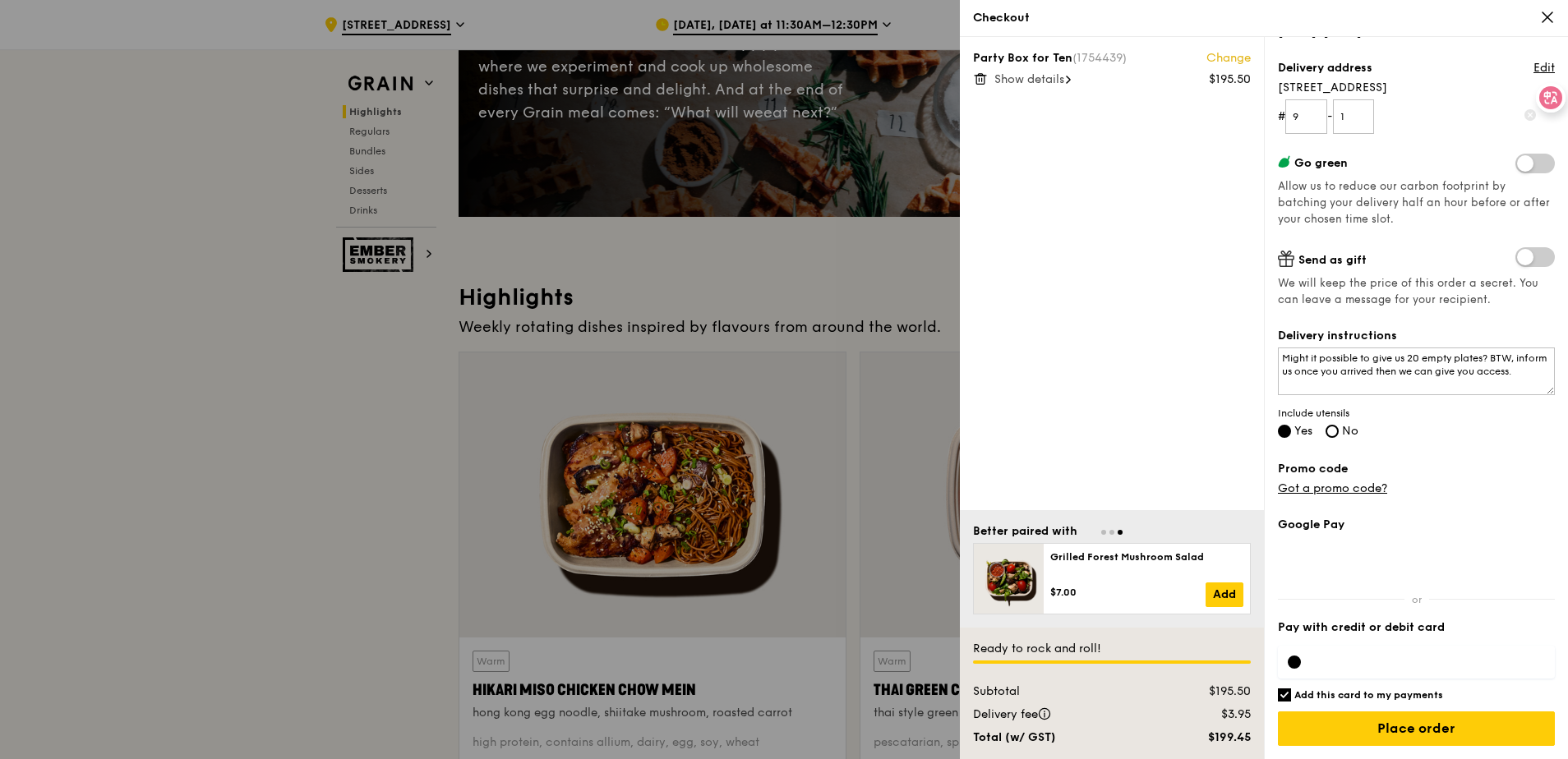
drag, startPoint x: 1550, startPoint y: 646, endPoint x: 1550, endPoint y: 98, distance: 548.0
click at [1550, 98] on div at bounding box center [1550, 98] width 30 height 30
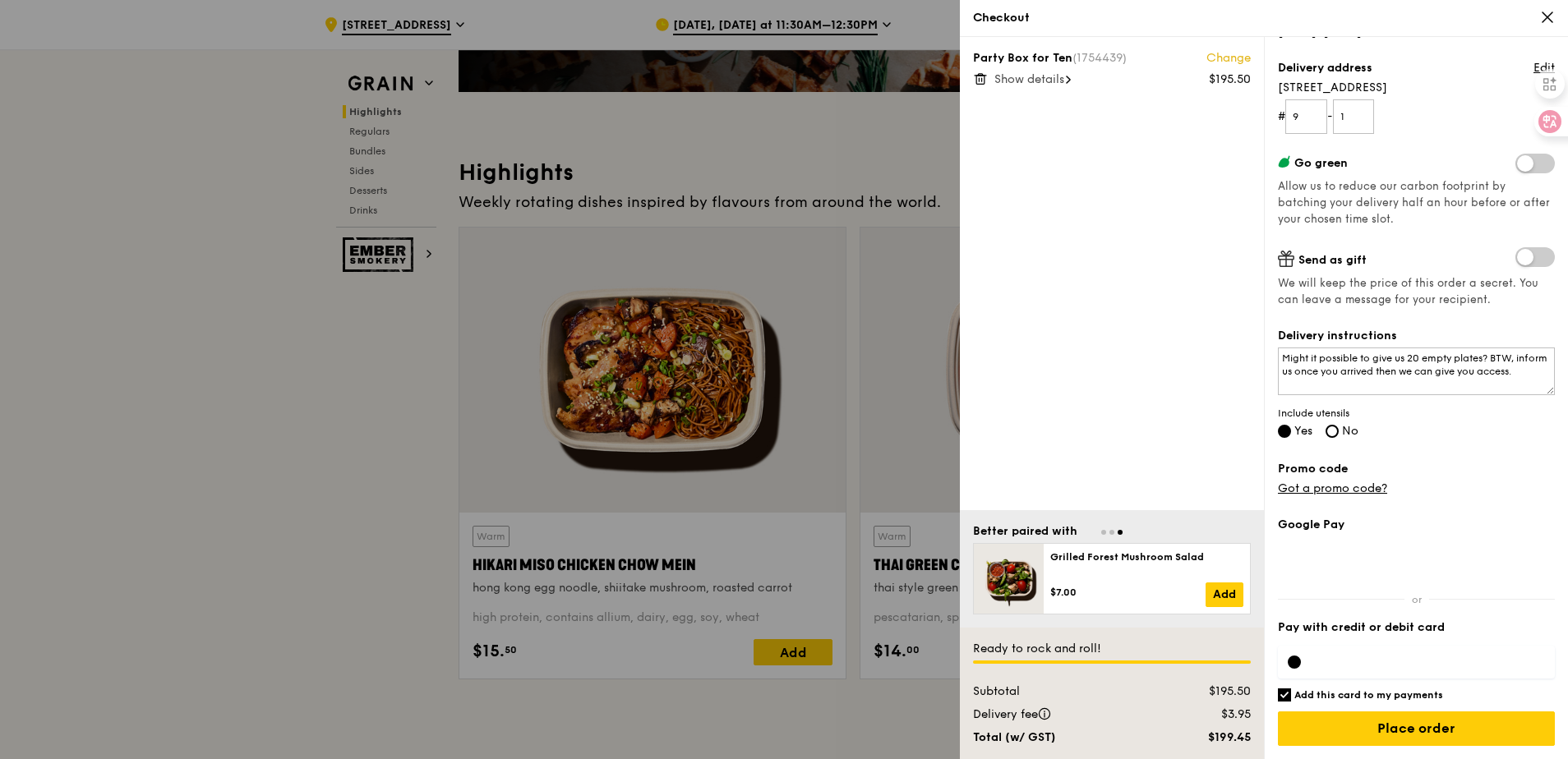
scroll to position [411, 0]
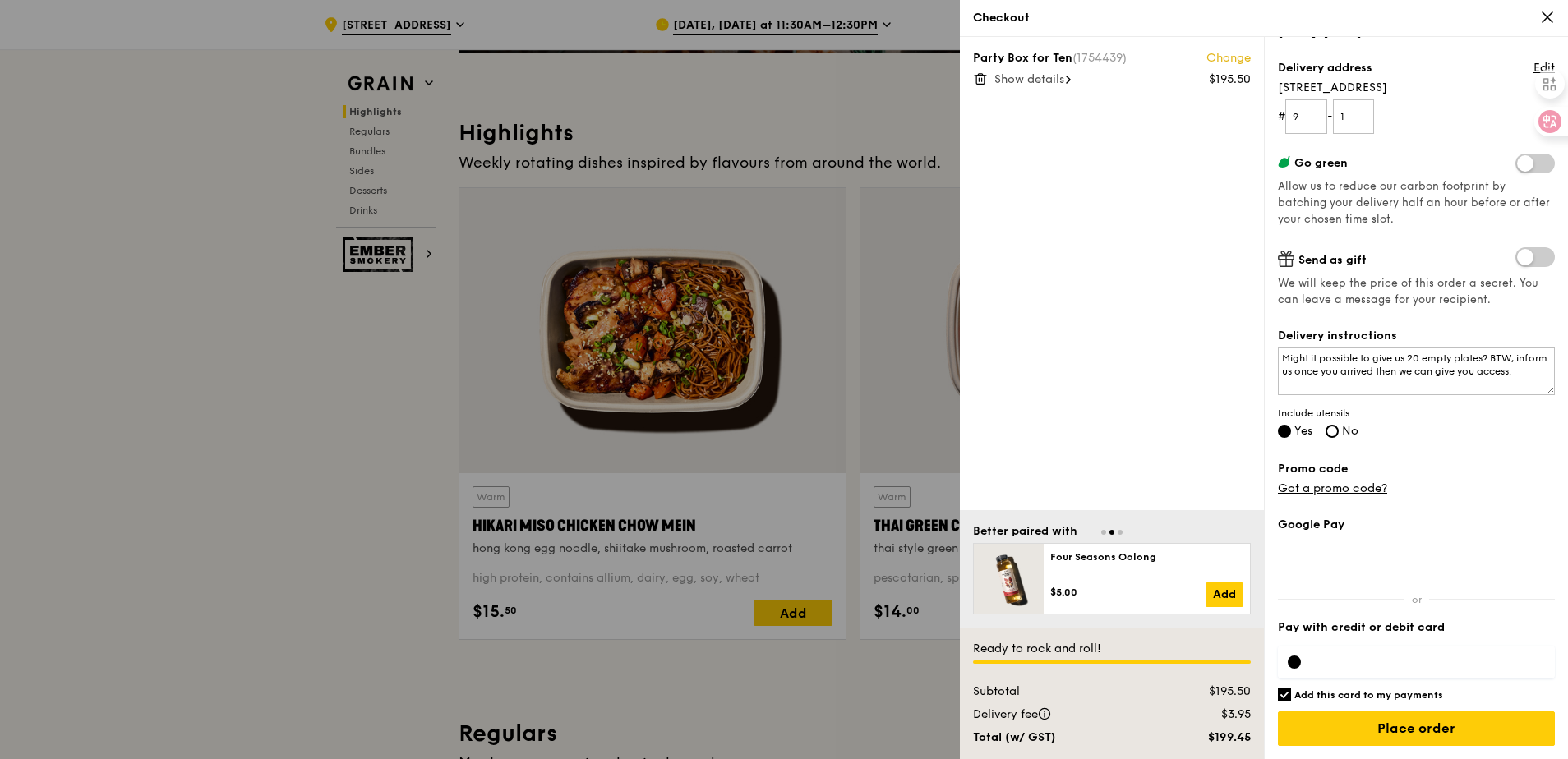
click at [1518, 468] on label "Promo code" at bounding box center [1416, 469] width 277 height 17
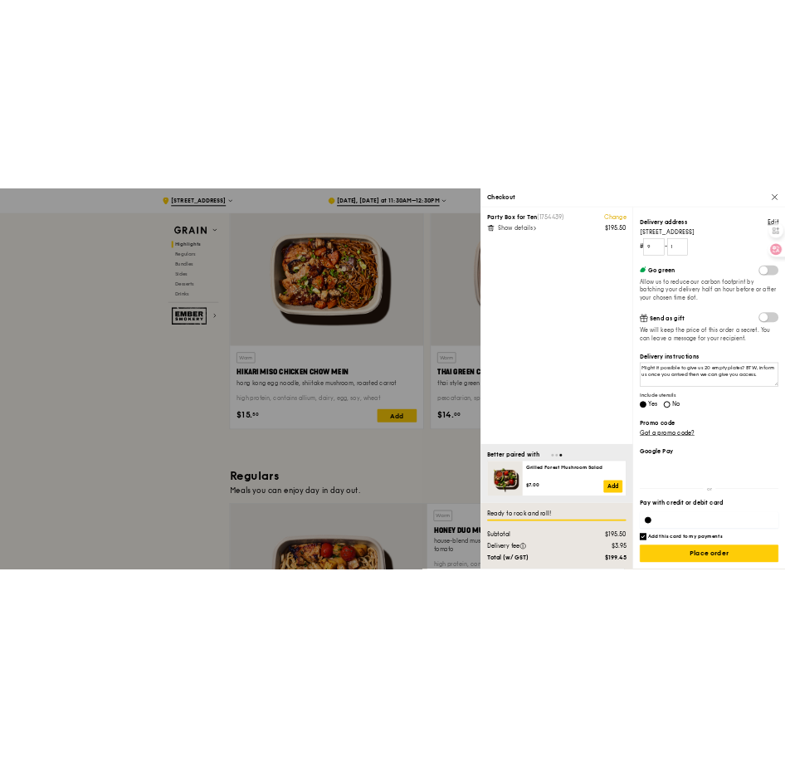
scroll to position [581, 0]
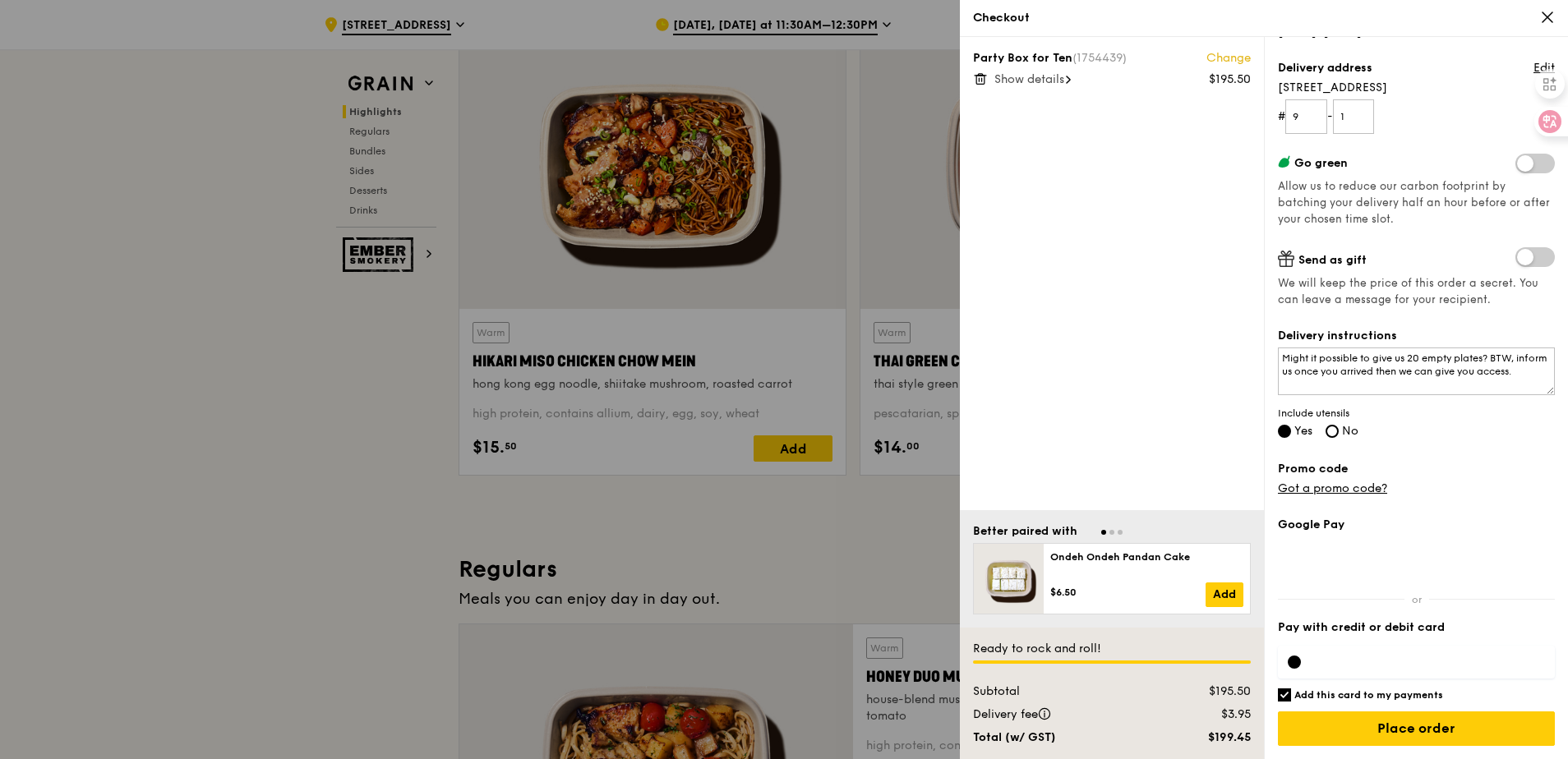
click at [1372, 669] on div at bounding box center [1416, 662] width 277 height 33
click at [275, 201] on div at bounding box center [784, 380] width 1568 height 759
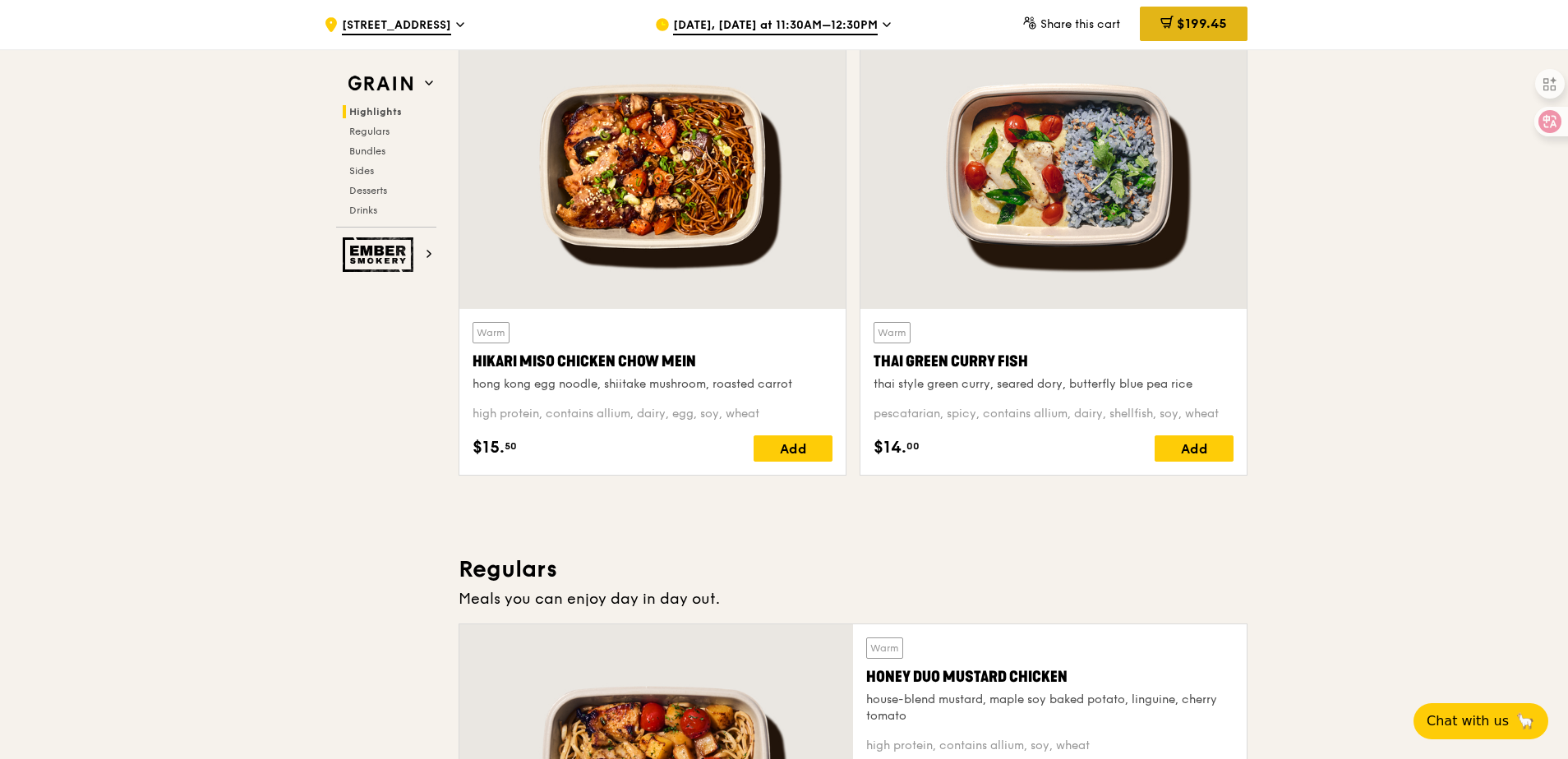
click at [1193, 32] on div "$199.45" at bounding box center [1194, 24] width 108 height 35
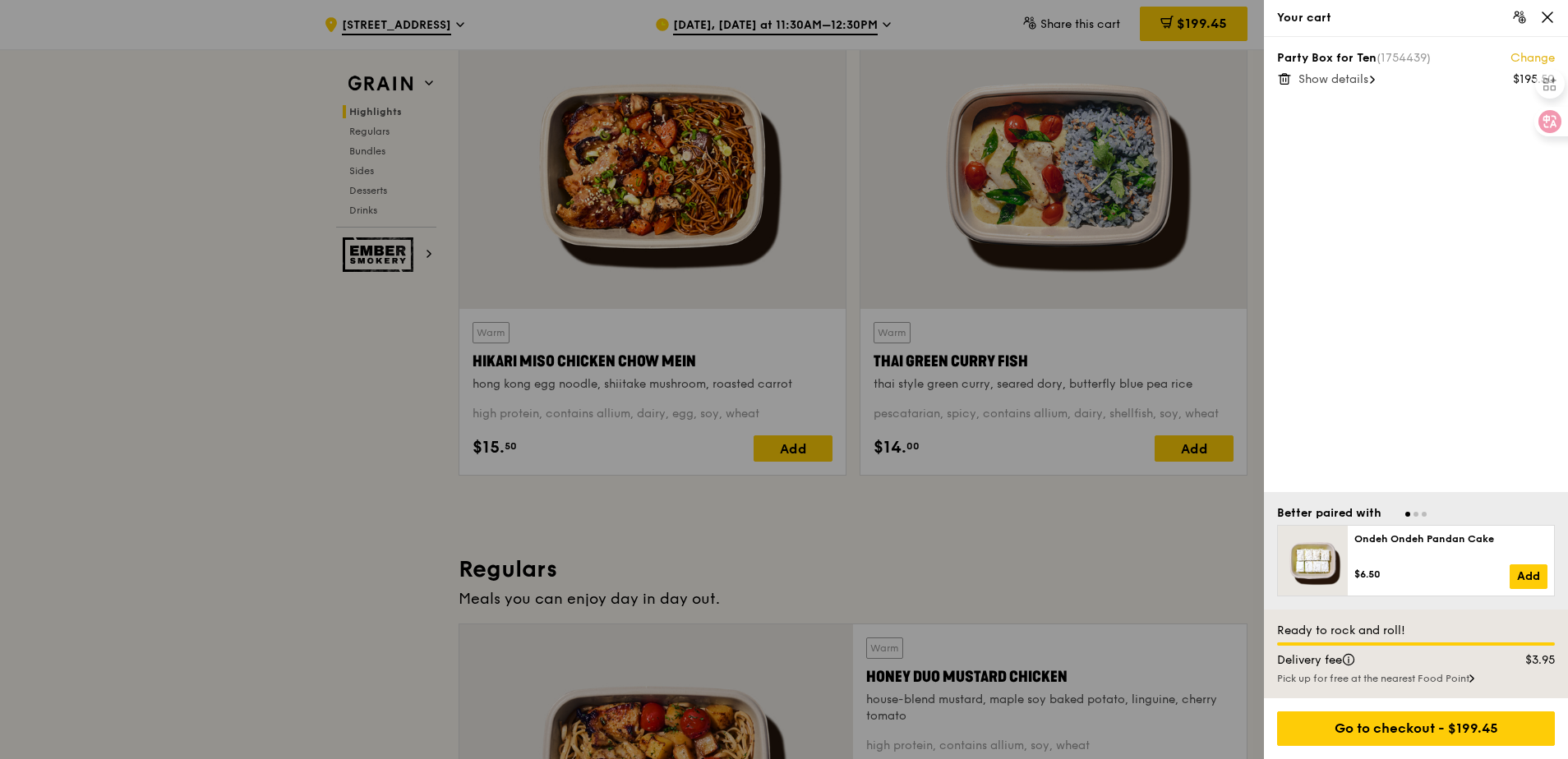
click at [1366, 86] on div "Show details" at bounding box center [1426, 79] width 257 height 17
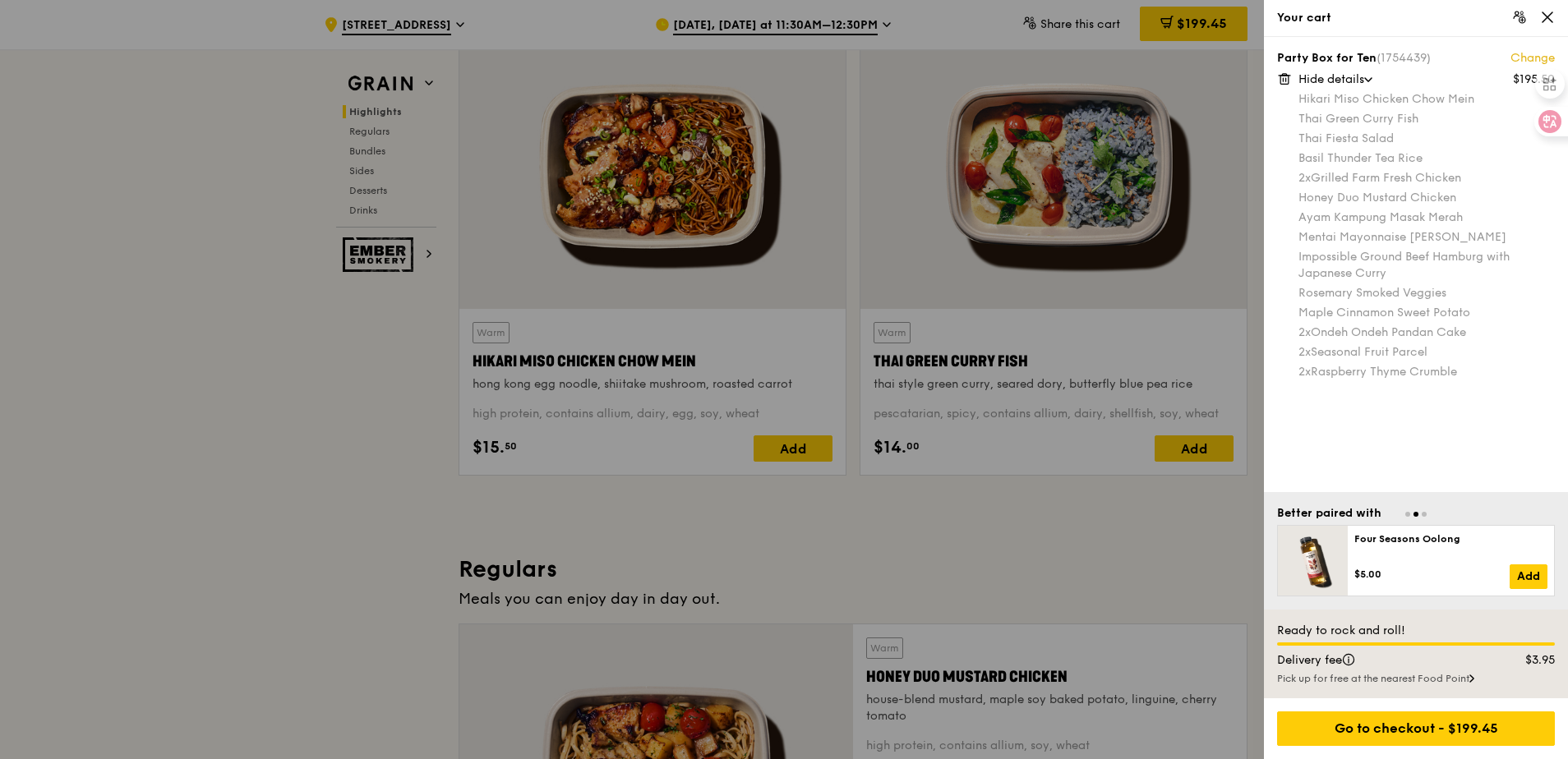
drag, startPoint x: 1349, startPoint y: 74, endPoint x: 1376, endPoint y: 130, distance: 62.2
click at [1349, 74] on span "Hide details" at bounding box center [1331, 79] width 65 height 14
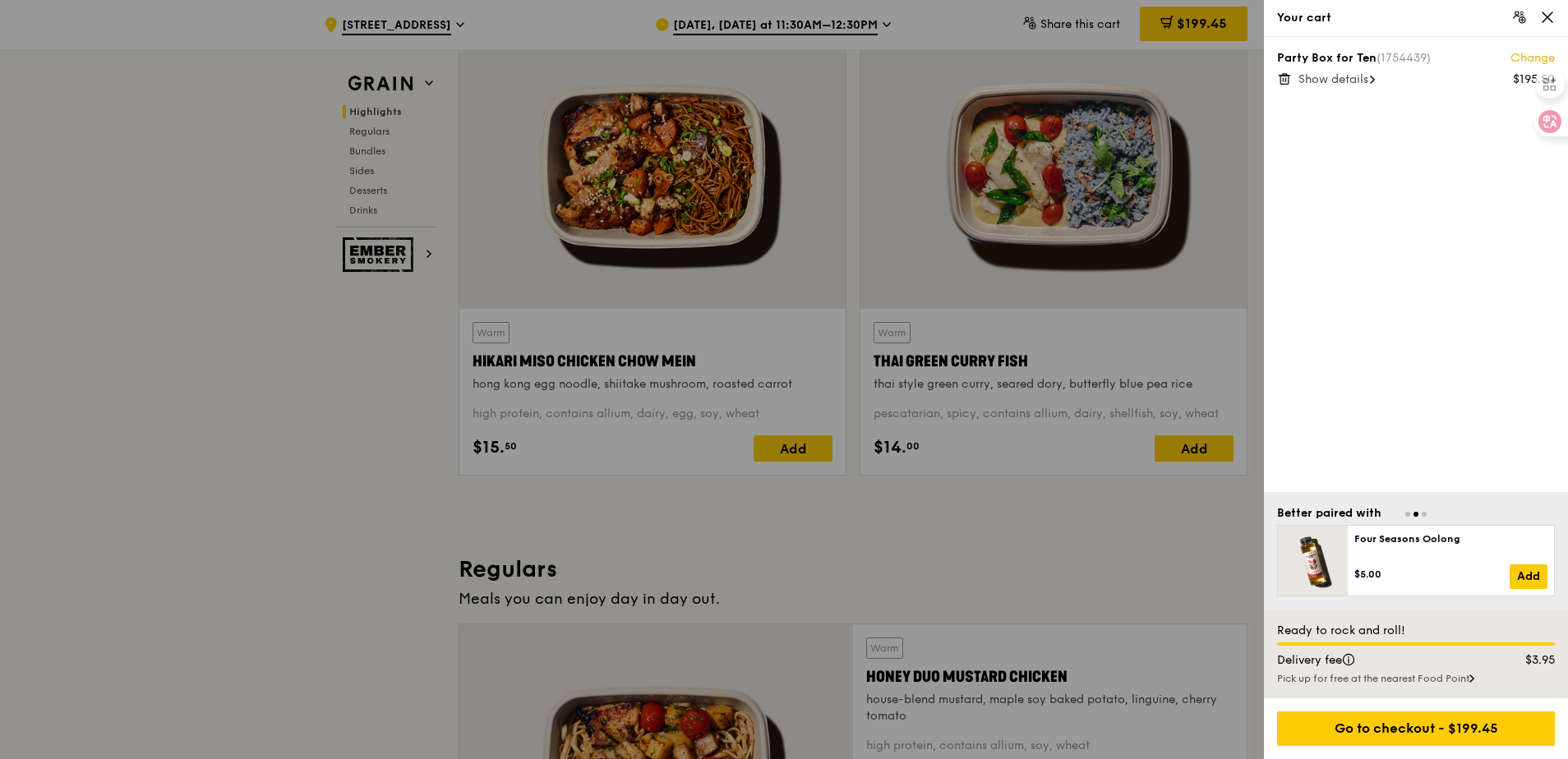
click at [1468, 370] on div "Party Box for Ten (1754439) Change $195.50 Show details" at bounding box center [1415, 265] width 304 height 456
click at [1397, 451] on div "Party Box for Ten (1754439) Change $195.50 Show details" at bounding box center [1415, 265] width 304 height 456
click at [1389, 296] on div "Party Box for Ten (1754439) Change $195.50 Show details" at bounding box center [1415, 265] width 304 height 456
click at [1450, 720] on div "Go to checkout - $199.45" at bounding box center [1415, 728] width 277 height 35
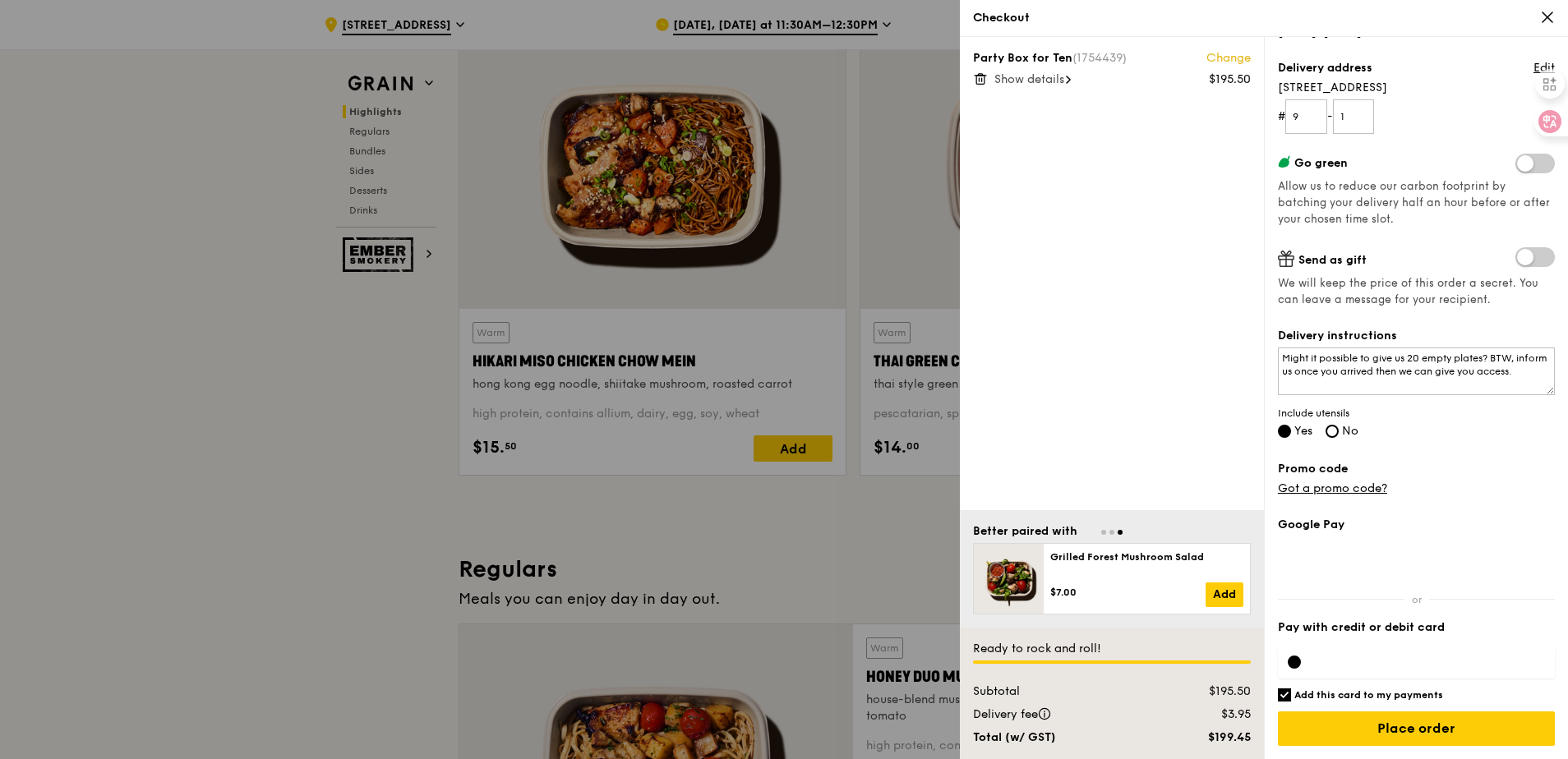
click at [217, 310] on div at bounding box center [784, 380] width 1568 height 759
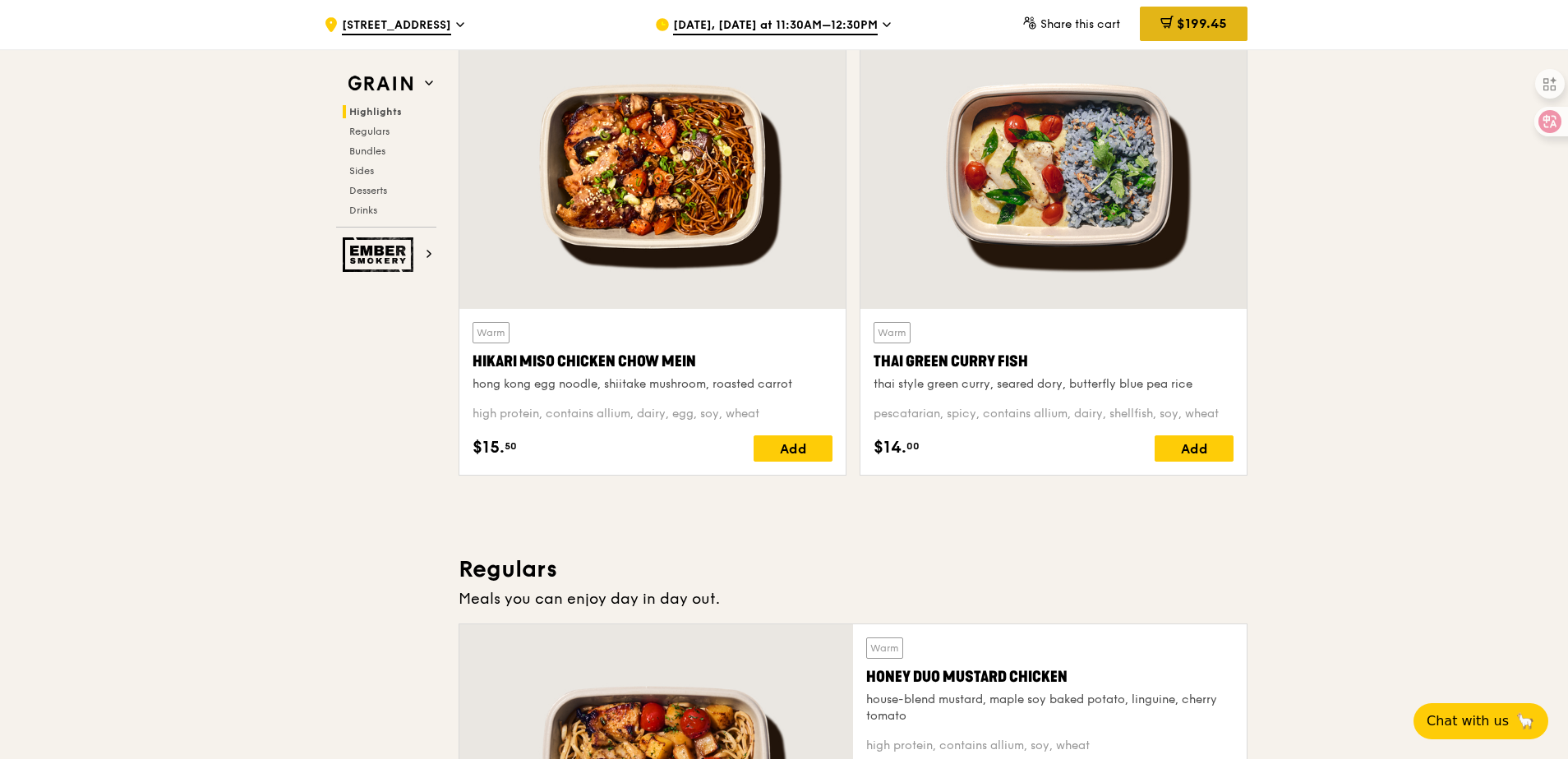
click at [1208, 32] on div "$199.45" at bounding box center [1194, 24] width 108 height 35
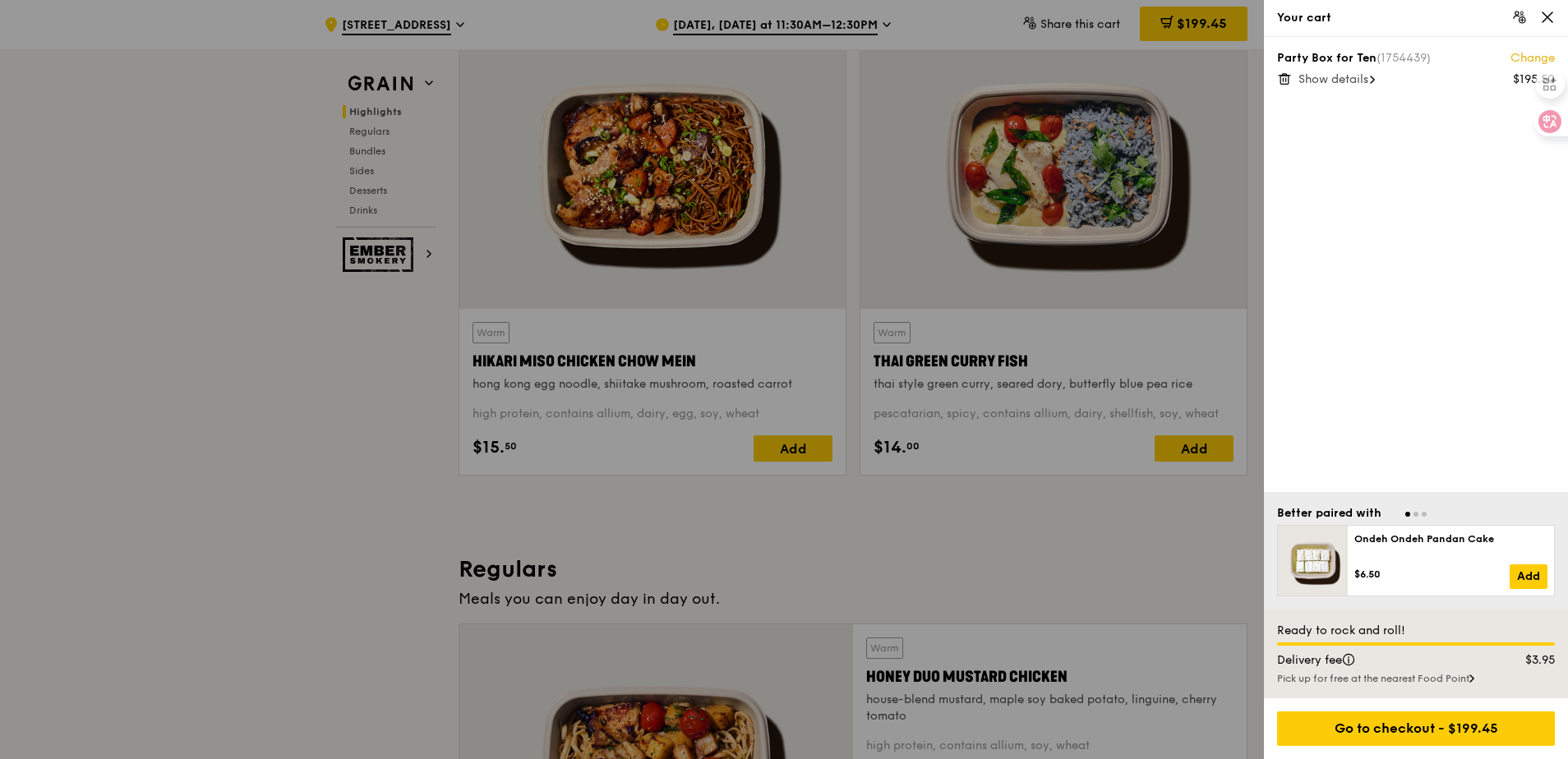
drag, startPoint x: 1350, startPoint y: 369, endPoint x: 1315, endPoint y: 365, distance: 35.2
click at [1319, 365] on div "Party Box for Ten (1754439) Change $195.50 Show details" at bounding box center [1415, 265] width 304 height 456
drag, startPoint x: 1460, startPoint y: 397, endPoint x: 1386, endPoint y: 389, distance: 74.4
click at [1387, 389] on div "Party Box for Ten (1754439) Change $195.50 Show details" at bounding box center [1415, 265] width 304 height 456
click at [1357, 79] on span "Show details" at bounding box center [1333, 79] width 70 height 14
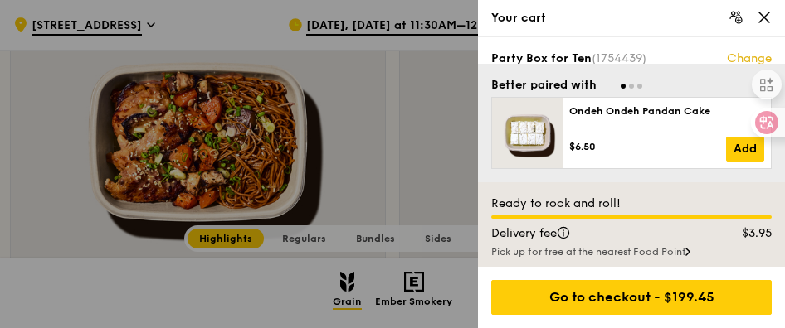
click at [615, 134] on div "Ondeh Ondeh Pandan Cake" at bounding box center [666, 121] width 195 height 32
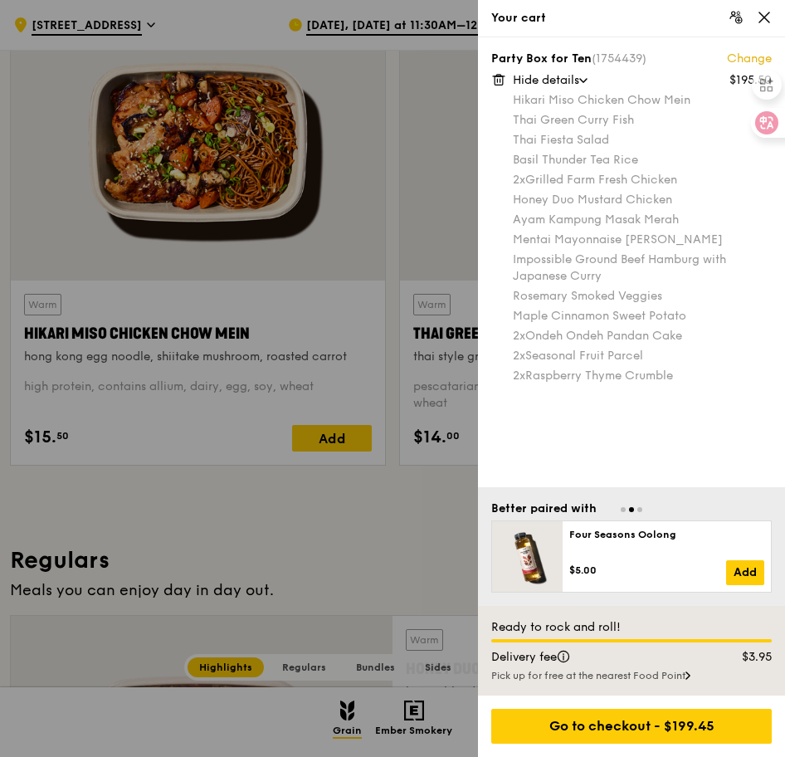
click at [606, 738] on div "Go to checkout - $199.45" at bounding box center [631, 725] width 280 height 35
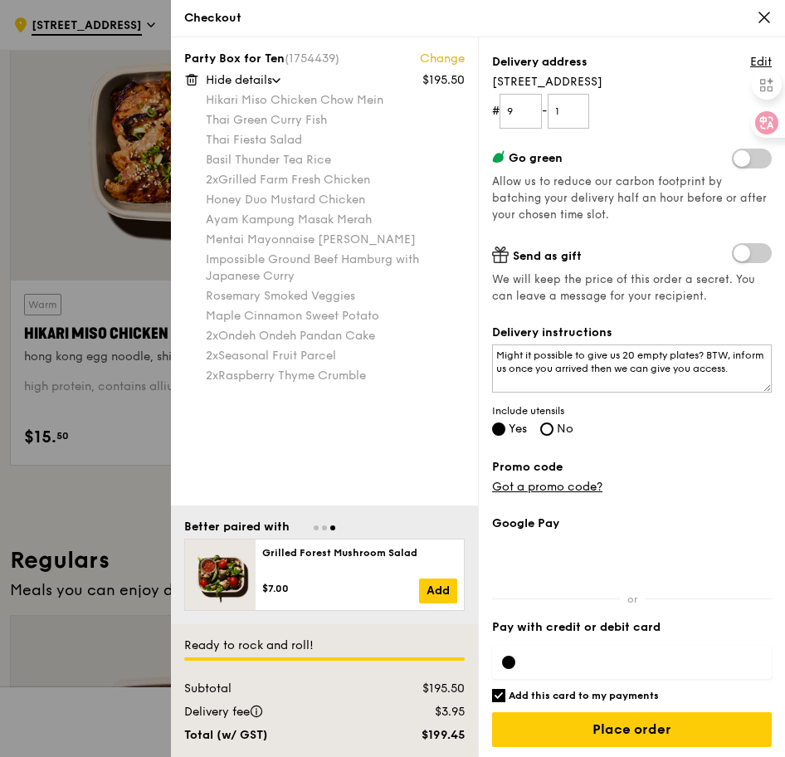
scroll to position [199, 0]
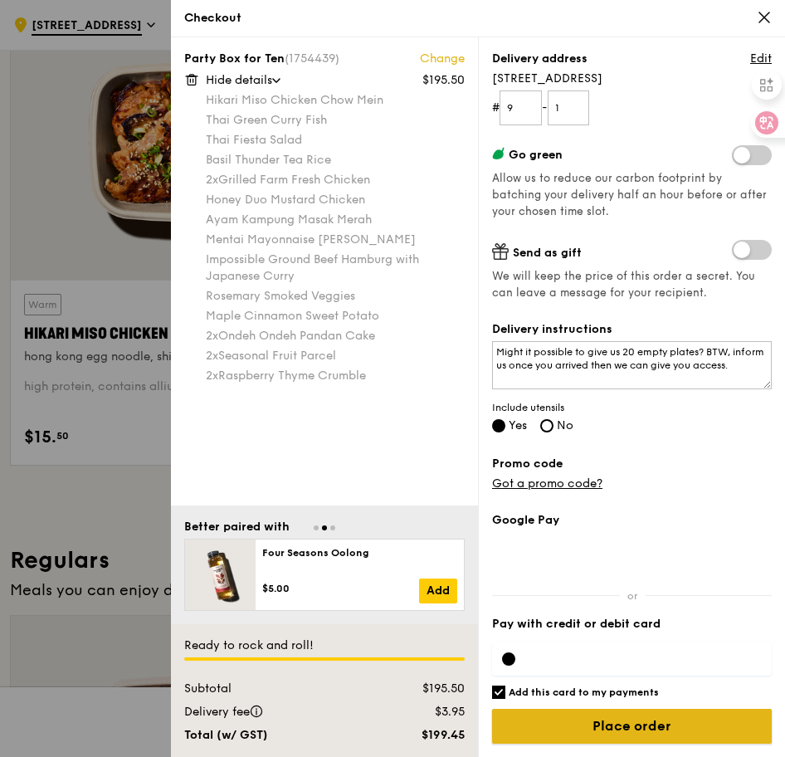
click at [589, 728] on input "Place order" at bounding box center [632, 725] width 280 height 35
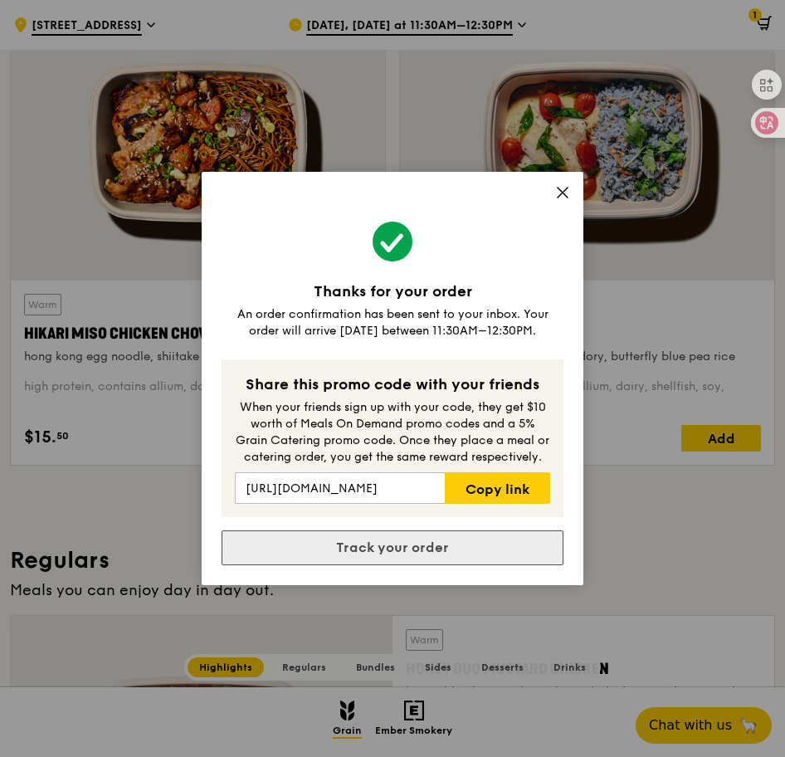
click at [362, 552] on link "Track your order" at bounding box center [392, 547] width 342 height 35
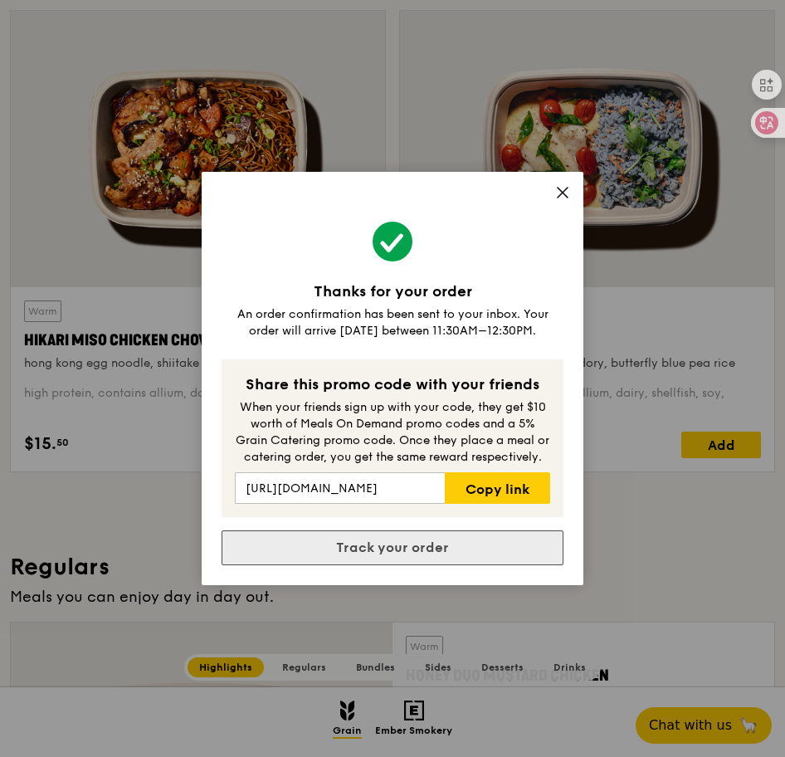
scroll to position [0, 0]
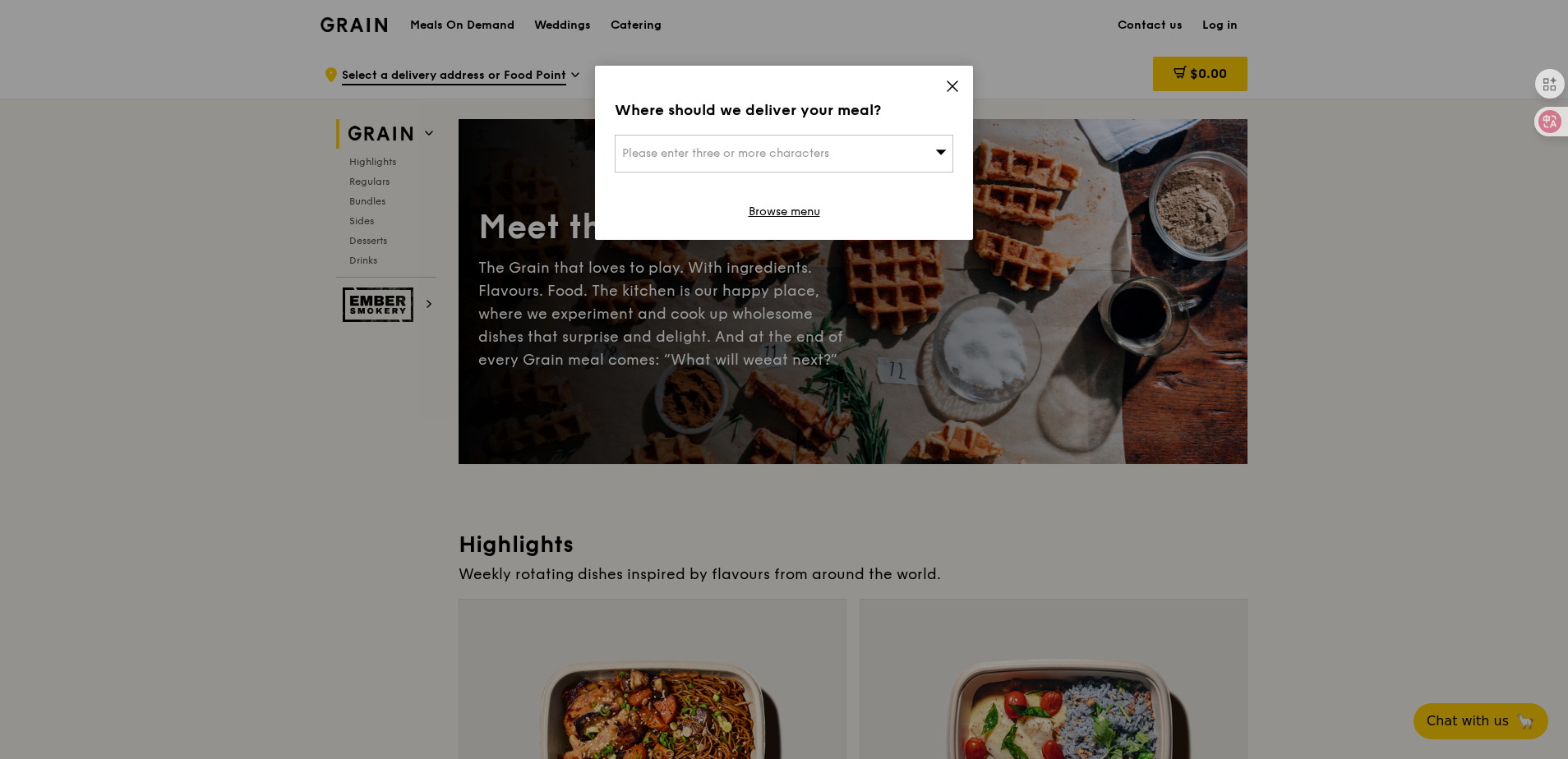
click at [905, 157] on div "Please enter three or more characters" at bounding box center [784, 154] width 339 height 38
drag, startPoint x: 947, startPoint y: 93, endPoint x: 970, endPoint y: 88, distance: 23.5
click at [947, 93] on icon at bounding box center [952, 86] width 15 height 15
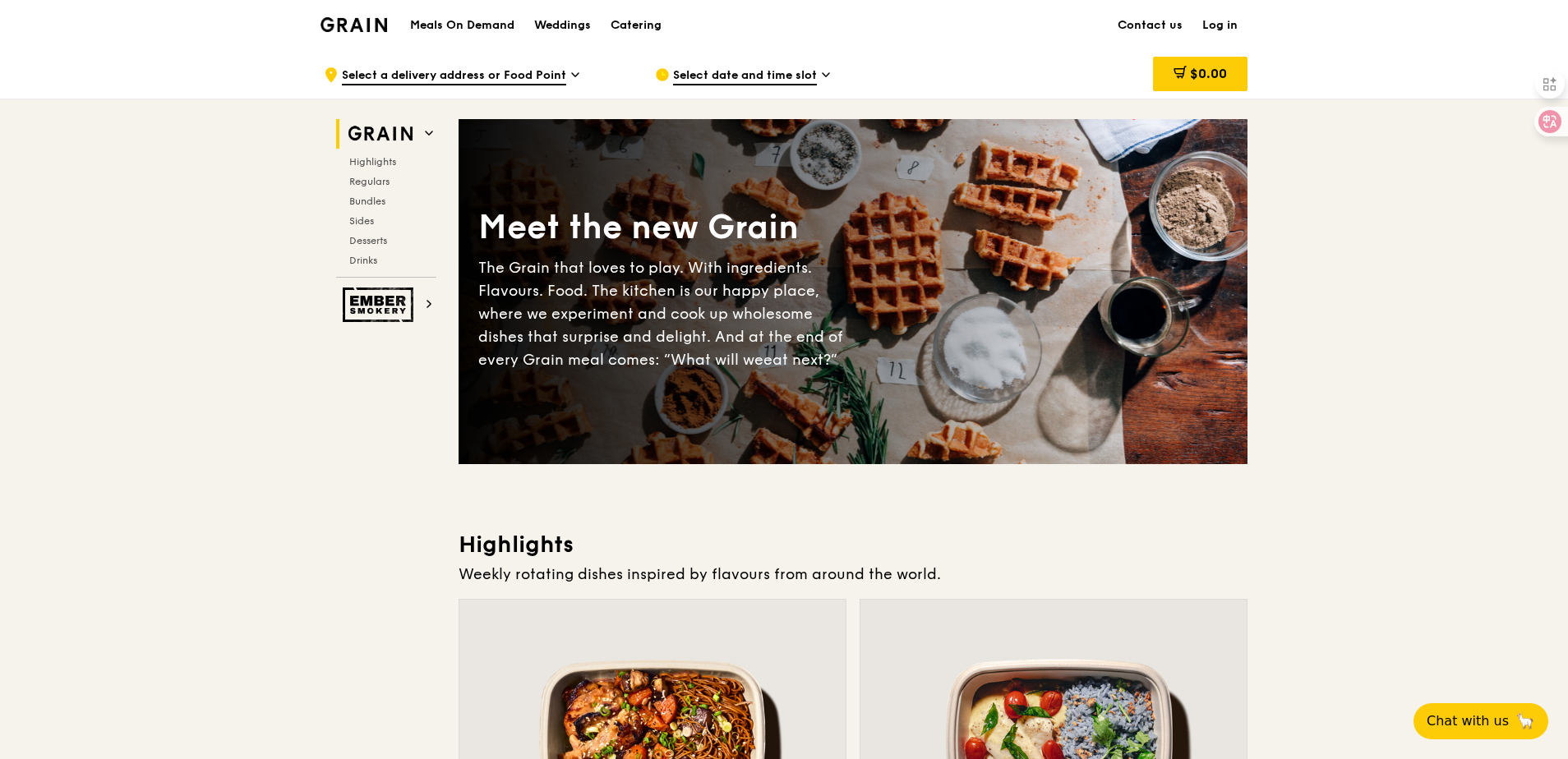
click at [1225, 27] on link "Log in" at bounding box center [1220, 26] width 55 height 50
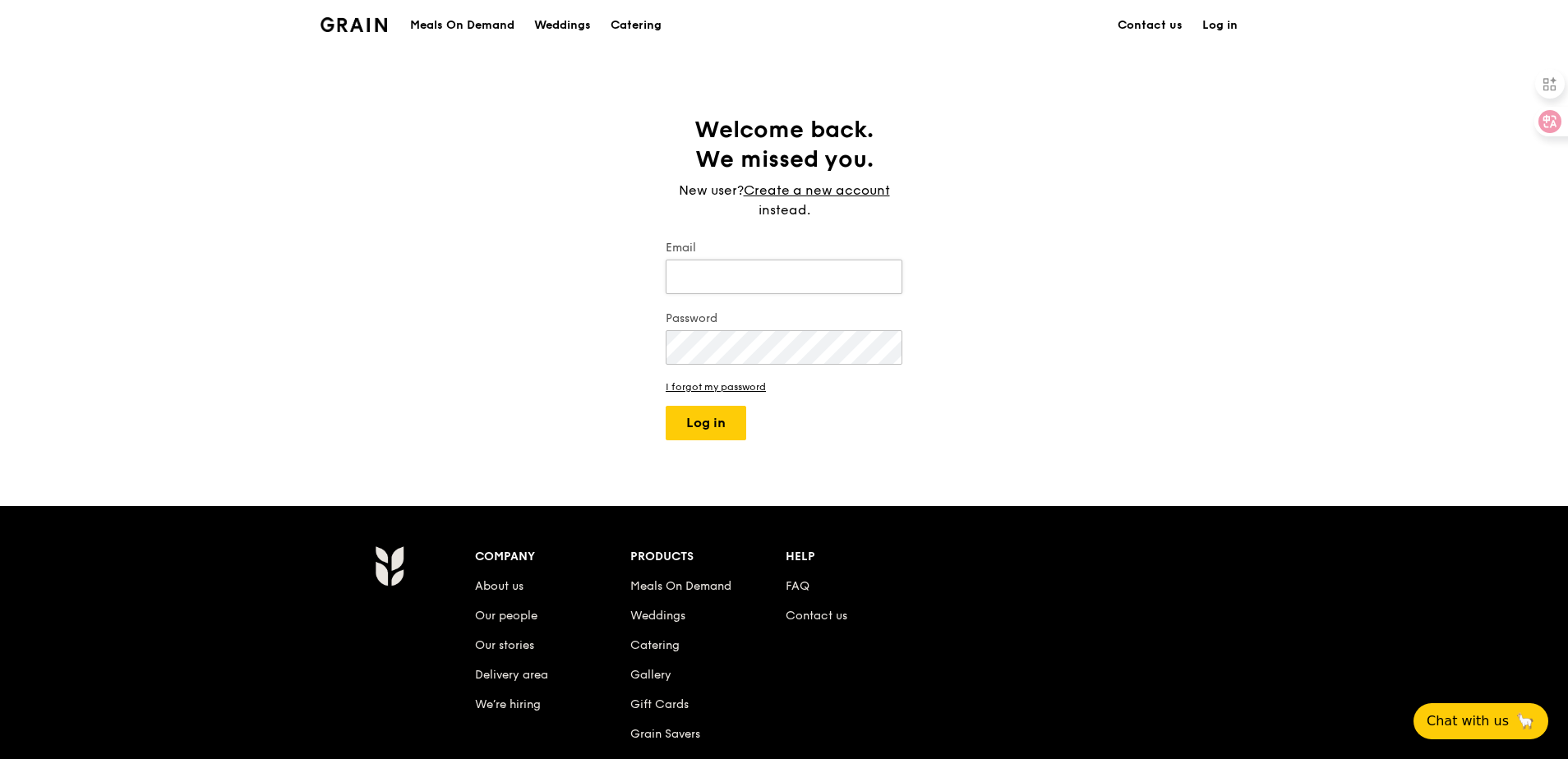
type input "Wanting Xue"
click at [708, 420] on button "Log in" at bounding box center [705, 423] width 80 height 35
drag, startPoint x: 783, startPoint y: 282, endPoint x: 697, endPoint y: 303, distance: 88.5
click at [477, 282] on div "Welcome back. We missed you. New user? Create a new account instead. Email Want…" at bounding box center [784, 277] width 1568 height 325
click at [1063, 245] on div "Welcome back. We missed you. New user? Create a new account instead. Email Want…" at bounding box center [784, 277] width 1568 height 325
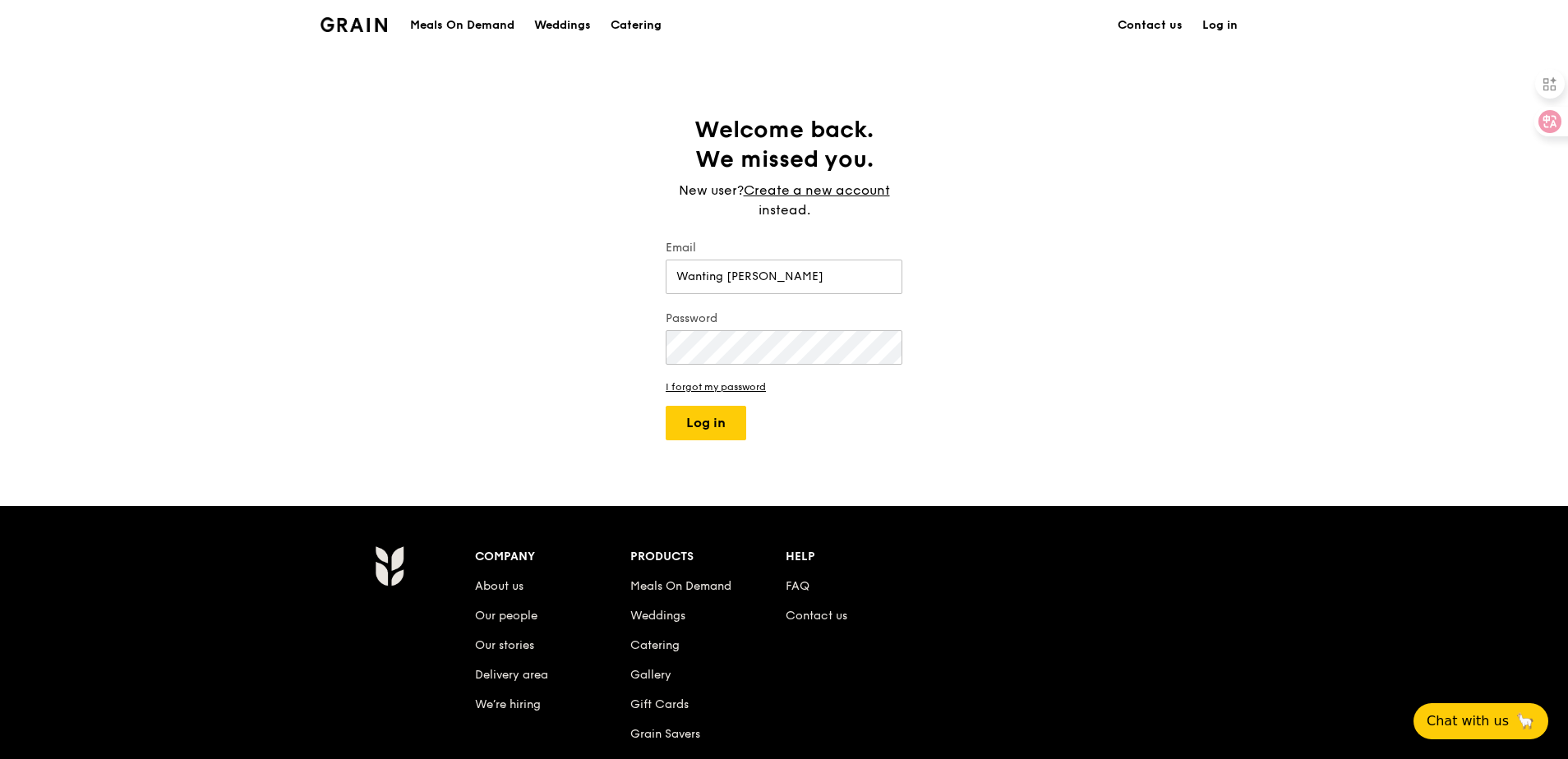
click at [796, 259] on div "Email Wanting Xue" at bounding box center [784, 269] width 237 height 57
click at [805, 270] on input "Wanting Xue" at bounding box center [784, 276] width 237 height 35
click at [449, 198] on div "Welcome back. We missed you. New user? Create a new account instead. Email Want…" at bounding box center [784, 277] width 1568 height 325
drag, startPoint x: 766, startPoint y: 275, endPoint x: 397, endPoint y: 263, distance: 369.2
click at [411, 263] on div "Welcome back. We missed you. New user? Create a new account instead. Email Want…" at bounding box center [784, 277] width 1568 height 325
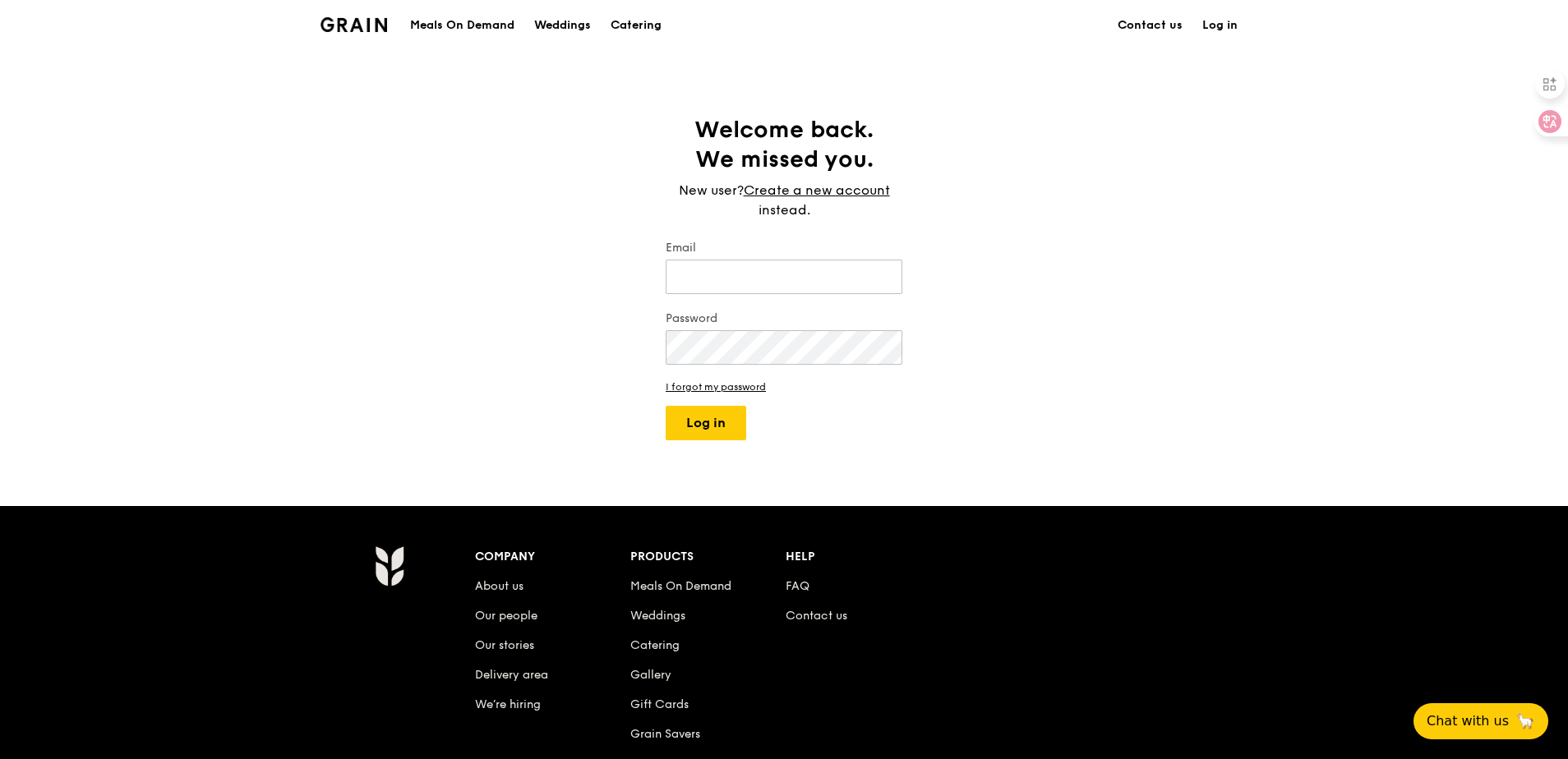
click at [906, 232] on div "Welcome back. We missed you. New user? Create a new account instead. Email Pass…" at bounding box center [784, 277] width 262 height 325
click at [745, 289] on input "Email" at bounding box center [784, 276] width 237 height 35
drag, startPoint x: 503, startPoint y: 217, endPoint x: 534, endPoint y: 229, distance: 33.2
click at [503, 217] on div "Welcome back. We missed you. New user? Create a new account instead. Email Pass…" at bounding box center [784, 277] width 1568 height 325
click at [730, 270] on input "Email" at bounding box center [784, 276] width 237 height 35
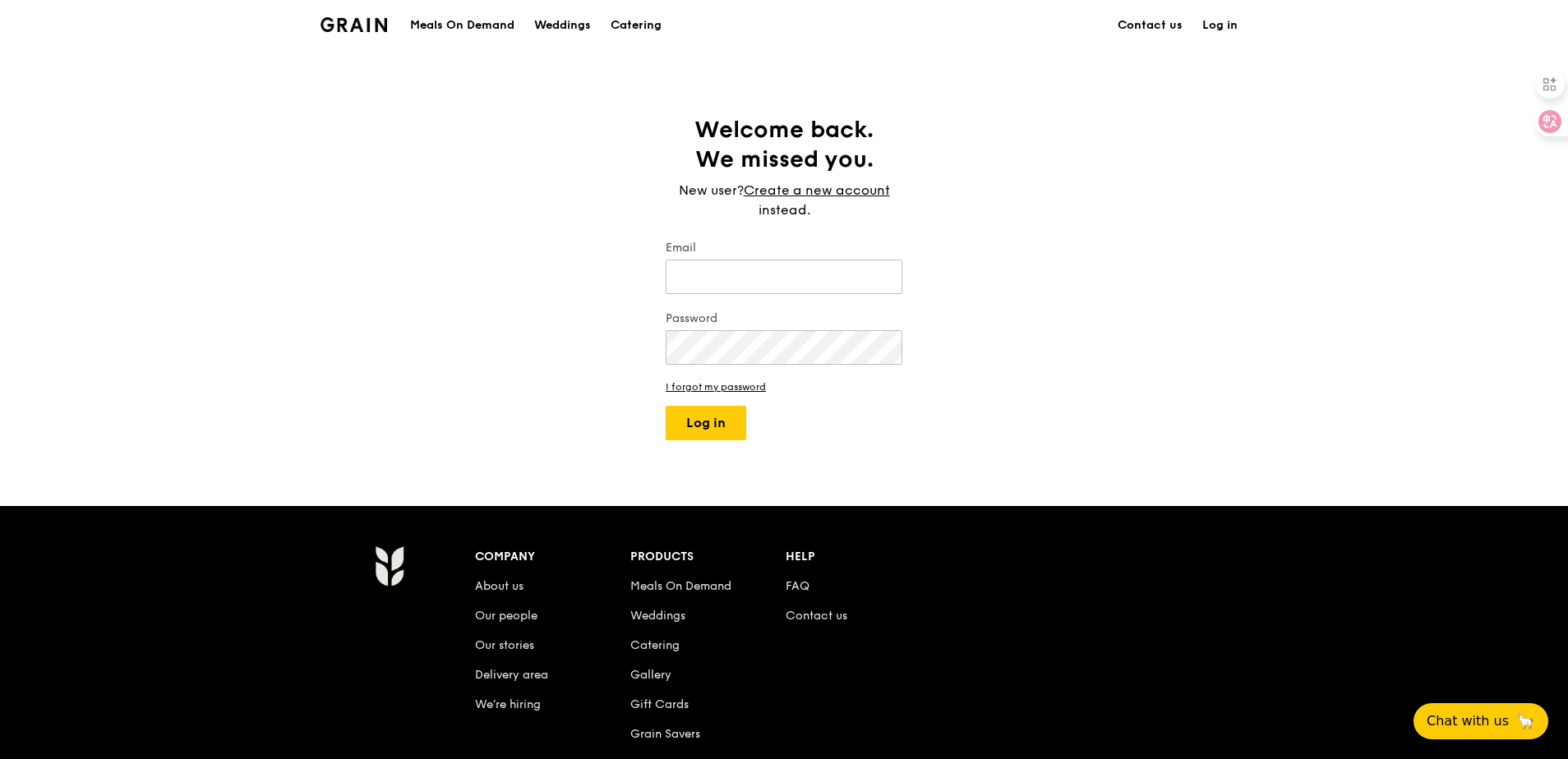
click at [561, 94] on div "Grain logo Meals On Demand Weddings Catering Contact us Log in Welcome back. We…" at bounding box center [784, 482] width 1568 height 963
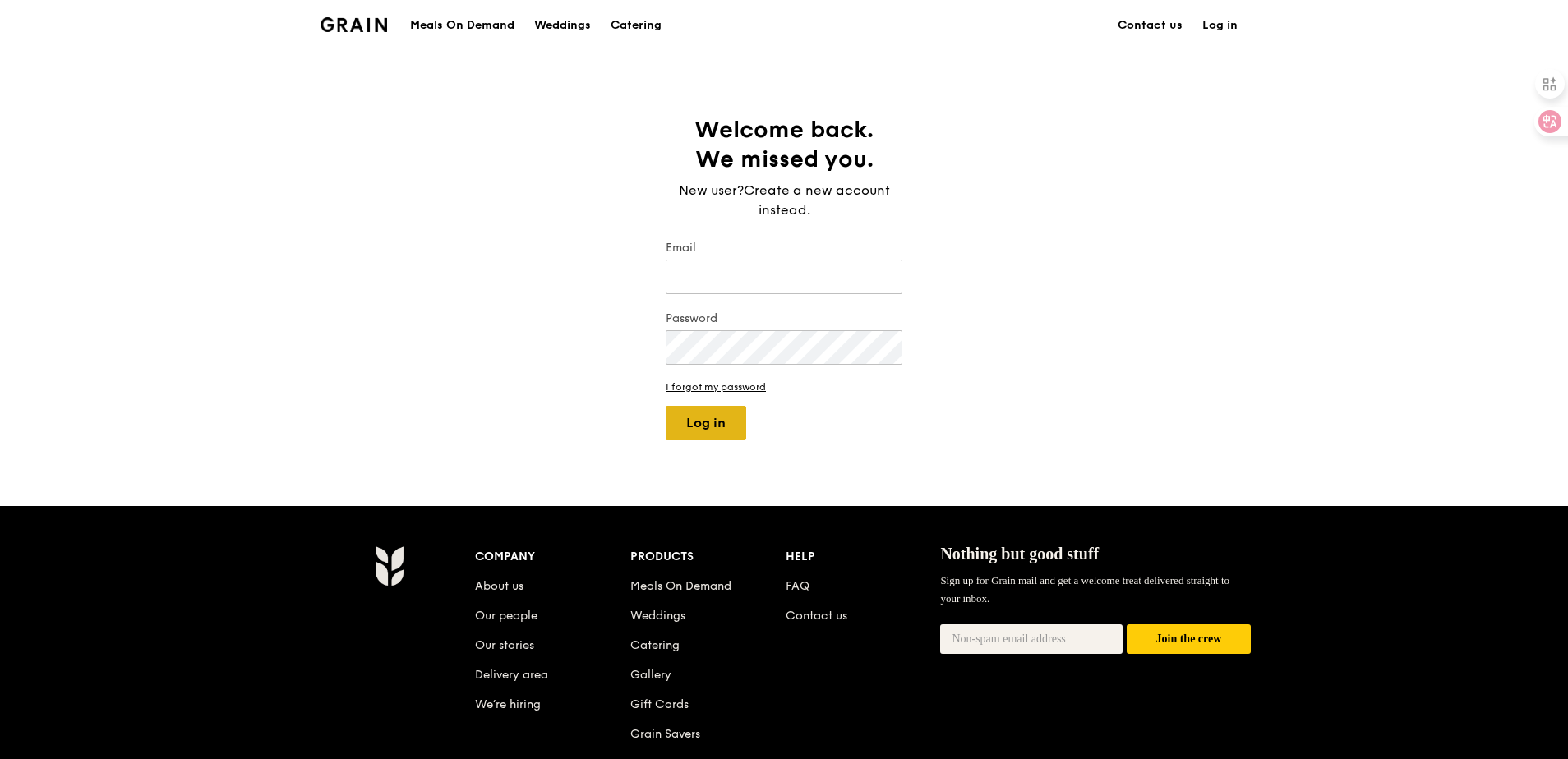
type input "E1143203@u.nus.edu"
click at [728, 415] on button "Log in" at bounding box center [705, 423] width 80 height 35
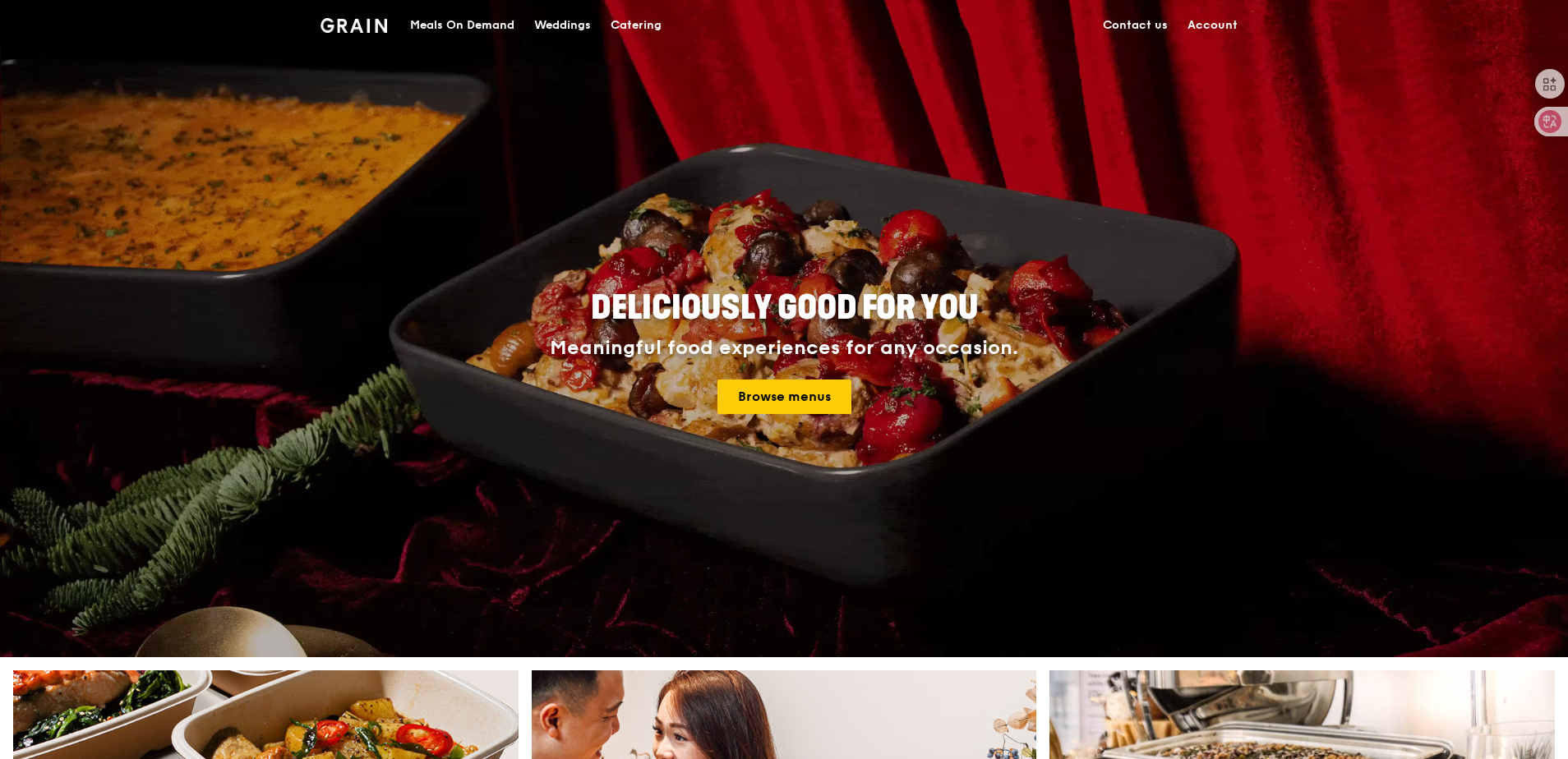
click at [1227, 26] on link "Account" at bounding box center [1212, 26] width 70 height 50
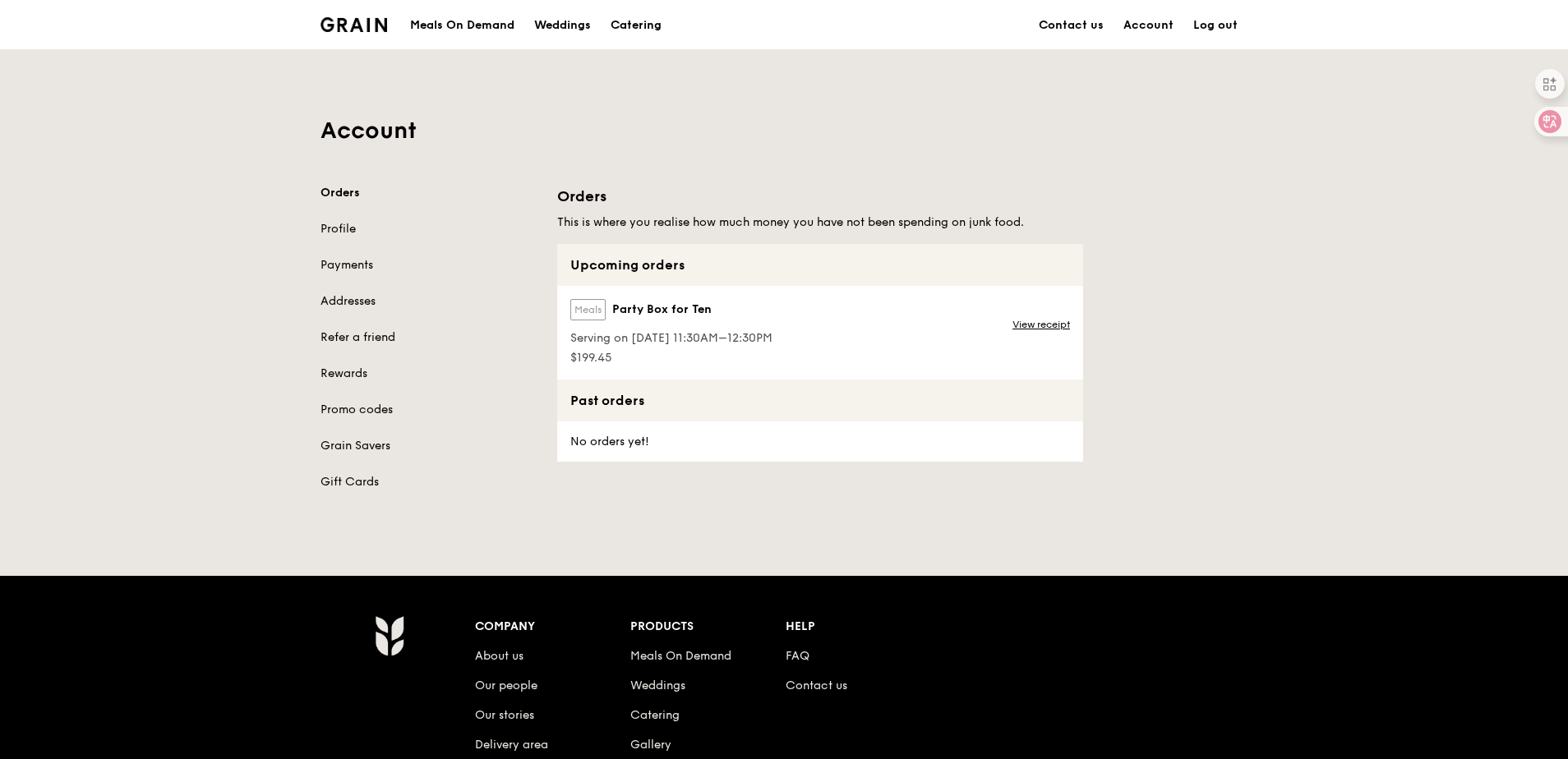
click at [684, 302] on span "Party Box for Ten" at bounding box center [662, 309] width 99 height 17
click at [1048, 330] on link "View receipt" at bounding box center [1041, 324] width 57 height 13
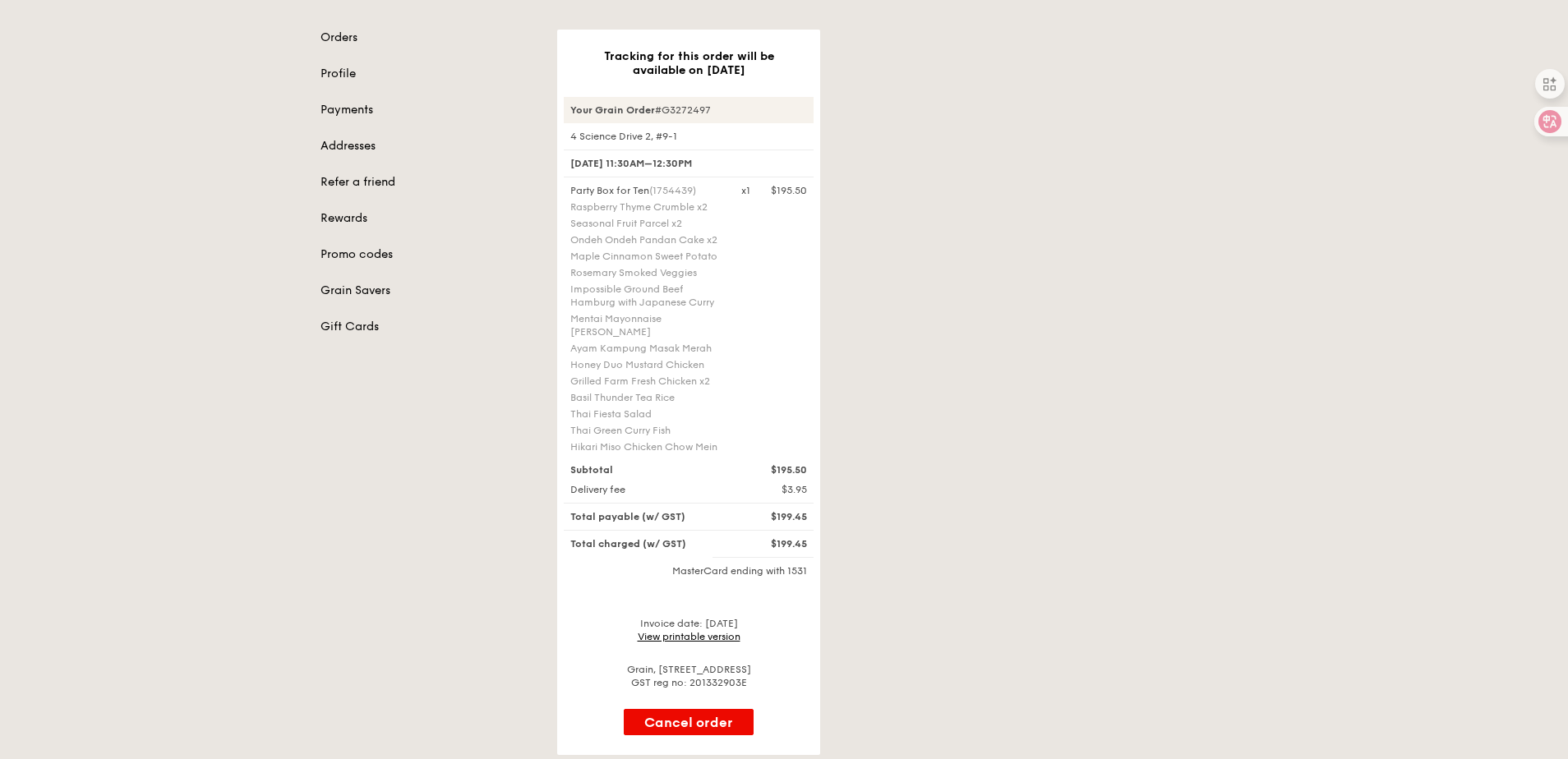
scroll to position [164, 0]
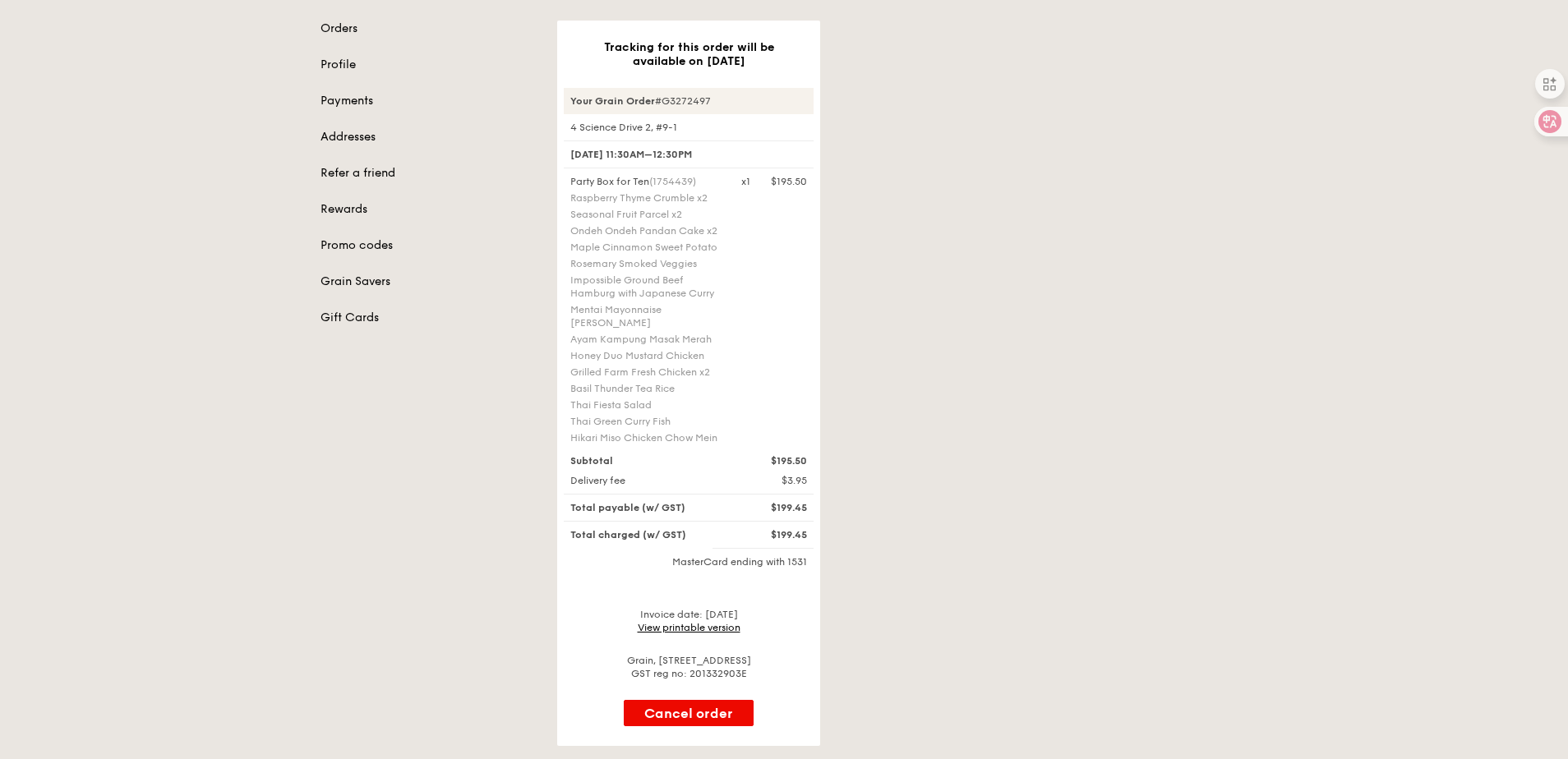
drag, startPoint x: 696, startPoint y: 157, endPoint x: 557, endPoint y: 156, distance: 139.0
click at [557, 156] on div "Tracking for this order will be available on Aug 19 Your Grain Order #G3272497 …" at bounding box center [687, 383] width 262 height 725
click at [1053, 244] on div "Tracking for this order will be available on Aug 19 Your Grain Order #G3272497 …" at bounding box center [901, 383] width 710 height 725
drag, startPoint x: 780, startPoint y: 480, endPoint x: 856, endPoint y: 486, distance: 76.2
click at [856, 486] on div "Tracking for this order will be available on Aug 19 Your Grain Order #G3272497 …" at bounding box center [901, 383] width 710 height 725
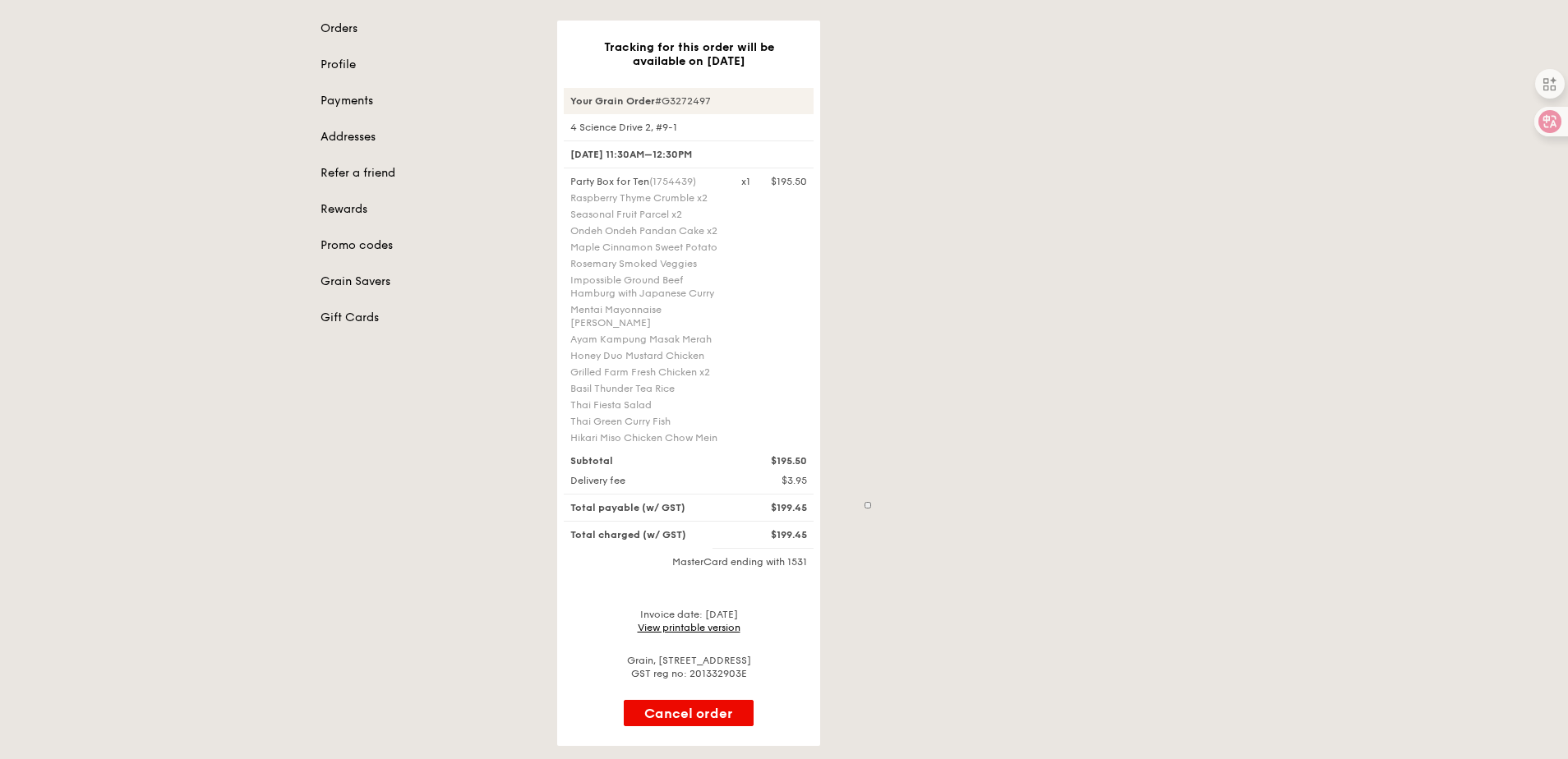
drag, startPoint x: 856, startPoint y: 486, endPoint x: 913, endPoint y: 296, distance: 198.4
click at [912, 301] on div "Tracking for this order will be available on Aug 19 Your Grain Order #G3272497 …" at bounding box center [901, 383] width 710 height 725
drag, startPoint x: 742, startPoint y: 564, endPoint x: 564, endPoint y: 557, distance: 178.1
click at [564, 557] on div "MasterCard ending with 1531" at bounding box center [688, 562] width 250 height 13
drag, startPoint x: 564, startPoint y: 557, endPoint x: 461, endPoint y: 531, distance: 106.2
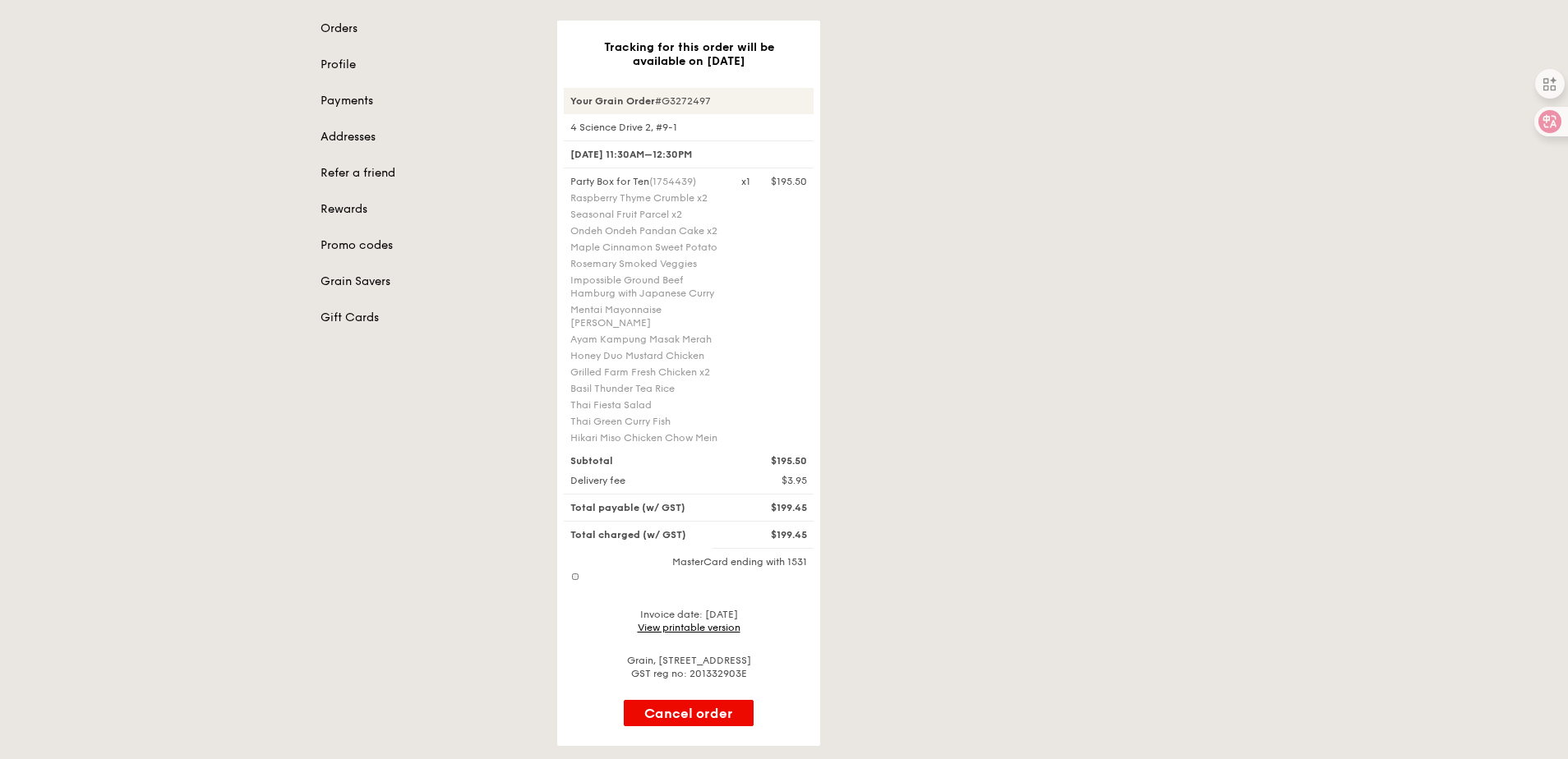
click at [461, 531] on div "Orders Profile Payments Addresses Refer a friend Rewards Promo codes Grain Save…" at bounding box center [784, 383] width 947 height 725
drag, startPoint x: 631, startPoint y: 568, endPoint x: 830, endPoint y: 562, distance: 199.1
click at [830, 562] on div "Tracking for this order will be available on Aug 19 Your Grain Order #G3272497 …" at bounding box center [901, 383] width 710 height 725
drag, startPoint x: 830, startPoint y: 562, endPoint x: 1014, endPoint y: 336, distance: 291.4
click at [1014, 336] on div "Tracking for this order will be available on Aug 19 Your Grain Order #G3272497 …" at bounding box center [901, 383] width 710 height 725
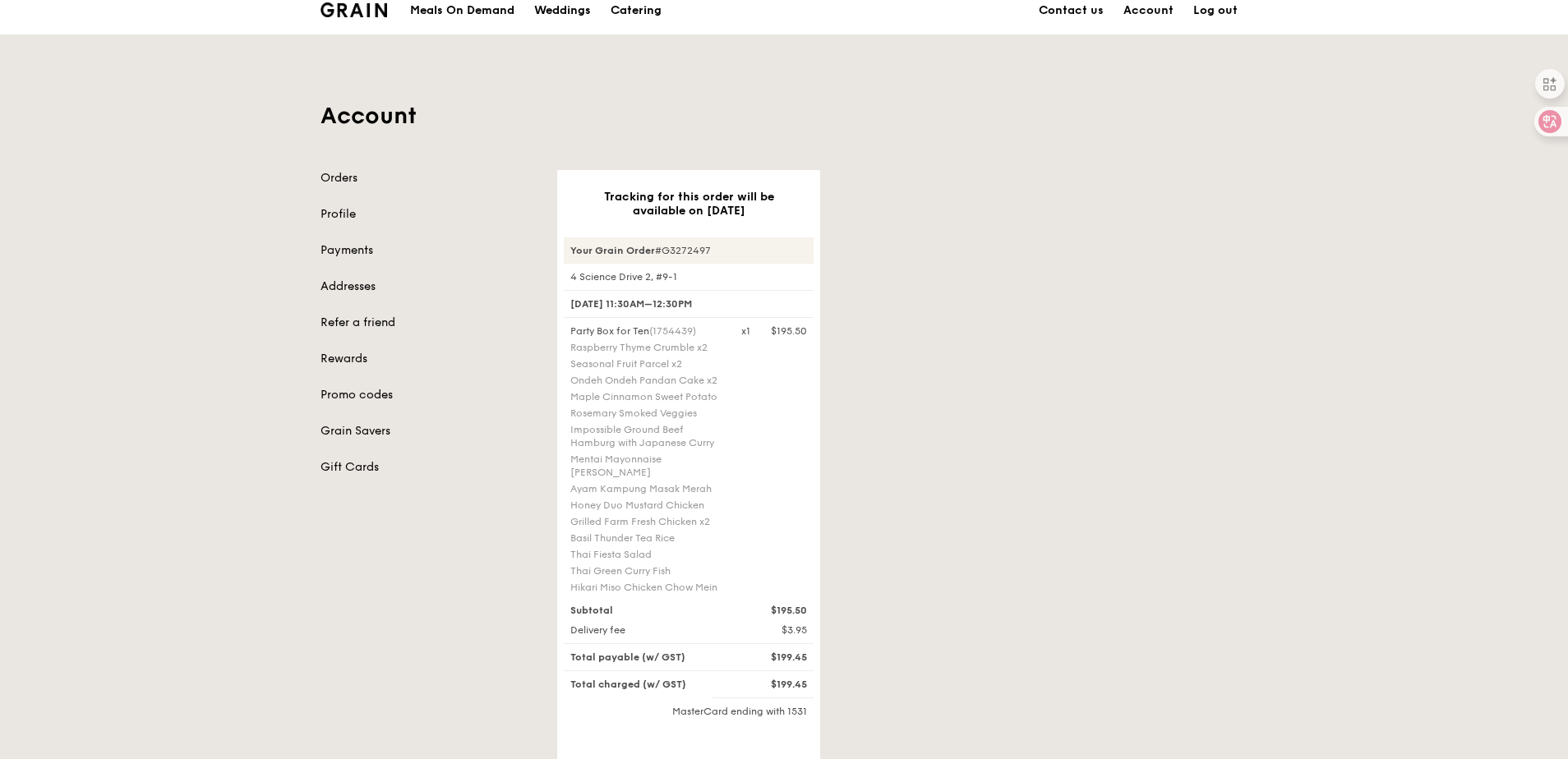
scroll to position [0, 0]
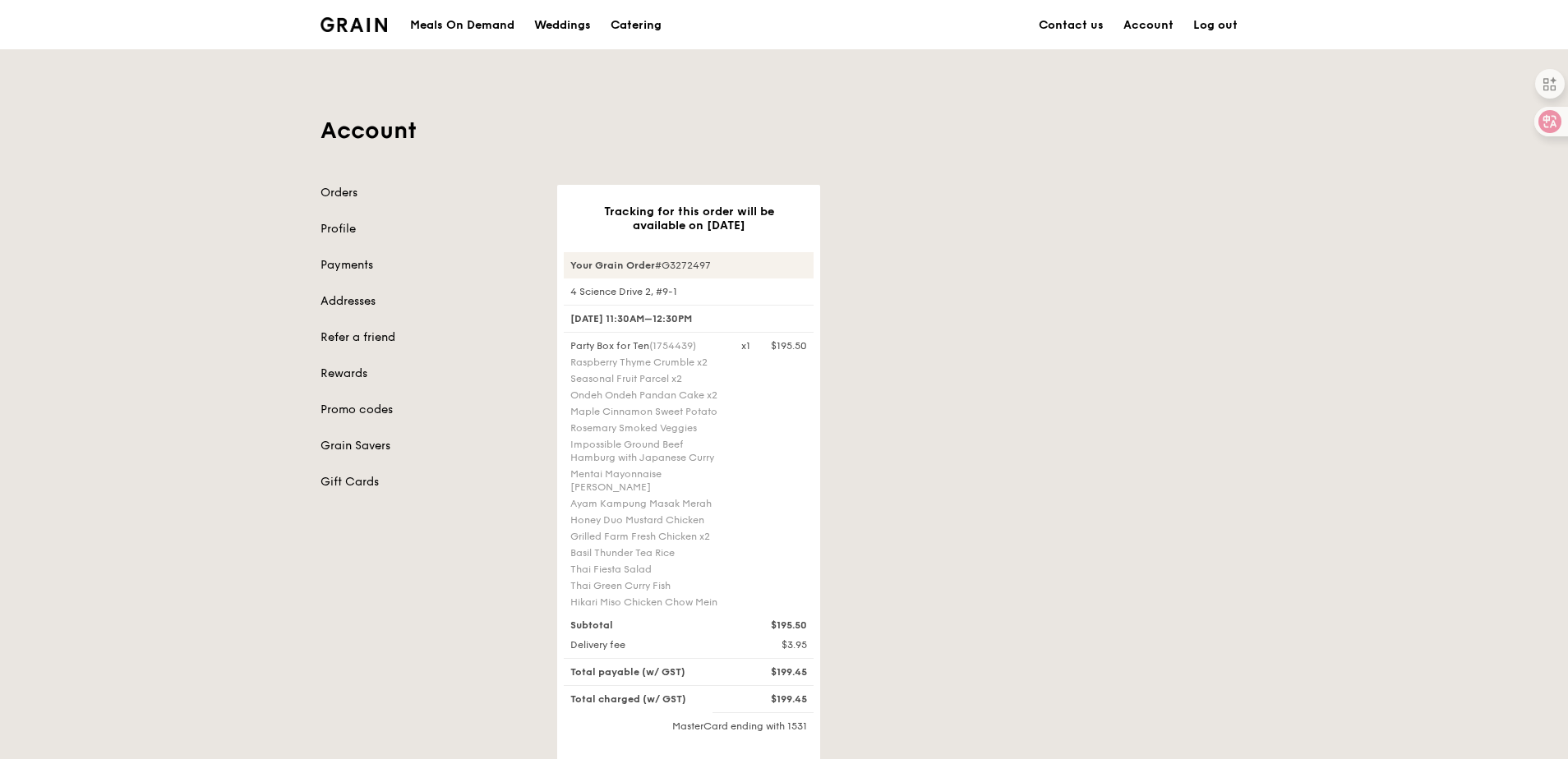
drag, startPoint x: 728, startPoint y: 601, endPoint x: 569, endPoint y: 367, distance: 282.9
click at [569, 367] on div "Party Box for Ten (1754439) Raspberry Thyme Crumble x2 Seasonal Fruit Parcel x2…" at bounding box center [646, 476] width 171 height 272
drag, startPoint x: 569, startPoint y: 367, endPoint x: 523, endPoint y: 365, distance: 46.0
click at [523, 365] on div "Orders Profile Payments Addresses Refer a friend Rewards Promo codes Grain Save…" at bounding box center [429, 338] width 217 height 306
click at [381, 339] on link "Refer a friend" at bounding box center [429, 338] width 217 height 17
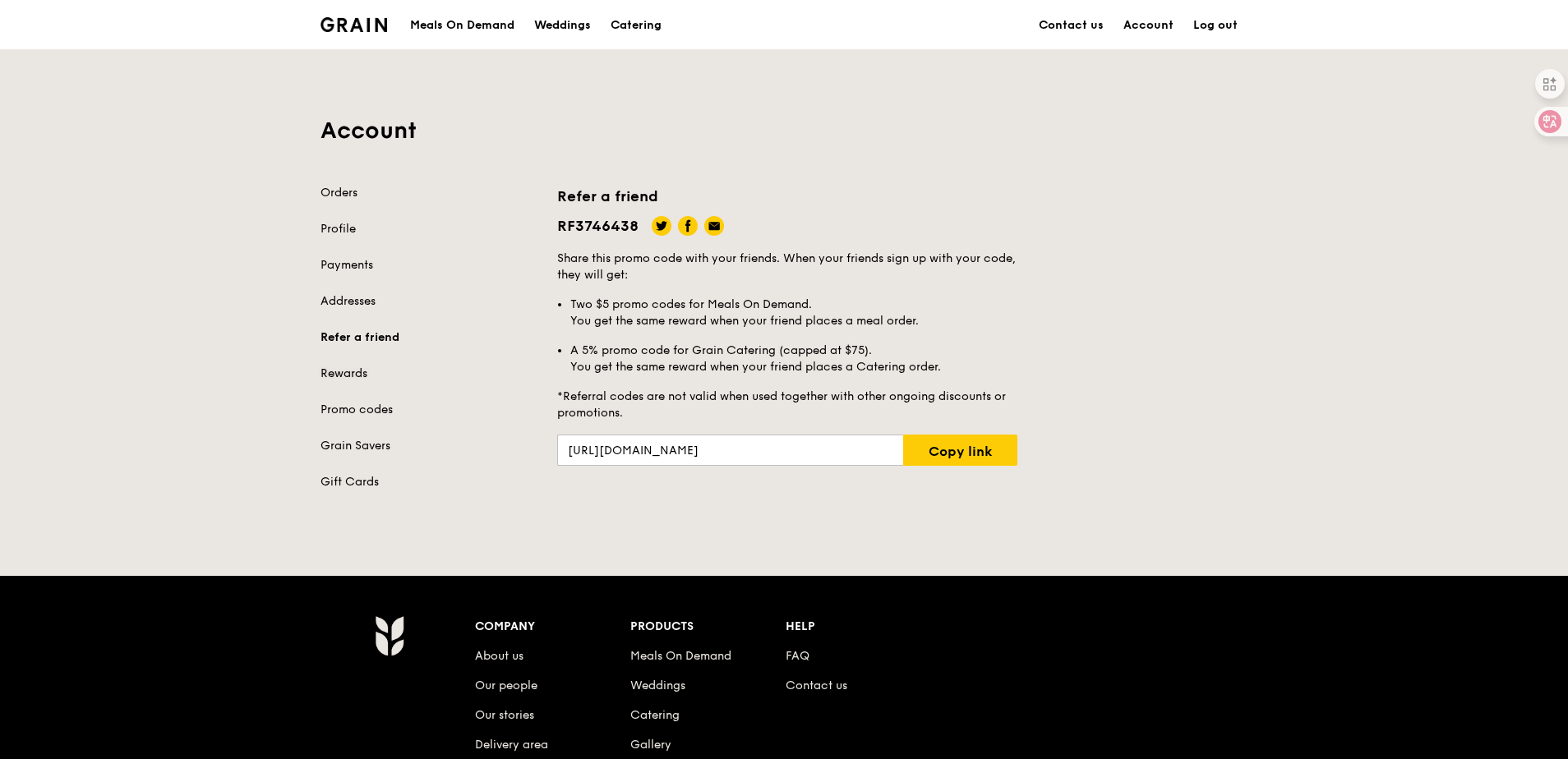
click at [360, 379] on link "Rewards" at bounding box center [429, 374] width 217 height 17
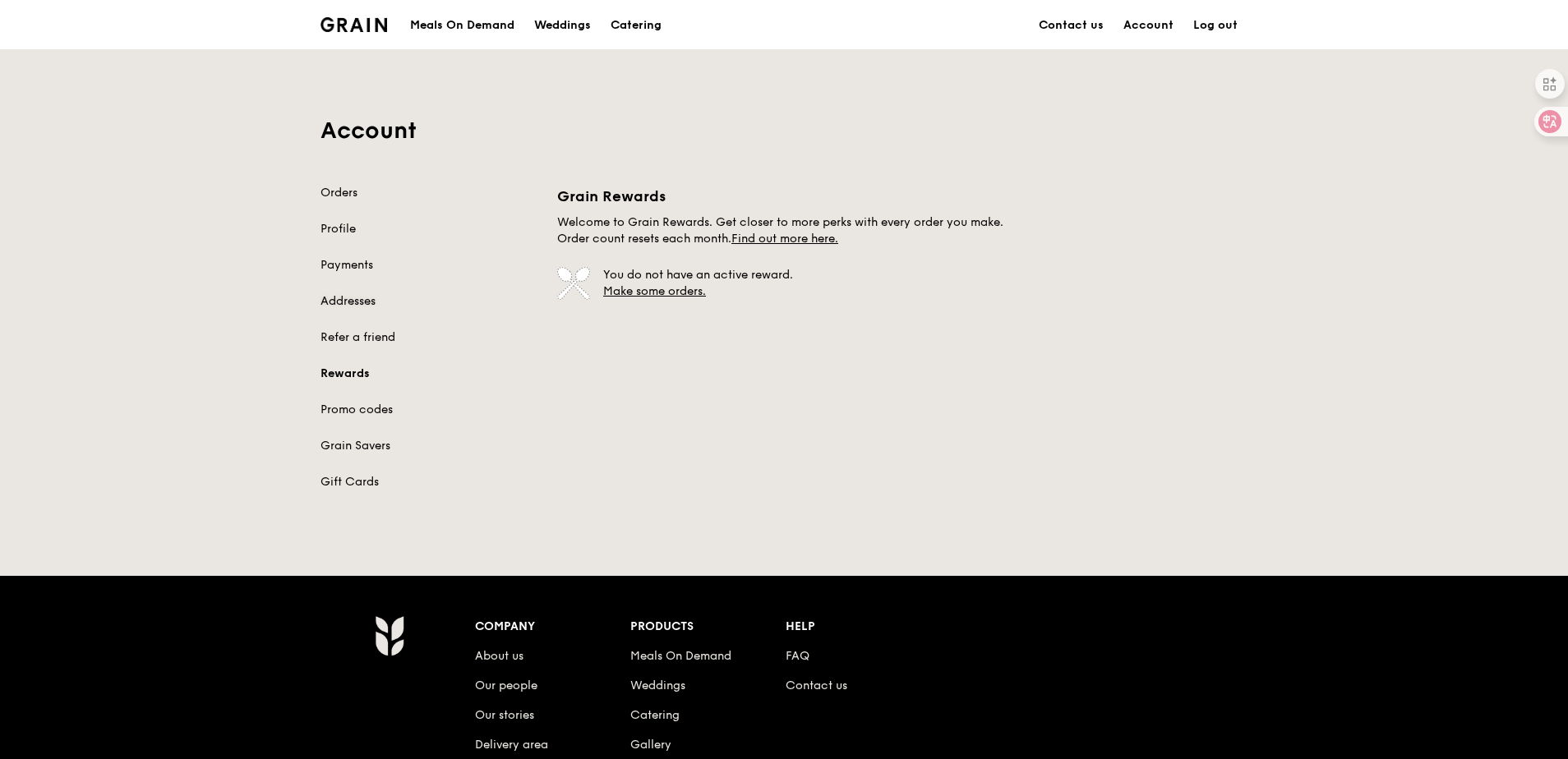
click at [352, 301] on link "Addresses" at bounding box center [429, 301] width 217 height 17
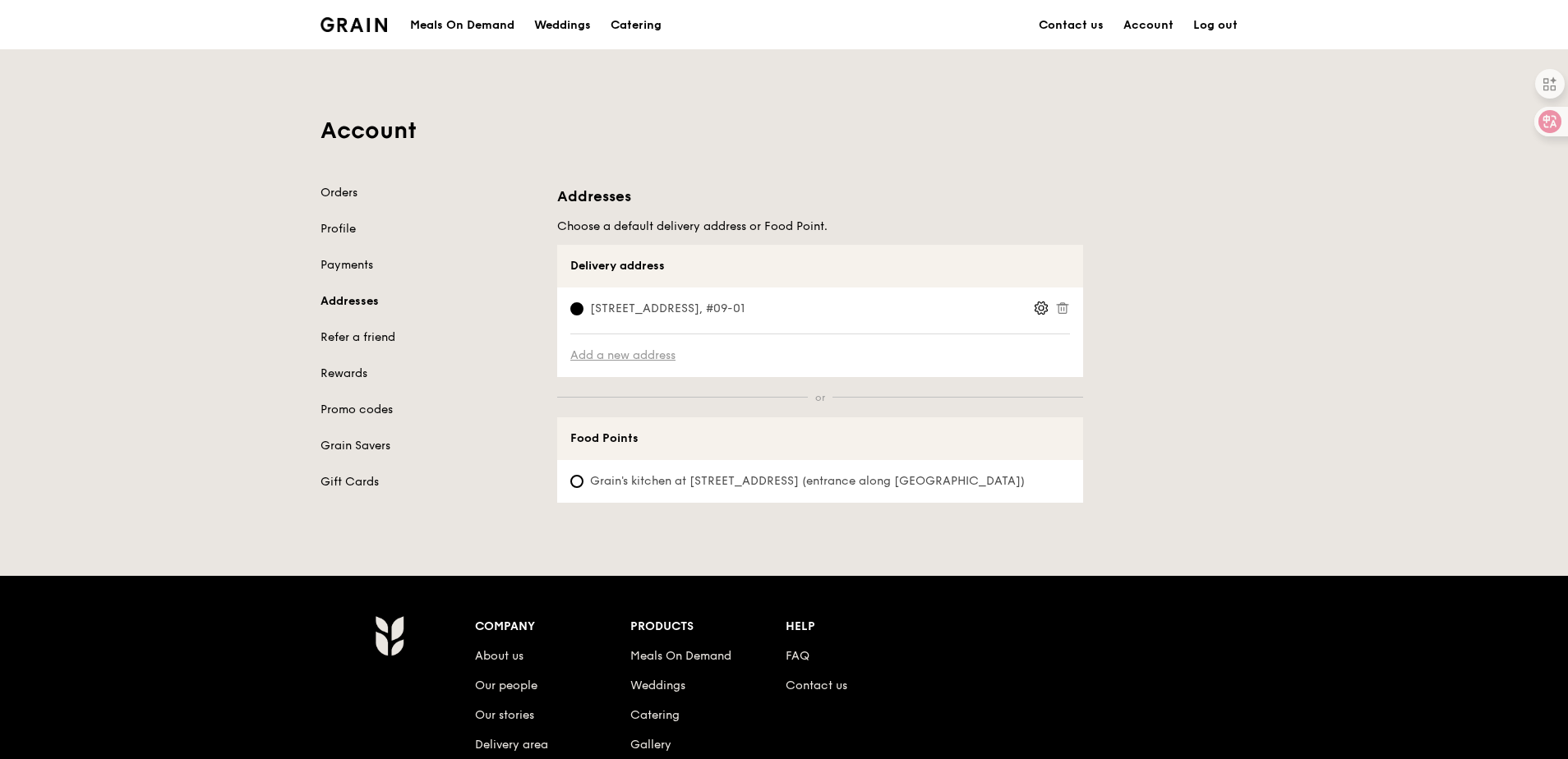
click at [625, 355] on link "Add a new address" at bounding box center [820, 356] width 499 height 17
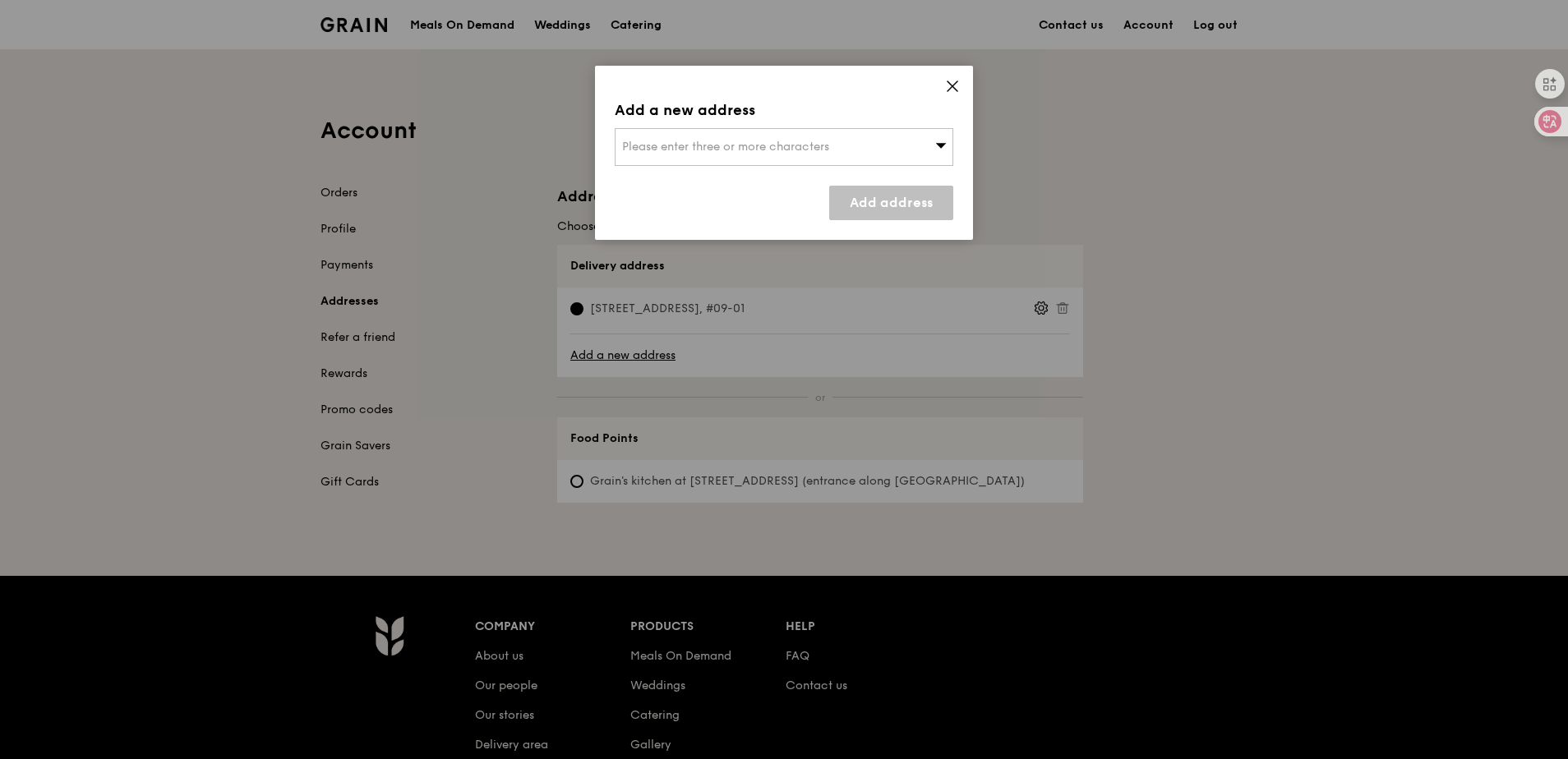
click at [946, 90] on icon at bounding box center [952, 86] width 15 height 15
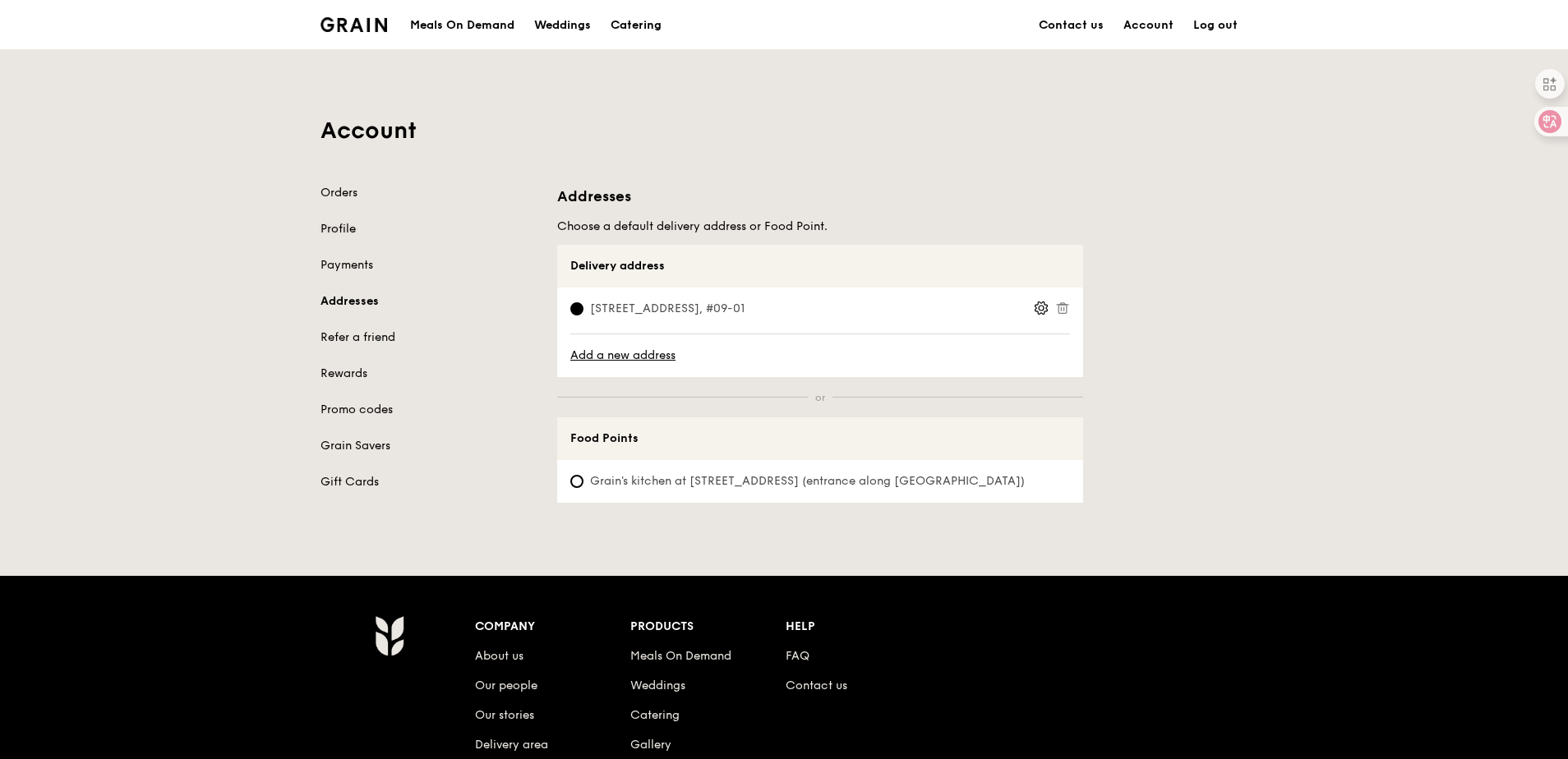
click at [345, 226] on link "Profile" at bounding box center [429, 229] width 217 height 17
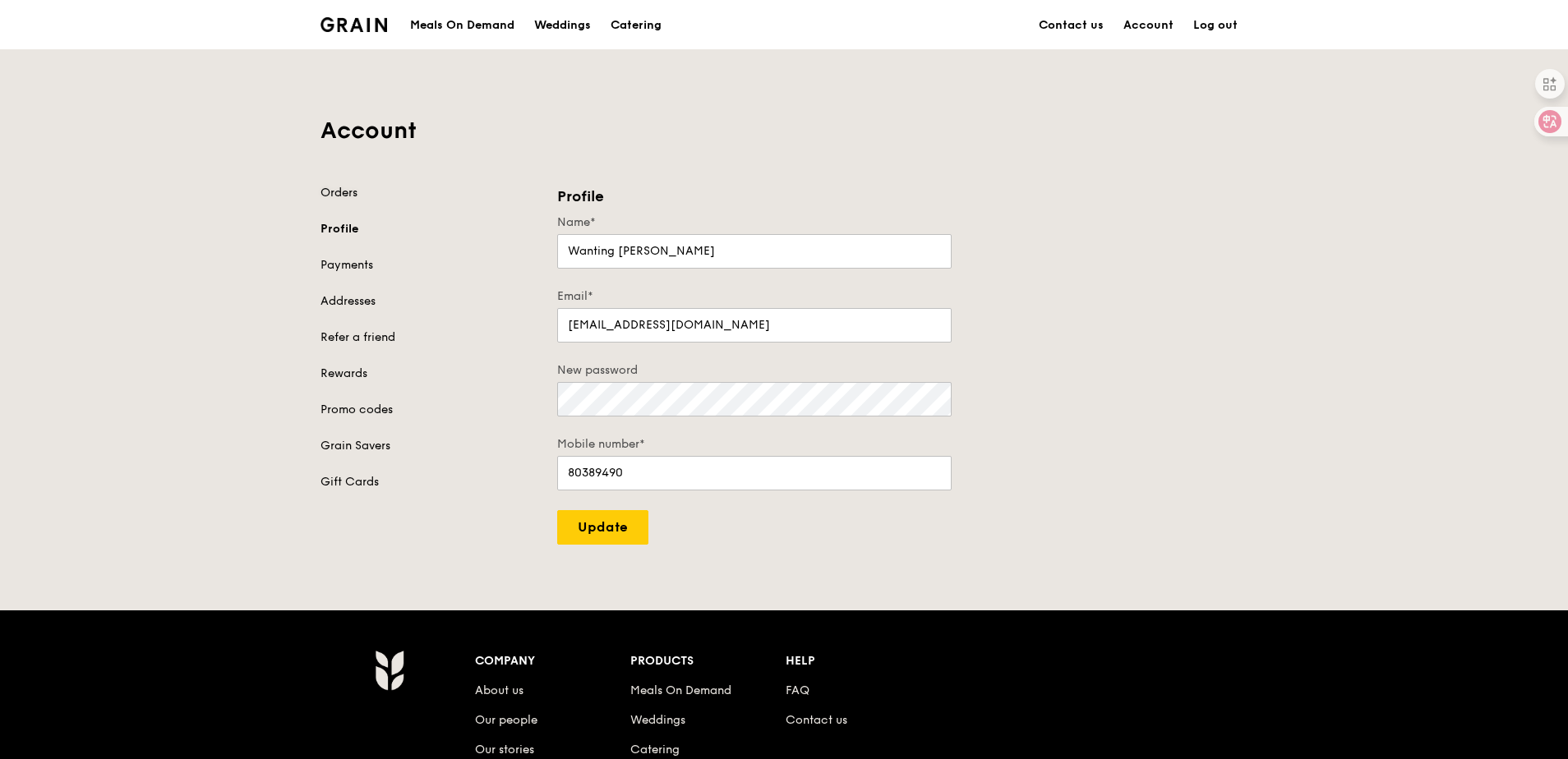
click at [345, 200] on link "Orders" at bounding box center [429, 193] width 217 height 17
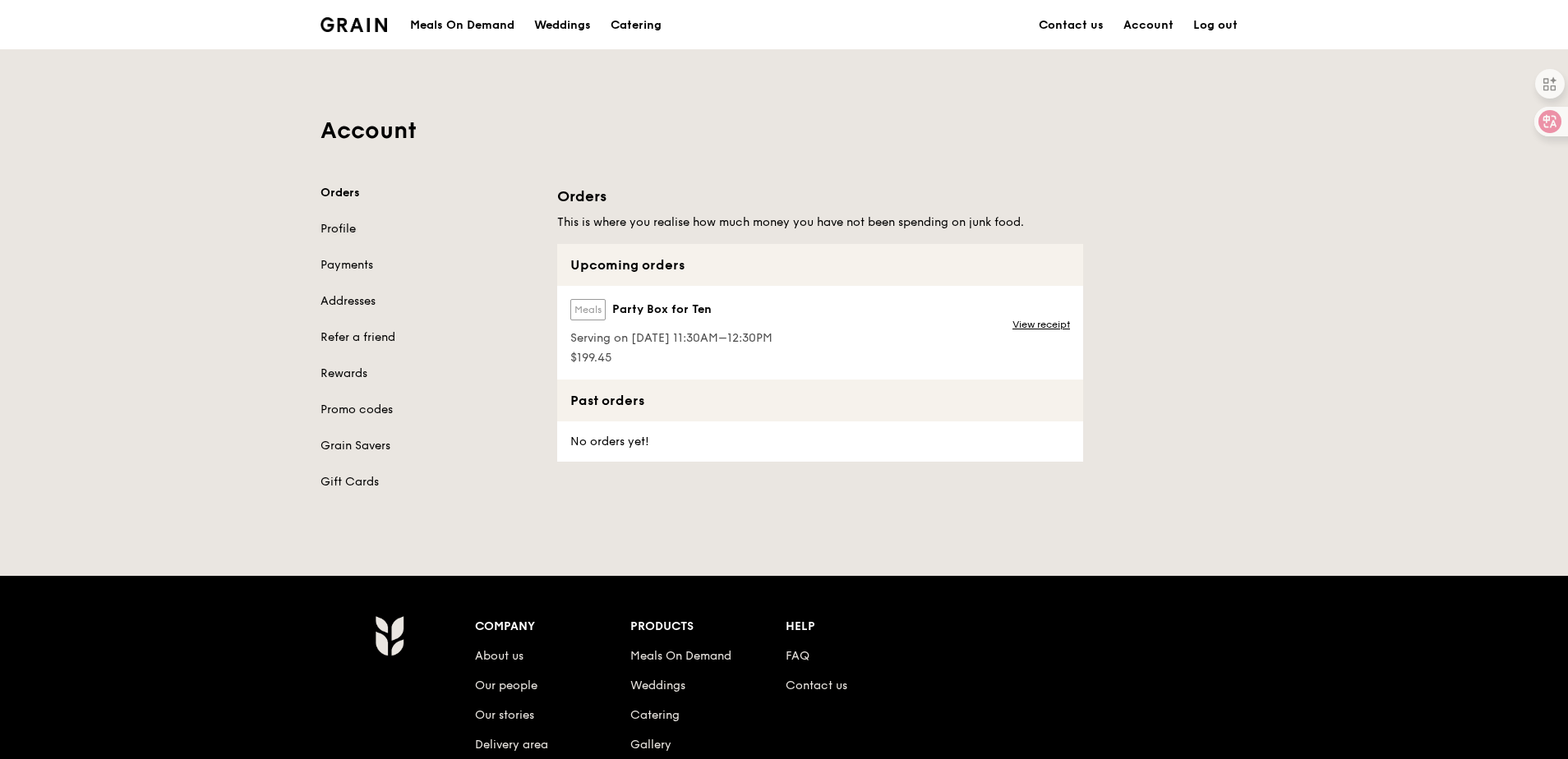
click at [338, 236] on link "Profile" at bounding box center [429, 229] width 217 height 17
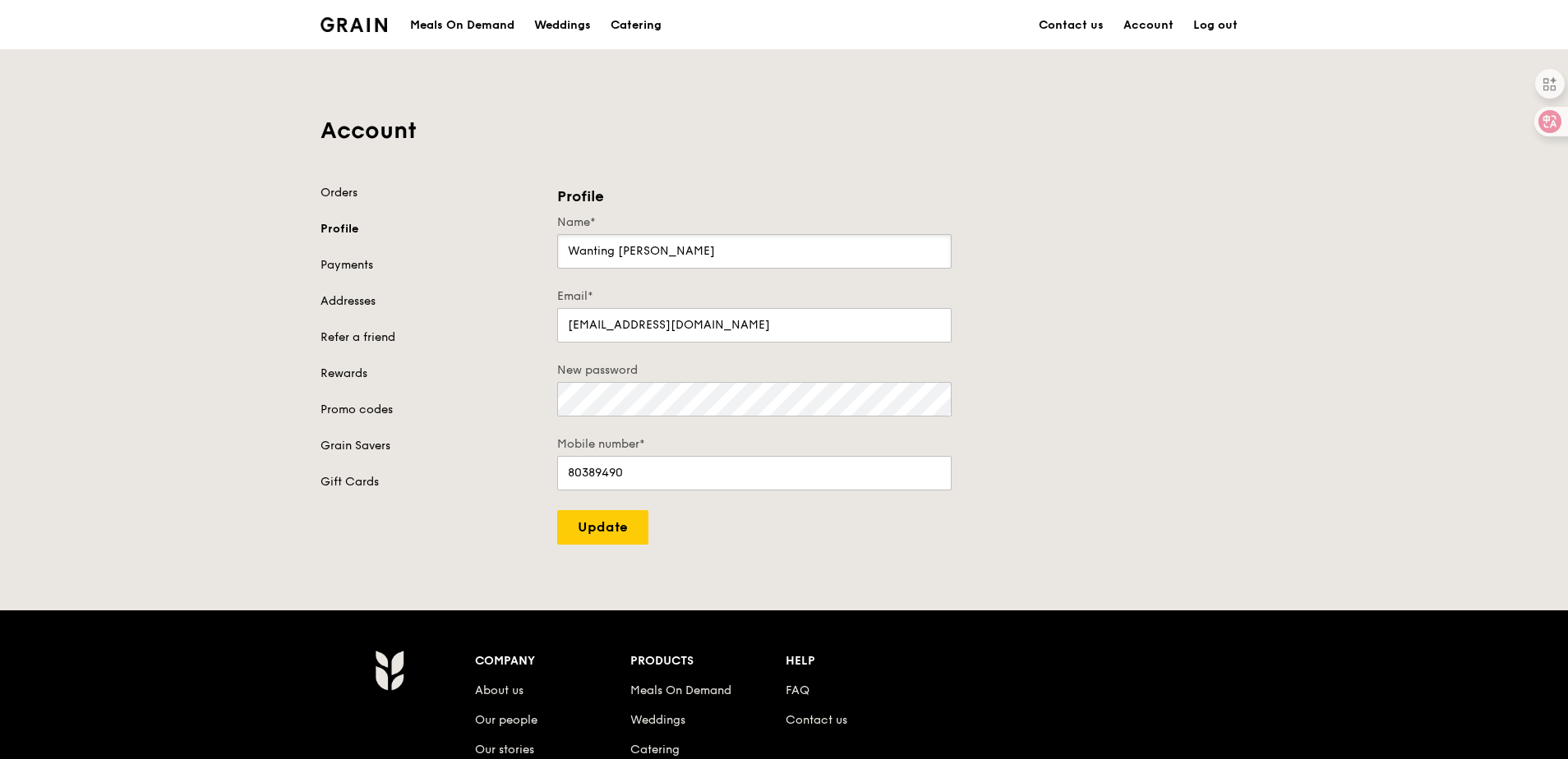
drag, startPoint x: 668, startPoint y: 268, endPoint x: 402, endPoint y: 234, distance: 268.2
click at [402, 234] on div "Orders Profile Payments Addresses Refer a friend Rewards Promo codes Grain Save…" at bounding box center [784, 365] width 947 height 360
click at [572, 251] on input "Wanting Xue" at bounding box center [754, 251] width 394 height 35
drag, startPoint x: 678, startPoint y: 199, endPoint x: 665, endPoint y: 199, distance: 13.0
click at [678, 199] on h3 "Profile" at bounding box center [754, 196] width 394 height 23
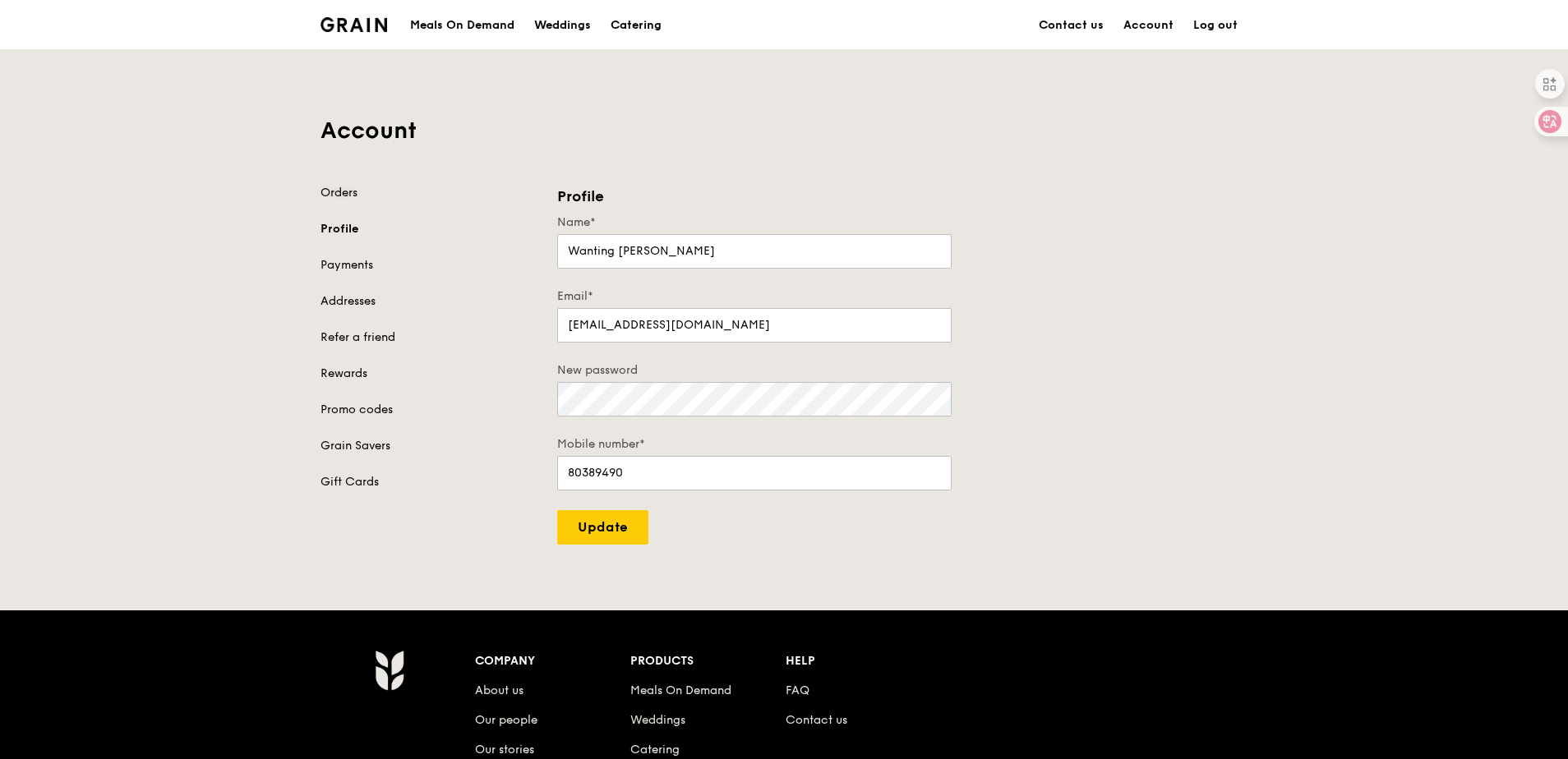
click at [344, 190] on link "Orders" at bounding box center [429, 193] width 217 height 17
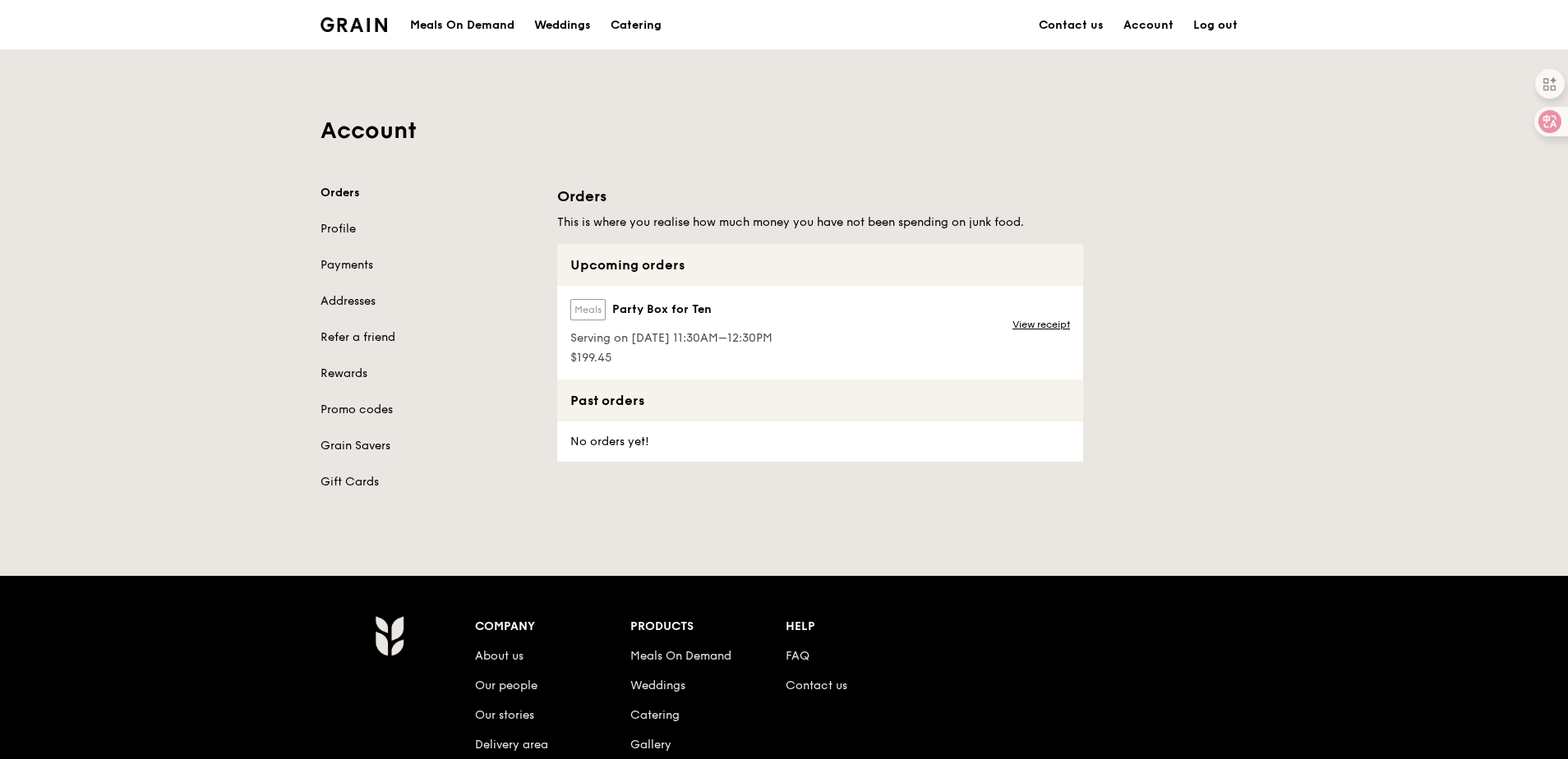
click at [770, 346] on span "Serving on 19 Aug 2025, 11:30AM–12:30PM" at bounding box center [672, 338] width 202 height 17
click at [1024, 330] on link "View receipt" at bounding box center [1041, 324] width 57 height 13
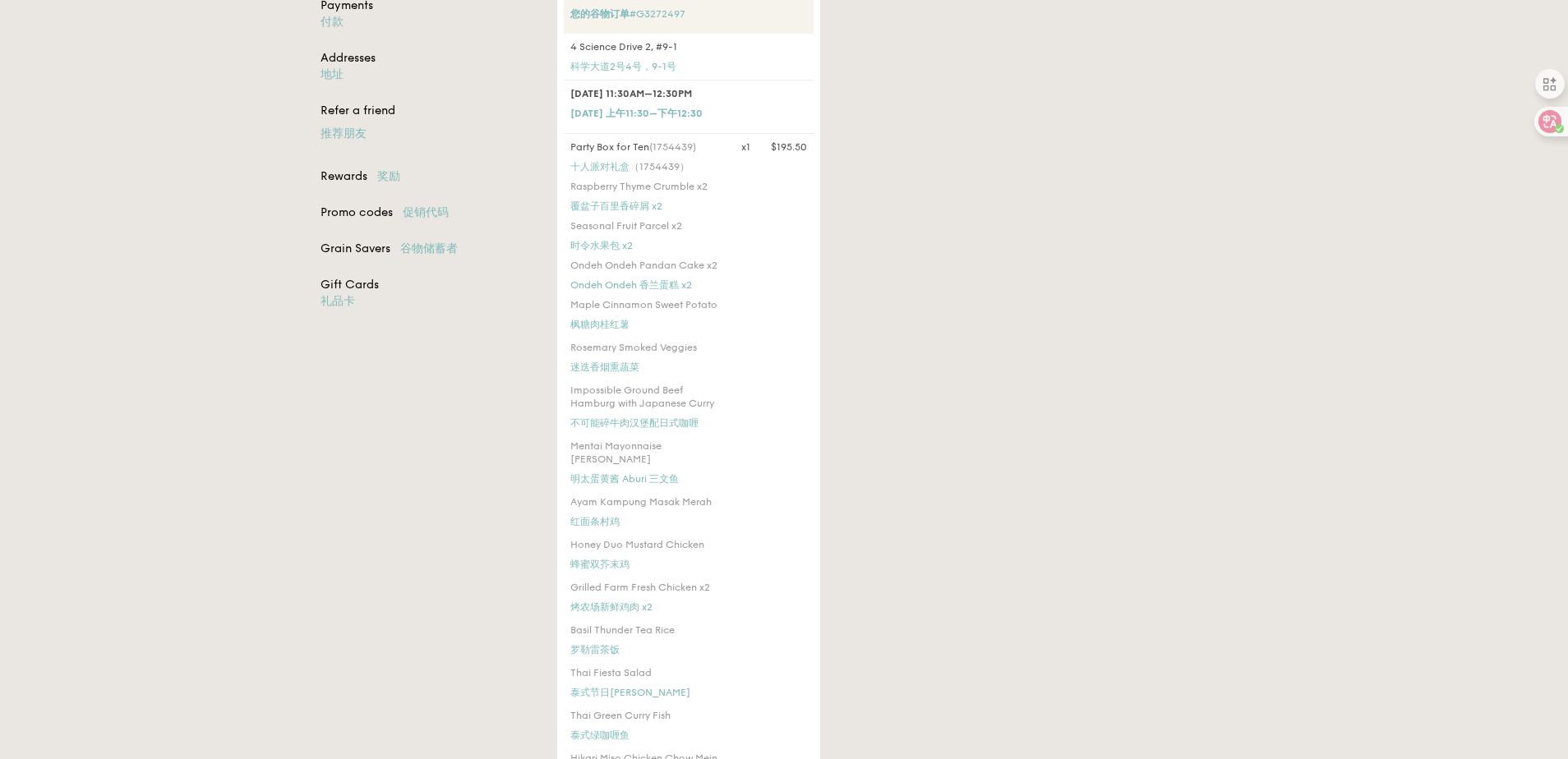
scroll to position [329, 0]
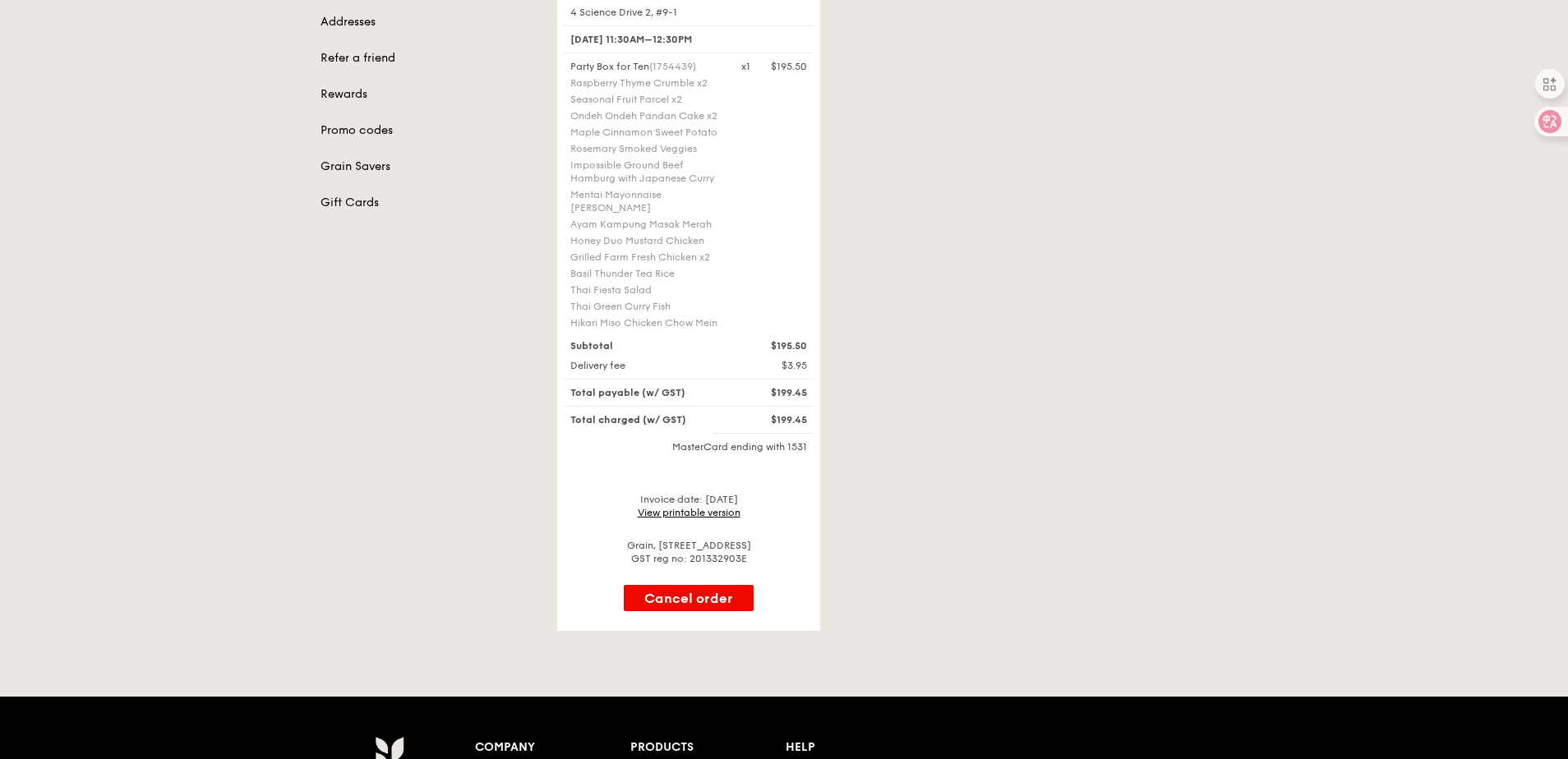
click at [1032, 171] on div "Tracking for this order will be available on Aug 19 Your Grain Order #G3272497 …" at bounding box center [901, 269] width 710 height 725
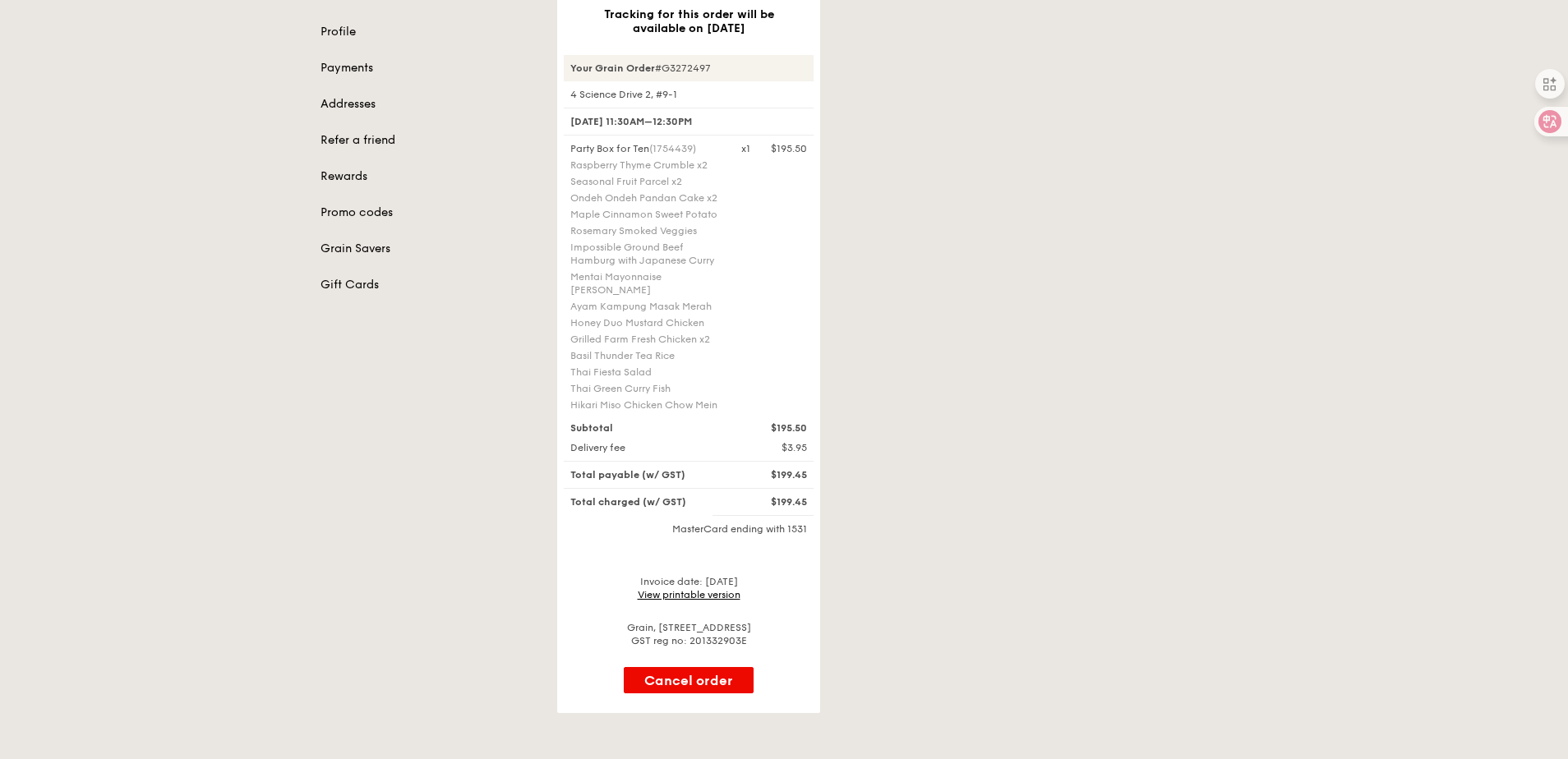
scroll to position [115, 0]
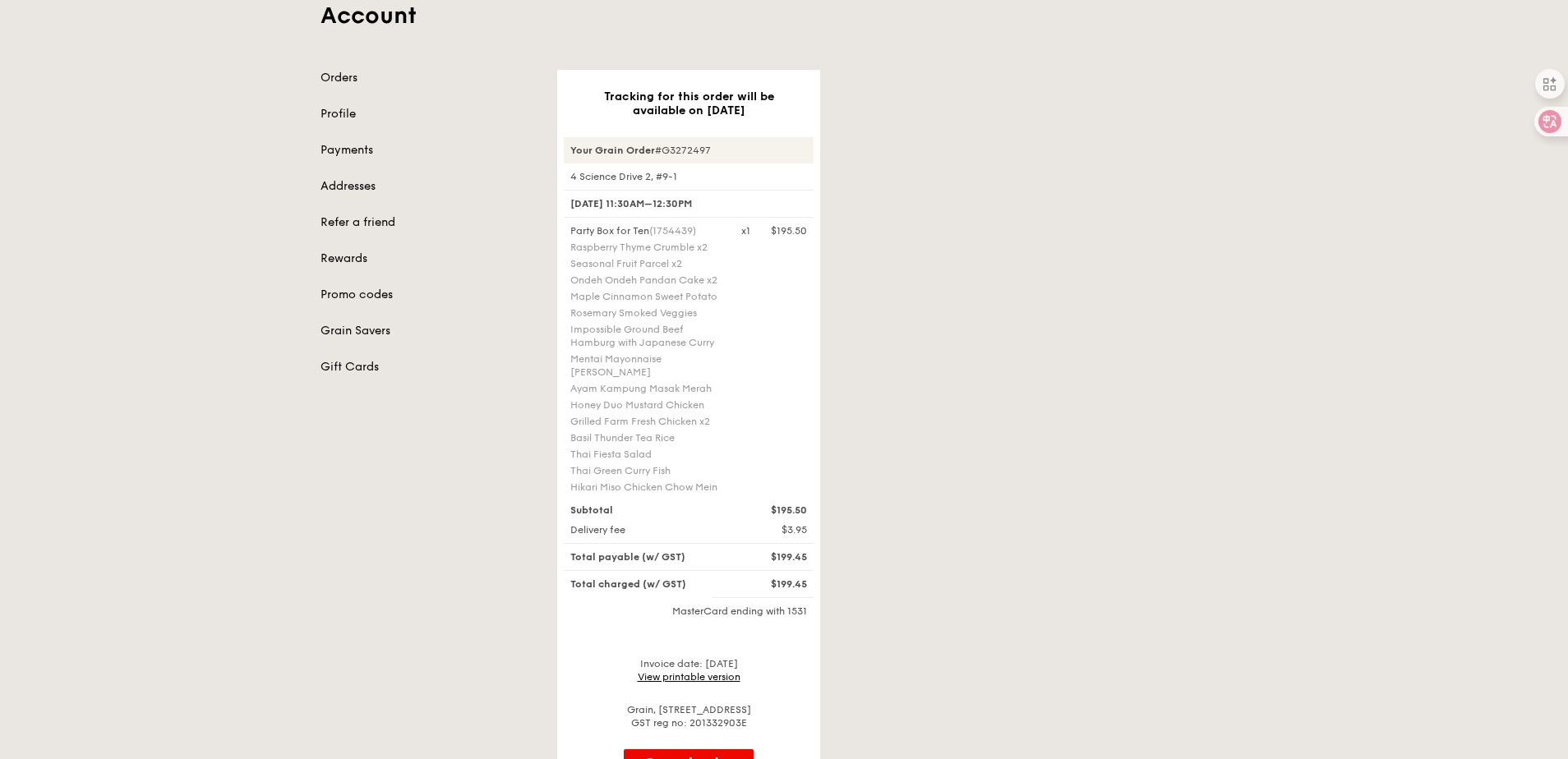
click at [913, 551] on div "Tracking for this order will be available on Aug 19 Your Grain Order #G3272497 …" at bounding box center [901, 433] width 710 height 725
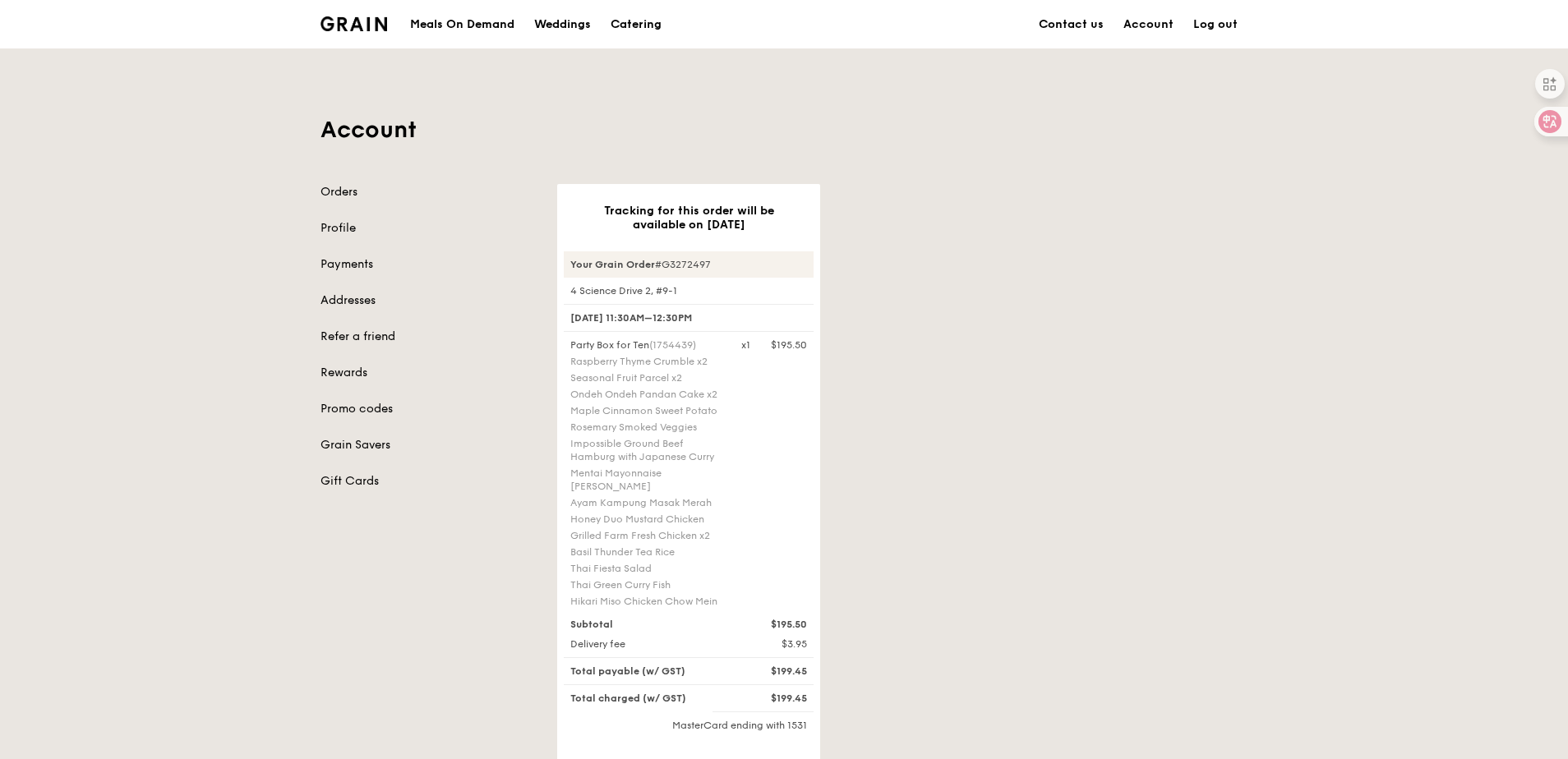
scroll to position [0, 0]
click at [1066, 259] on div "Tracking for this order will be available on Aug 19 Your Grain Order #G3272497 …" at bounding box center [901, 548] width 710 height 725
